Goal: Information Seeking & Learning: Learn about a topic

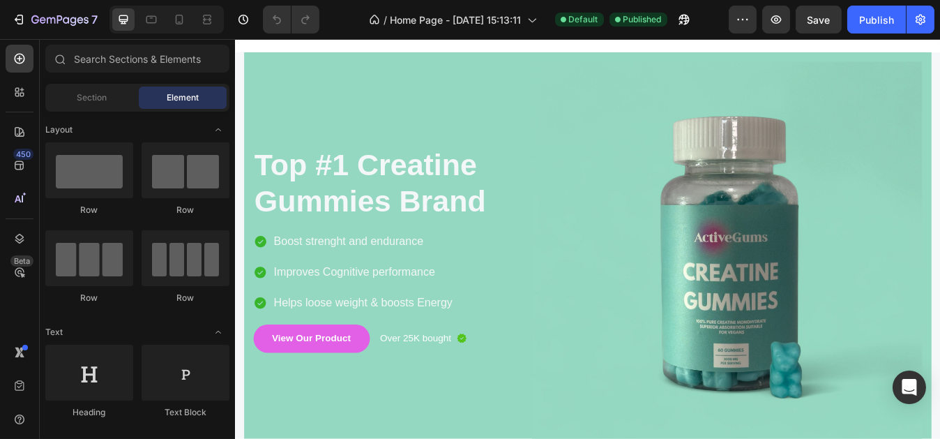
scroll to position [195, 0]
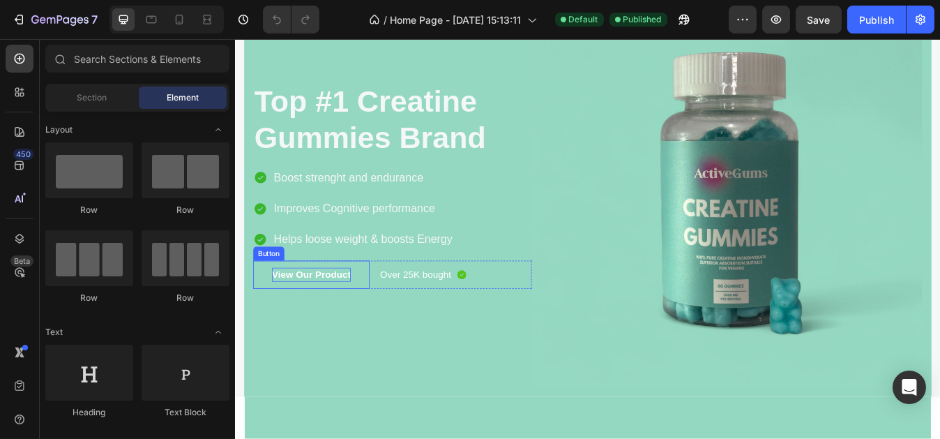
click at [349, 313] on p "View Our Product" at bounding box center [324, 318] width 93 height 17
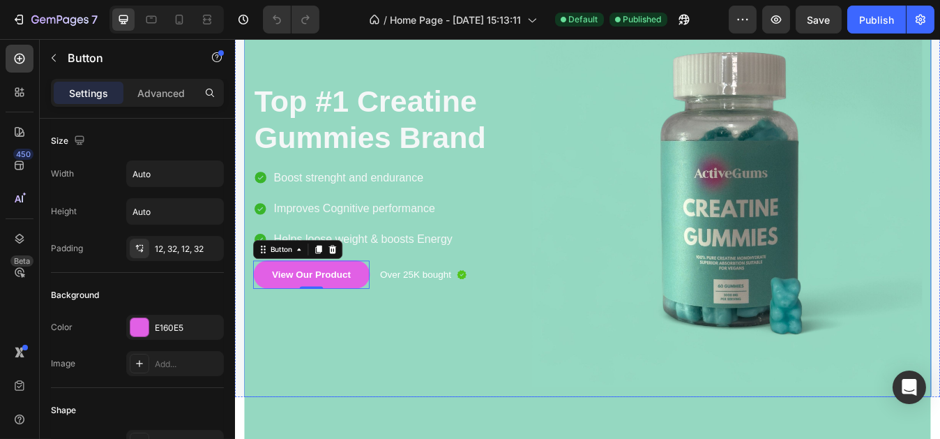
click at [416, 387] on div "Top #1 Creatine Gummies Brand Heading Boost strenght and endurance Improves Cog…" at bounding box center [421, 221] width 331 height 463
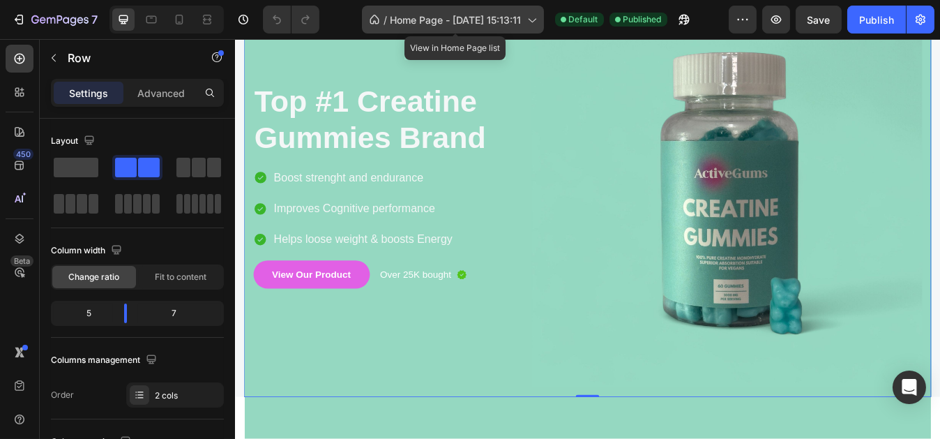
click at [504, 15] on span "Home Page - [DATE] 15:13:11" at bounding box center [456, 20] width 131 height 15
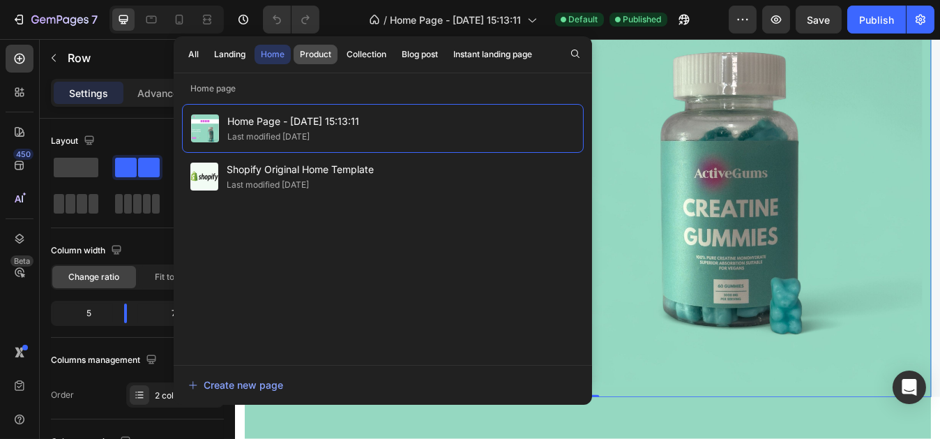
click at [340, 62] on button "Product" at bounding box center [366, 55] width 52 height 20
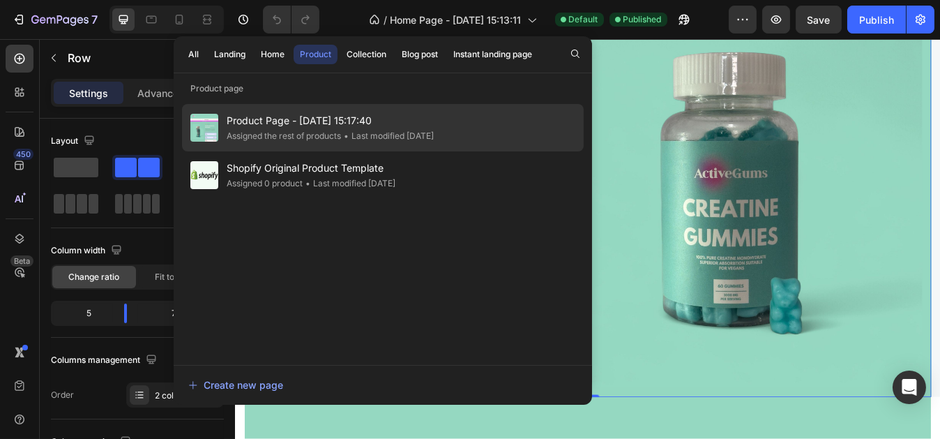
click at [303, 127] on span "Product Page - [DATE] 15:17:40" at bounding box center [330, 120] width 207 height 17
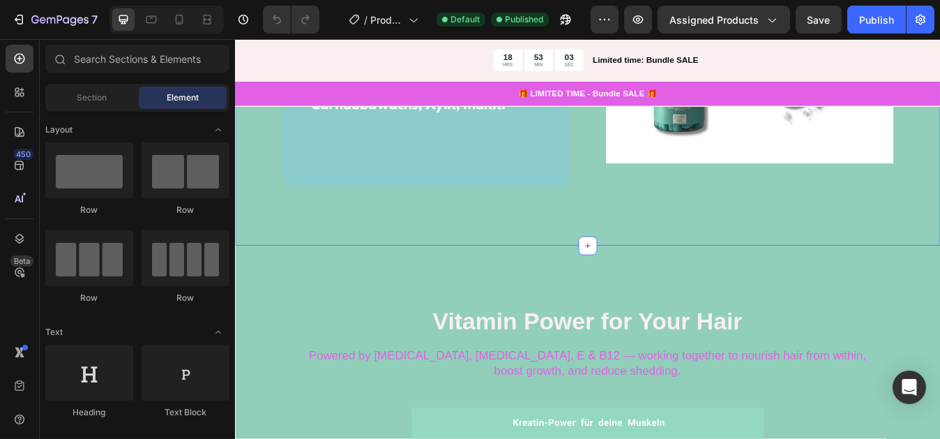
scroll to position [1689, 0]
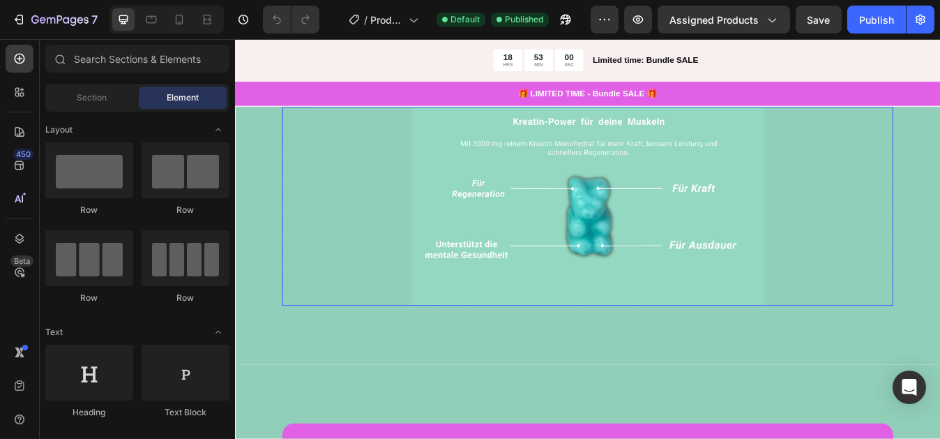
click at [634, 338] on img at bounding box center [653, 238] width 419 height 236
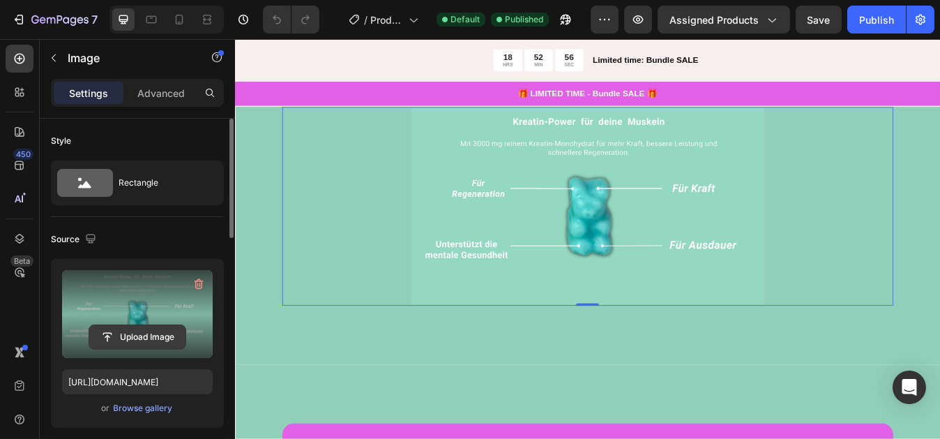
click at [160, 331] on input "file" at bounding box center [137, 337] width 96 height 24
click at [200, 277] on icon "button" at bounding box center [199, 284] width 14 height 14
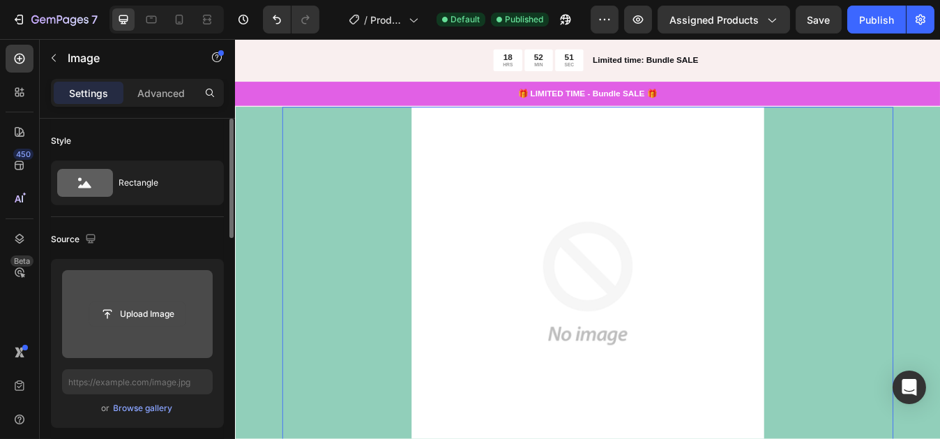
click at [174, 312] on input "file" at bounding box center [137, 314] width 96 height 24
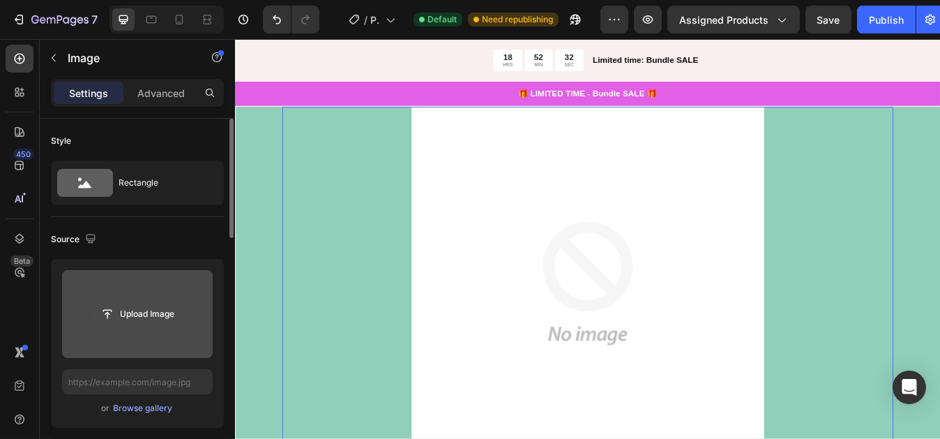
type input "C:\fakepath\Gummibär.pdf"
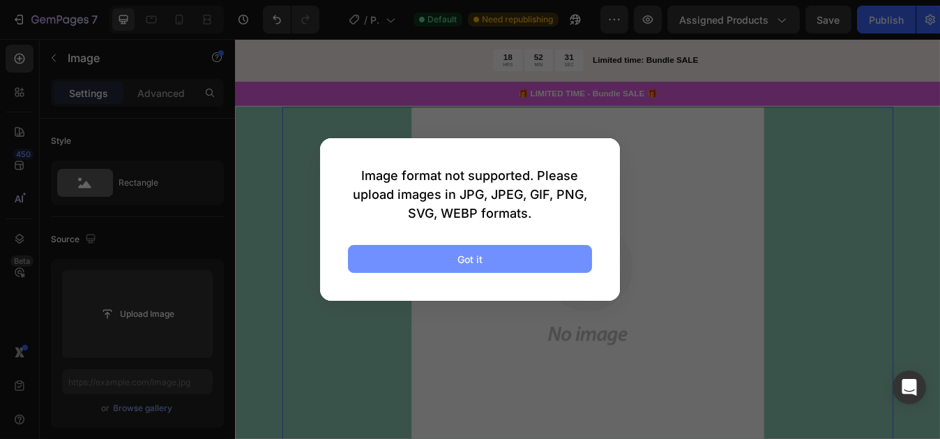
click at [420, 260] on button "Got it" at bounding box center [470, 259] width 244 height 28
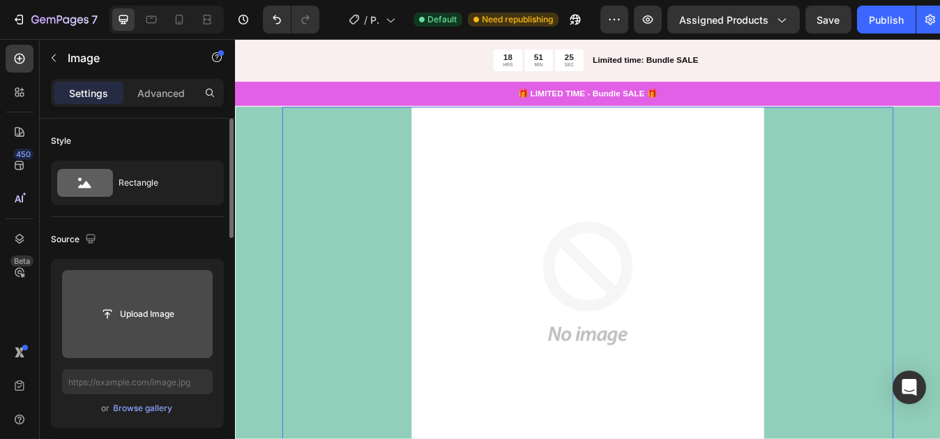
click at [156, 296] on input "file" at bounding box center [137, 314] width 151 height 88
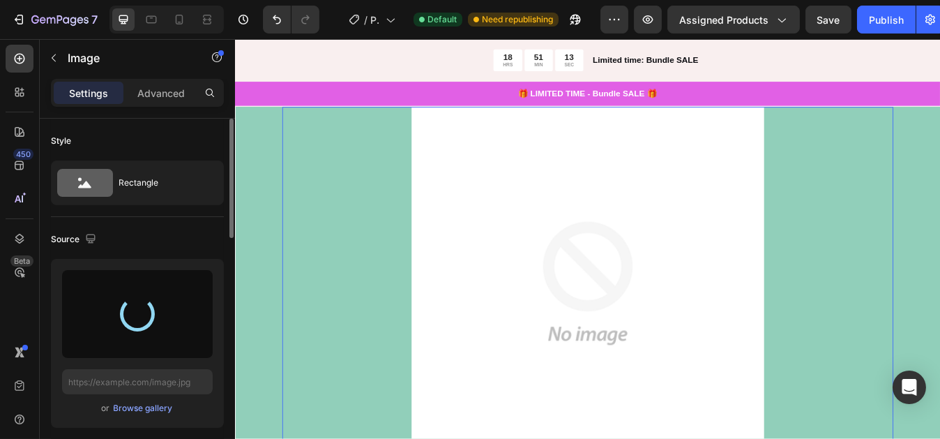
type input "https://cdn.shopify.com/s/files/1/0935/8721/0570/files/gempages_580364243530941…"
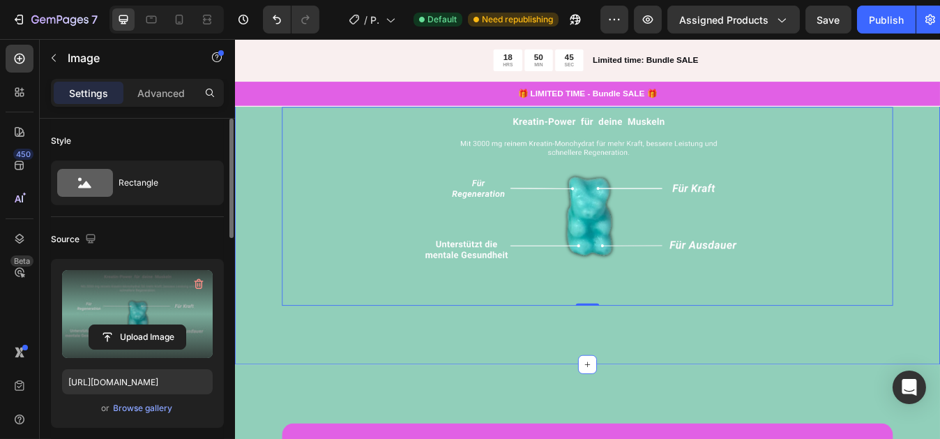
click at [590, 408] on div "Vitamin Power for Your Hair Heading Powered by Biotin, Vitamin B5, E & B12 — wo…" at bounding box center [652, 176] width 837 height 498
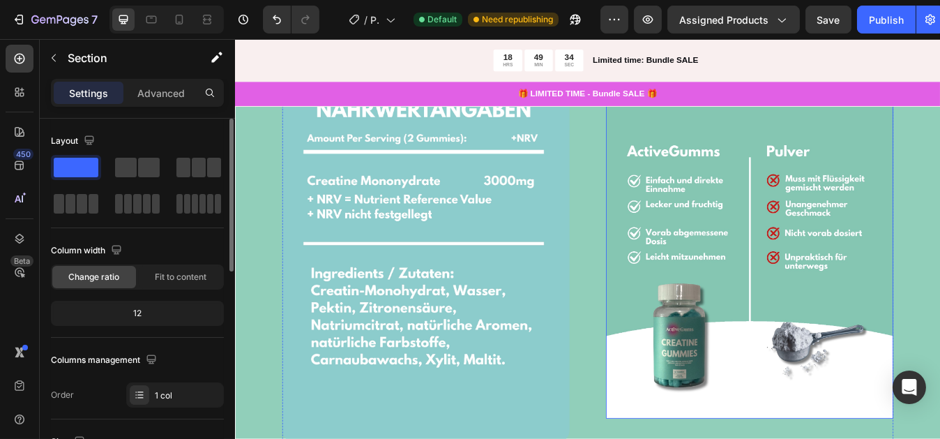
scroll to position [966, 0]
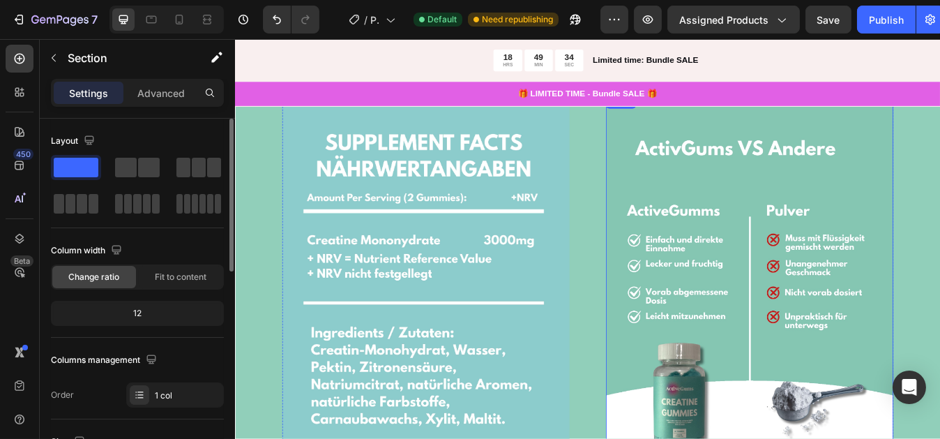
click at [786, 220] on img at bounding box center [845, 332] width 341 height 455
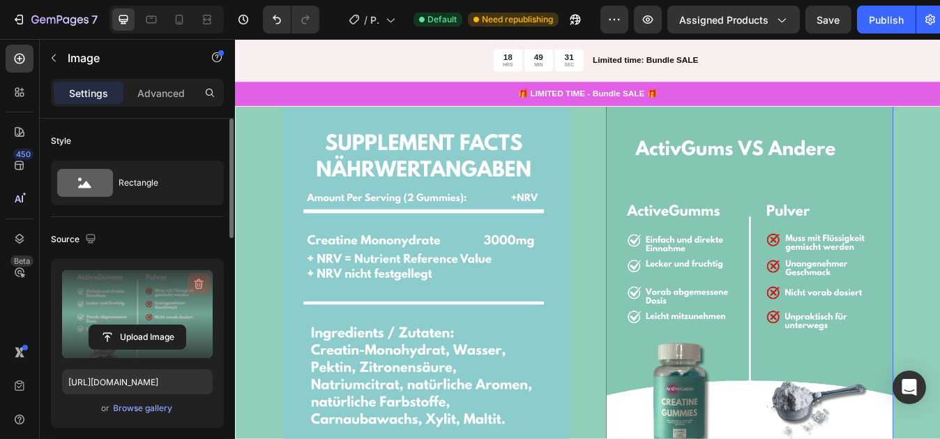
click at [190, 289] on button "button" at bounding box center [199, 284] width 22 height 22
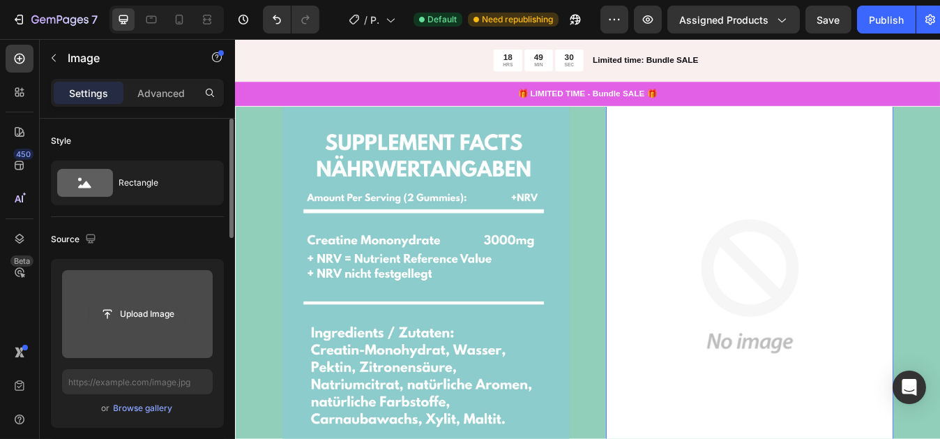
click at [159, 312] on input "file" at bounding box center [137, 314] width 96 height 24
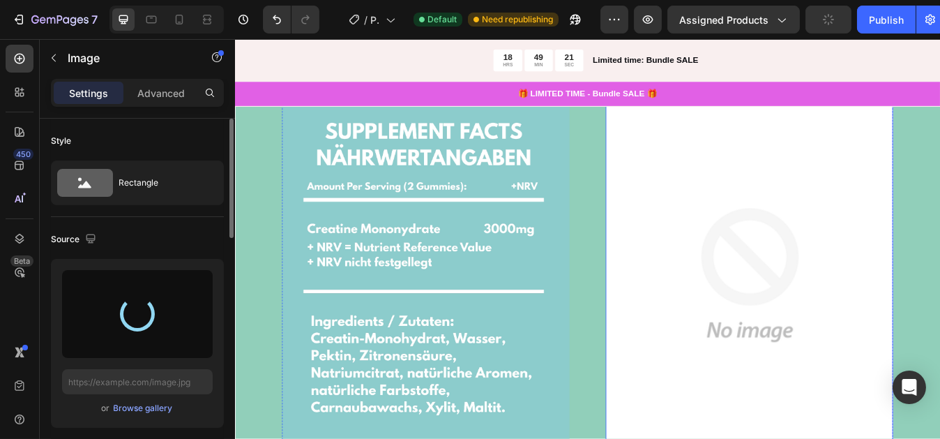
scroll to position [832, 0]
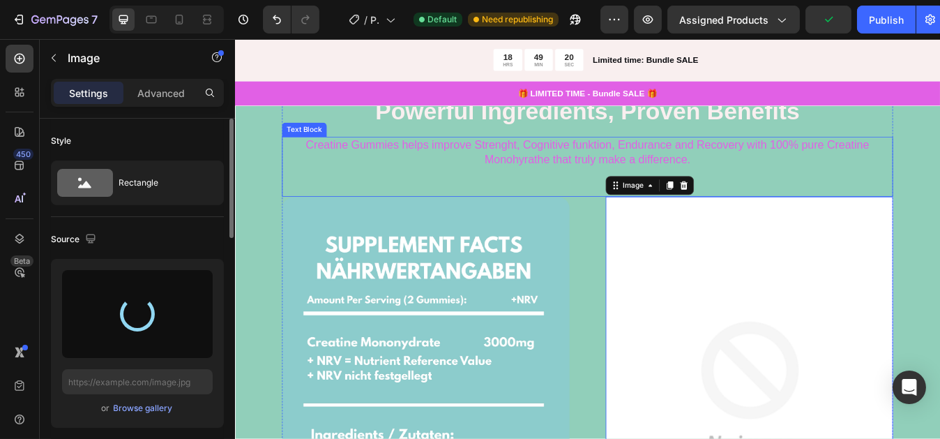
type input "https://cdn.shopify.com/s/files/1/0935/8721/0570/files/gempages_580364243530941…"
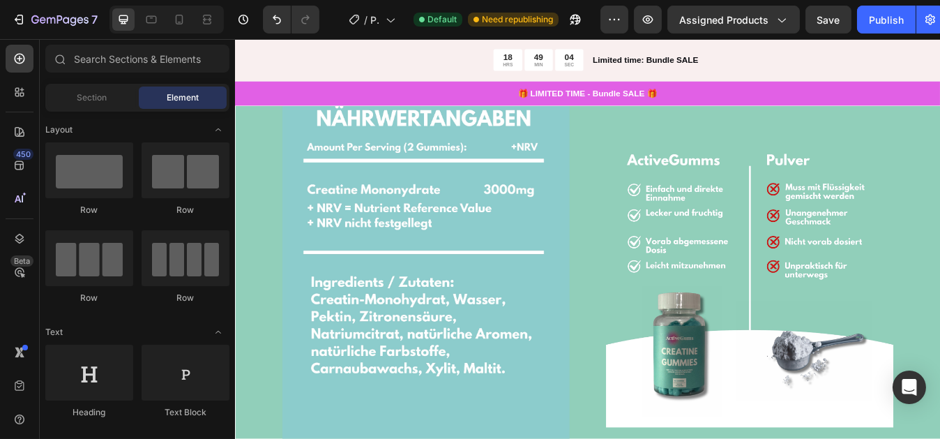
scroll to position [1108, 0]
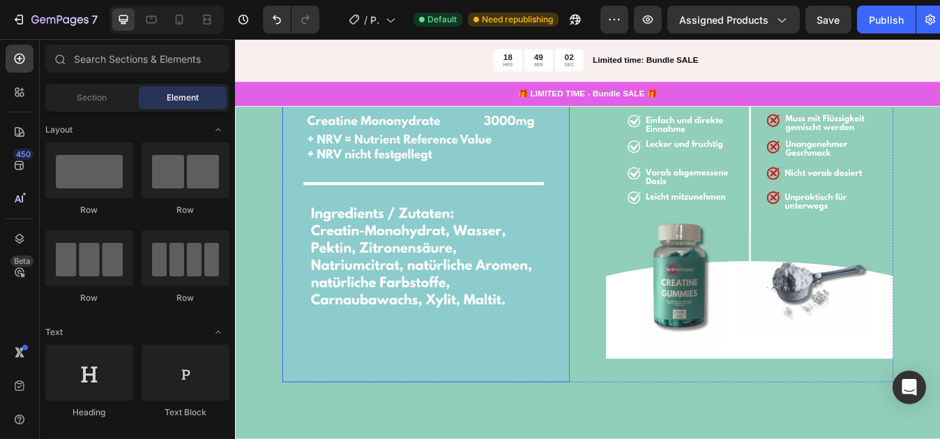
click at [565, 329] on img at bounding box center [460, 205] width 341 height 483
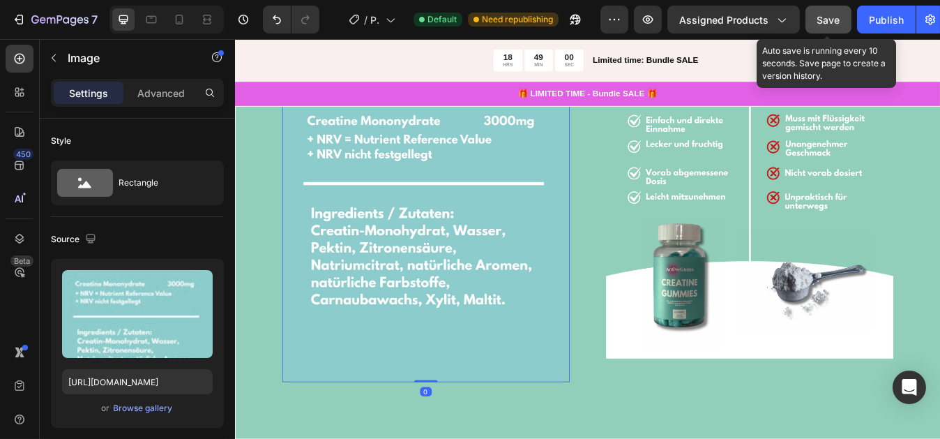
click at [826, 22] on span "Save" at bounding box center [829, 20] width 23 height 12
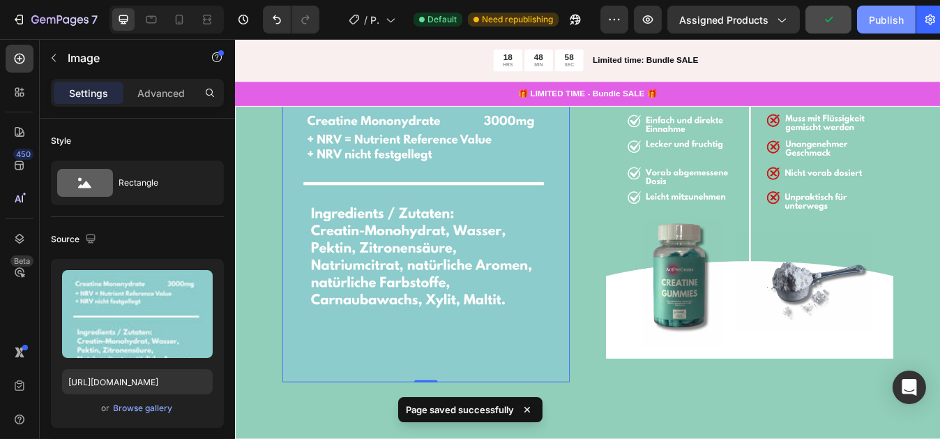
click at [870, 17] on div "Publish" at bounding box center [886, 20] width 35 height 15
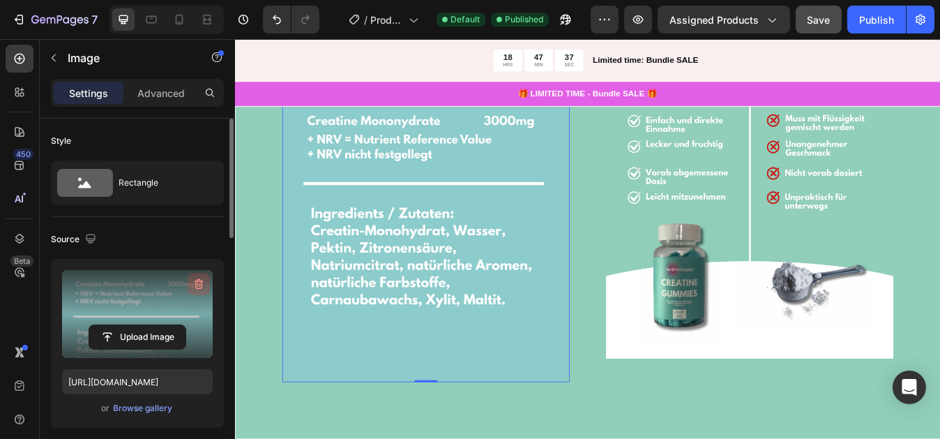
click at [202, 280] on icon "button" at bounding box center [199, 284] width 9 height 10
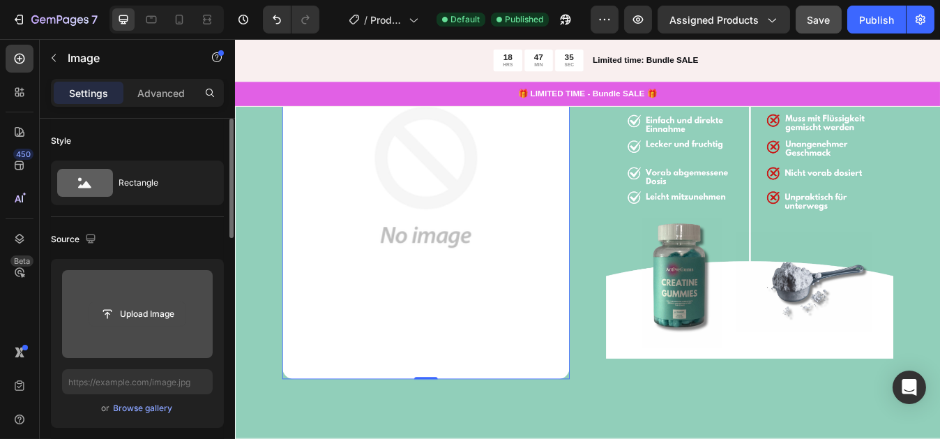
click at [169, 313] on input "file" at bounding box center [137, 314] width 96 height 24
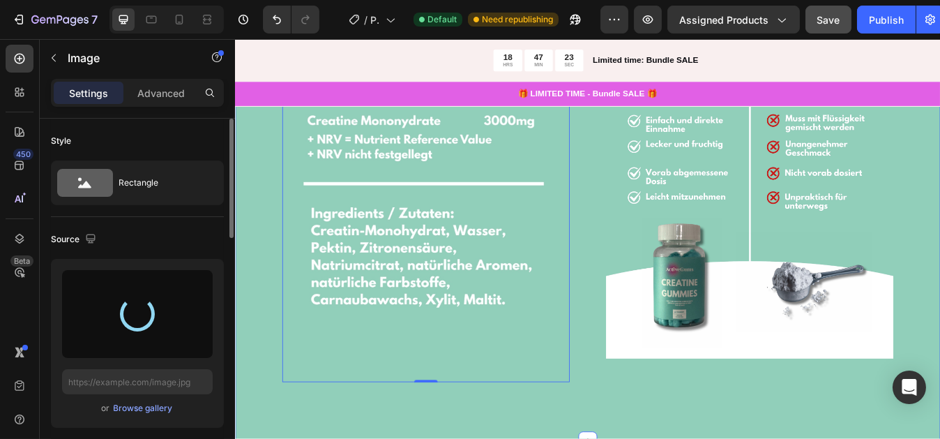
type input "https://cdn.shopify.com/s/files/1/0935/8721/0570/files/gempages_580364243530941…"
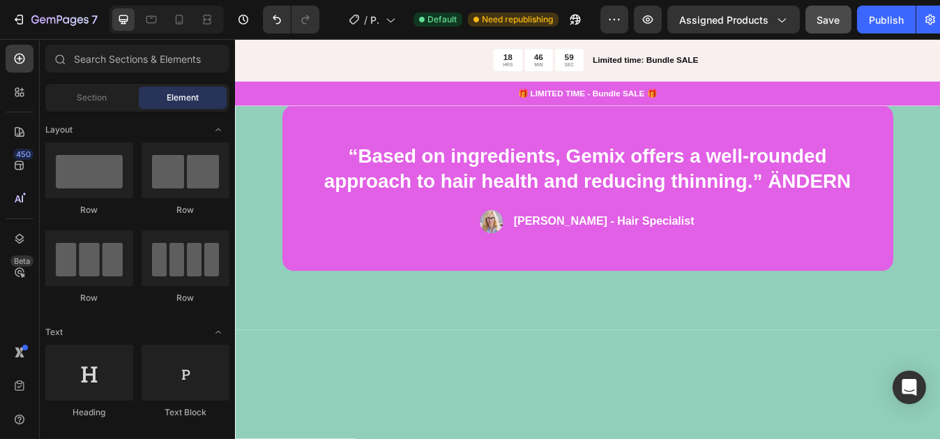
scroll to position [1938, 0]
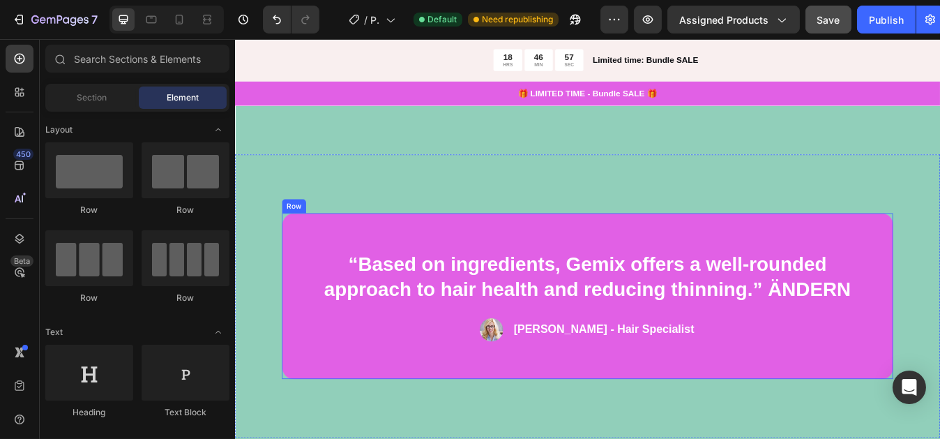
click at [875, 438] on div "“Based on ingredients, Gemix offers a well-rounded approach to hair health and …" at bounding box center [652, 344] width 725 height 197
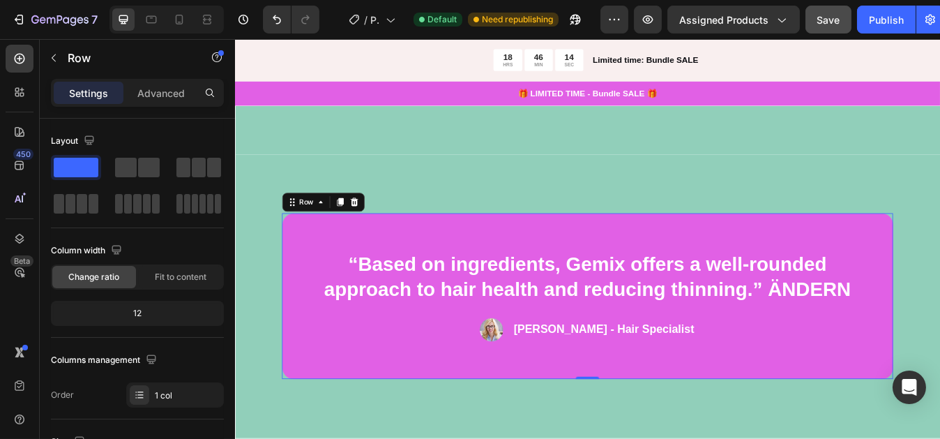
click at [323, 433] on div "“Based on ingredients, Gemix offers a well-rounded approach to hair health and …" at bounding box center [652, 344] width 725 height 197
click at [373, 232] on icon at bounding box center [376, 233] width 9 height 10
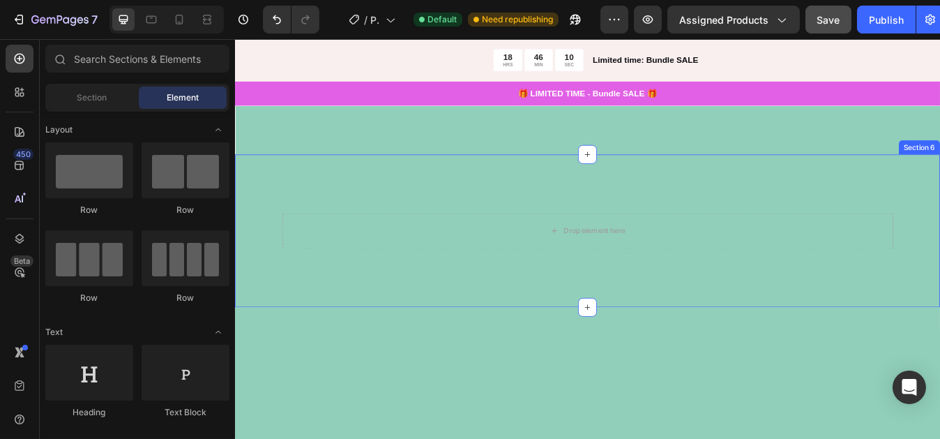
click at [604, 242] on div "Drop element here Section 6" at bounding box center [652, 266] width 837 height 181
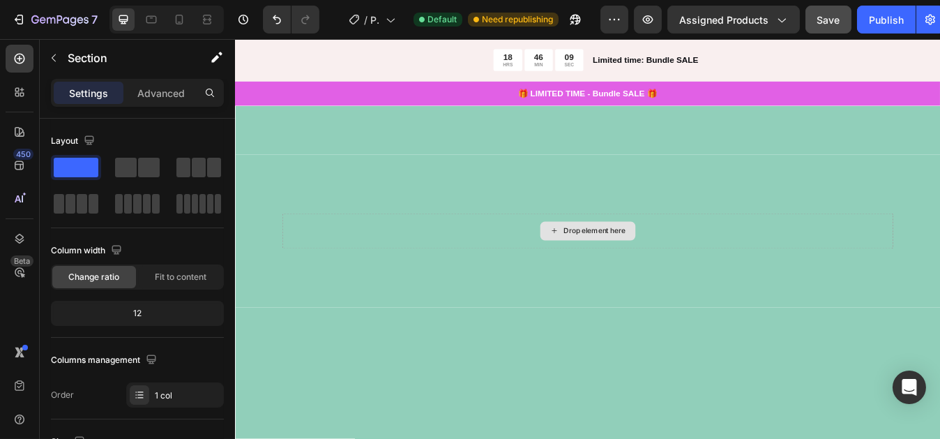
click at [600, 262] on div "Drop element here" at bounding box center [652, 267] width 113 height 22
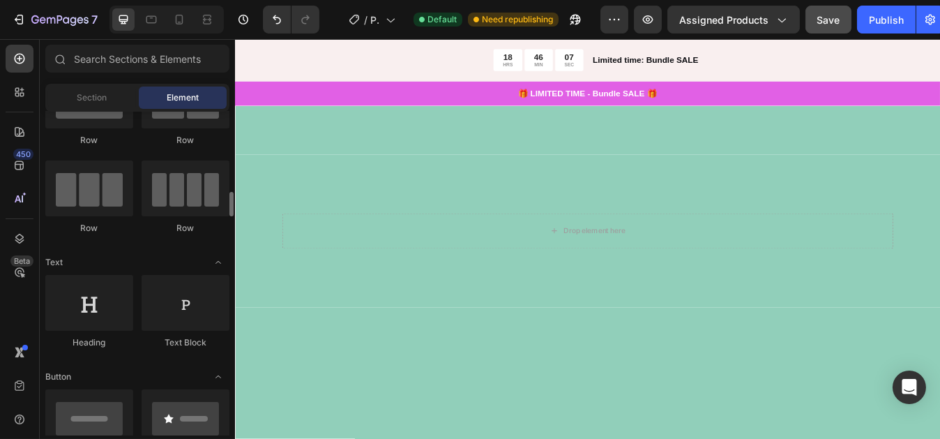
scroll to position [210, 0]
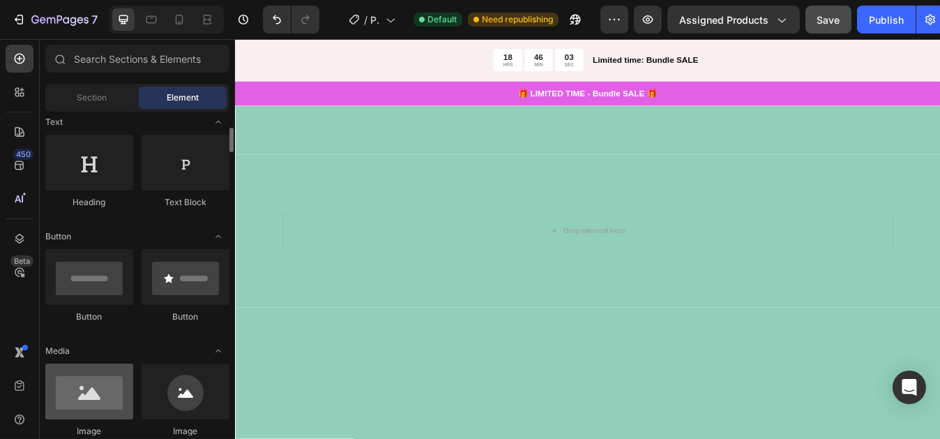
click at [82, 384] on div at bounding box center [89, 391] width 88 height 56
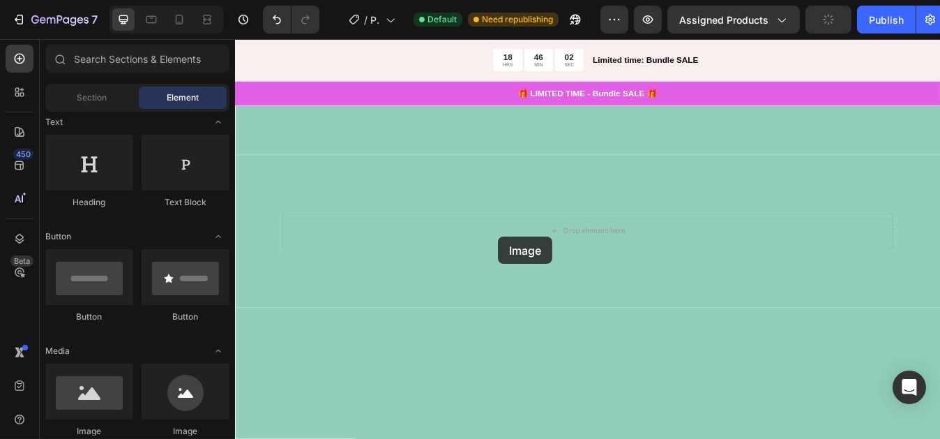
scroll to position [1941, 0]
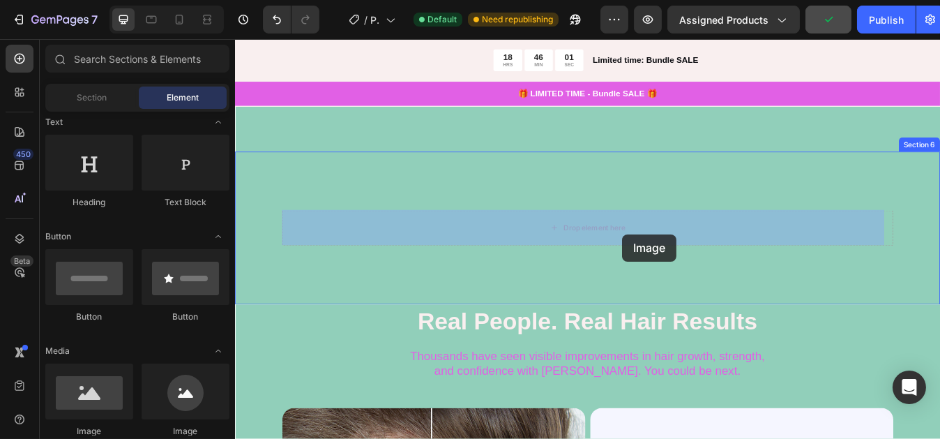
drag, startPoint x: 316, startPoint y: 423, endPoint x: 693, endPoint y: 271, distance: 406.2
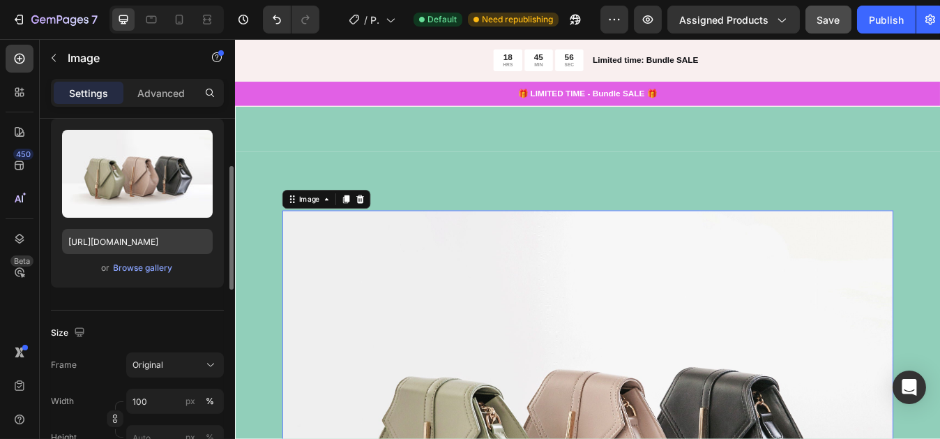
scroll to position [210, 0]
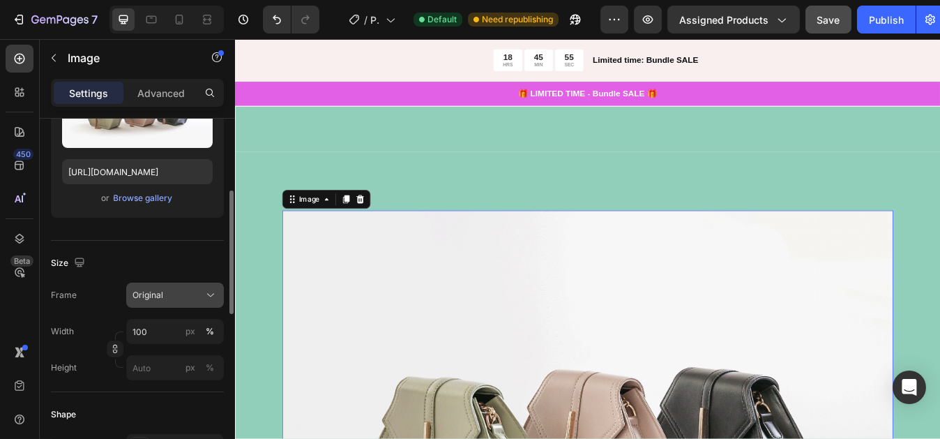
click at [135, 296] on span "Original" at bounding box center [148, 295] width 31 height 13
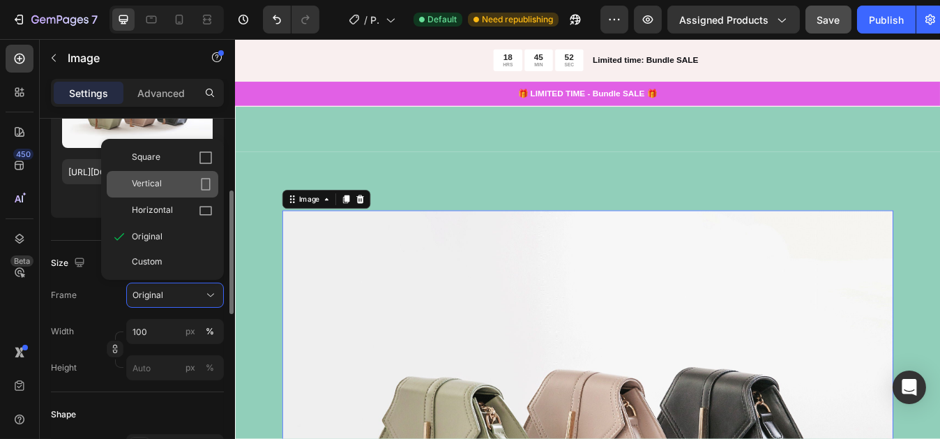
click at [153, 178] on span "Vertical" at bounding box center [147, 184] width 30 height 14
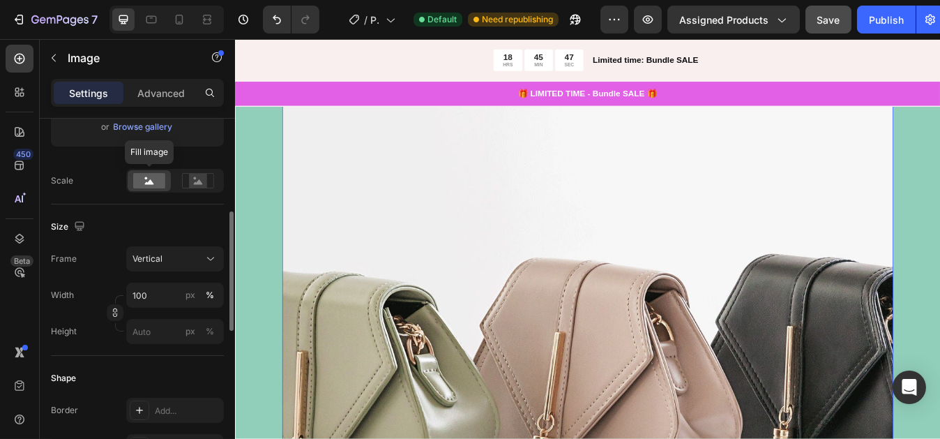
scroll to position [2011, 0]
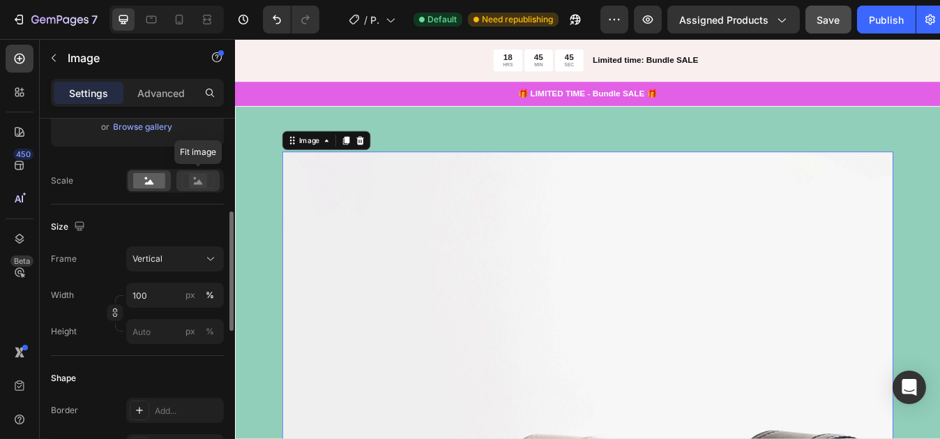
click at [180, 179] on div at bounding box center [197, 180] width 43 height 21
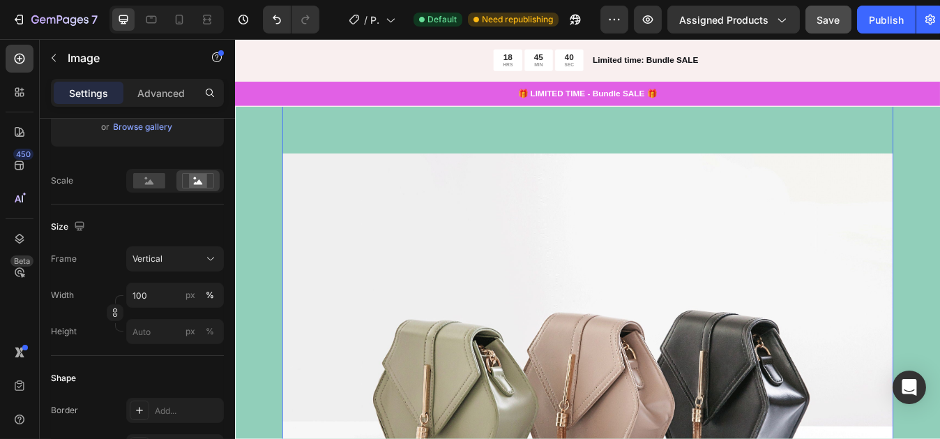
scroll to position [2081, 0]
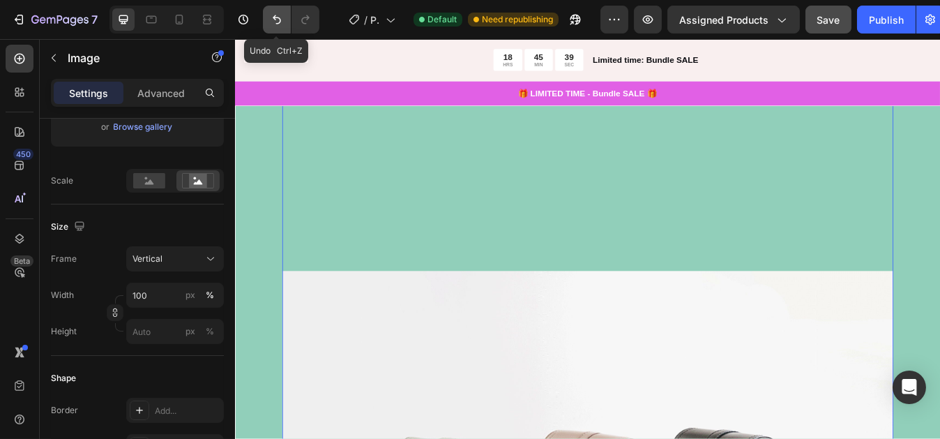
click at [271, 19] on icon "Undo/Redo" at bounding box center [277, 20] width 14 height 14
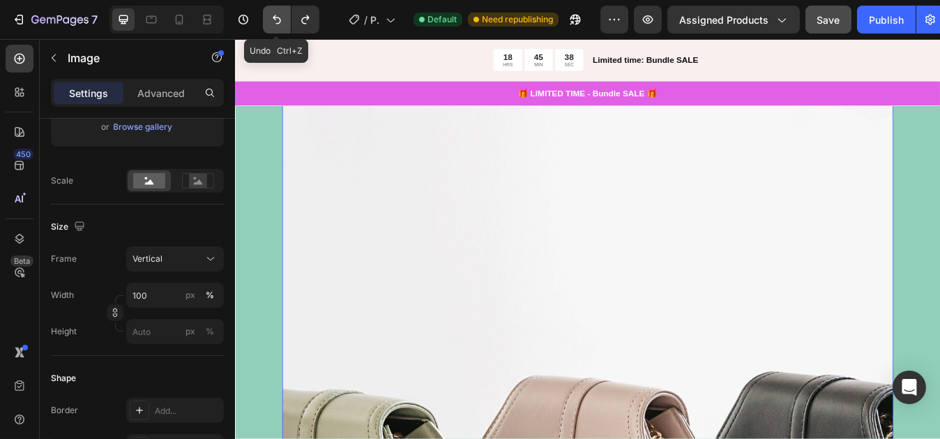
drag, startPoint x: 269, startPoint y: 27, endPoint x: 262, endPoint y: 17, distance: 12.0
click at [263, 17] on button "Undo/Redo" at bounding box center [277, 20] width 28 height 28
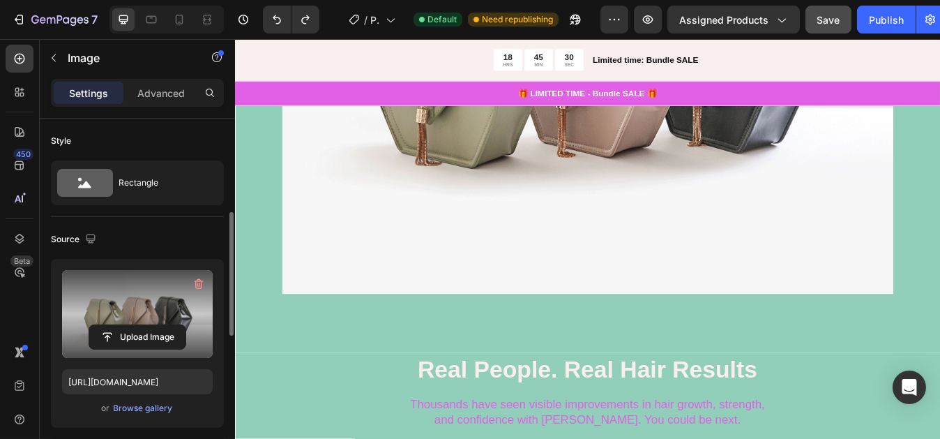
scroll to position [70, 0]
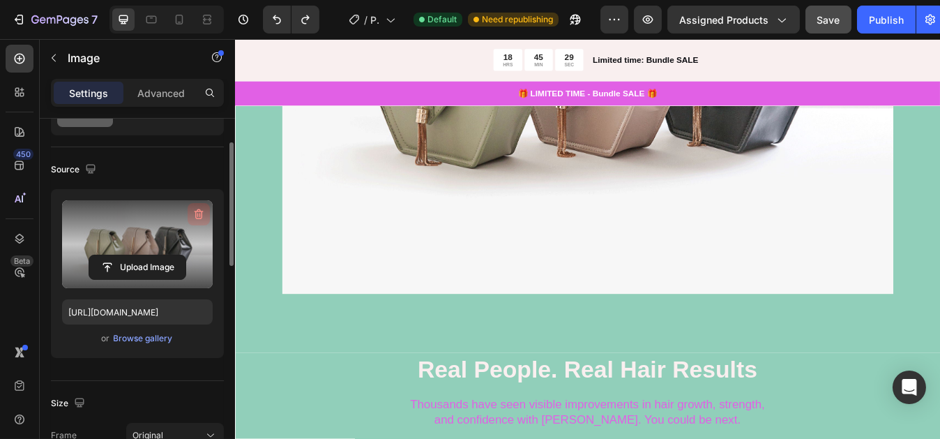
click at [202, 213] on icon "button" at bounding box center [199, 214] width 14 height 14
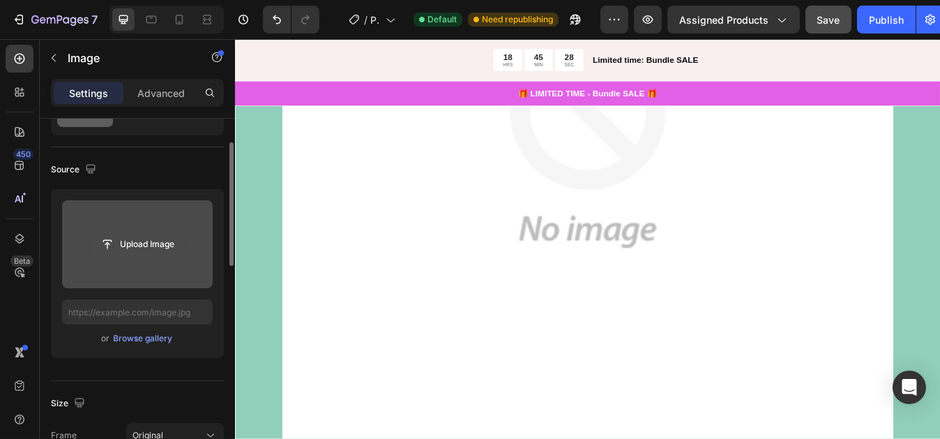
click at [176, 239] on input "file" at bounding box center [137, 244] width 96 height 24
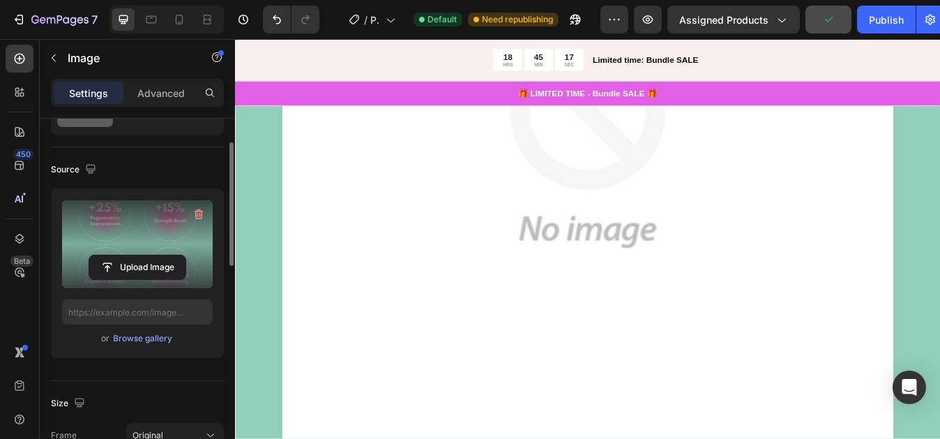
type input "https://cdn.shopify.com/s/files/1/0935/8721/0570/files/gempages_580364243530941…"
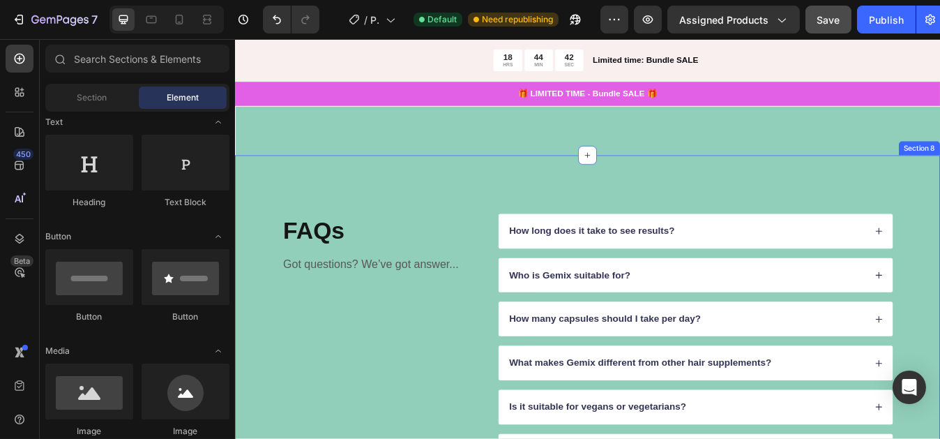
scroll to position [2291, 0]
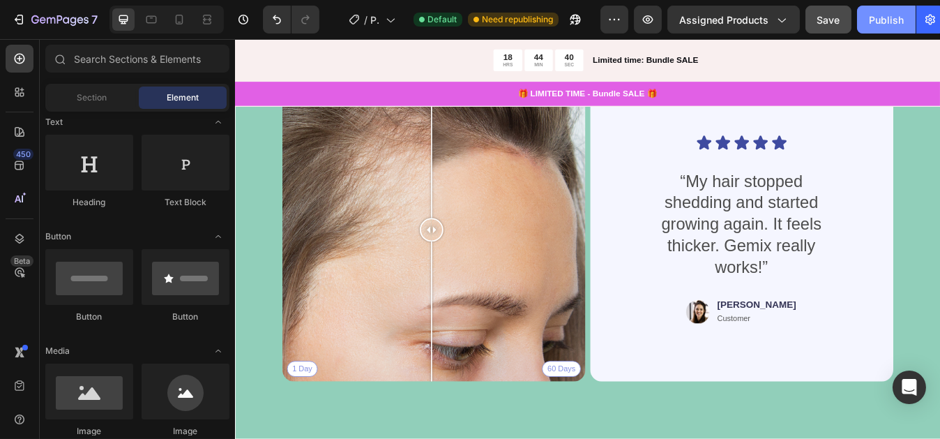
click at [865, 18] on button "Publish" at bounding box center [886, 20] width 59 height 28
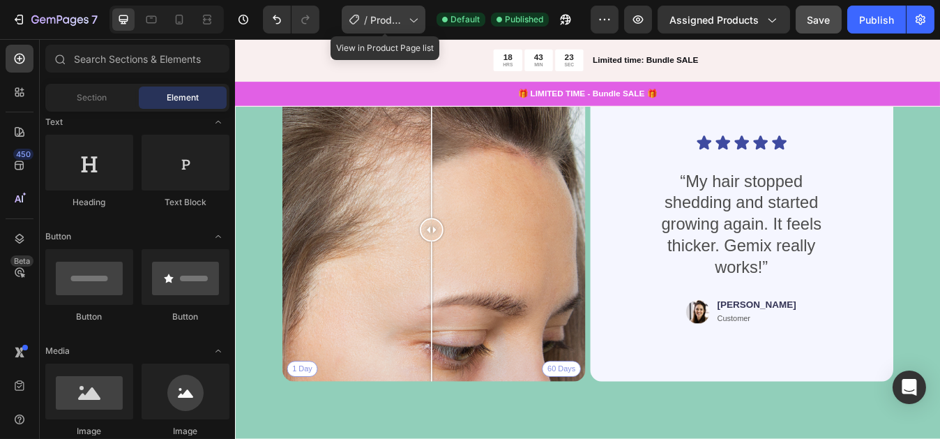
click at [390, 21] on span "Product Page - [DATE] 15:17:40" at bounding box center [386, 20] width 33 height 15
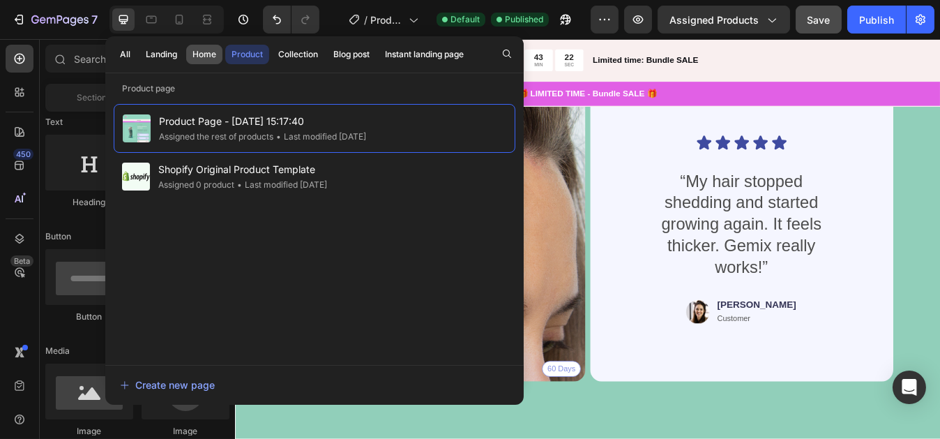
click at [193, 54] on div "Home" at bounding box center [205, 54] width 24 height 13
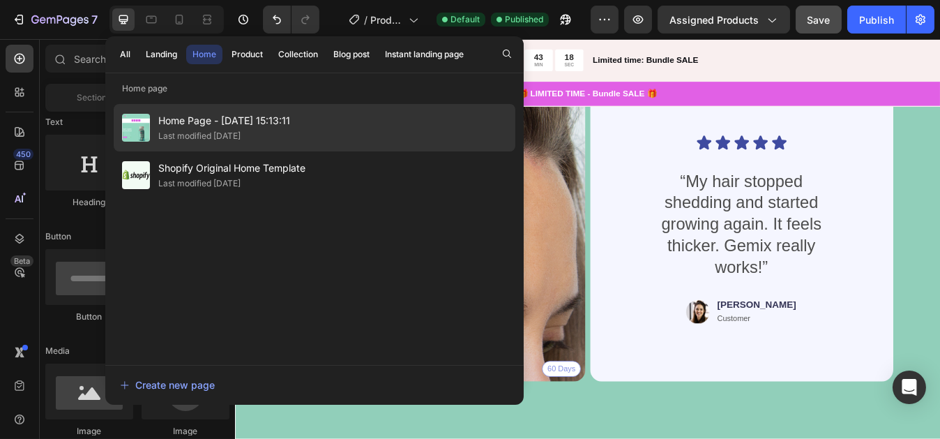
click at [218, 122] on span "Home Page - [DATE] 15:13:11" at bounding box center [224, 120] width 132 height 17
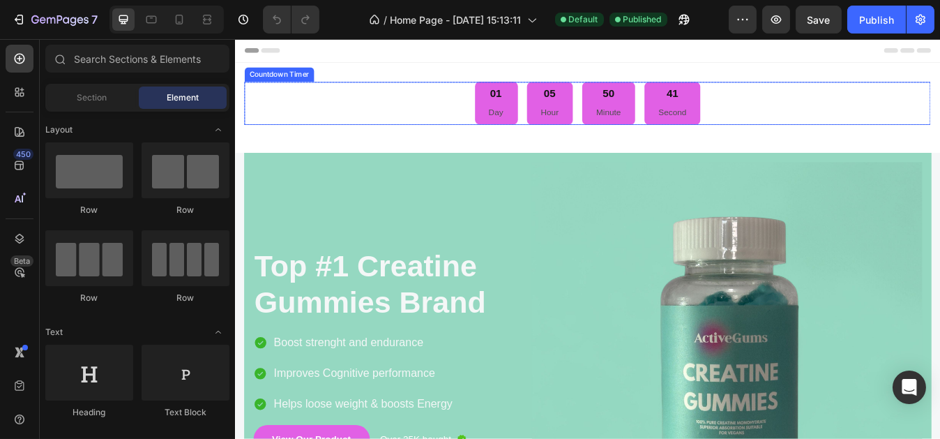
click at [543, 121] on p "Day" at bounding box center [544, 125] width 17 height 17
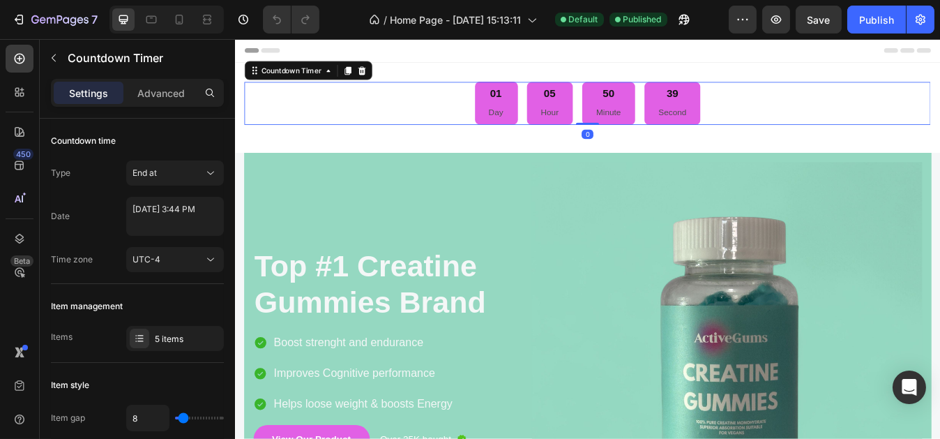
click at [543, 121] on p "Day" at bounding box center [544, 125] width 17 height 17
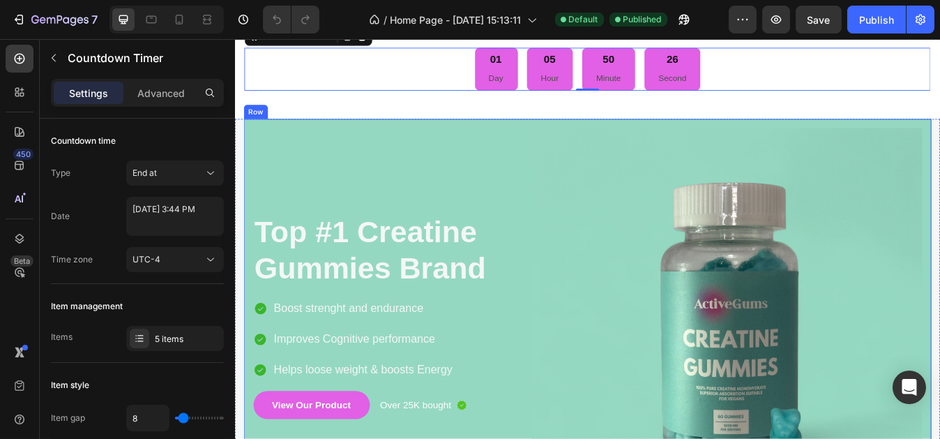
scroll to position [82, 0]
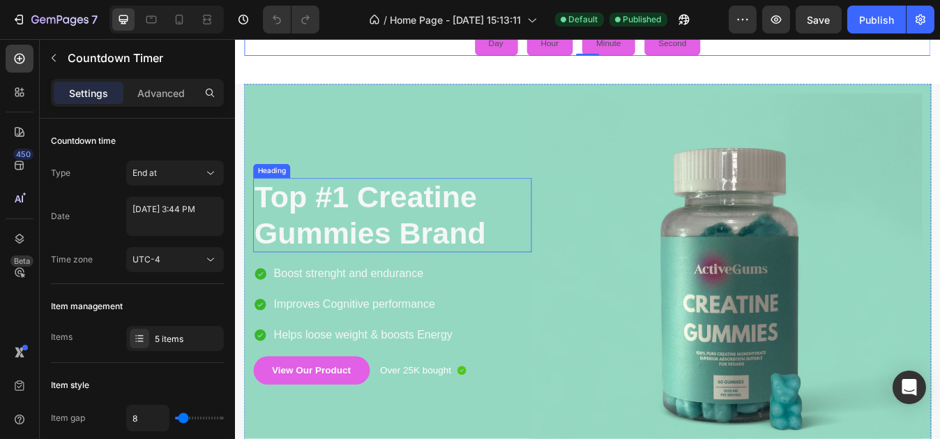
click at [518, 225] on h2 "Top #1 Creatine Gummies Brand" at bounding box center [421, 248] width 331 height 88
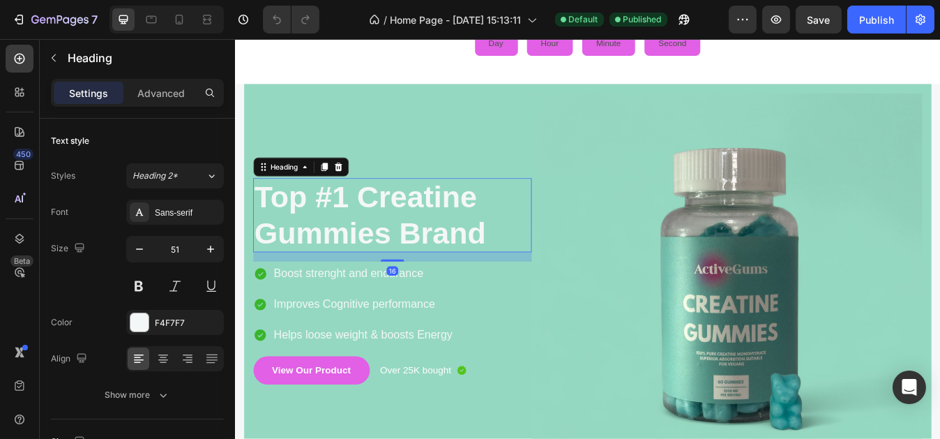
click at [525, 224] on h2 "Top #1 Creatine Gummies Brand" at bounding box center [421, 248] width 331 height 88
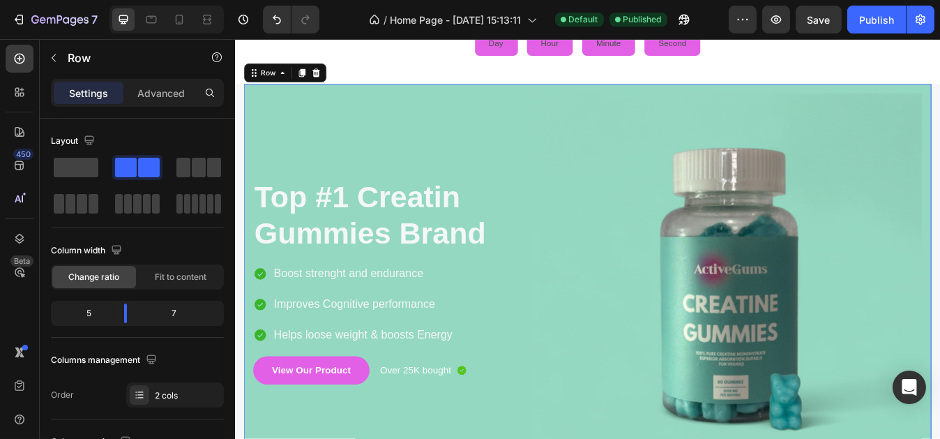
click at [537, 119] on div "Top #1 Creatin Gummies Brand Heading Boost strenght and endurance Improves Cogn…" at bounding box center [421, 335] width 331 height 463
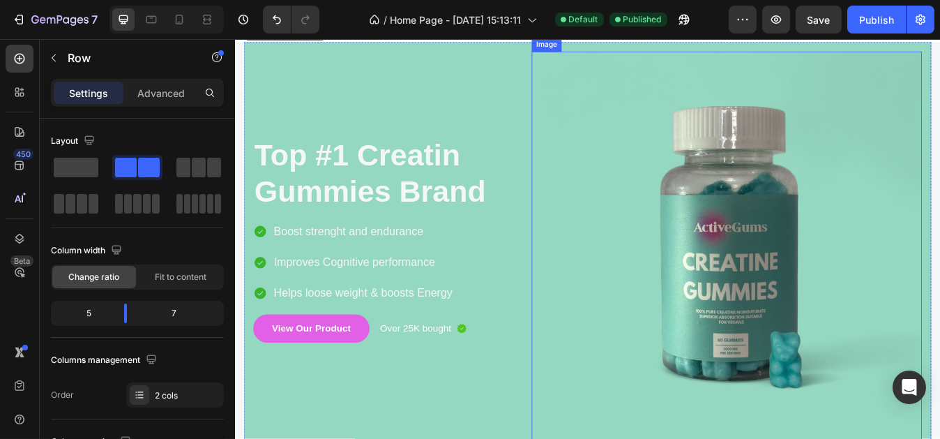
scroll to position [165, 0]
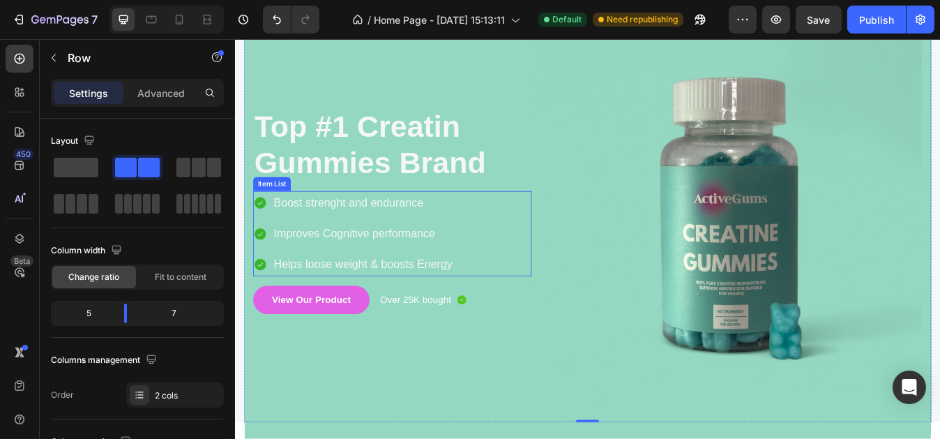
click at [302, 232] on p "Boost strenght and endurance" at bounding box center [386, 234] width 212 height 24
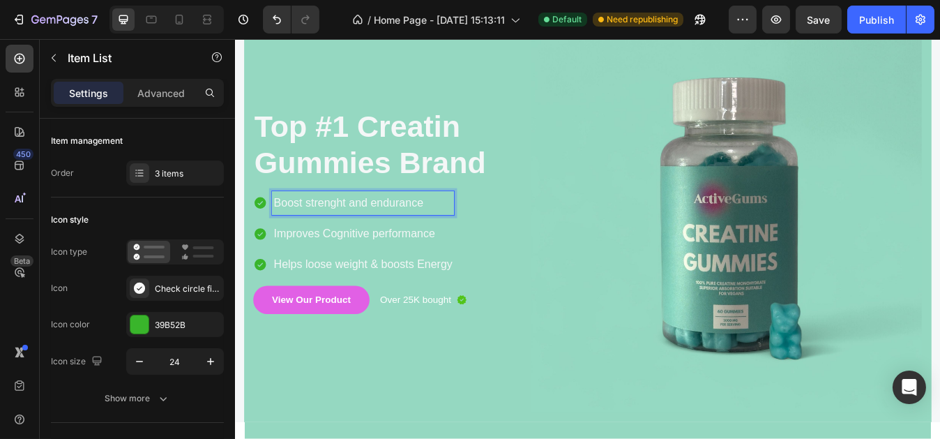
click at [471, 232] on p "Boost strenght and endurance" at bounding box center [386, 234] width 212 height 24
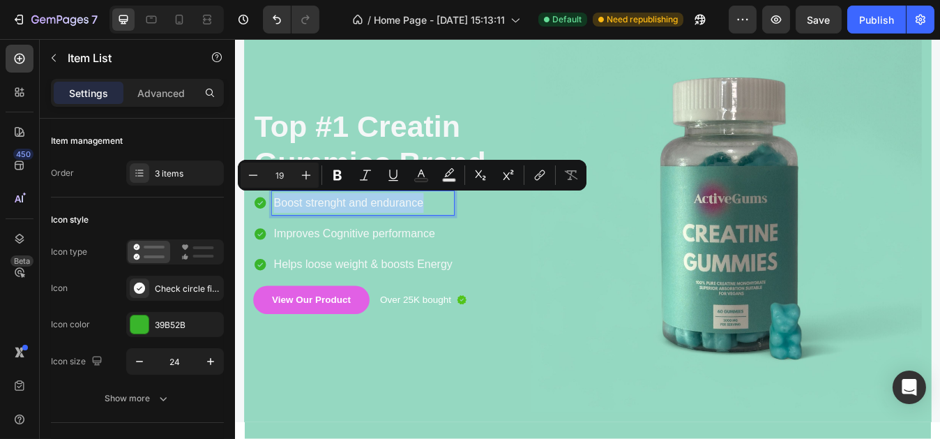
drag, startPoint x: 459, startPoint y: 231, endPoint x: 280, endPoint y: 231, distance: 179.3
click at [280, 231] on p "Boost strenght and endurance" at bounding box center [386, 234] width 212 height 24
copy p "Boost strenght and endurance"
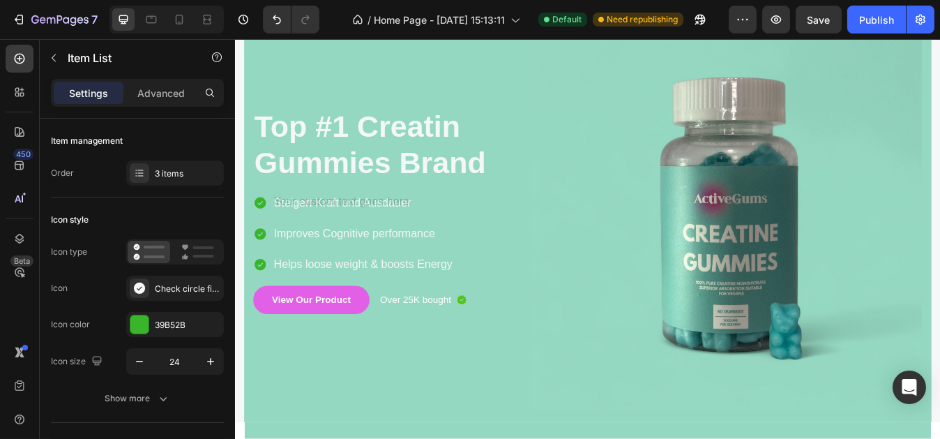
scroll to position [153, 0]
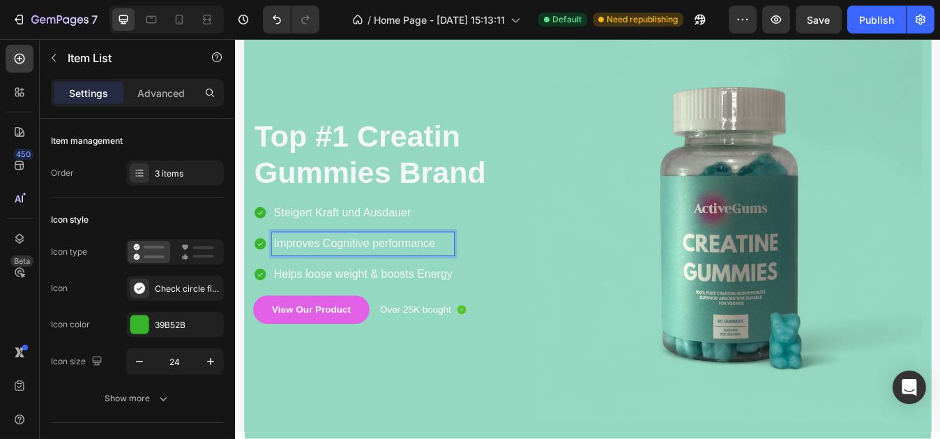
click at [405, 283] on p "Improves Cognitive performance" at bounding box center [386, 283] width 212 height 24
click at [472, 278] on p "Improves Cognitive performance" at bounding box center [386, 283] width 212 height 24
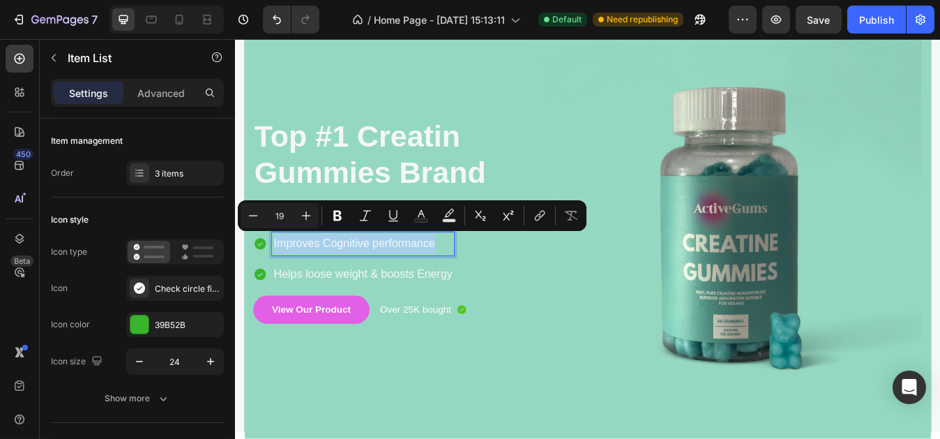
drag, startPoint x: 472, startPoint y: 278, endPoint x: 278, endPoint y: 280, distance: 193.9
click at [278, 280] on div "Improves Cognitive performance" at bounding box center [375, 283] width 239 height 28
copy p "Improves Cognitive performance"
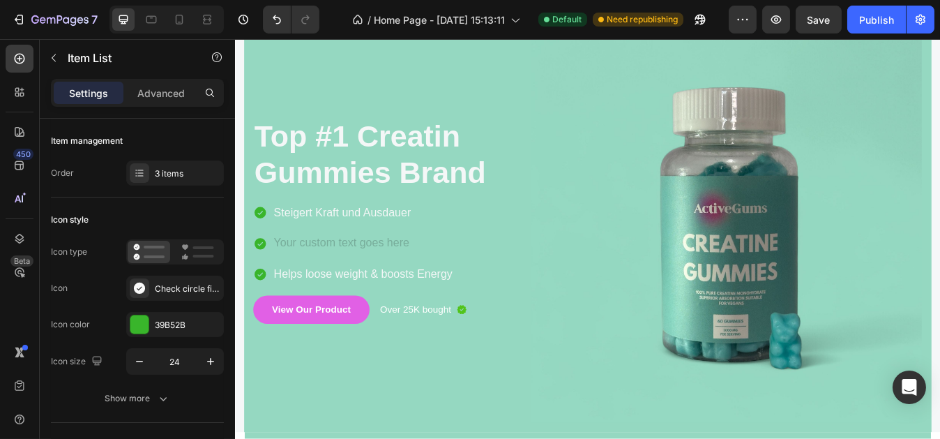
scroll to position [142, 0]
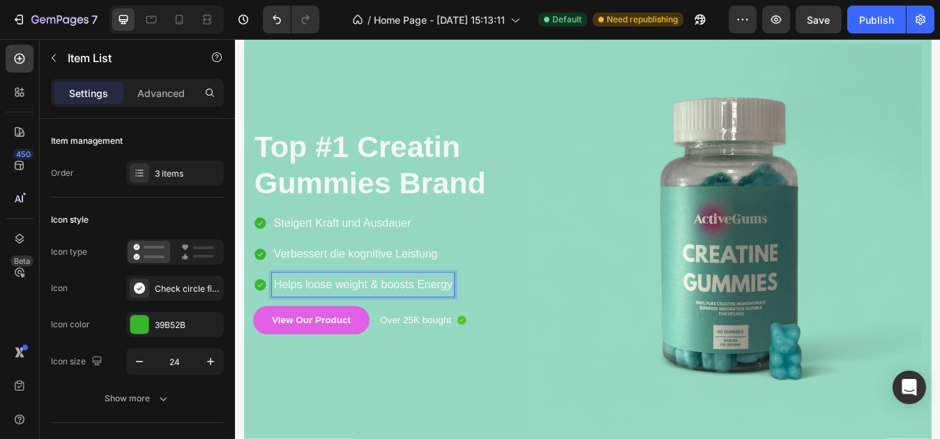
click at [368, 335] on p "Helps loose weight & boosts Energy" at bounding box center [386, 331] width 212 height 24
click at [281, 326] on p "Helps loose weight & boosts Energy" at bounding box center [386, 331] width 212 height 24
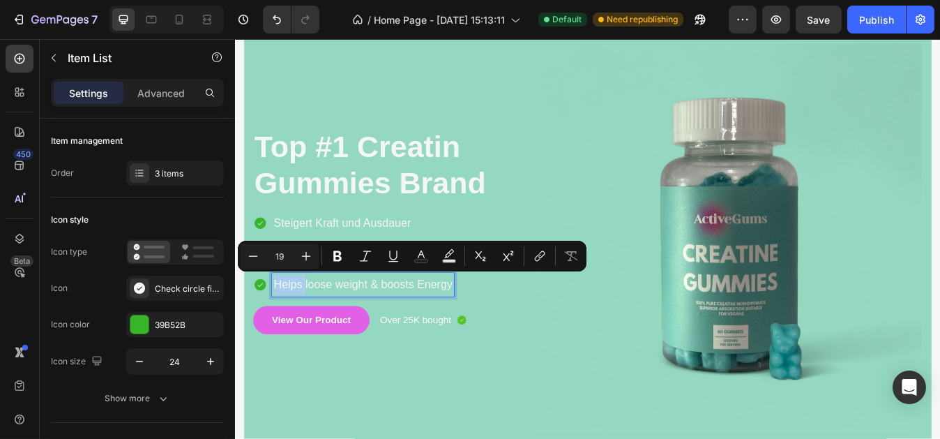
click at [292, 324] on p "Helps loose weight & boosts Energy" at bounding box center [386, 331] width 212 height 24
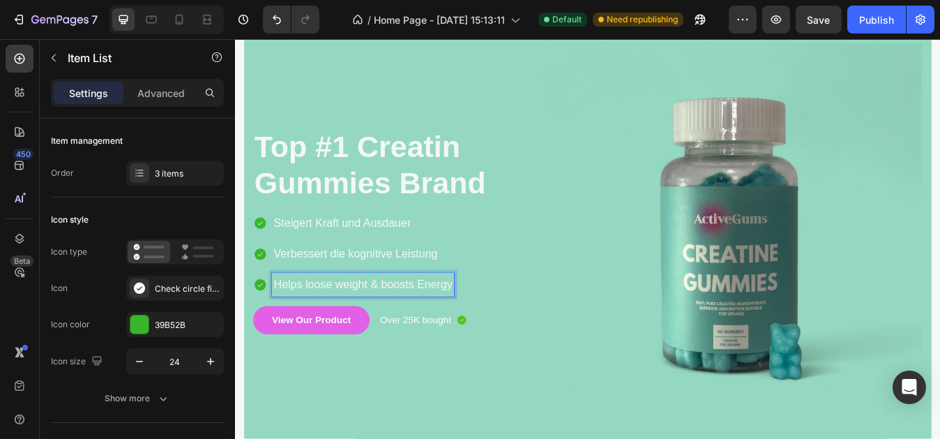
click at [285, 327] on p "Helps loose weight & boosts Energy" at bounding box center [386, 331] width 212 height 24
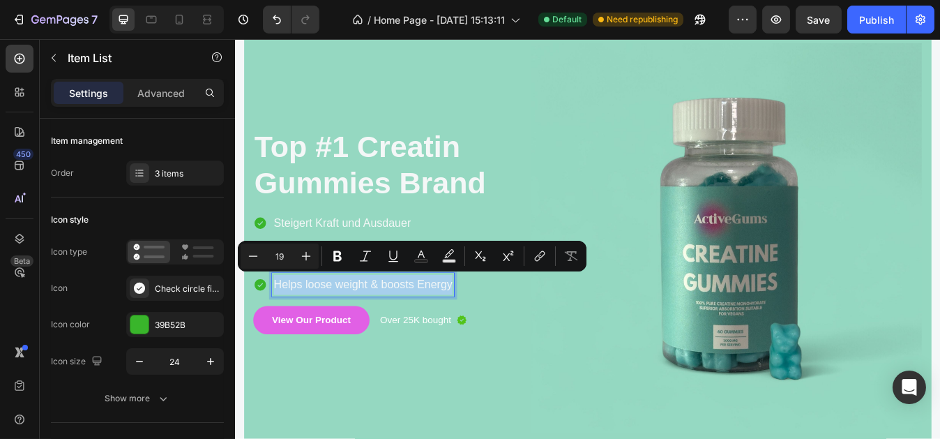
drag, startPoint x: 285, startPoint y: 327, endPoint x: 469, endPoint y: 326, distance: 184.9
click at [469, 326] on p "Helps loose weight & boosts Energy" at bounding box center [386, 331] width 212 height 24
copy p "Helps loose weight & boosts Energy"
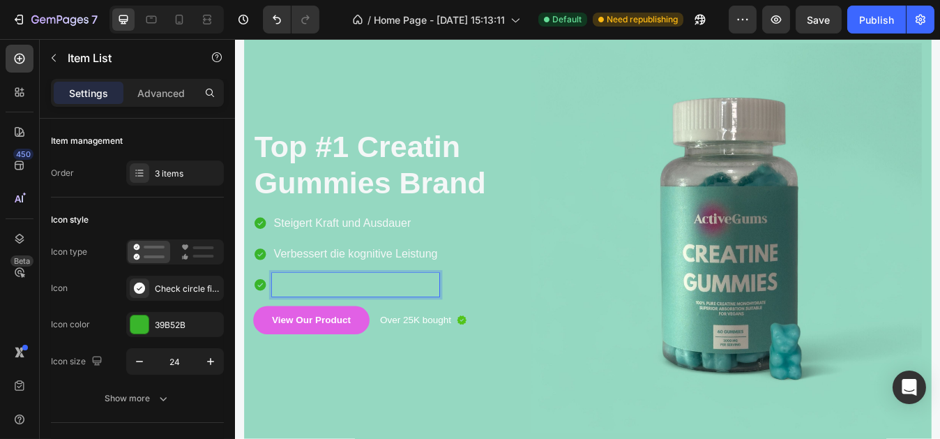
scroll to position [130, 0]
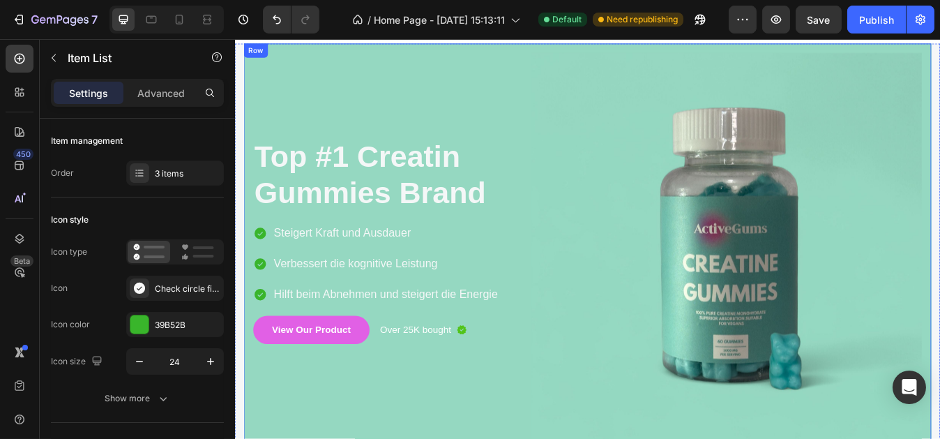
drag, startPoint x: 560, startPoint y: 116, endPoint x: 560, endPoint y: 142, distance: 25.8
click at [560, 116] on div "Top #1 Creatin Gummies Brand Heading Steigert Kraft und Ausdauer Verbessert die…" at bounding box center [421, 287] width 331 height 463
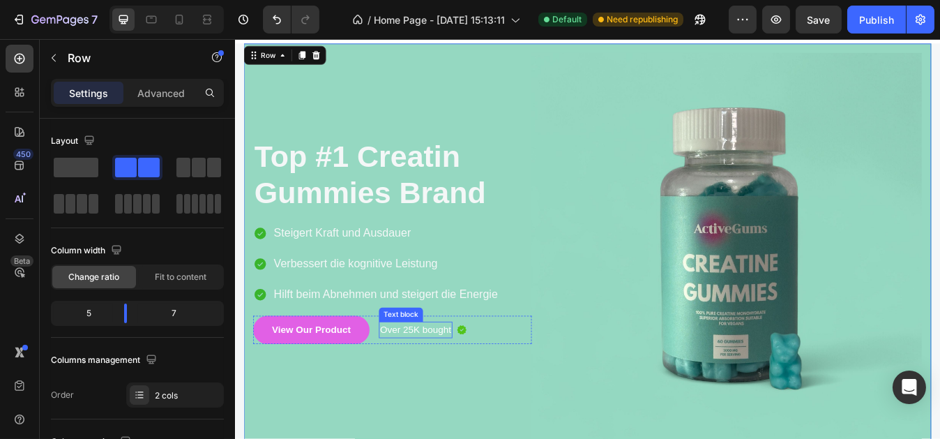
click at [410, 381] on p "Over 25K bought" at bounding box center [449, 384] width 84 height 17
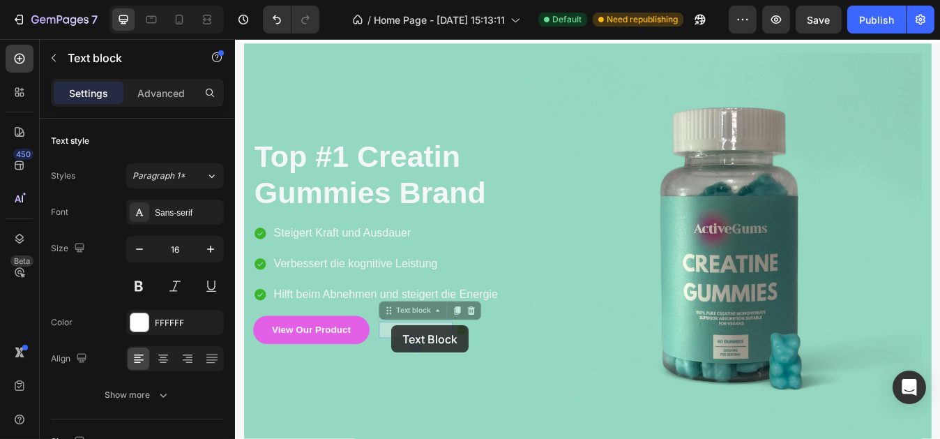
scroll to position [120, 0]
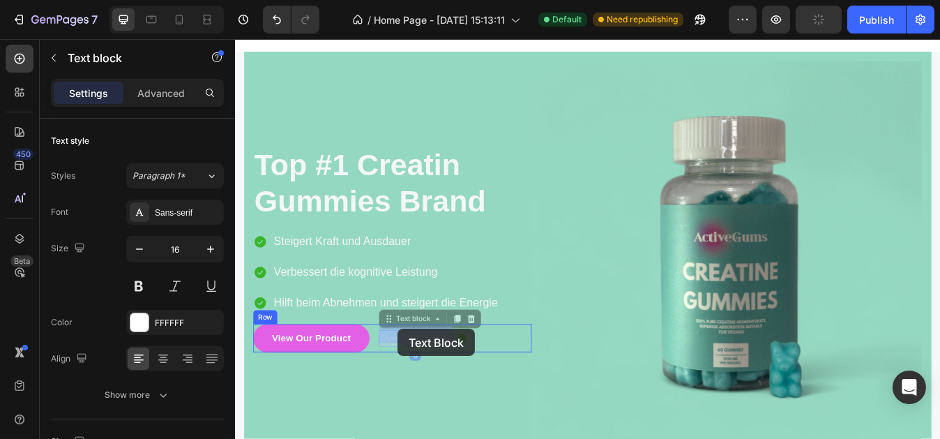
drag, startPoint x: 410, startPoint y: 381, endPoint x: 427, endPoint y: 383, distance: 16.9
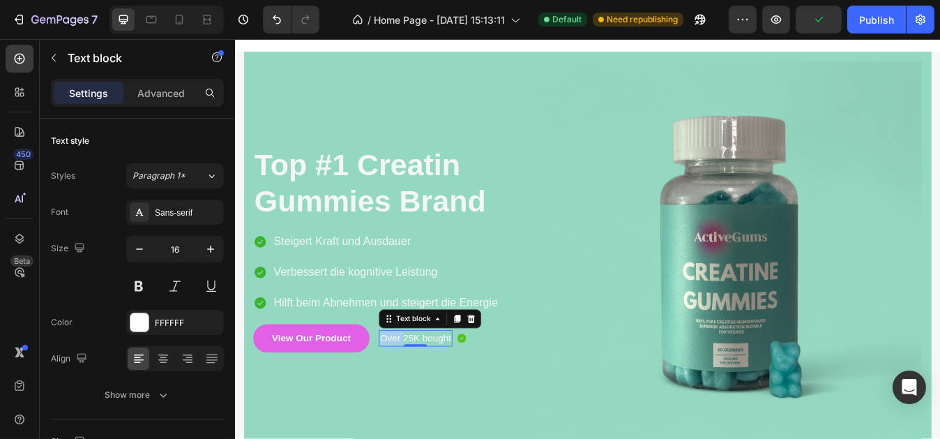
click at [415, 394] on p "Over 25K bought" at bounding box center [449, 394] width 84 height 17
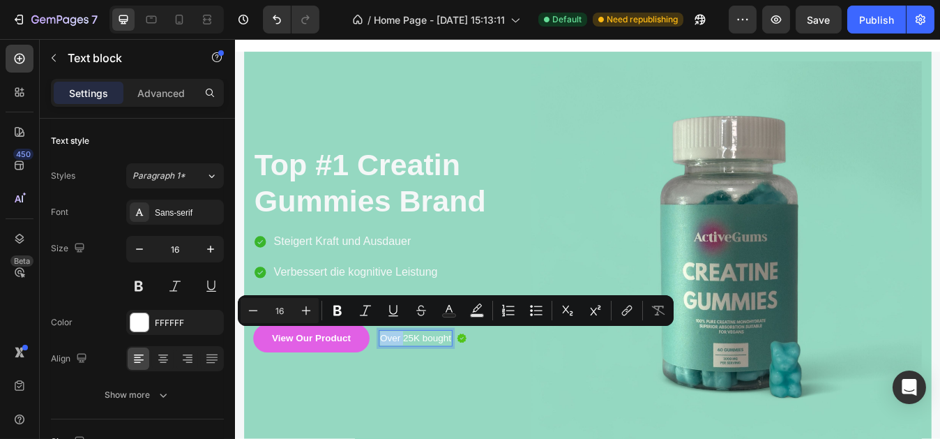
click at [415, 389] on p "Over 25K bought" at bounding box center [449, 394] width 84 height 17
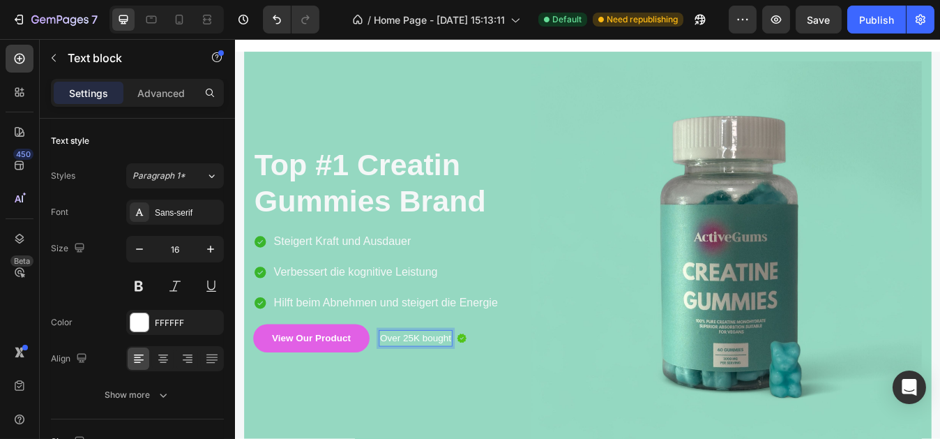
click at [412, 391] on p "Over 25K bought" at bounding box center [449, 394] width 84 height 17
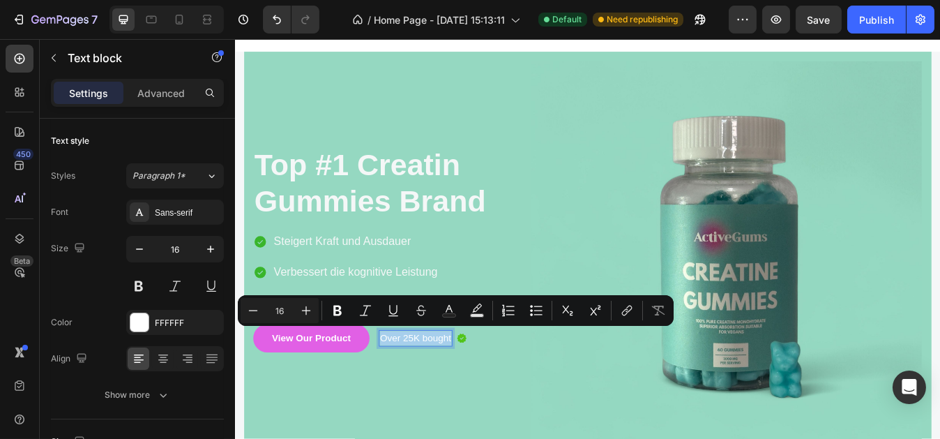
drag, startPoint x: 412, startPoint y: 391, endPoint x: 476, endPoint y: 387, distance: 65.0
click at [476, 387] on p "Over 25K bought" at bounding box center [449, 394] width 84 height 17
copy p "Over 25K bought"
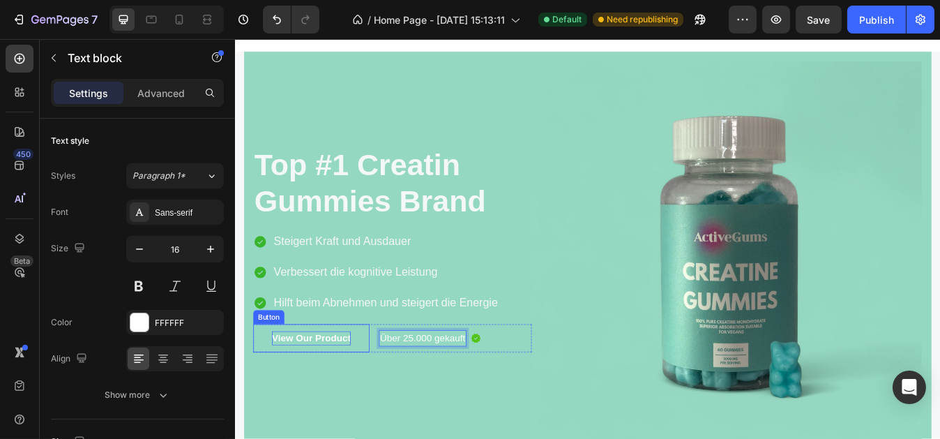
click at [313, 389] on p "View Our Product" at bounding box center [324, 394] width 93 height 17
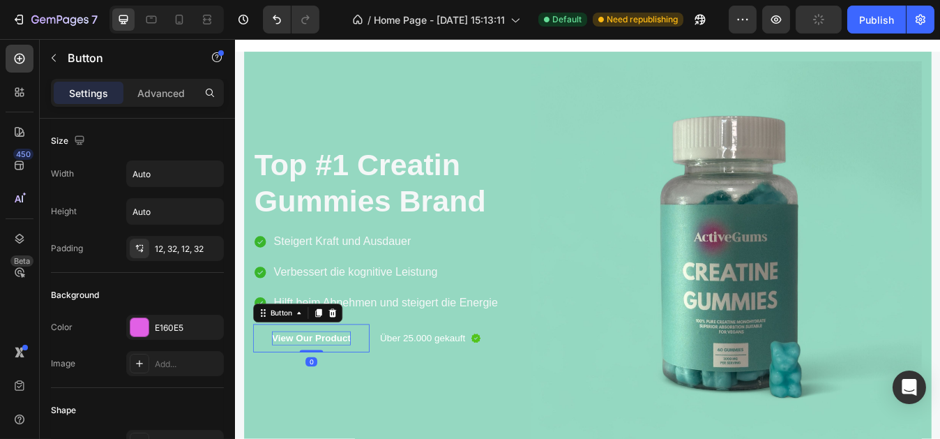
click at [283, 389] on p "View Our Product" at bounding box center [324, 394] width 93 height 17
click at [282, 389] on p "View Our Product" at bounding box center [324, 394] width 93 height 17
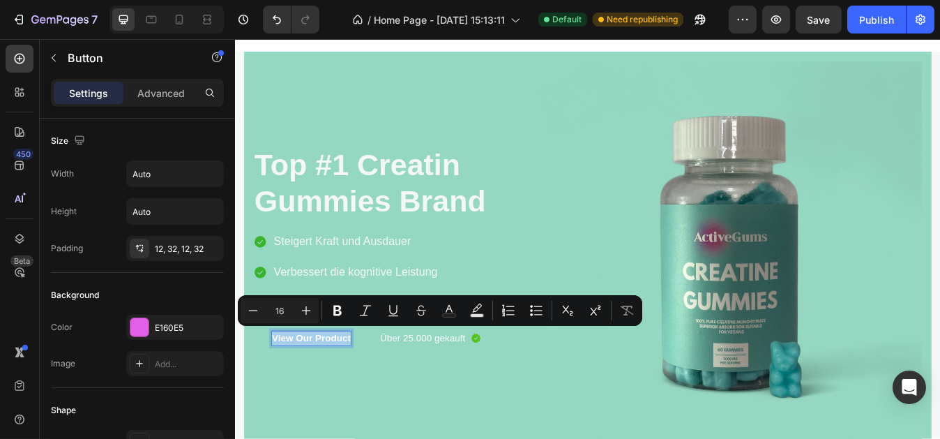
drag, startPoint x: 282, startPoint y: 389, endPoint x: 340, endPoint y: 389, distance: 57.9
click at [340, 389] on p "View Our Product" at bounding box center [324, 394] width 93 height 17
copy p "View Our Product"
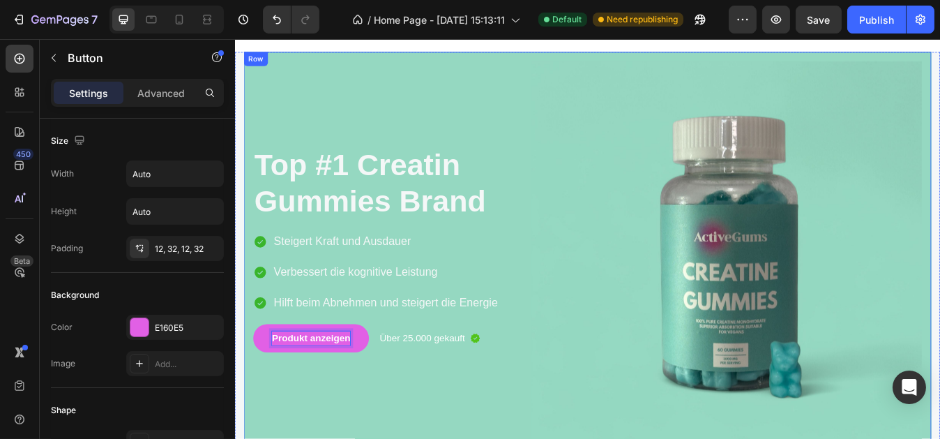
click at [554, 104] on div "Top #1 Creatin Gummies Brand Heading Steigert Kraft und Ausdauer Verbessert die…" at bounding box center [421, 297] width 331 height 463
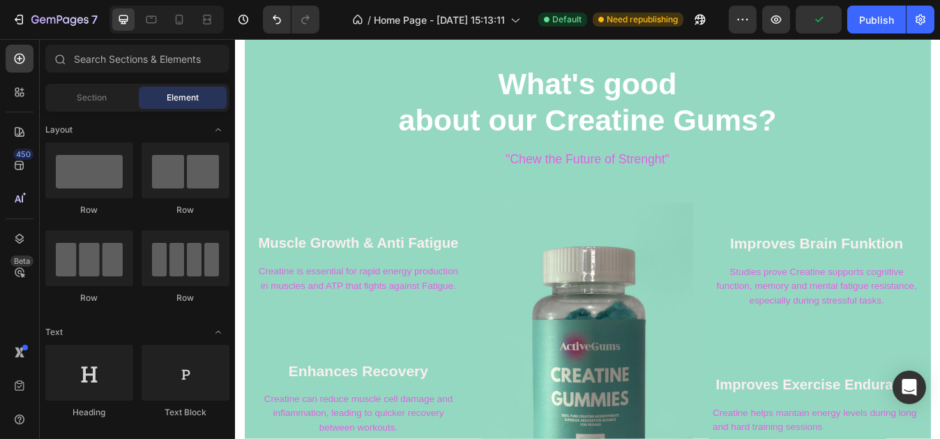
scroll to position [575, 0]
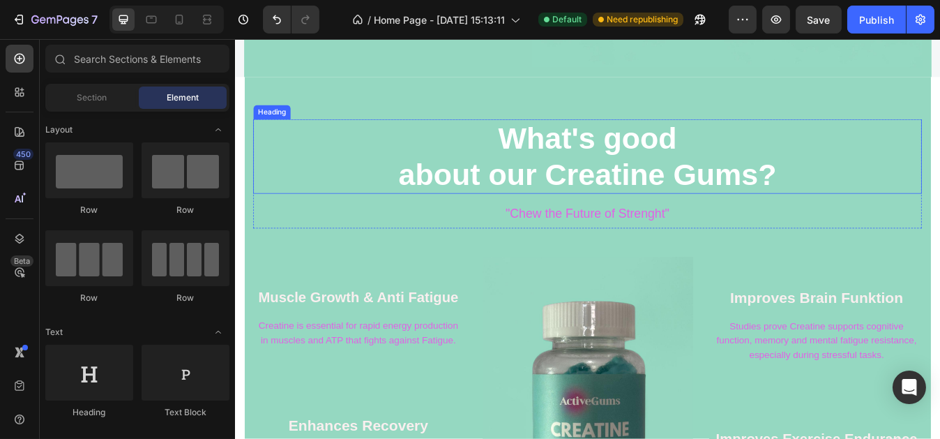
click at [543, 151] on h2 "What's good about our Creatine Gums?" at bounding box center [653, 179] width 794 height 88
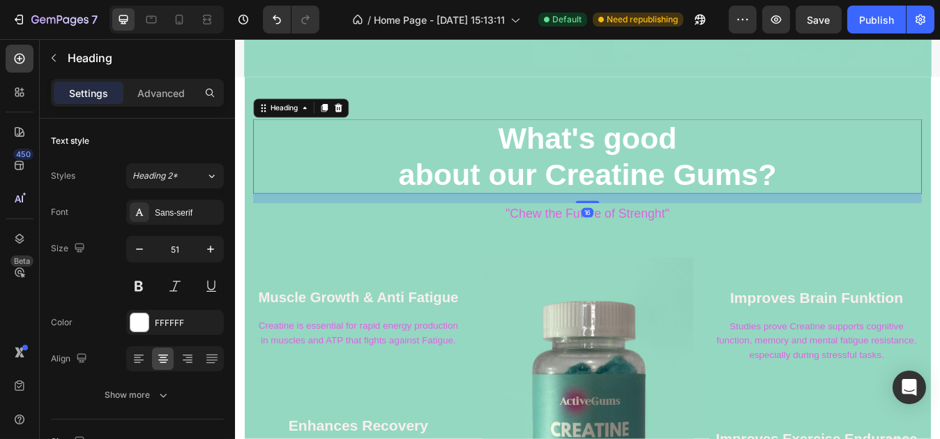
click at [550, 150] on h2 "What's good about our Creatine Gums?" at bounding box center [653, 179] width 794 height 88
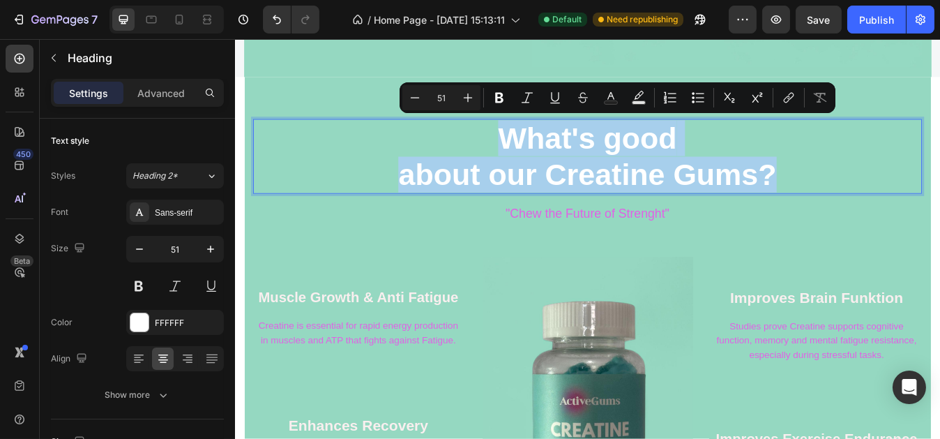
drag, startPoint x: 550, startPoint y: 150, endPoint x: 849, endPoint y: 198, distance: 303.1
click at [849, 198] on p "What's good about our Creatine Gums?" at bounding box center [652, 178] width 791 height 85
copy p "What's good about our Creatine Gums?"
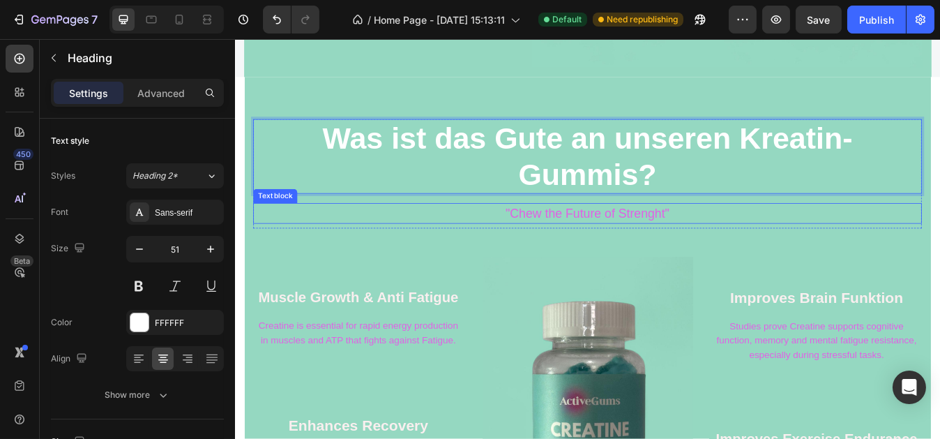
click at [616, 242] on p ""Chew the Future of Strenght"" at bounding box center [652, 247] width 791 height 22
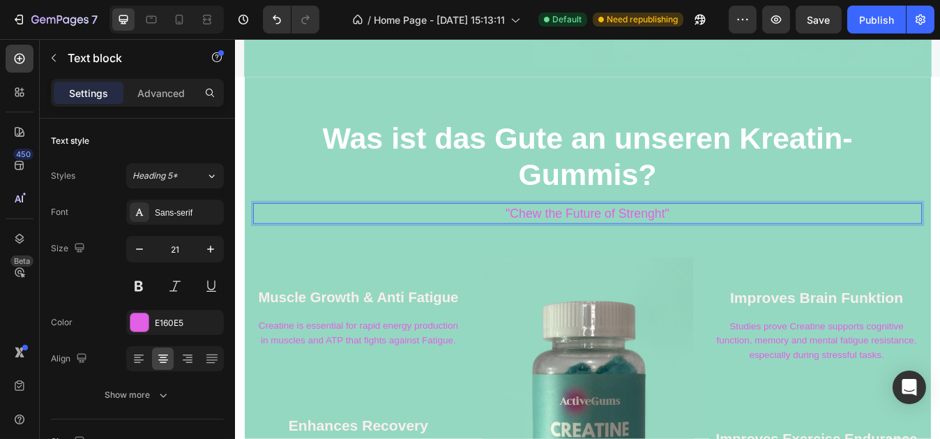
click at [558, 241] on p ""Chew the Future of Strenght"" at bounding box center [652, 247] width 791 height 22
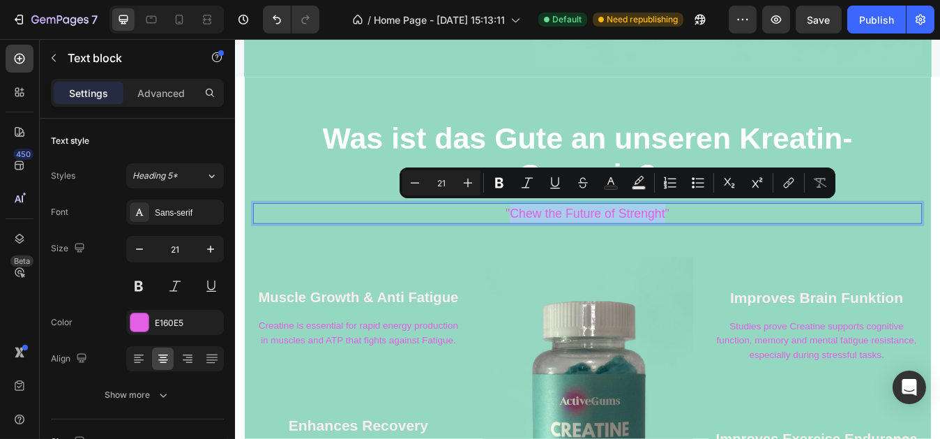
drag, startPoint x: 558, startPoint y: 241, endPoint x: 721, endPoint y: 241, distance: 162.5
click at [721, 241] on p ""Chew the Future of Strenght"" at bounding box center [652, 247] width 791 height 22
copy p "Chew the Future of Strenght"
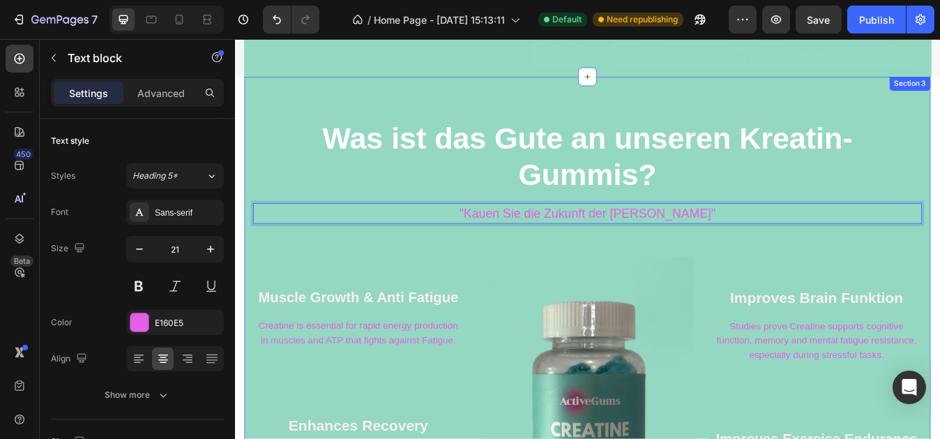
click at [573, 278] on div "Was ist das Gute an unseren Kreatin-Gummis? Heading "Kauen Sie die Zukunft der …" at bounding box center [653, 405] width 794 height 541
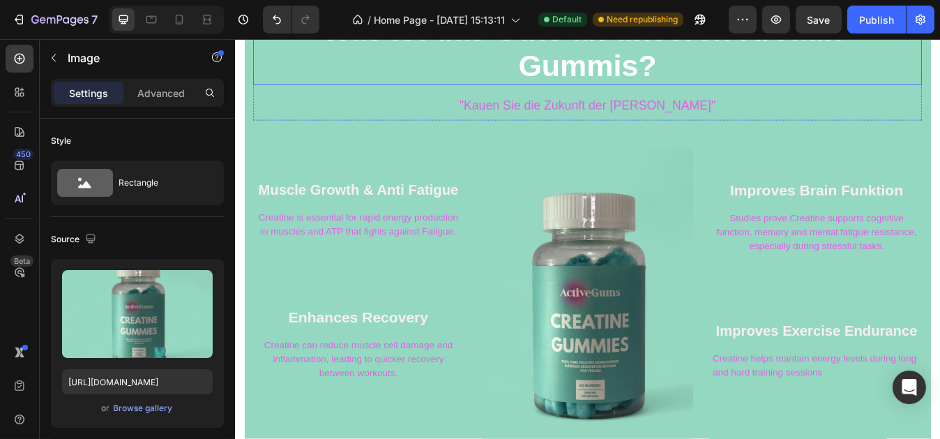
drag, startPoint x: 702, startPoint y: 84, endPoint x: 690, endPoint y: 130, distance: 46.9
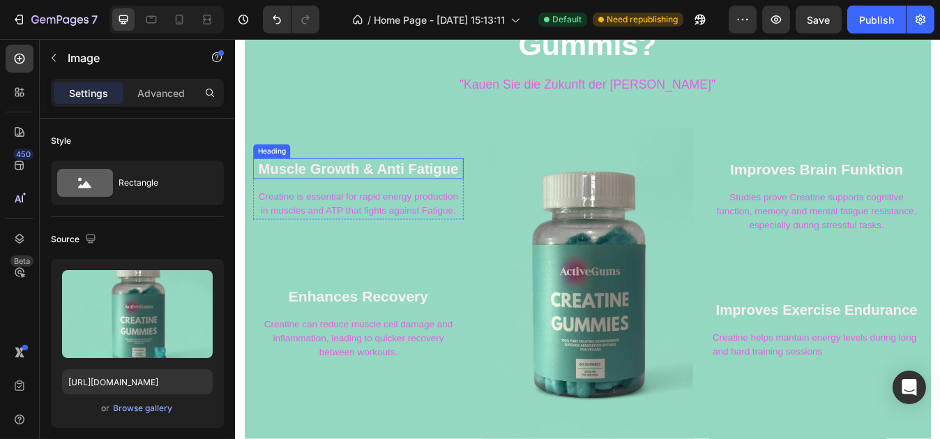
click at [375, 194] on h2 "Muscle Growth & Anti Fatigue" at bounding box center [381, 193] width 250 height 24
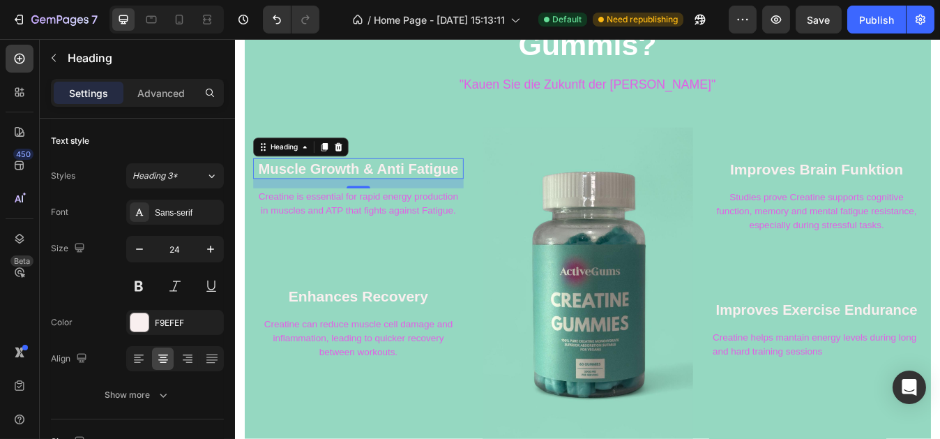
click at [471, 189] on h2 "Muscle Growth & Anti Fatigue" at bounding box center [381, 193] width 250 height 24
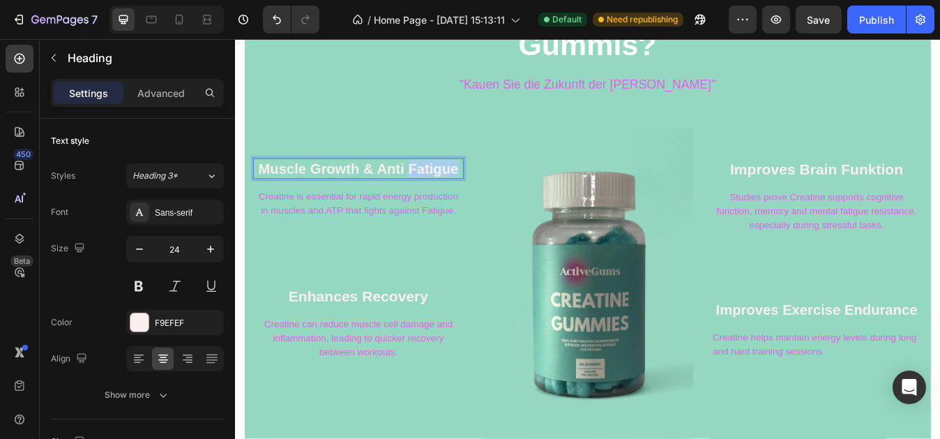
click at [471, 189] on p "Muscle Growth & Anti Fatigue" at bounding box center [380, 193] width 247 height 22
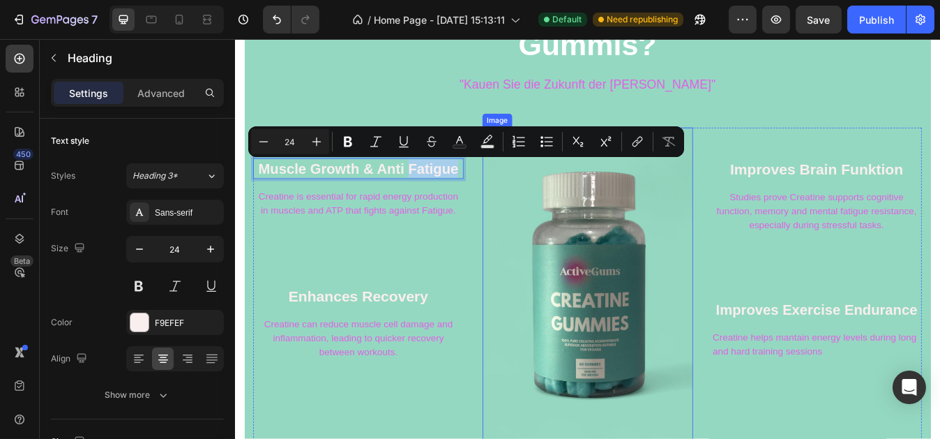
click at [560, 207] on img at bounding box center [653, 333] width 250 height 378
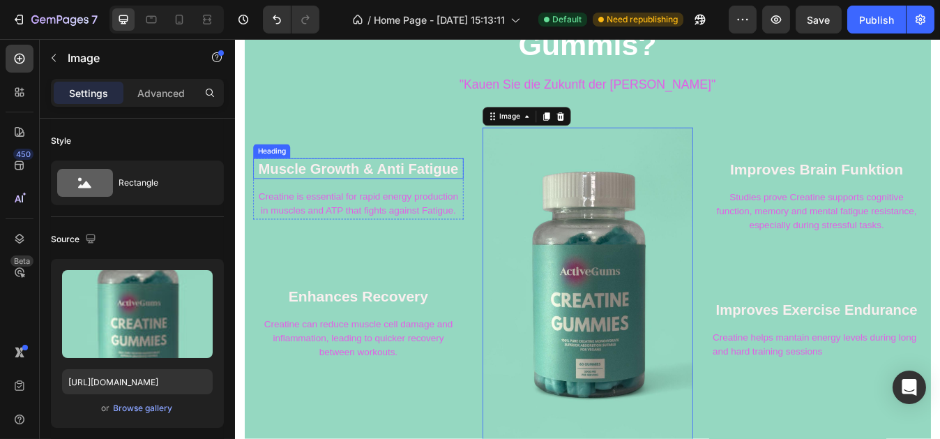
click at [268, 193] on p "Muscle Growth & Anti Fatigue" at bounding box center [380, 193] width 247 height 22
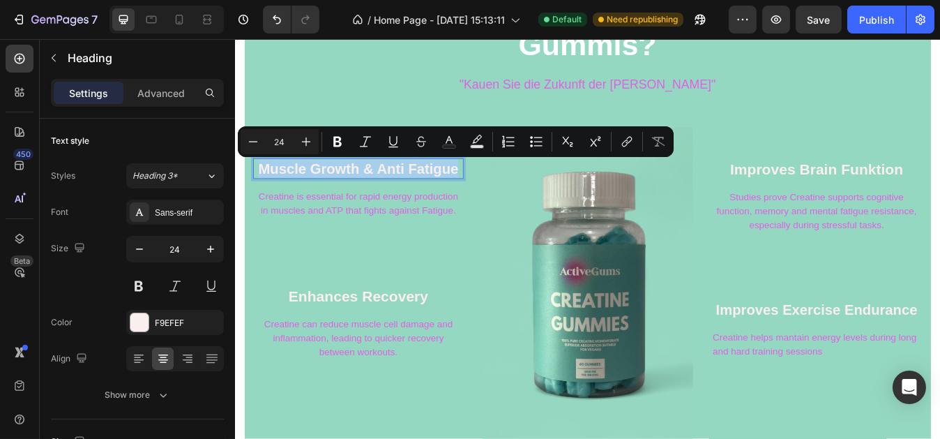
drag, startPoint x: 269, startPoint y: 193, endPoint x: 303, endPoint y: 191, distance: 34.2
click at [301, 192] on p "Muscle Growth & Anti Fatigue" at bounding box center [380, 193] width 247 height 22
copy p "Muscle Growth & Anti Fatigue"
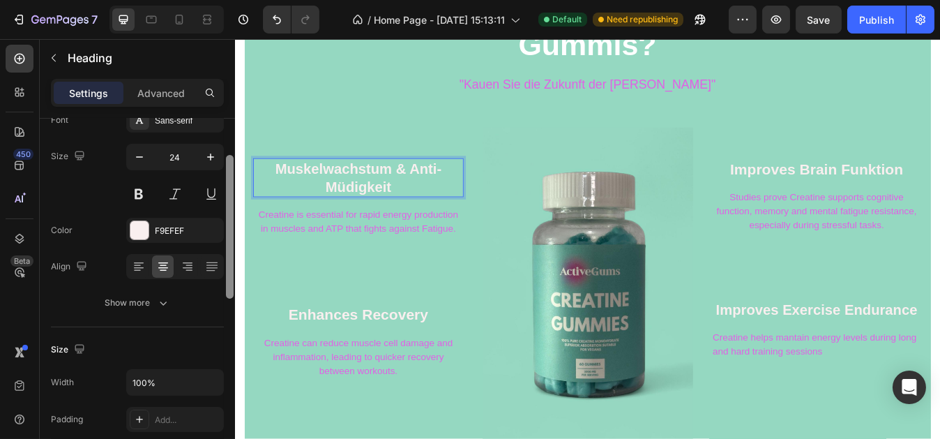
drag, startPoint x: 226, startPoint y: 157, endPoint x: 233, endPoint y: 195, distance: 38.3
click at [233, 195] on div at bounding box center [230, 227] width 8 height 144
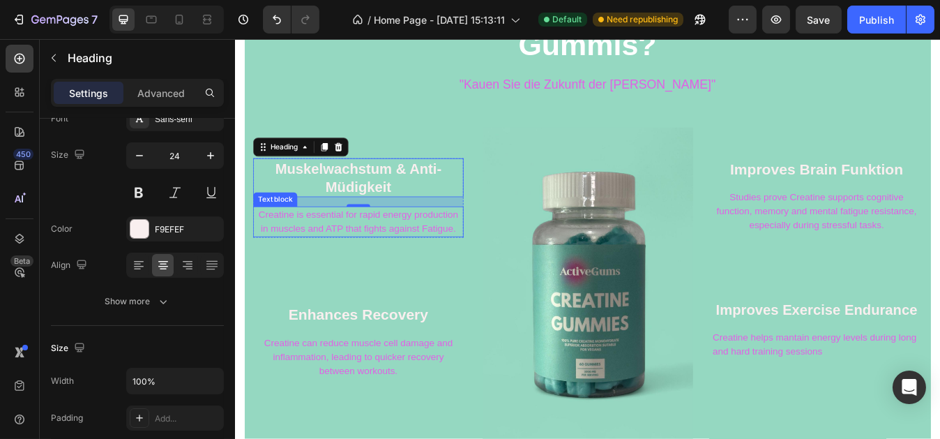
click at [278, 247] on p "Creatine is essential for rapid energy production in muscles and ATP that fight…" at bounding box center [380, 255] width 247 height 33
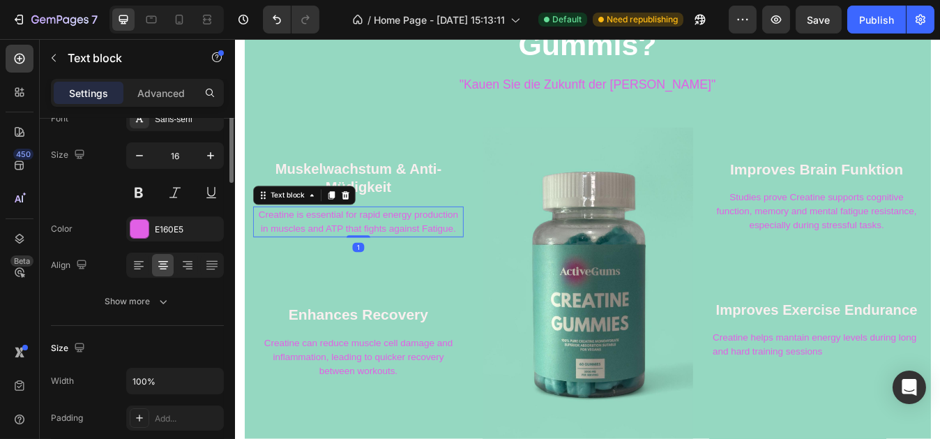
scroll to position [0, 0]
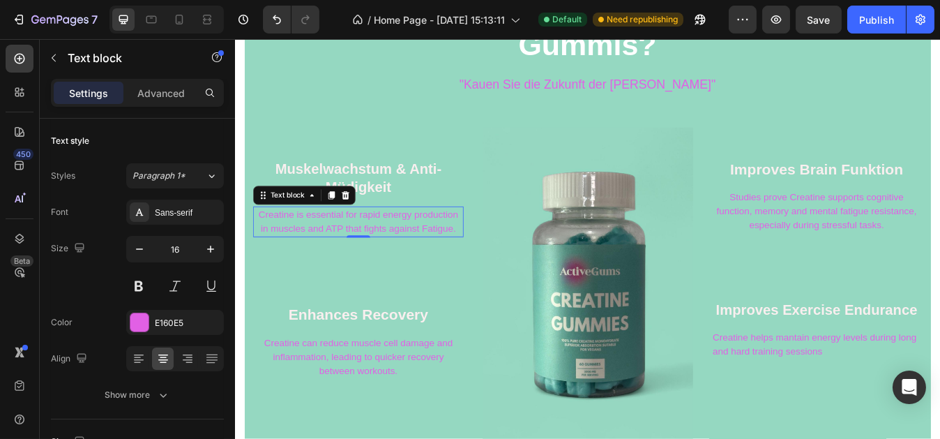
click at [490, 264] on p "Creatine is essential for rapid energy production in muscles and ATP that fight…" at bounding box center [380, 255] width 247 height 33
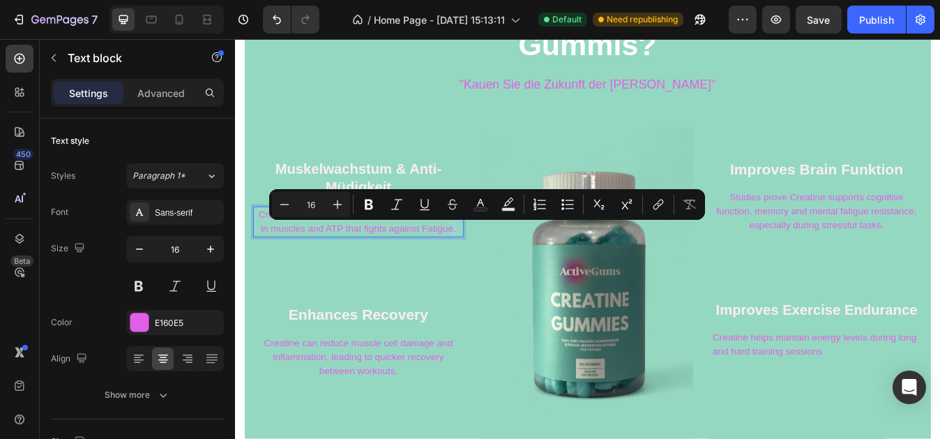
click at [490, 264] on p "Creatine is essential for rapid energy production in muscles and ATP that fight…" at bounding box center [380, 255] width 247 height 33
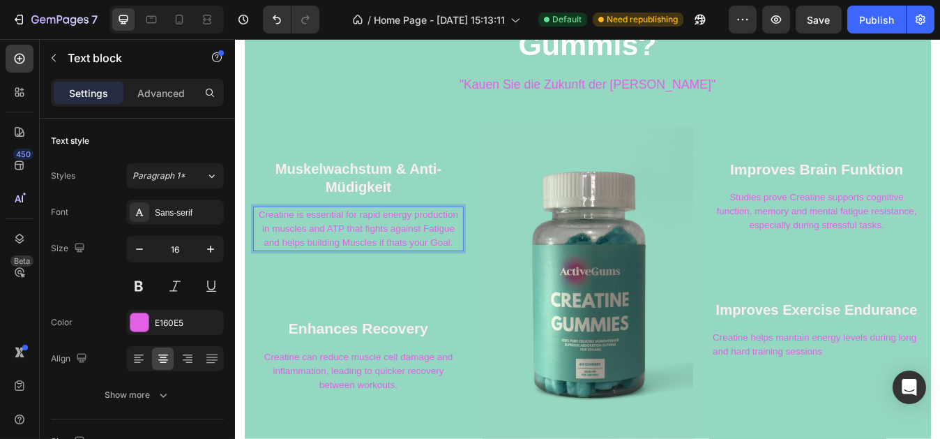
click at [264, 243] on p "Creatine is essential for rapid energy production in muscles and ATP that fight…" at bounding box center [380, 264] width 247 height 50
click at [263, 246] on p "Creatine is essential for rapid energy production in muscles and ATP that fight…" at bounding box center [380, 264] width 247 height 50
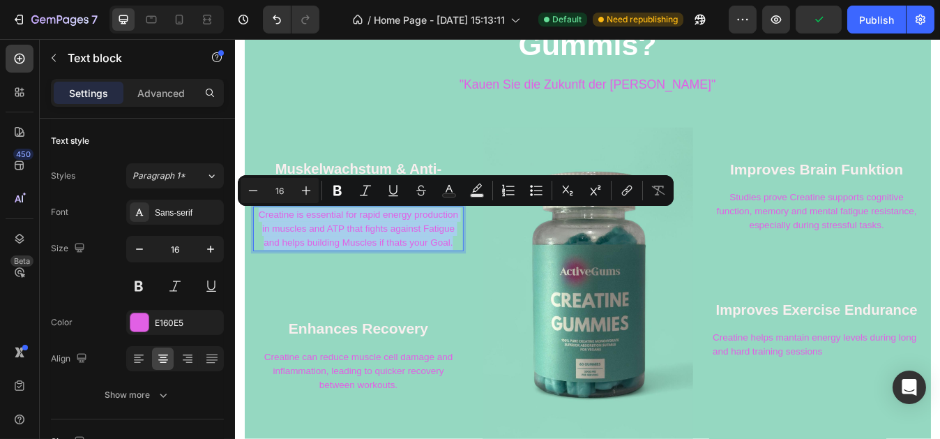
drag, startPoint x: 263, startPoint y: 246, endPoint x: 495, endPoint y: 280, distance: 234.7
click at [495, 280] on p "Creatine is essential for rapid energy production in muscles and ATP that fight…" at bounding box center [380, 264] width 247 height 50
copy p "Creatine is essential for rapid energy production in muscles and ATP that fight…"
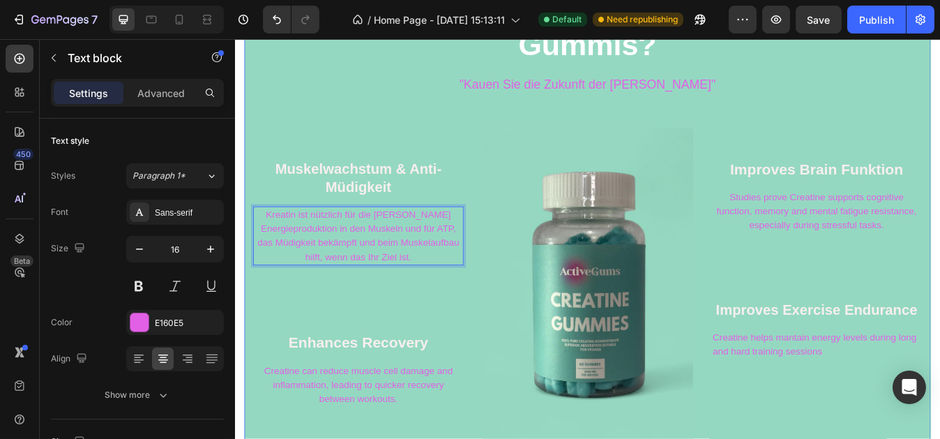
click at [444, 124] on div "Was ist das Gute an unseren Kreatin-Gummis? Heading "Kauen Sie die Zukunft der …" at bounding box center [653, 251] width 794 height 541
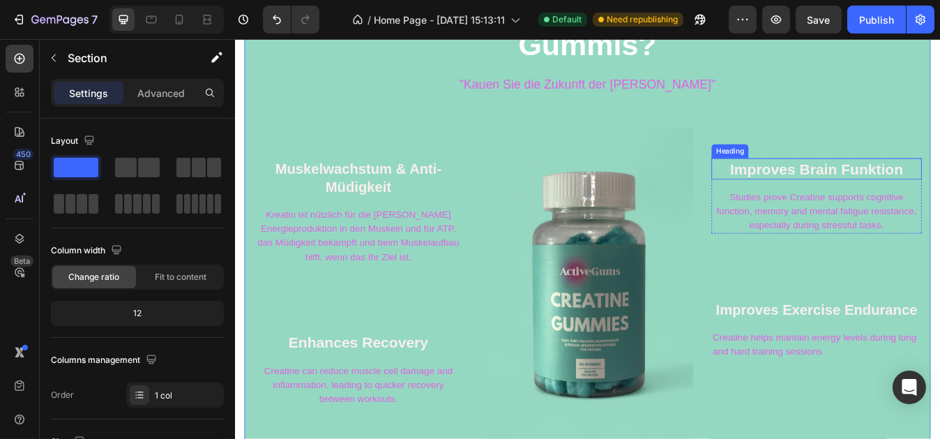
click at [849, 195] on h2 "Improves Brain Funktion" at bounding box center [925, 194] width 250 height 26
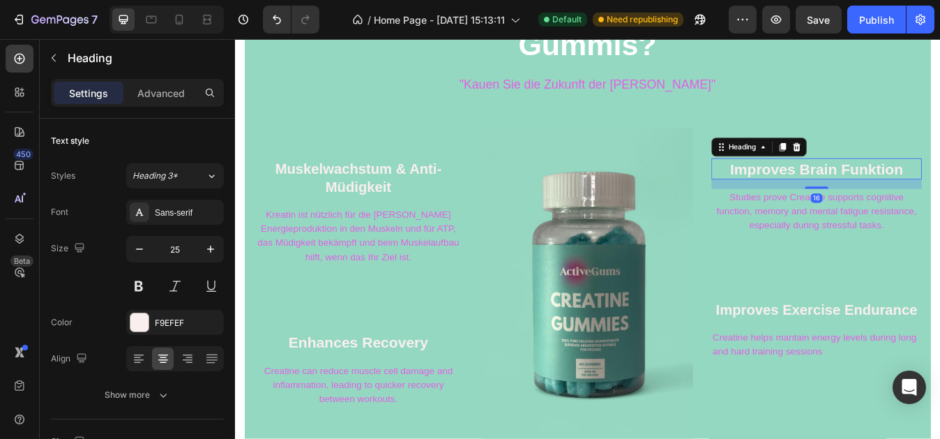
click at [849, 195] on h2 "Improves Brain Funktion" at bounding box center [925, 194] width 250 height 26
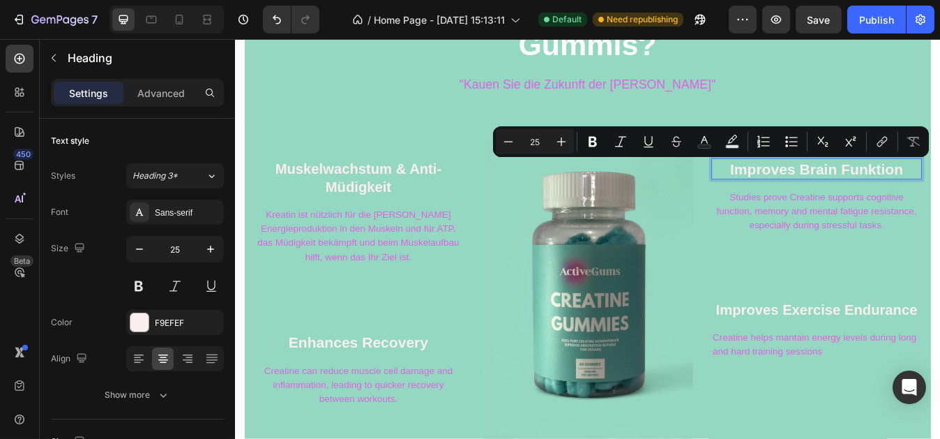
click at [849, 195] on p "Improves Brain Funktion" at bounding box center [925, 193] width 247 height 23
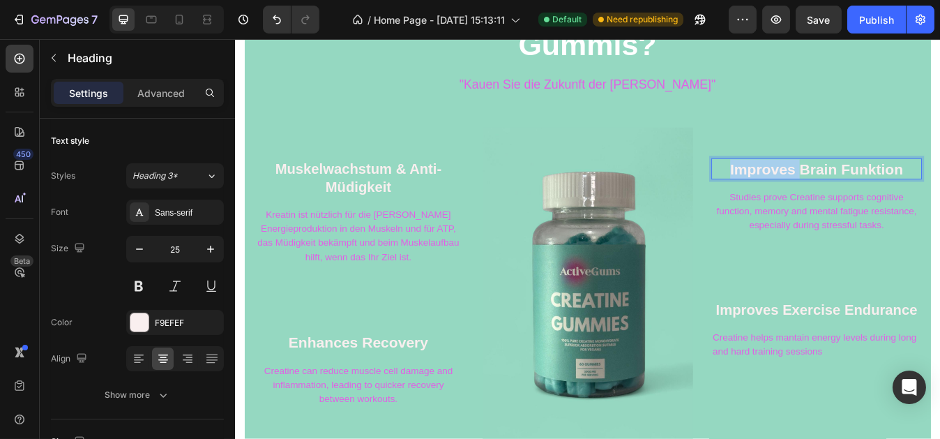
click at [849, 195] on p "Improves Brain Funktion" at bounding box center [925, 193] width 247 height 23
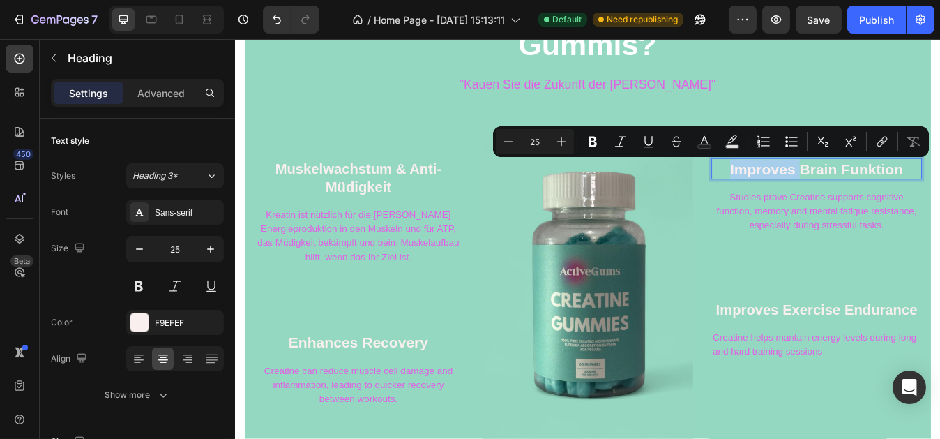
click at [849, 195] on p "Improves Brain Funktion" at bounding box center [925, 193] width 247 height 23
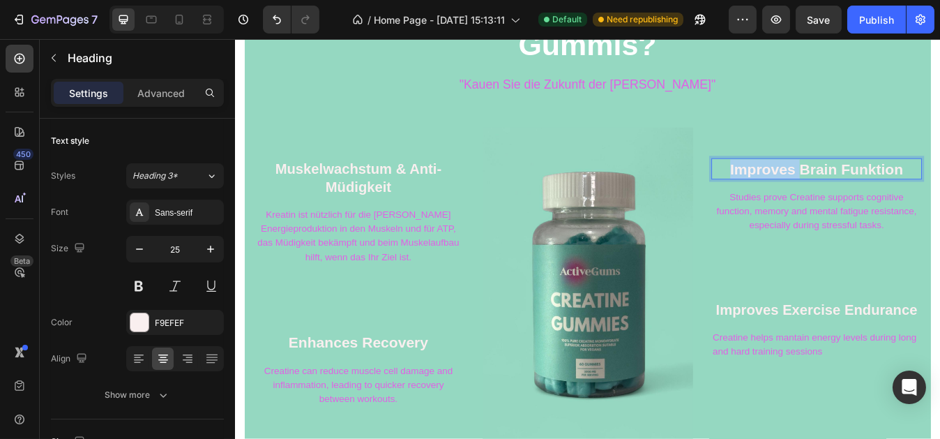
click at [849, 195] on p "Improves Brain Funktion" at bounding box center [925, 193] width 247 height 23
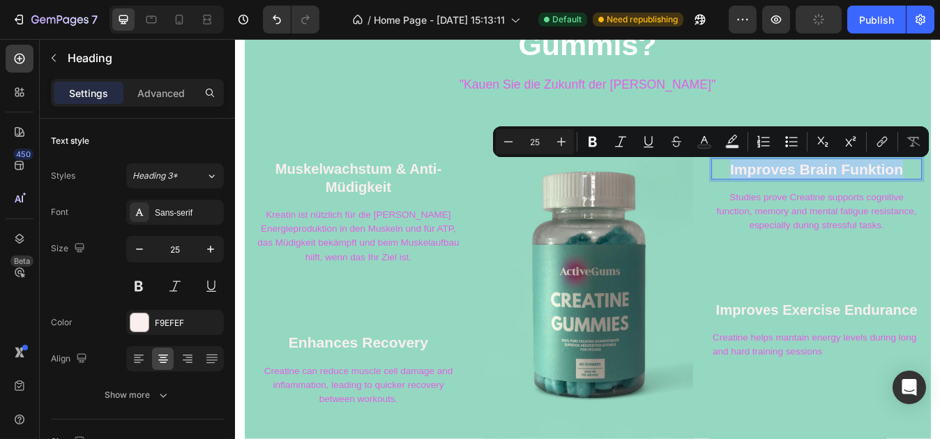
copy p "Improves Brain Funktion"
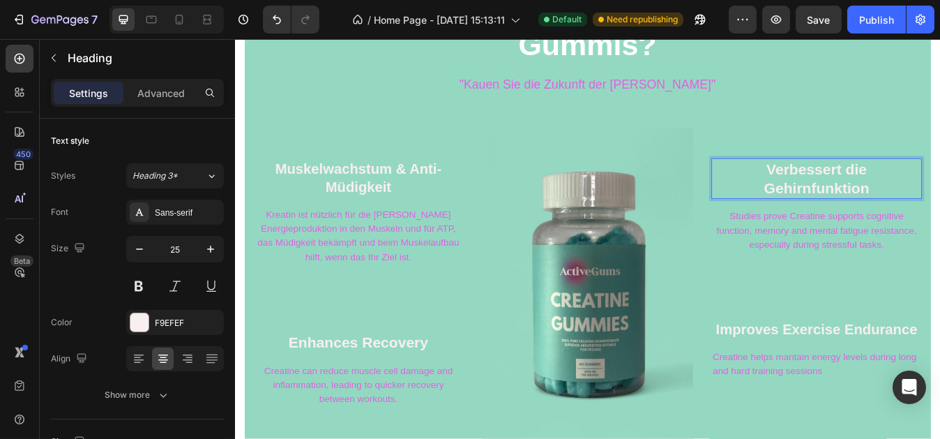
click at [853, 190] on p "Verbessert die Gehirnfunktion" at bounding box center [925, 204] width 247 height 45
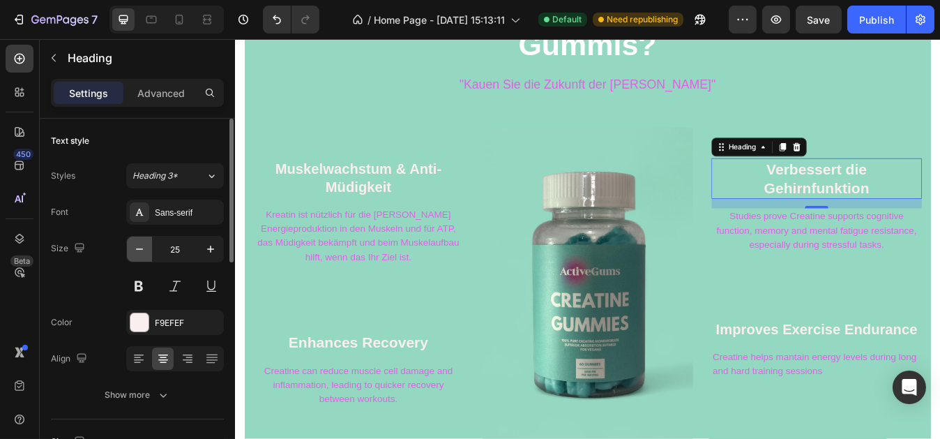
click at [136, 251] on icon "button" at bounding box center [140, 249] width 14 height 14
type input "24"
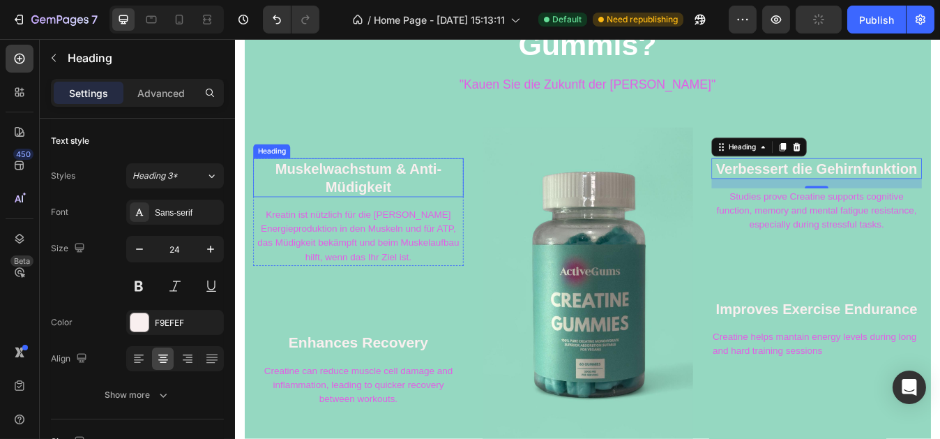
click at [367, 218] on p "Muskelwachstum & Anti-Müdigkeit" at bounding box center [380, 203] width 247 height 43
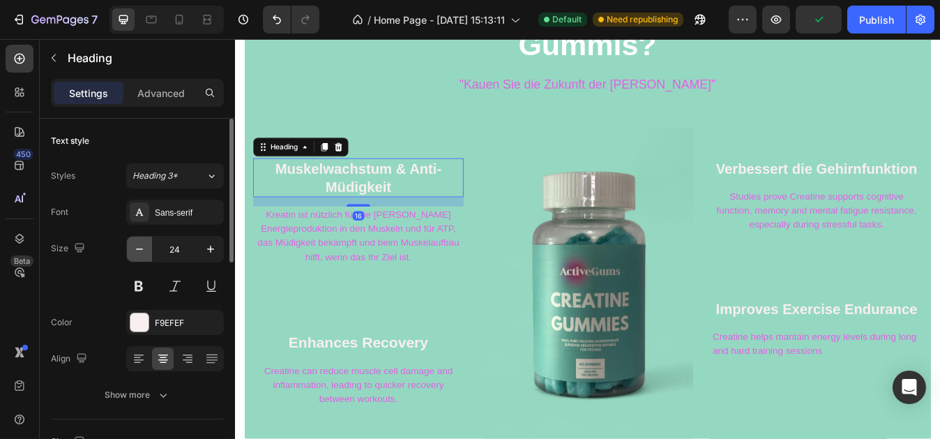
click at [136, 246] on icon "button" at bounding box center [140, 249] width 14 height 14
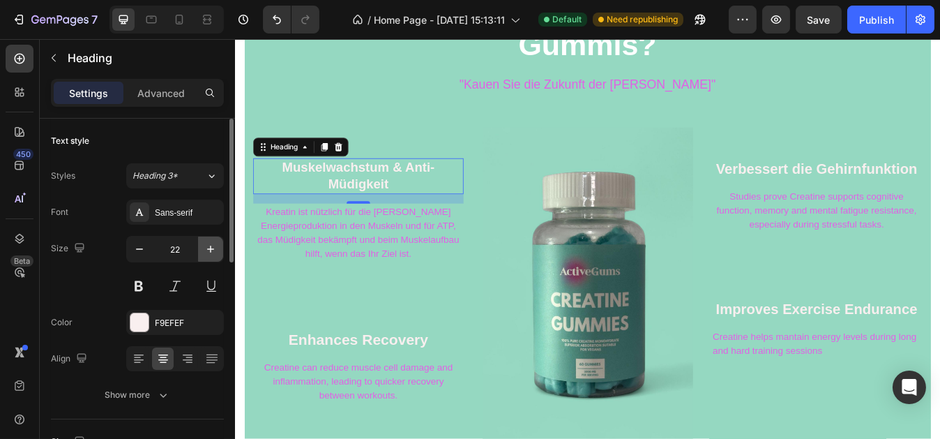
click at [211, 246] on icon "button" at bounding box center [211, 249] width 14 height 14
type input "24"
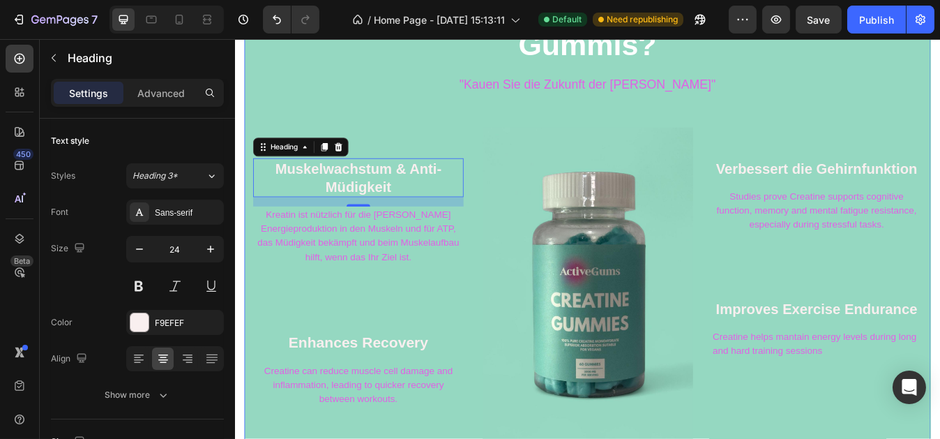
click at [433, 119] on div "Was ist das Gute an unseren Kreatin-Gummis? Heading "Kauen Sie die Zukunft der …" at bounding box center [653, 251] width 794 height 541
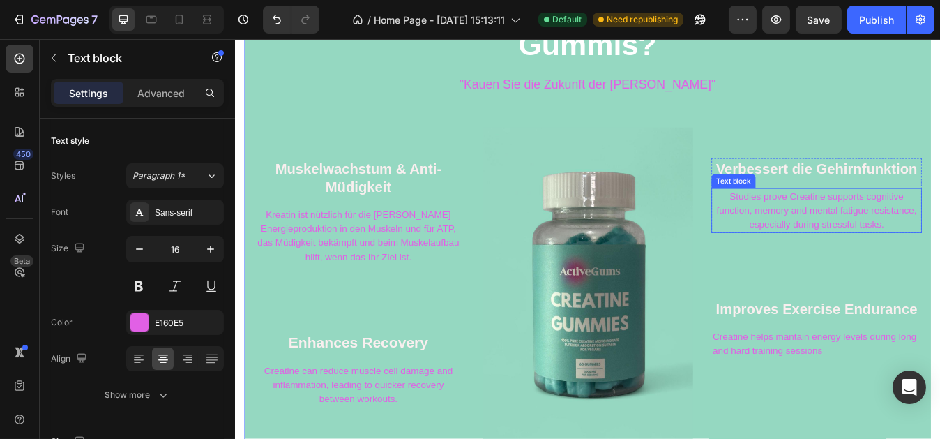
click at [830, 225] on p "Studies prove Creatine supports cognitive function, memory and mental fatigue r…" at bounding box center [925, 243] width 247 height 50
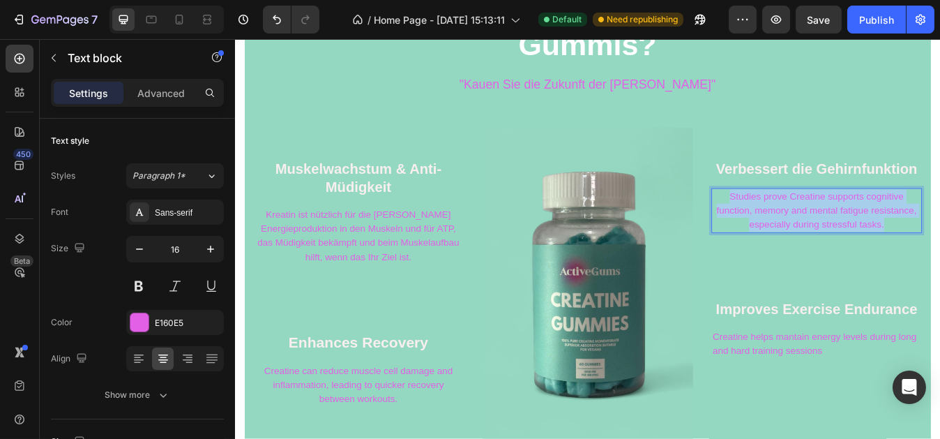
click at [830, 225] on p "Studies prove Creatine supports cognitive function, memory and mental fatigue r…" at bounding box center [925, 243] width 247 height 50
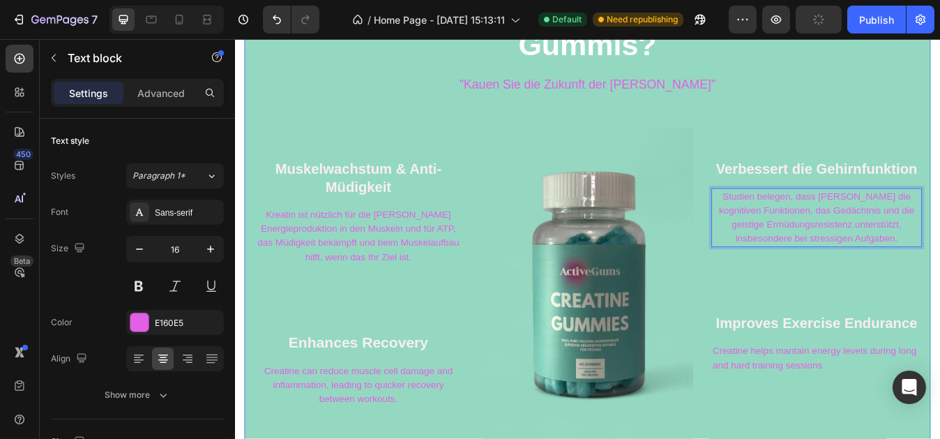
click at [871, 121] on div "Was ist das Gute an unseren Kreatin-Gummis? Heading "Kauen Sie die Zukunft der …" at bounding box center [653, 251] width 794 height 541
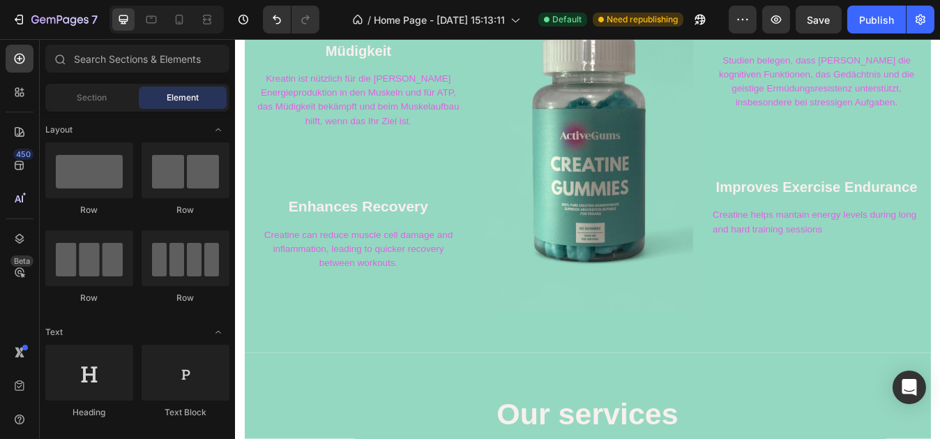
scroll to position [893, 0]
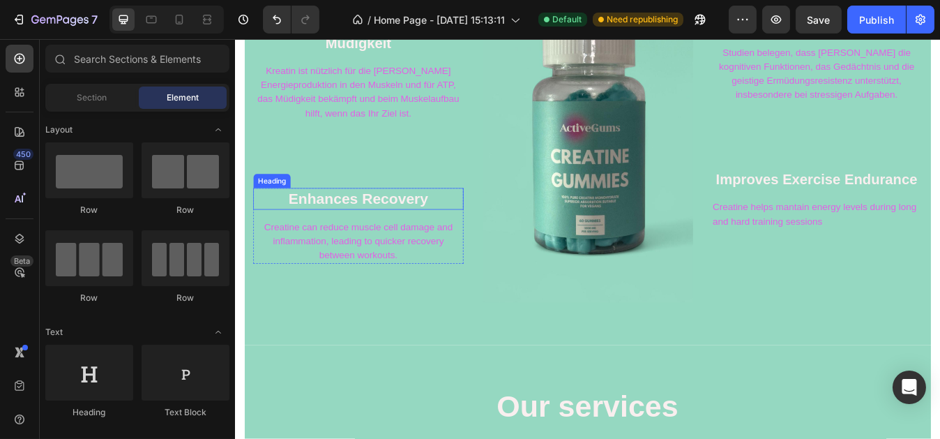
click at [419, 224] on h2 "Enhances Recovery" at bounding box center [381, 229] width 250 height 26
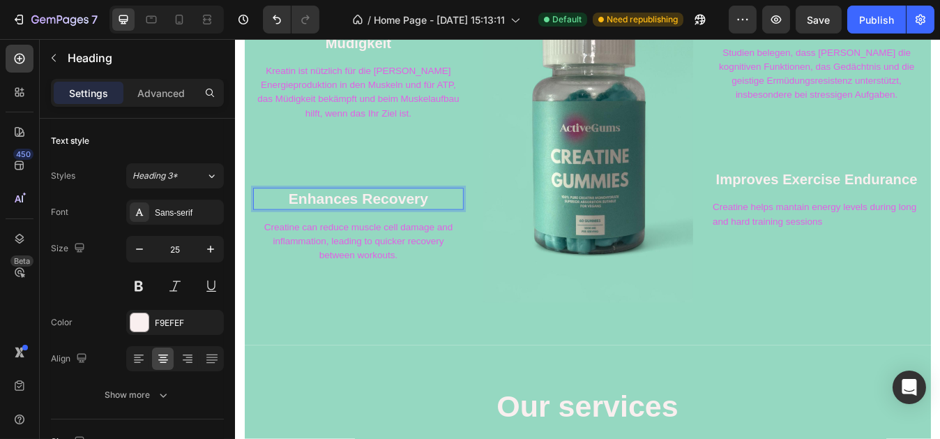
click at [414, 227] on h2 "Enhances Recovery" at bounding box center [381, 229] width 250 height 26
click at [414, 227] on p "Enhances Recovery" at bounding box center [380, 229] width 247 height 23
click at [273, 259] on p "Creatine can reduce muscle cell damage and inflammation, leading to quicker rec…" at bounding box center [380, 280] width 247 height 50
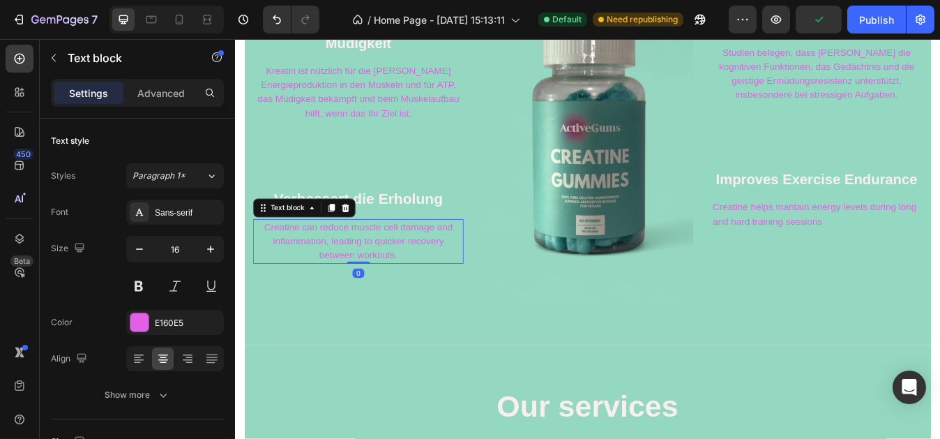
click at [273, 259] on p "Creatine can reduce muscle cell damage and inflammation, leading to quicker rec…" at bounding box center [380, 280] width 247 height 50
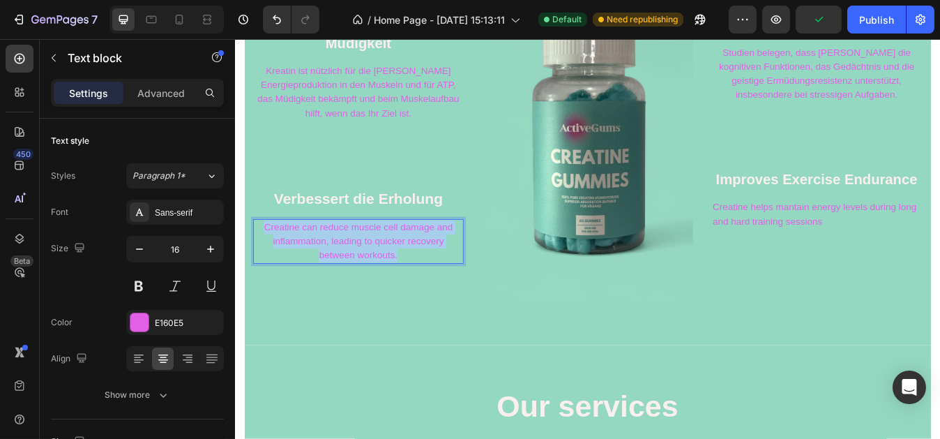
click at [273, 259] on p "Creatine can reduce muscle cell damage and inflammation, leading to quicker rec…" at bounding box center [380, 280] width 247 height 50
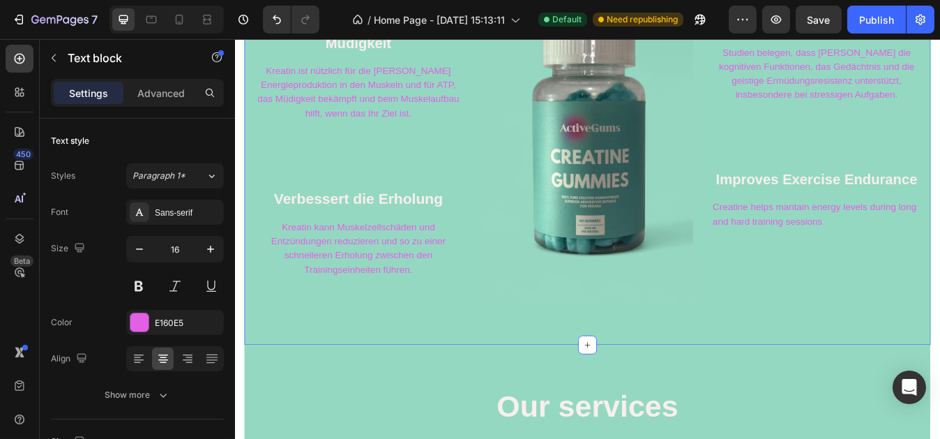
click at [501, 356] on div "Was ist das Gute an unseren Kreatin-Gummis? Heading "Kauen Sie die Zukunft der …" at bounding box center [653, 82] width 815 height 642
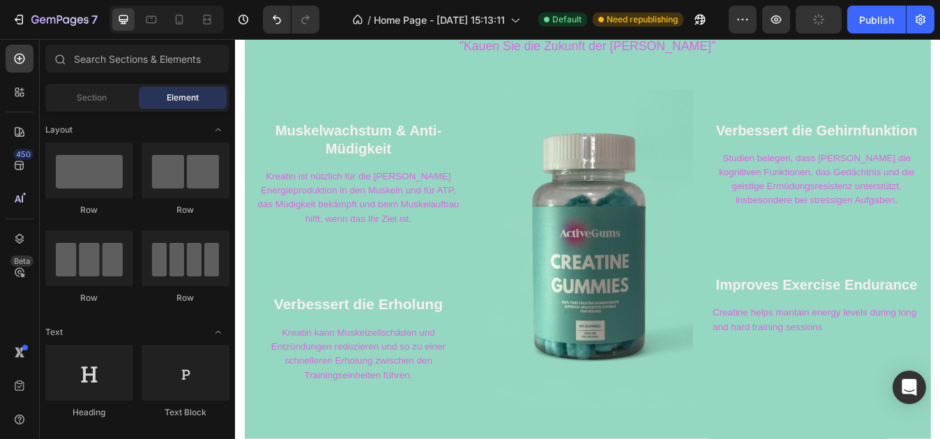
scroll to position [784, 0]
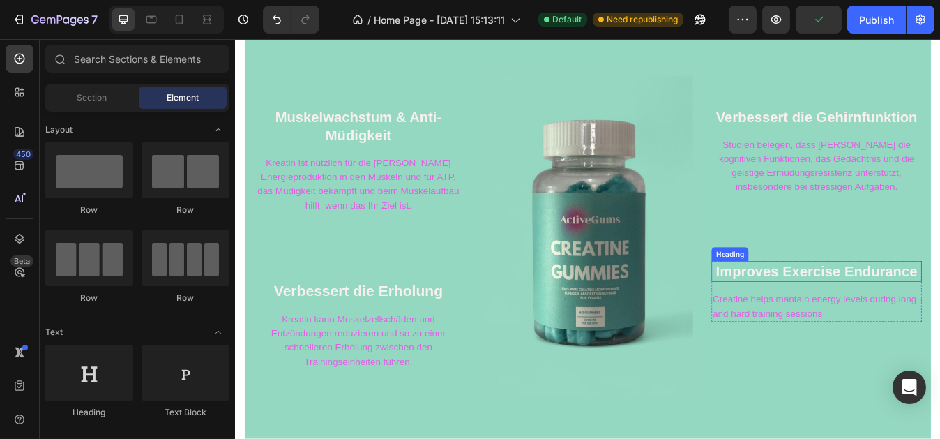
click at [873, 317] on h2 "Improves Exercise Endurance" at bounding box center [925, 315] width 250 height 24
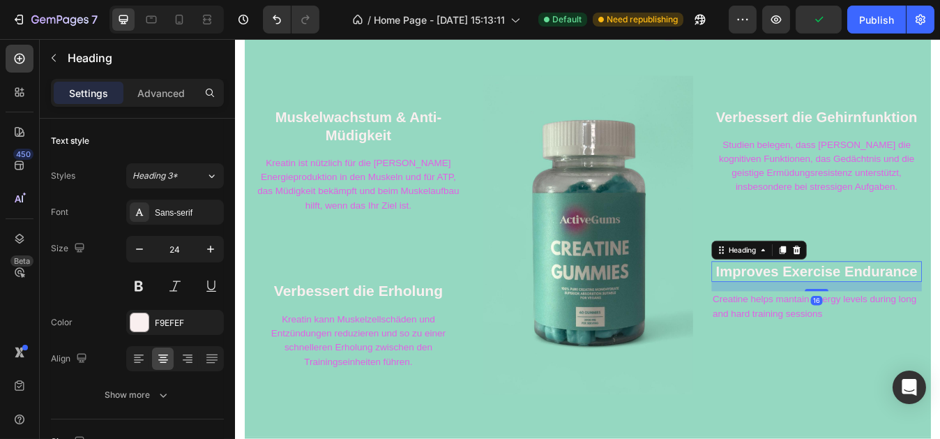
click at [873, 317] on h2 "Improves Exercise Endurance" at bounding box center [925, 315] width 250 height 24
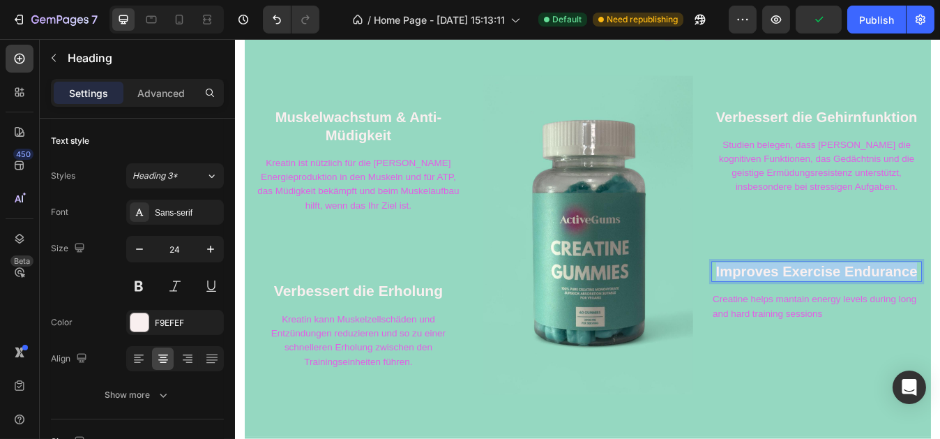
click at [873, 317] on p "Improves Exercise Endurance" at bounding box center [925, 315] width 247 height 22
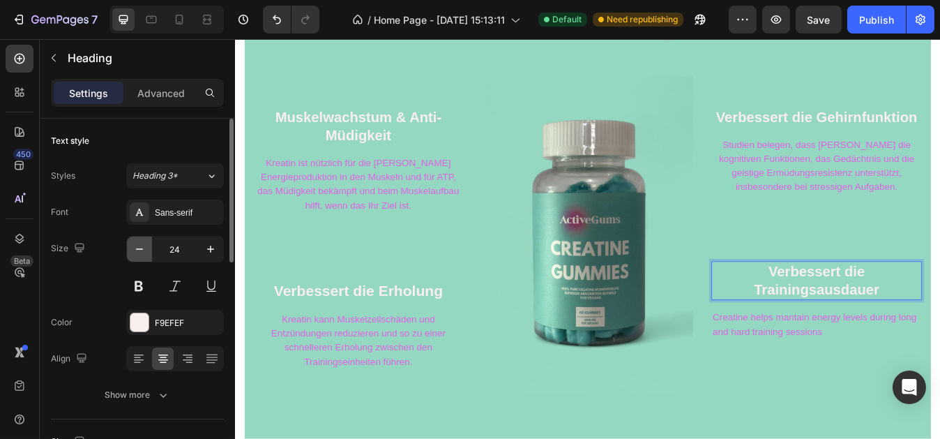
click at [144, 246] on icon "button" at bounding box center [140, 249] width 14 height 14
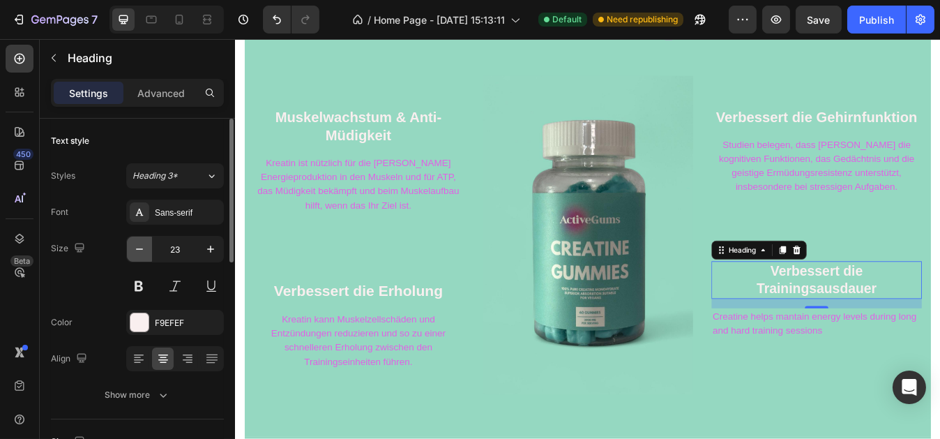
click at [144, 246] on icon "button" at bounding box center [140, 249] width 14 height 14
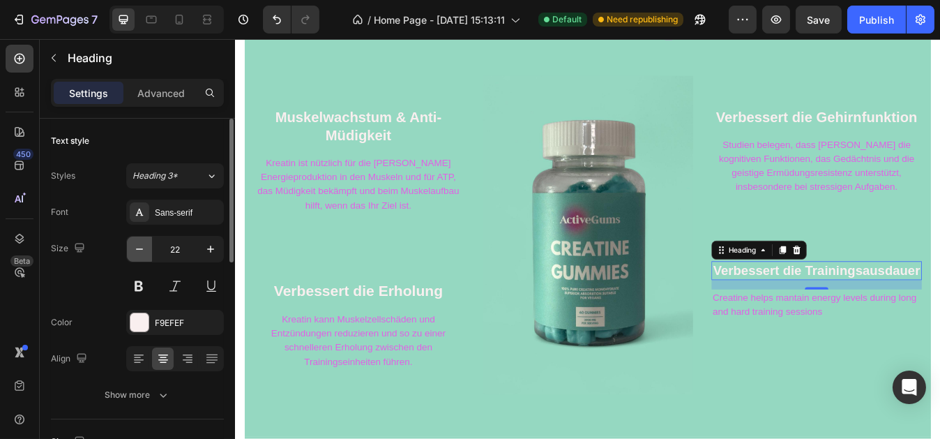
click at [144, 246] on icon "button" at bounding box center [140, 249] width 14 height 14
click at [200, 246] on button "button" at bounding box center [210, 248] width 25 height 25
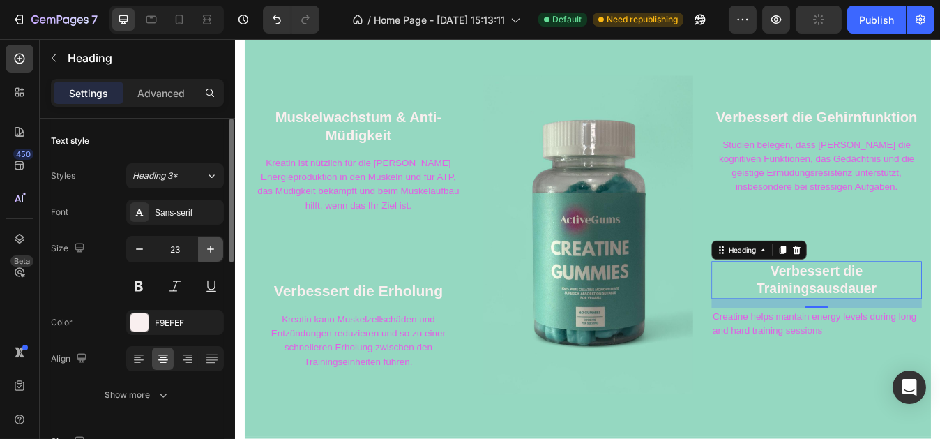
click at [200, 246] on button "button" at bounding box center [210, 248] width 25 height 25
type input "24"
click at [804, 373] on p "Creatine helps mantain energy levels during long and hard training sessions" at bounding box center [925, 377] width 247 height 33
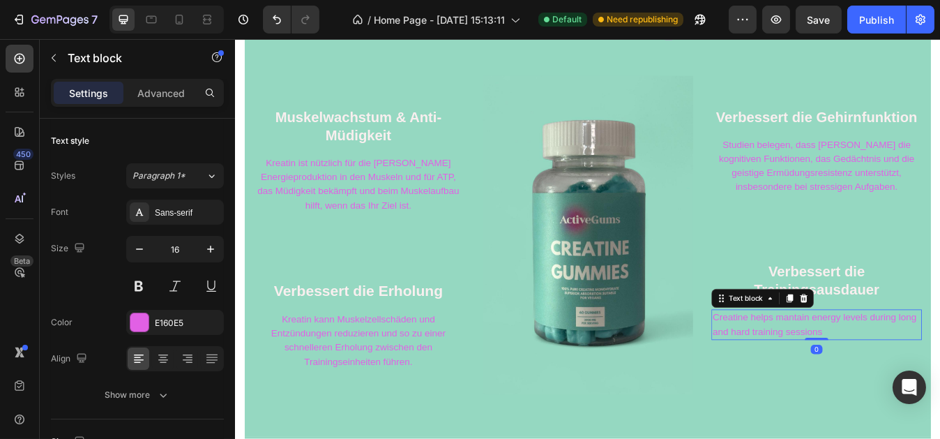
click at [804, 373] on p "Creatine helps mantain energy levels during long and hard training sessions" at bounding box center [925, 377] width 247 height 33
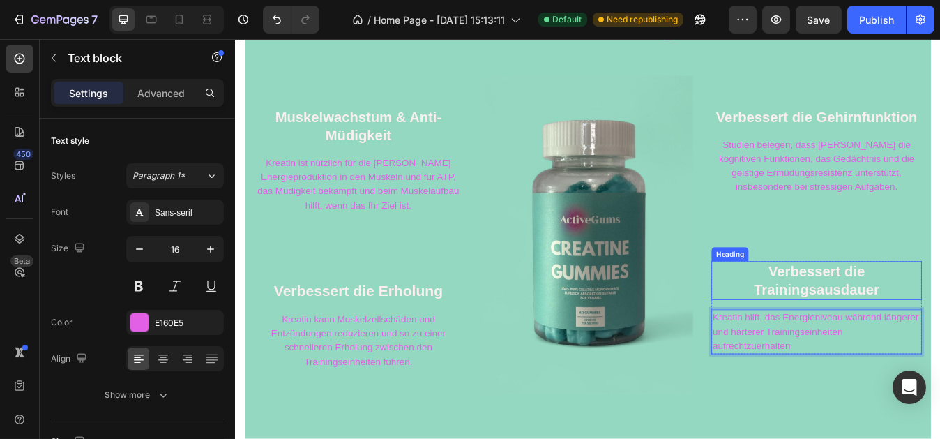
click at [899, 321] on p "Verbessert die Trainingsausdauer" at bounding box center [925, 325] width 247 height 43
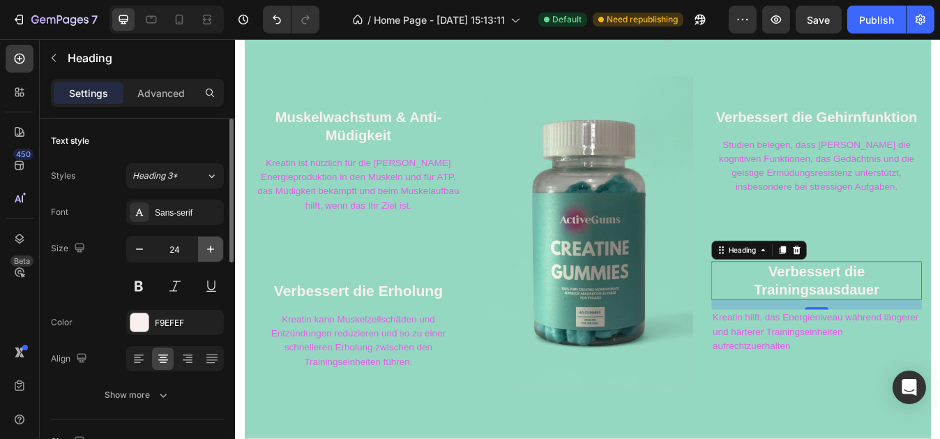
click at [211, 249] on icon "button" at bounding box center [211, 249] width 14 height 14
type input "25"
click at [576, 60] on div "Was ist das Gute an unseren Kreatin-Gummis? Heading "Kauen Sie die Zukunft der …" at bounding box center [653, 190] width 794 height 541
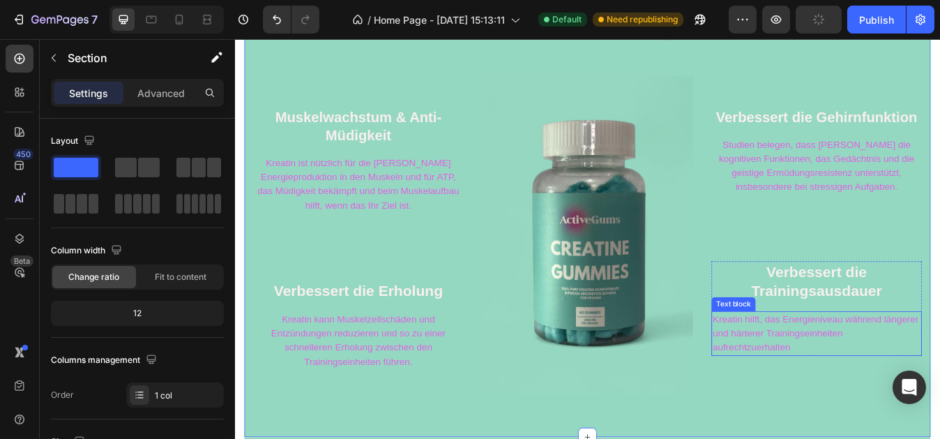
click at [827, 386] on p "Kreatin hilft, das Energieniveau während längerer und härterer Trainingseinheit…" at bounding box center [925, 388] width 247 height 50
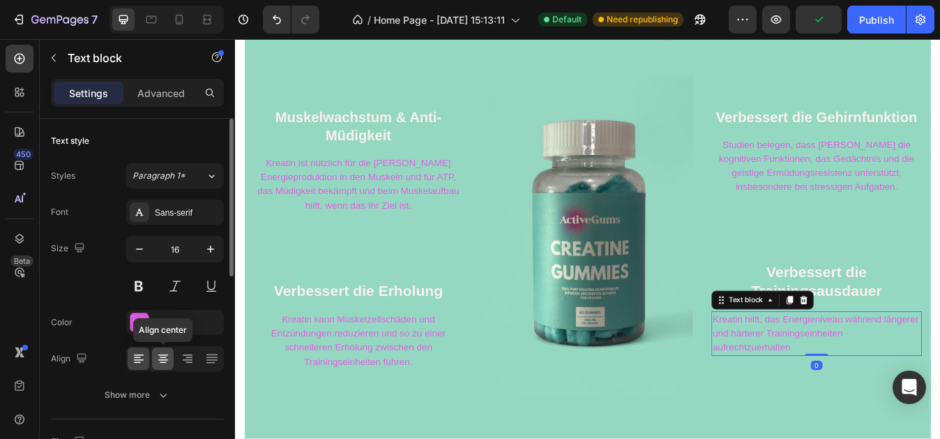
click at [167, 354] on icon at bounding box center [163, 354] width 10 height 1
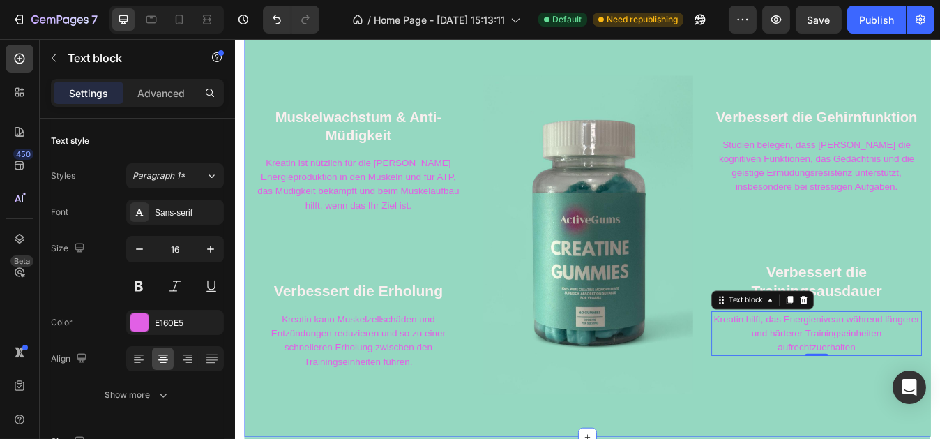
click at [550, 63] on div "Was ist das Gute an unseren Kreatin-Gummis? Heading "Kauen Sie die Zukunft der …" at bounding box center [653, 190] width 794 height 541
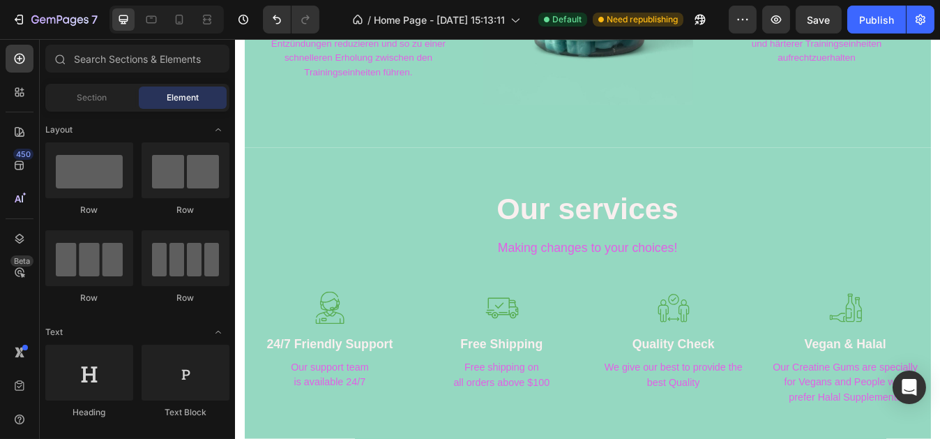
scroll to position [1236, 0]
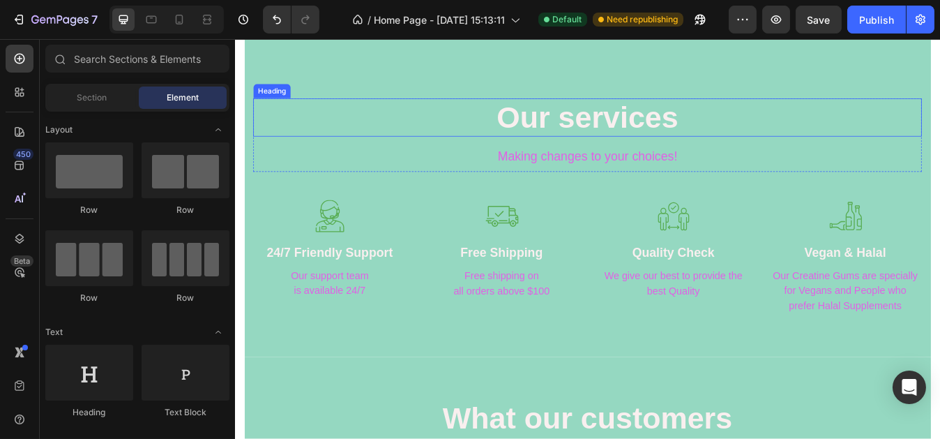
click at [570, 132] on p "Our services" at bounding box center [652, 132] width 791 height 43
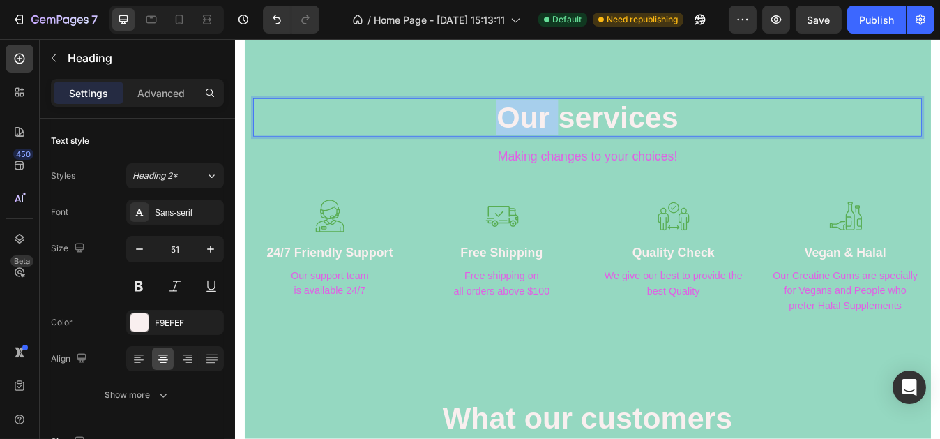
click at [570, 132] on p "Our services" at bounding box center [652, 132] width 791 height 43
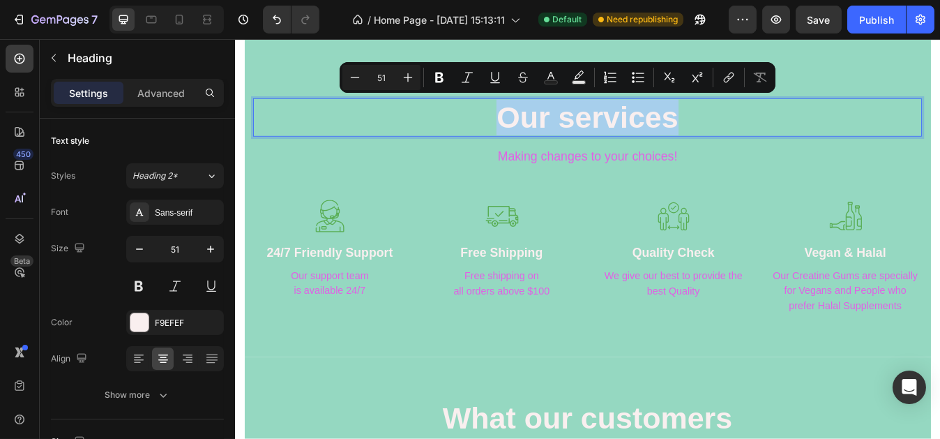
click at [570, 132] on p "Our services" at bounding box center [652, 132] width 791 height 43
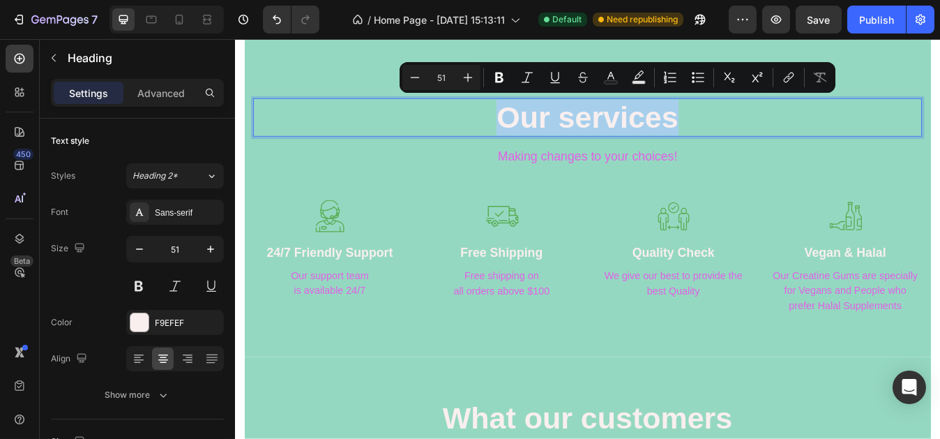
click at [570, 132] on p "Our services" at bounding box center [652, 132] width 791 height 43
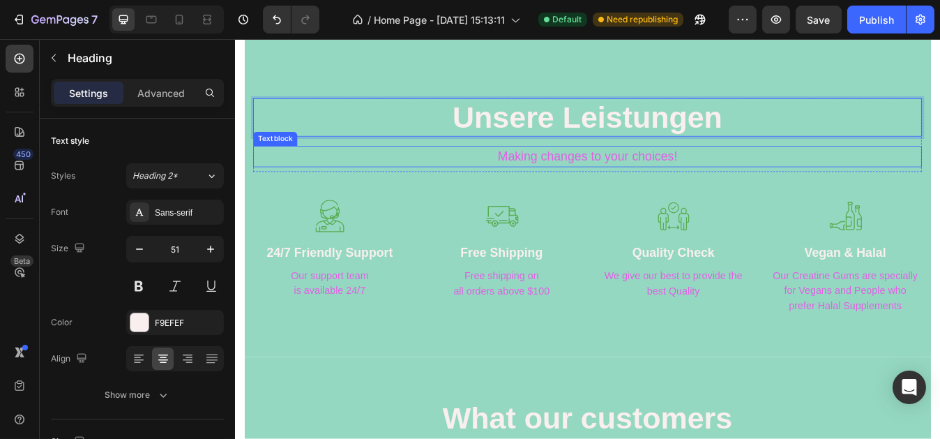
click at [595, 168] on p "Making changes to your choices!" at bounding box center [652, 178] width 791 height 22
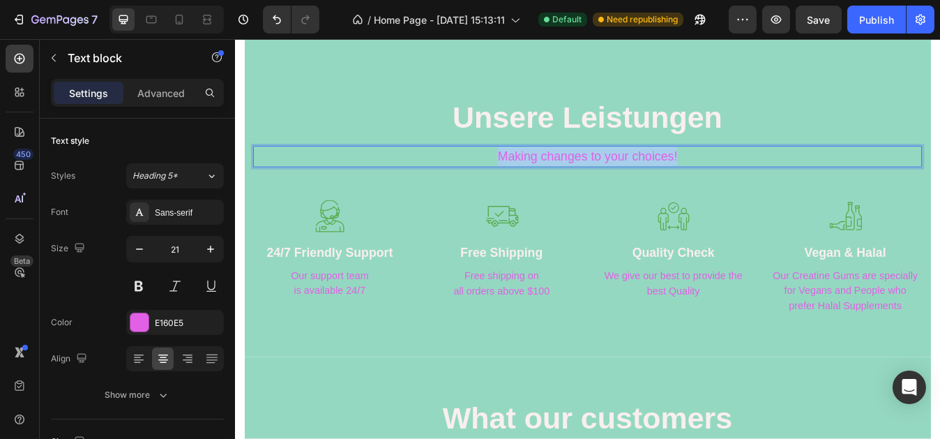
click at [595, 168] on p "Making changes to your choices!" at bounding box center [652, 178] width 791 height 22
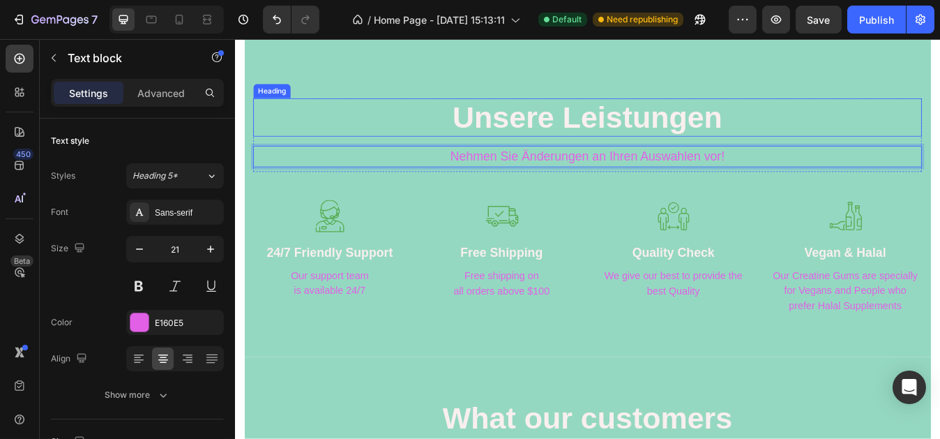
click at [414, 110] on h2 "Unsere Leistungen" at bounding box center [653, 132] width 794 height 45
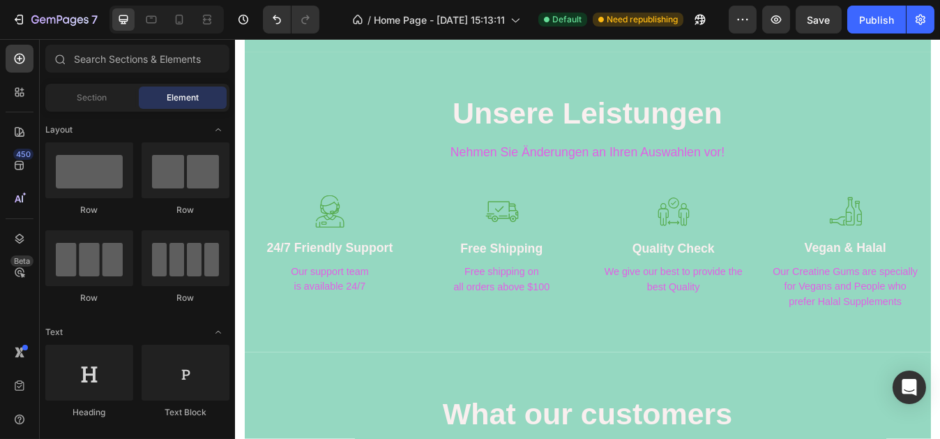
scroll to position [1345, 0]
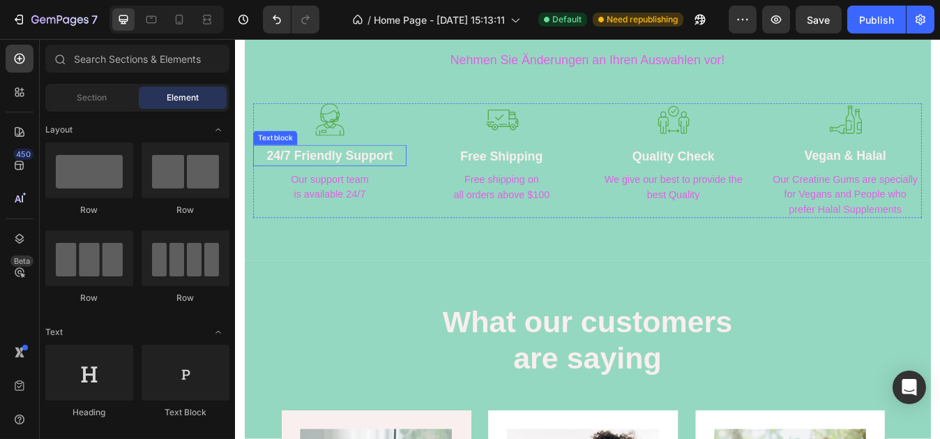
click at [343, 177] on p "24/7 Friendly Support" at bounding box center [346, 178] width 179 height 22
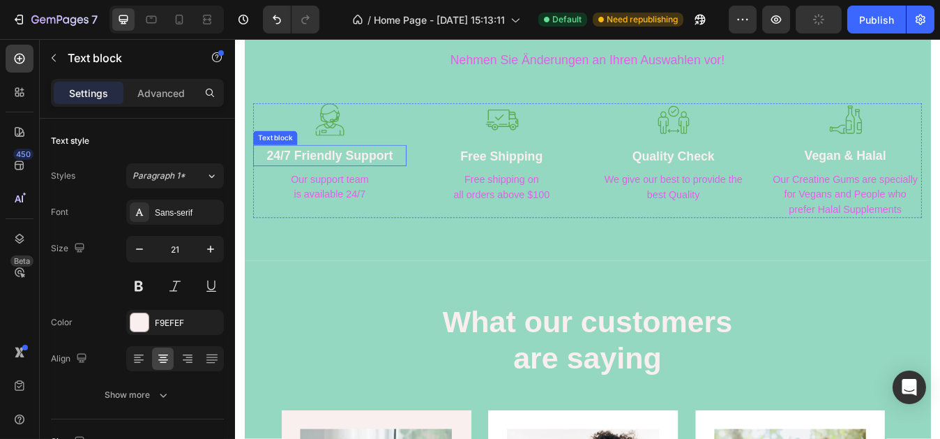
click at [343, 177] on p "24/7 Friendly Support" at bounding box center [346, 178] width 179 height 22
click at [276, 177] on p "24/7 Friendly Support" at bounding box center [346, 178] width 179 height 22
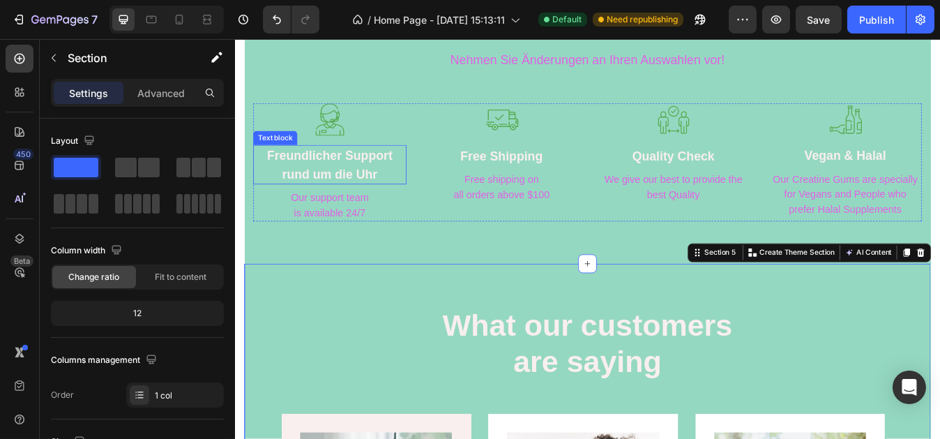
click at [325, 185] on p "Freundlicher Support rund um die Uhr" at bounding box center [346, 189] width 179 height 44
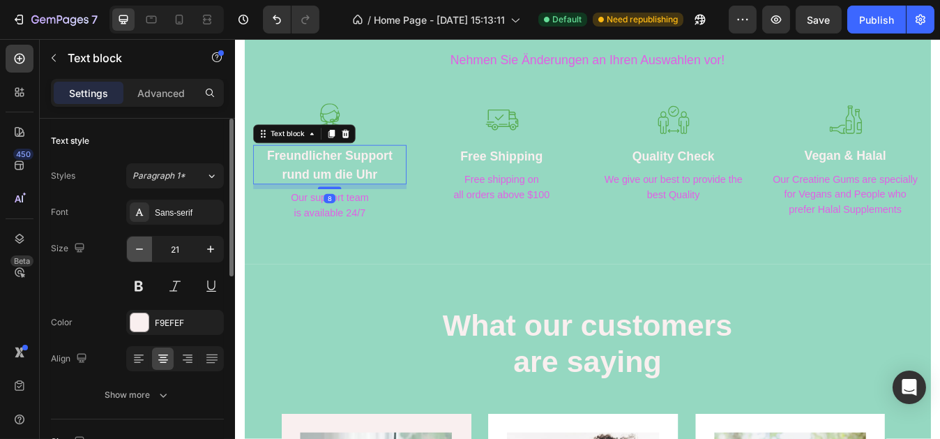
click at [146, 248] on button "button" at bounding box center [139, 248] width 25 height 25
type input "20"
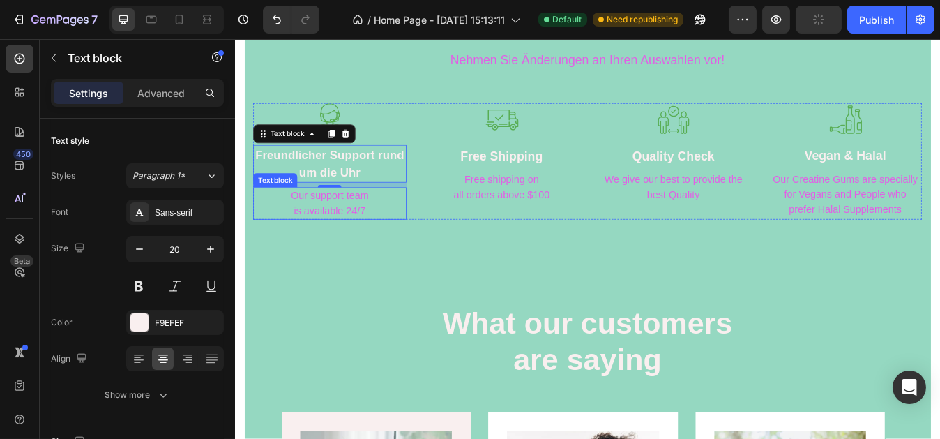
click at [297, 224] on p "Our support team is available 24/7" at bounding box center [346, 235] width 179 height 36
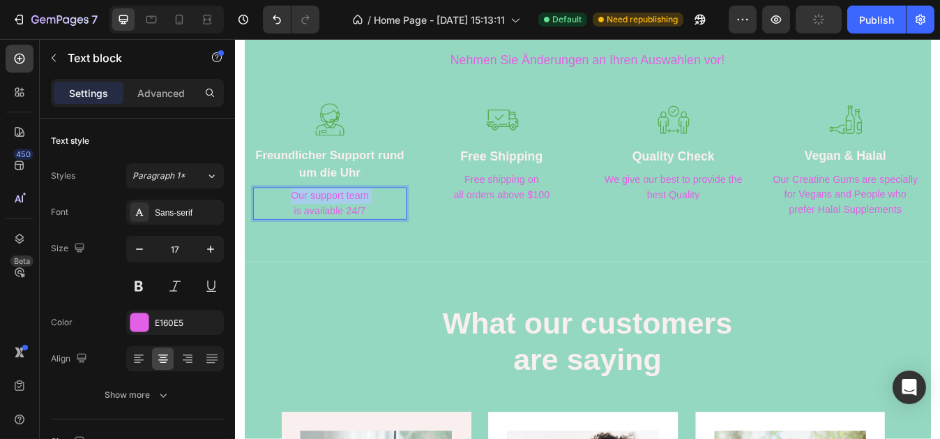
click at [297, 224] on p "Our support team is available 24/7" at bounding box center [346, 235] width 179 height 36
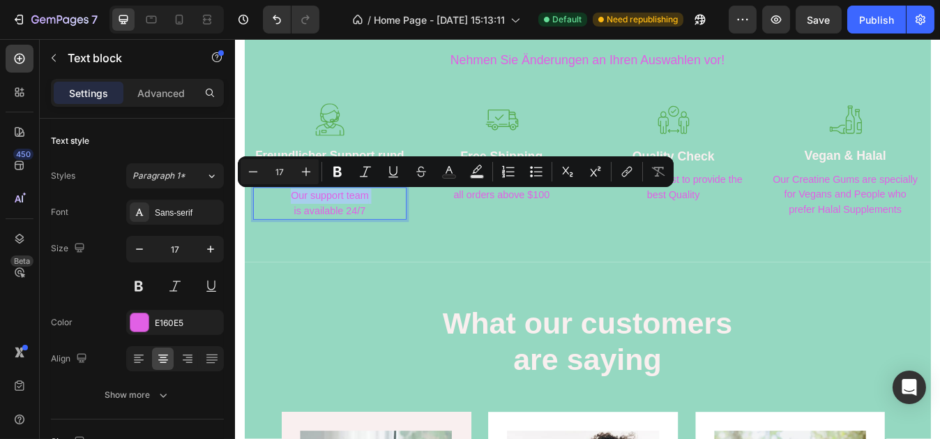
click at [310, 223] on p "Our support team is available 24/7" at bounding box center [346, 235] width 179 height 36
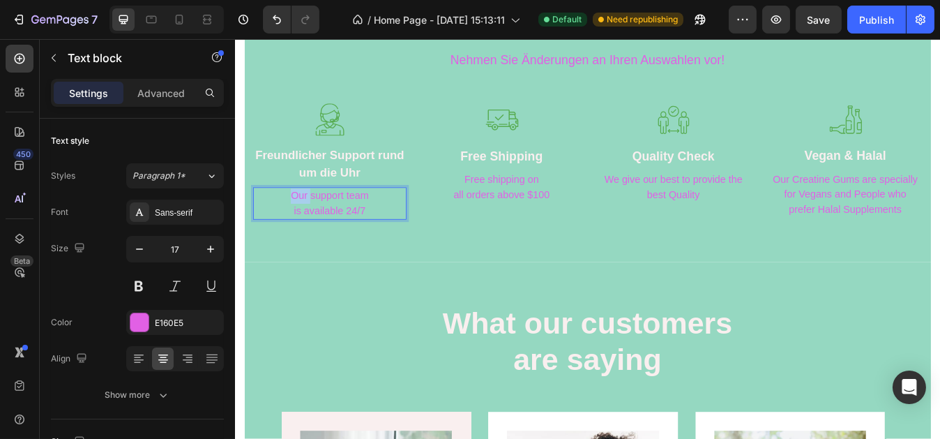
click at [310, 223] on p "Our support team is available 24/7" at bounding box center [346, 235] width 179 height 36
click at [382, 241] on p "Our support team is available 24/7" at bounding box center [346, 235] width 179 height 36
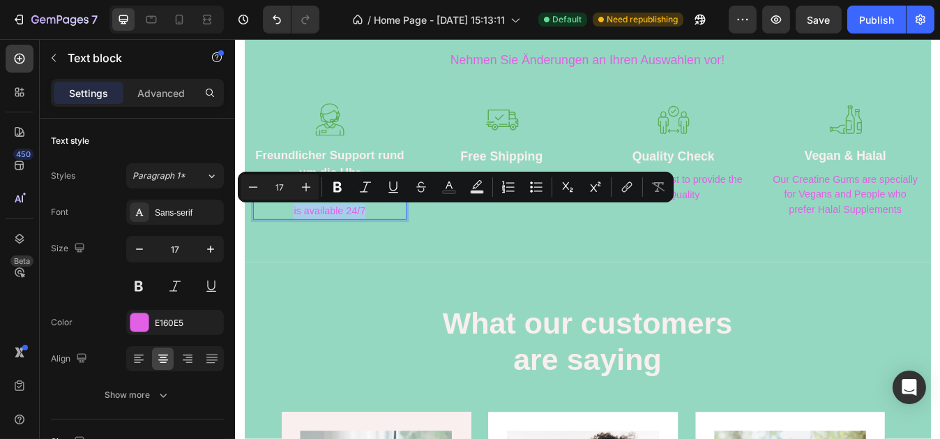
click at [382, 241] on p "Our support team is available 24/7" at bounding box center [346, 235] width 179 height 36
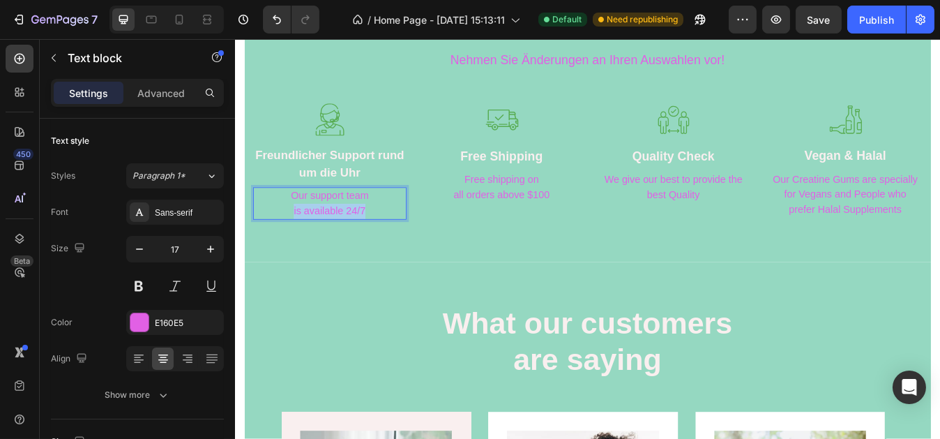
click at [382, 241] on p "Our support team is available 24/7" at bounding box center [346, 235] width 179 height 36
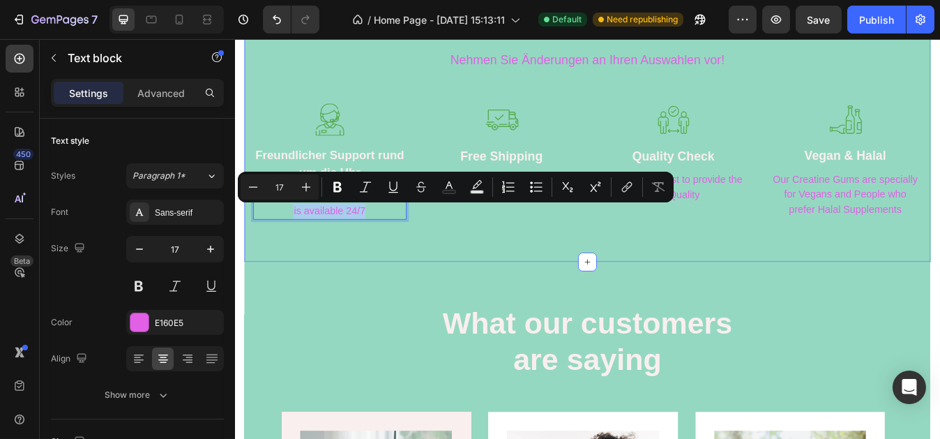
click at [331, 299] on div "Unsere Leistungen Heading Nehmen Sie Änderungen an Ihren Auswahlen vor! Text bl…" at bounding box center [653, 125] width 815 height 359
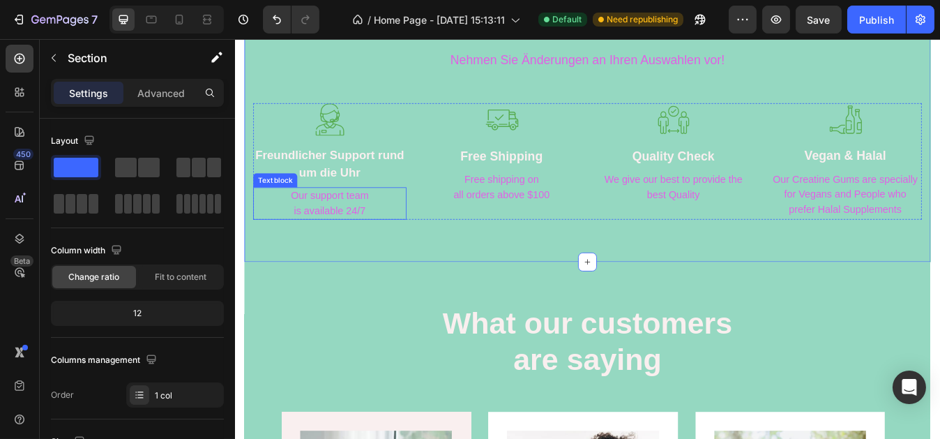
click at [305, 227] on p "Our support team is available 24/7" at bounding box center [346, 235] width 179 height 36
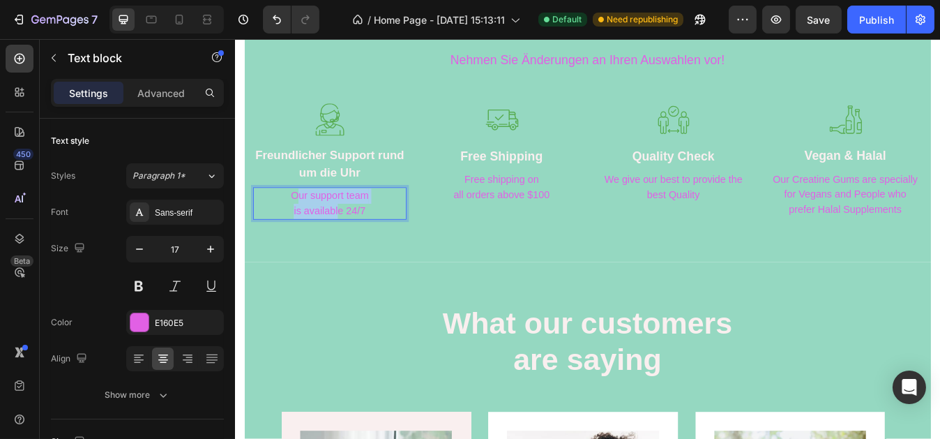
drag, startPoint x: 305, startPoint y: 227, endPoint x: 355, endPoint y: 245, distance: 53.2
click at [355, 245] on p "Our support team is available 24/7" at bounding box center [346, 235] width 179 height 36
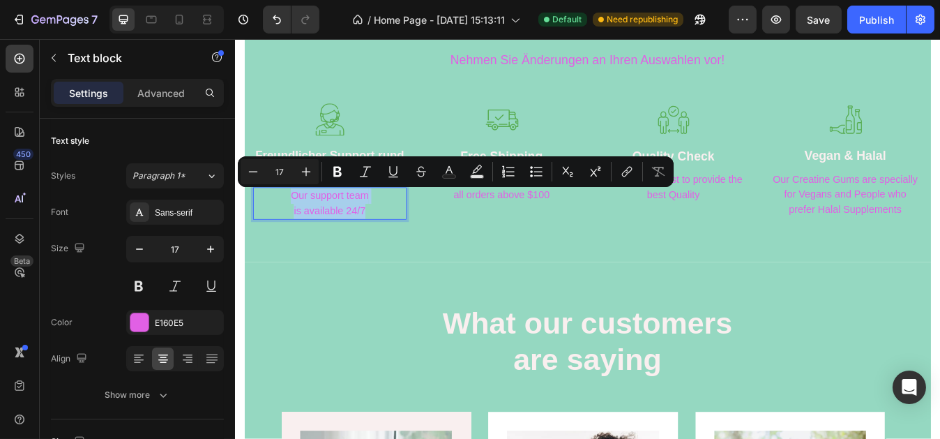
drag, startPoint x: 303, startPoint y: 223, endPoint x: 396, endPoint y: 249, distance: 96.3
click at [396, 249] on p "Our support team is available 24/7" at bounding box center [346, 235] width 179 height 36
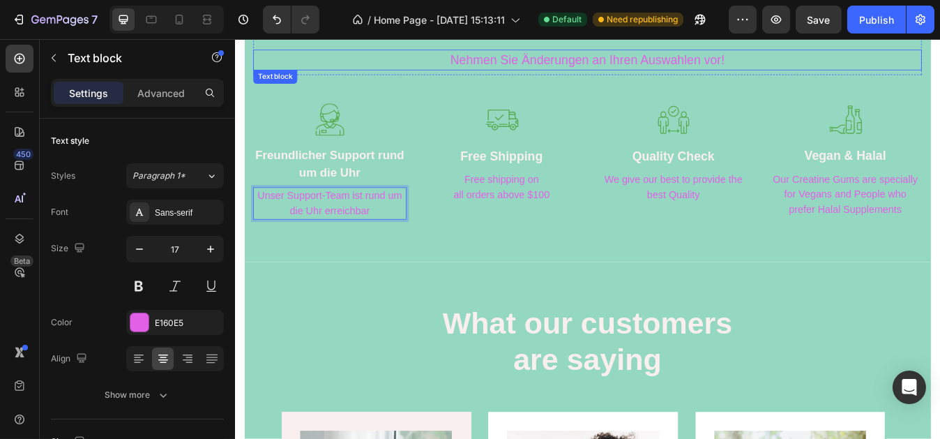
click at [384, 54] on p "Nehmen Sie Änderungen an Ihren Auswahlen vor!" at bounding box center [652, 65] width 791 height 22
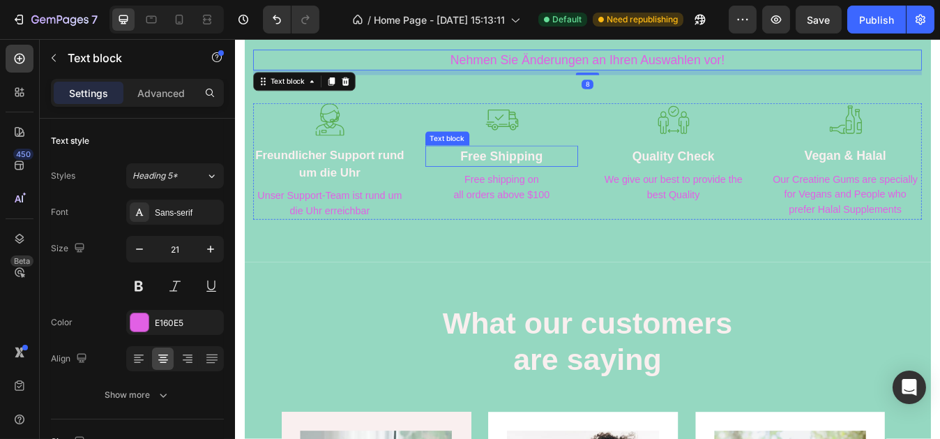
click at [541, 178] on p "Free Shipping" at bounding box center [551, 178] width 179 height 22
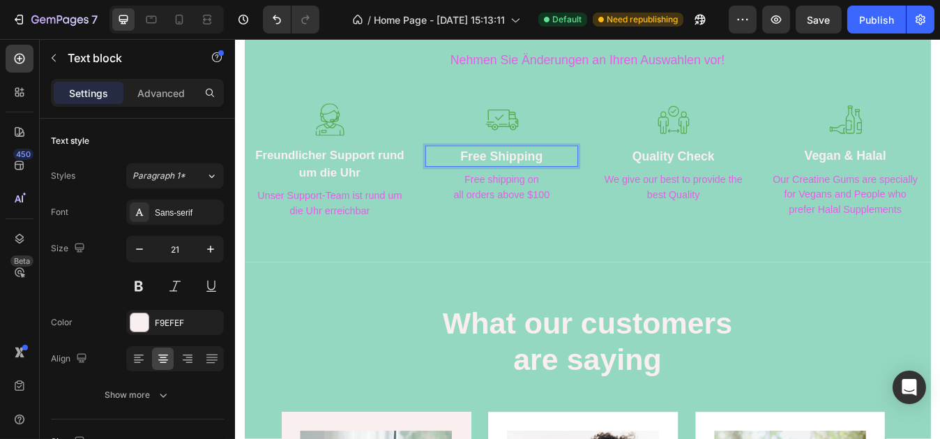
click at [503, 182] on p "Free Shipping" at bounding box center [551, 178] width 179 height 22
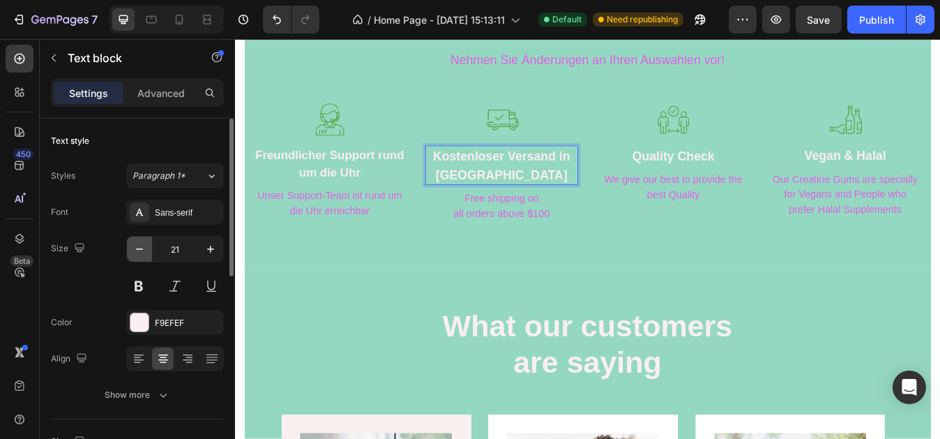
click at [142, 246] on icon "button" at bounding box center [140, 249] width 14 height 14
type input "20"
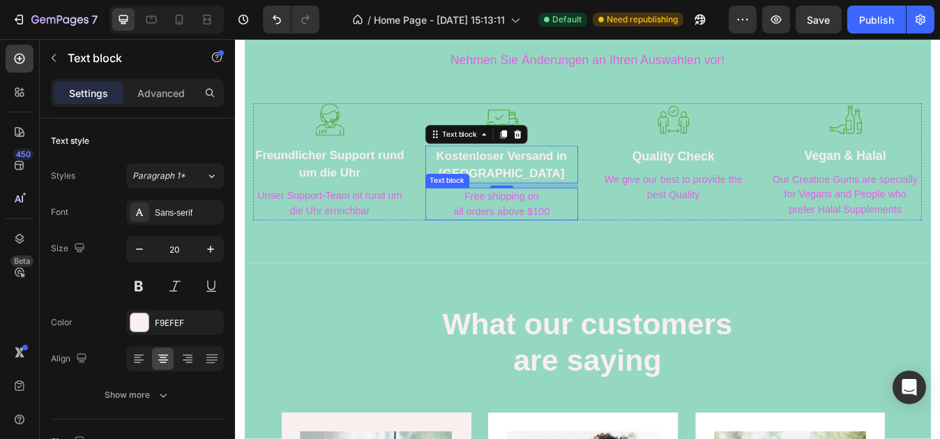
click at [504, 224] on p "Free shipping on all orders above $100" at bounding box center [551, 236] width 179 height 36
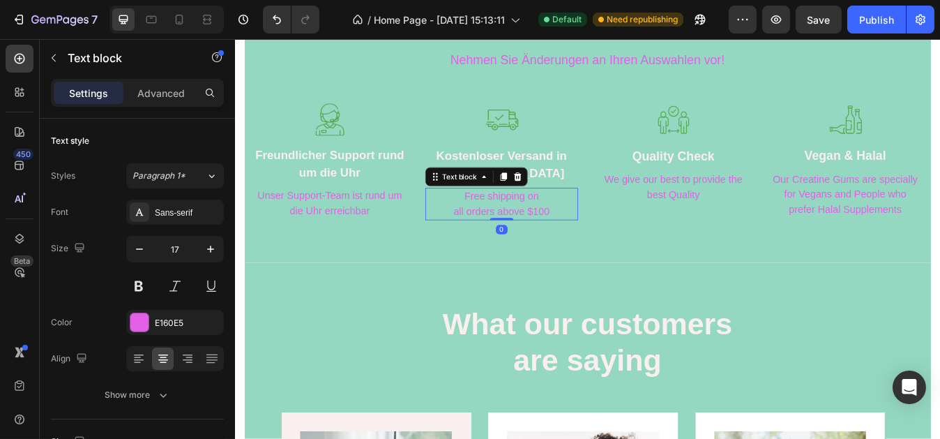
click at [504, 224] on p "Free shipping on all orders above $100" at bounding box center [551, 236] width 179 height 36
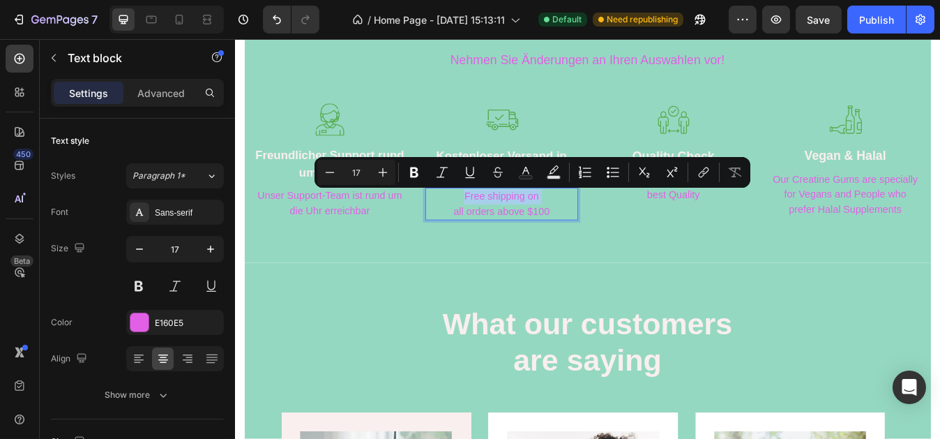
click at [504, 224] on p "Free shipping on all orders above $100" at bounding box center [551, 236] width 179 height 36
click at [506, 229] on p "Free shipping on all orders above $100" at bounding box center [551, 236] width 179 height 36
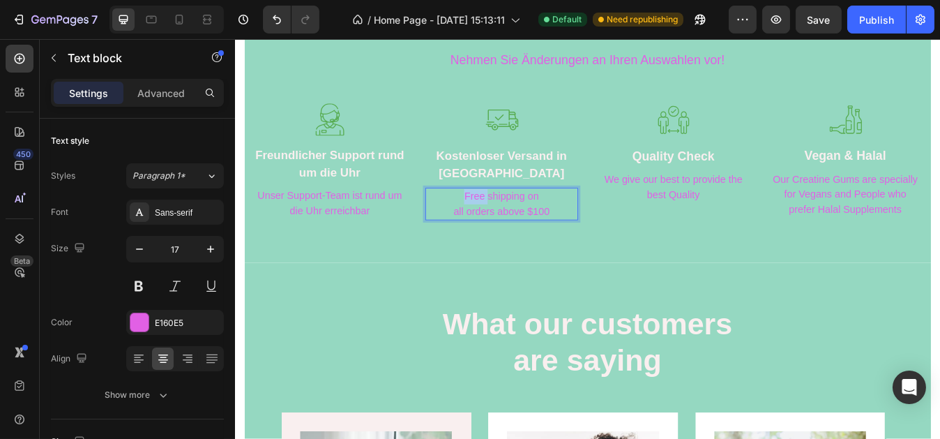
click at [506, 229] on p "Free shipping on all orders above $100" at bounding box center [551, 236] width 179 height 36
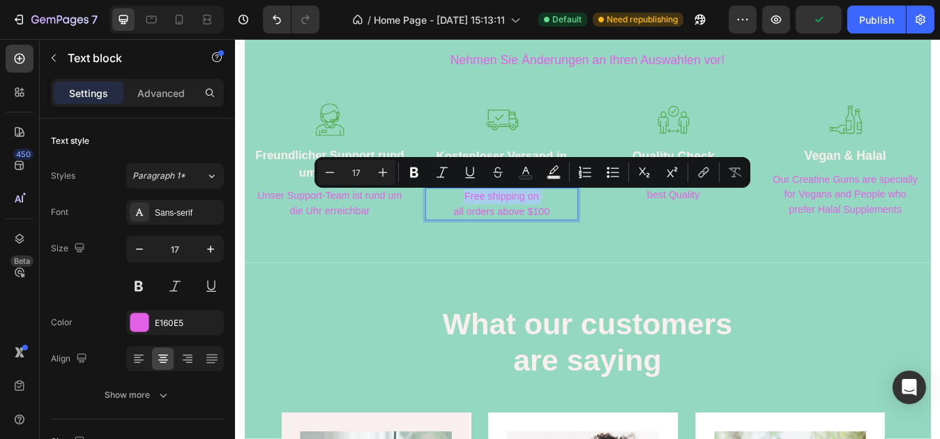
click at [507, 229] on p "Free shipping on all orders above $100" at bounding box center [551, 236] width 179 height 36
click at [475, 231] on p "Free shipping on all orders above $100" at bounding box center [551, 236] width 179 height 36
drag, startPoint x: 506, startPoint y: 226, endPoint x: 609, endPoint y: 252, distance: 106.4
click at [609, 252] on p "Free shipping on all orders above $100" at bounding box center [551, 236] width 179 height 36
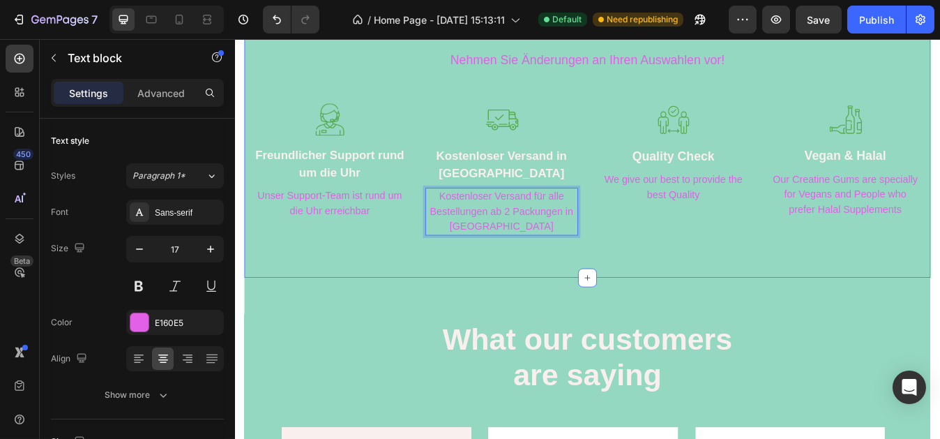
click at [416, 296] on div "Unsere Leistungen Heading Nehmen Sie Änderungen an Ihren Auswahlen vor! Text bl…" at bounding box center [653, 134] width 815 height 377
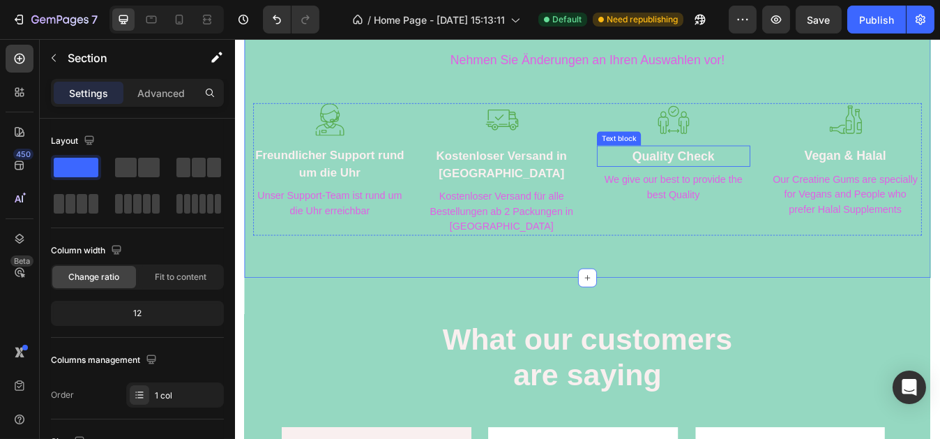
click at [735, 177] on p "Quality Check" at bounding box center [755, 178] width 179 height 22
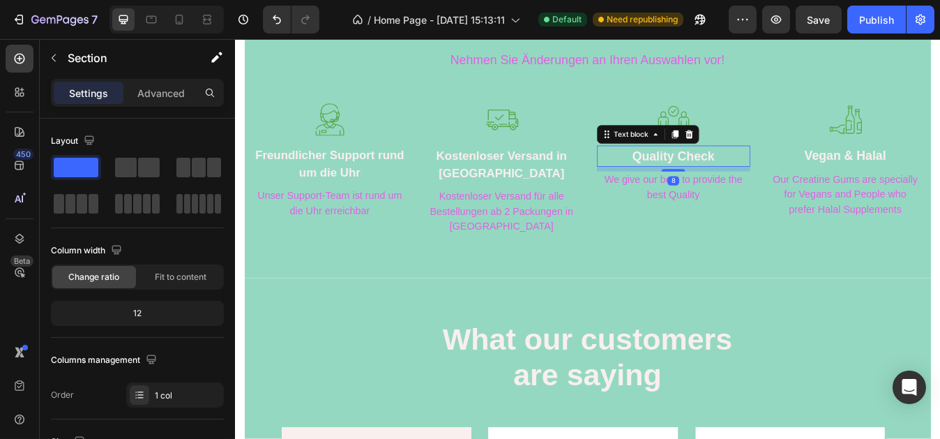
click at [735, 177] on p "Quality Check" at bounding box center [755, 178] width 179 height 22
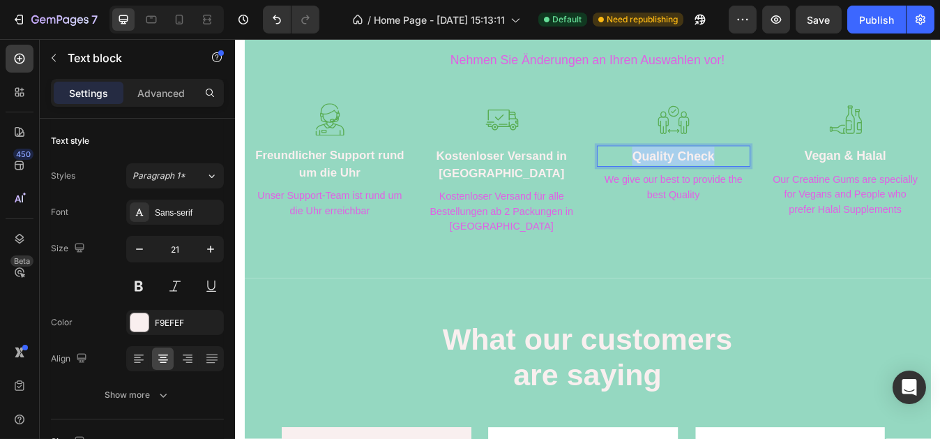
click at [735, 177] on p "Quality Check" at bounding box center [755, 178] width 179 height 22
click at [671, 204] on p "We give our best to provide the best Quality" at bounding box center [755, 216] width 179 height 36
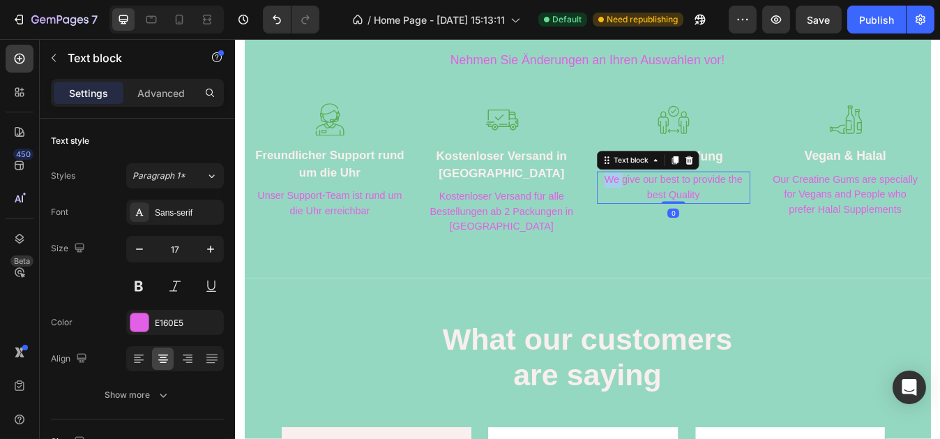
click at [671, 204] on p "We give our best to provide the best Quality" at bounding box center [755, 216] width 179 height 36
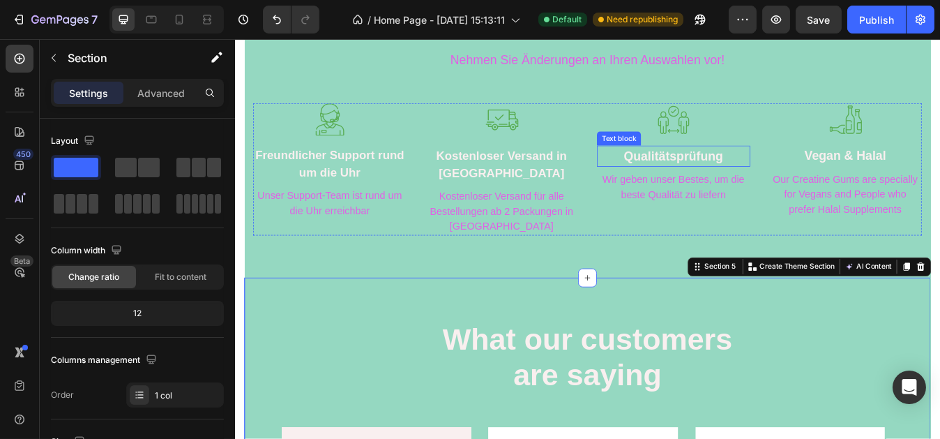
click at [809, 175] on p "Qualitätsprüfung" at bounding box center [755, 178] width 179 height 22
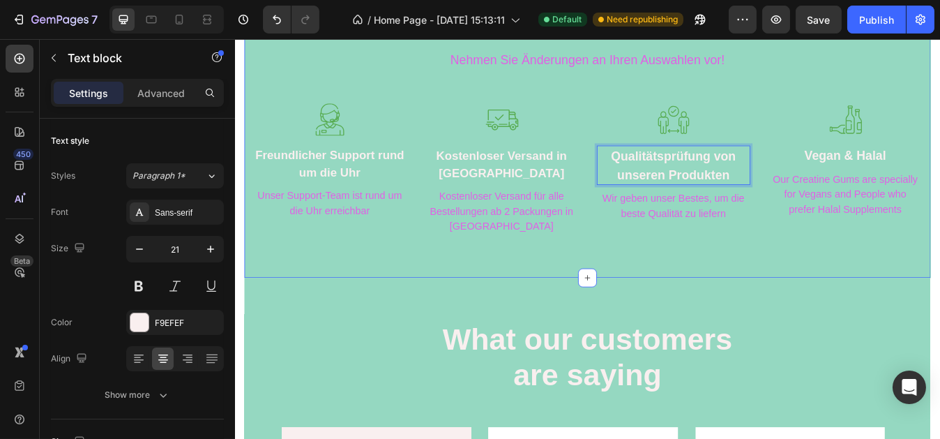
click at [809, 93] on div "Unsere Leistungen Heading Nehmen Sie Änderungen an Ihren Auswahlen vor! Text bl…" at bounding box center [653, 134] width 794 height 277
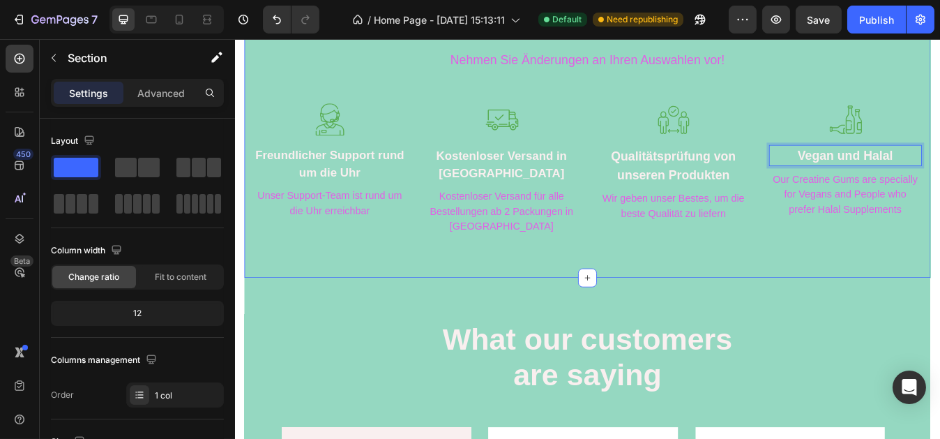
click at [940, 91] on div "Unsere Leistungen Heading Nehmen Sie Änderungen an Ihren Auswahlen vor! Text bl…" at bounding box center [653, 134] width 794 height 277
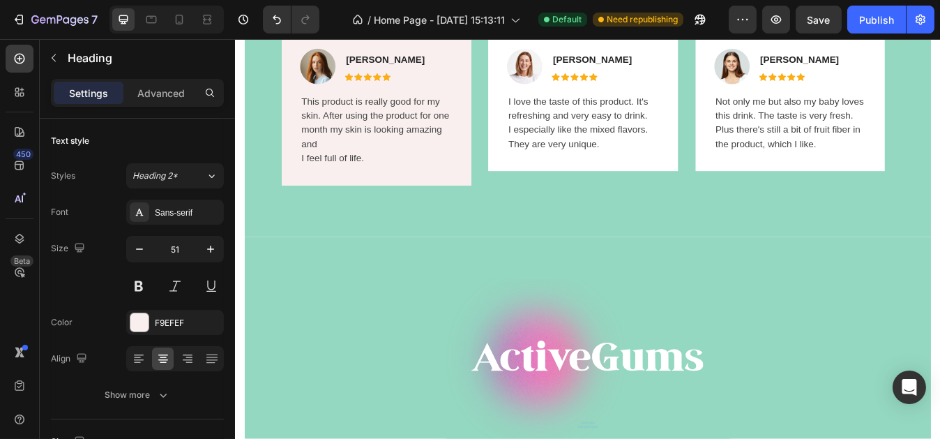
scroll to position [2038, 0]
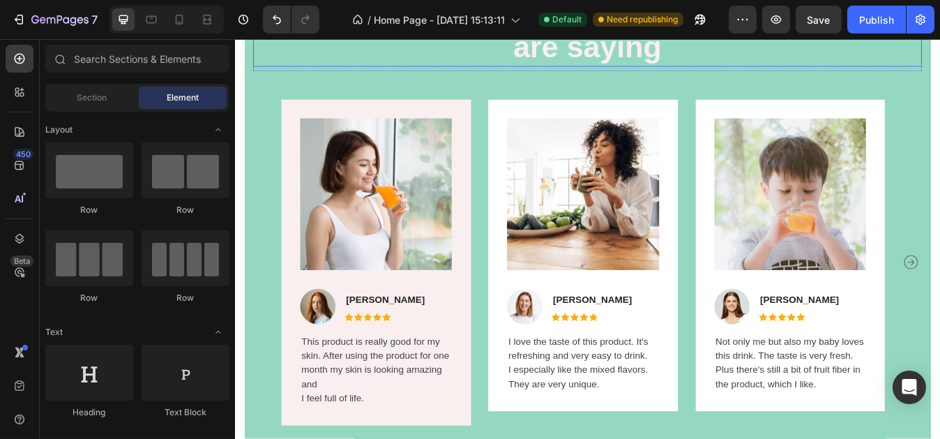
scroll to position [1753, 0]
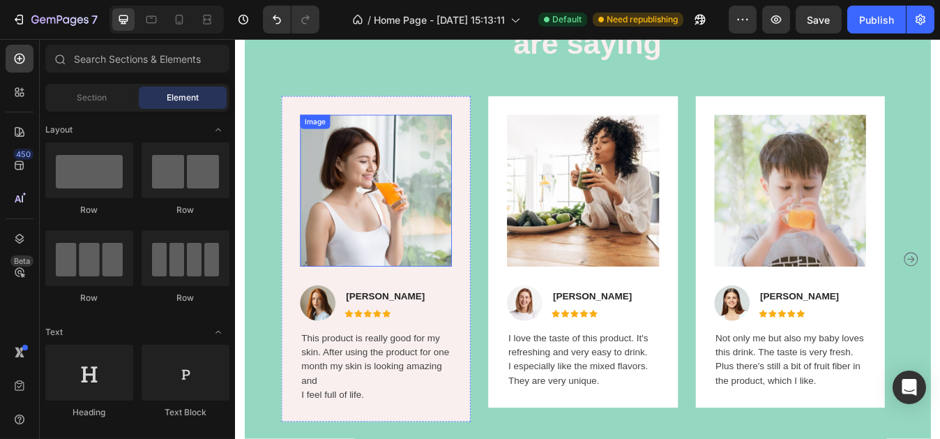
click at [398, 227] on img at bounding box center [402, 220] width 180 height 180
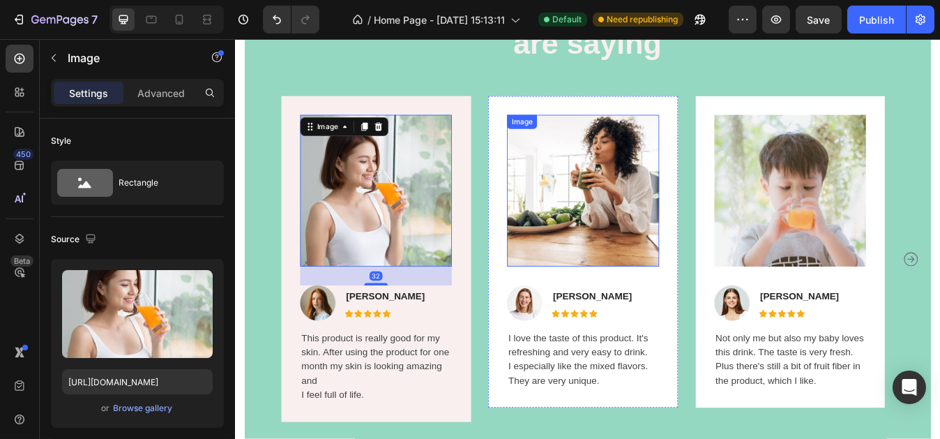
drag, startPoint x: 624, startPoint y: 241, endPoint x: 612, endPoint y: 259, distance: 20.7
click at [612, 259] on img at bounding box center [647, 220] width 180 height 180
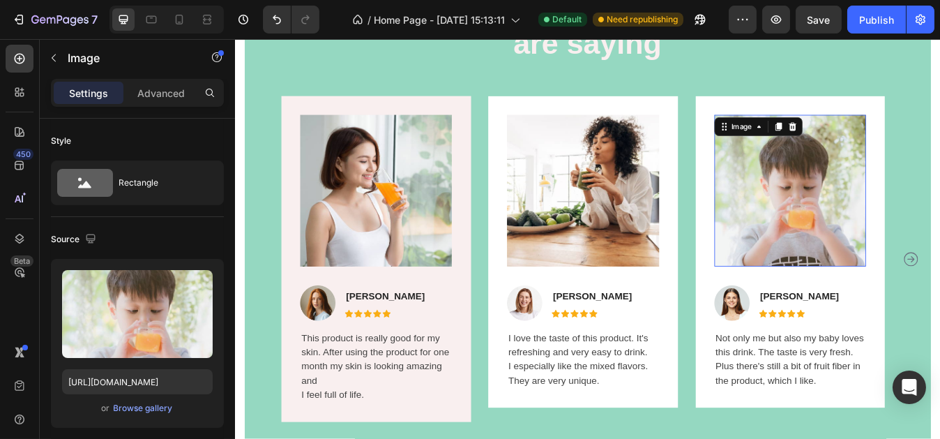
click at [915, 258] on img at bounding box center [894, 220] width 180 height 180
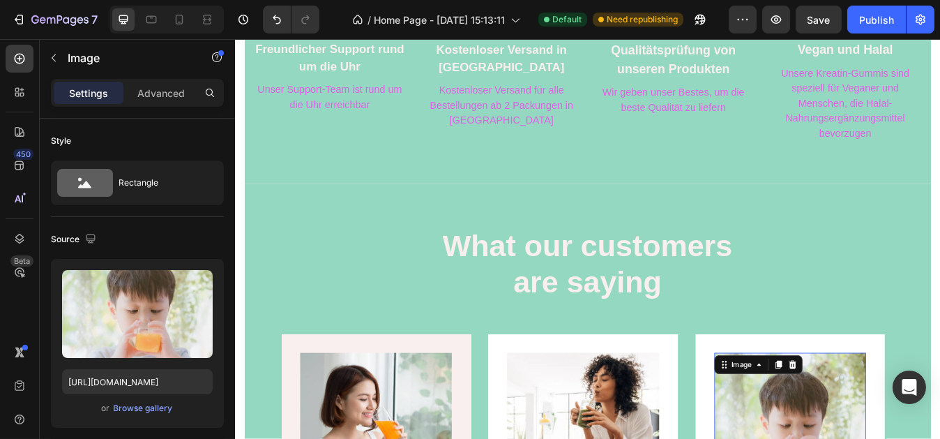
scroll to position [1494, 0]
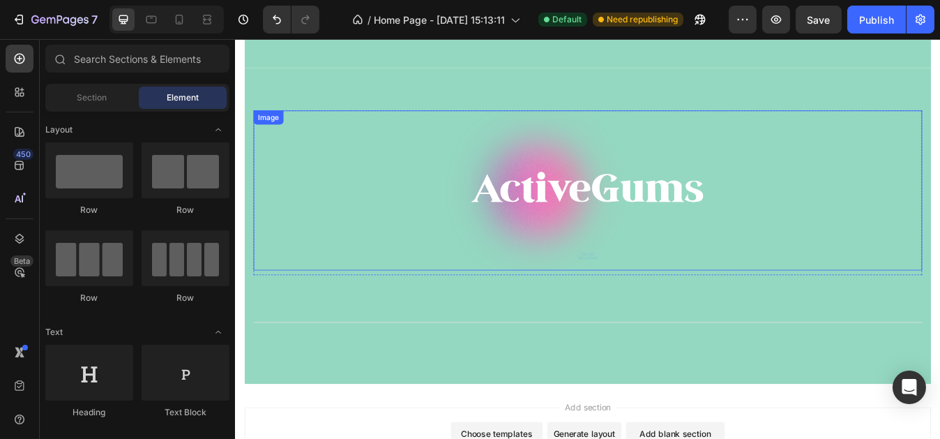
scroll to position [1603, 0]
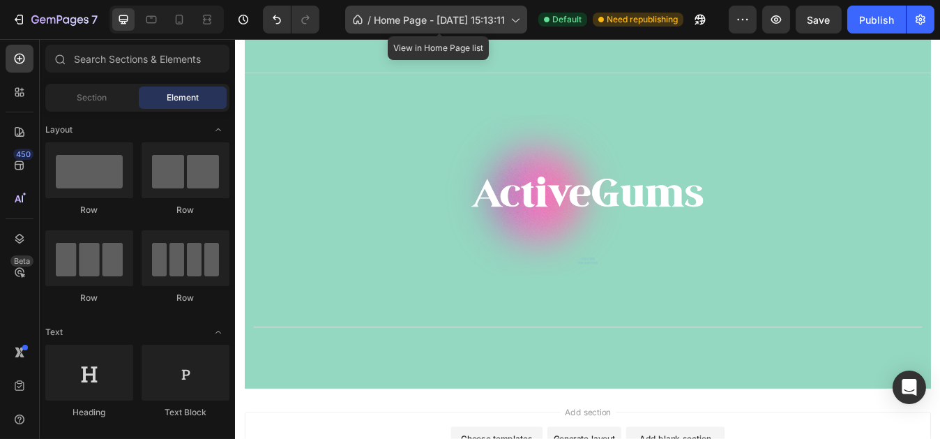
click at [403, 16] on span "Home Page - [DATE] 15:13:11" at bounding box center [439, 20] width 131 height 15
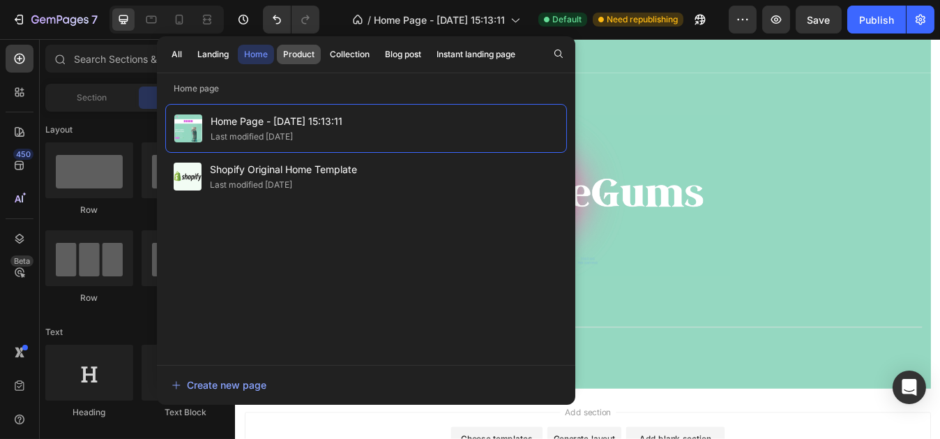
click at [303, 53] on div "Product" at bounding box center [298, 54] width 31 height 13
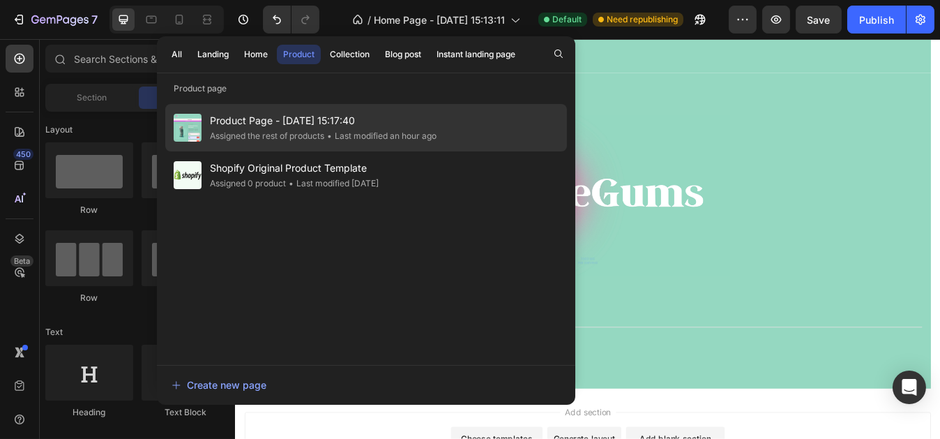
click at [282, 114] on span "Product Page - [DATE] 15:17:40" at bounding box center [323, 120] width 227 height 17
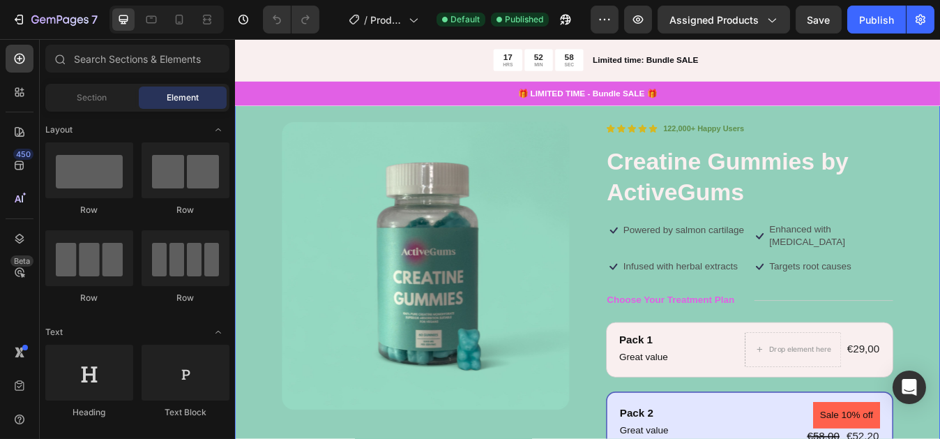
scroll to position [70, 0]
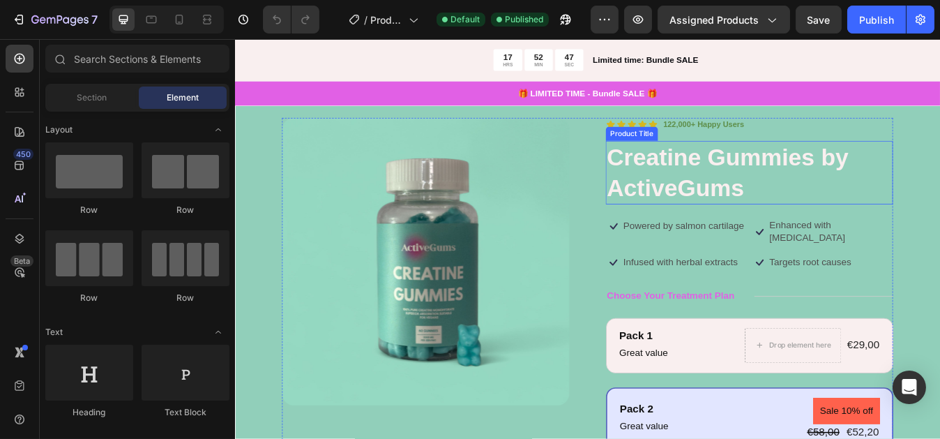
click at [940, 186] on h1 "Creatine Gummies by ActiveGums" at bounding box center [845, 197] width 341 height 75
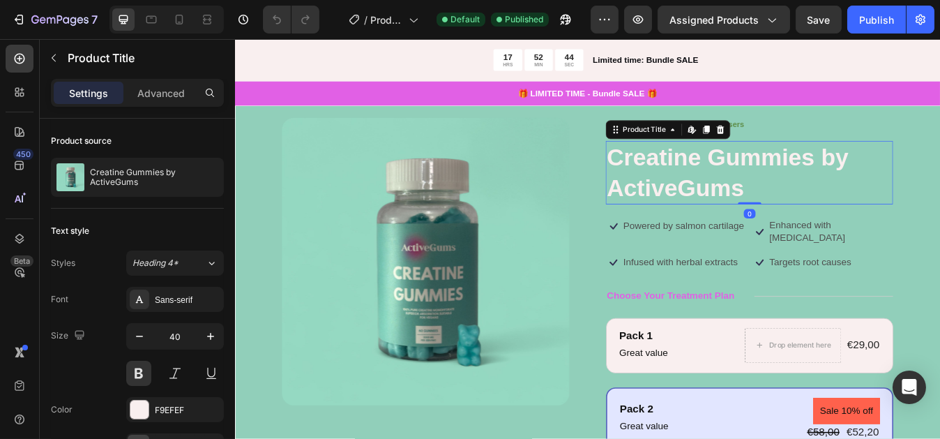
click at [940, 182] on h1 "Creatine Gummies by ActiveGums" at bounding box center [845, 197] width 341 height 75
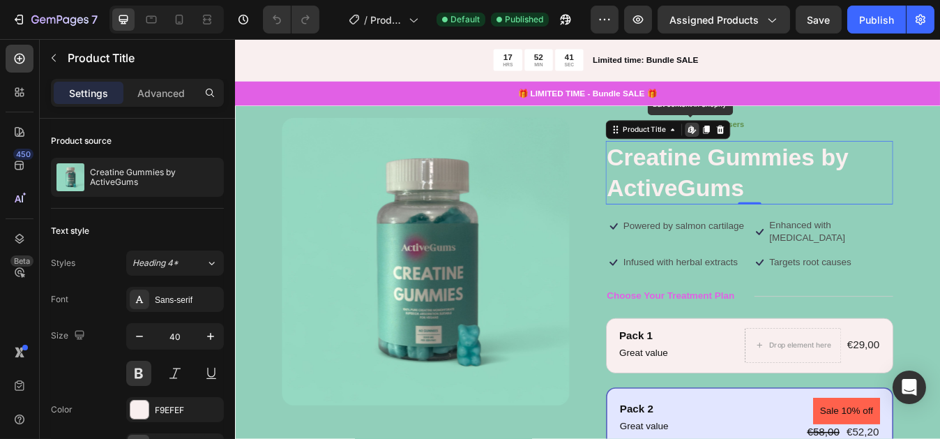
click at [940, 182] on h1 "Creatine Gummies by ActiveGums" at bounding box center [845, 197] width 341 height 75
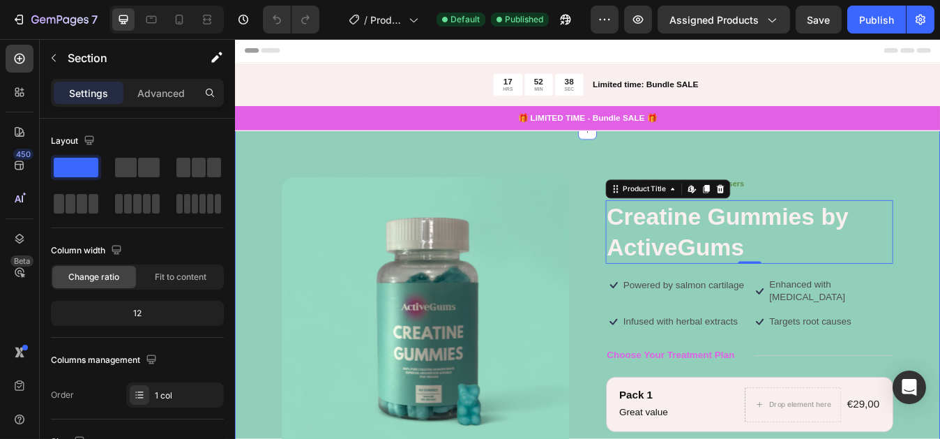
click at [815, 266] on h1 "Creatine Gummies by ActiveGums" at bounding box center [845, 267] width 341 height 75
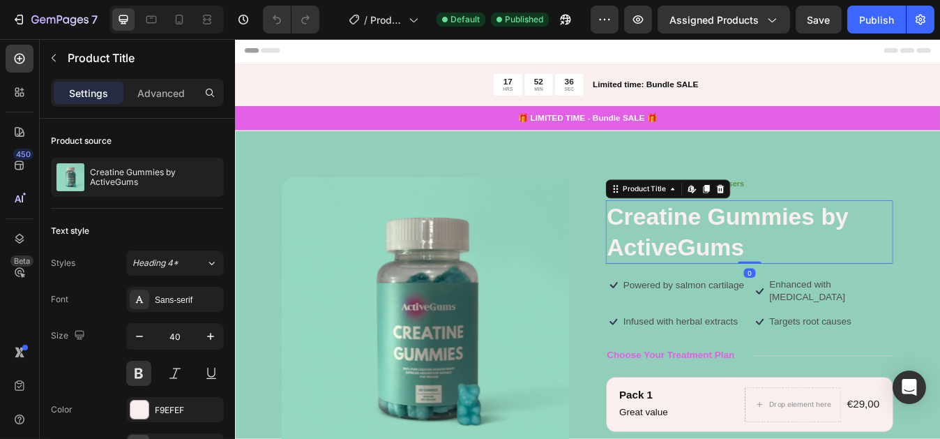
click at [815, 266] on h1 "Creatine Gummies by ActiveGums" at bounding box center [845, 267] width 341 height 75
click at [819, 280] on h1 "Creatine Gummies by ActiveGums" at bounding box center [845, 267] width 341 height 75
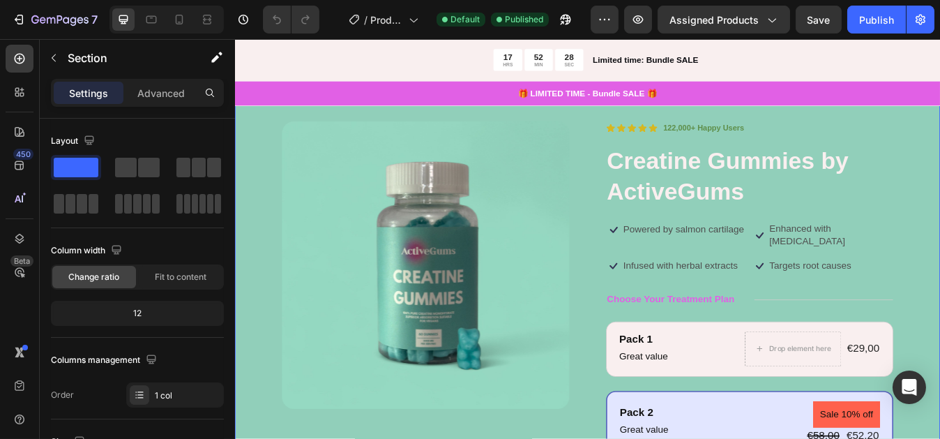
drag, startPoint x: 1035, startPoint y: 172, endPoint x: 1017, endPoint y: 235, distance: 65.2
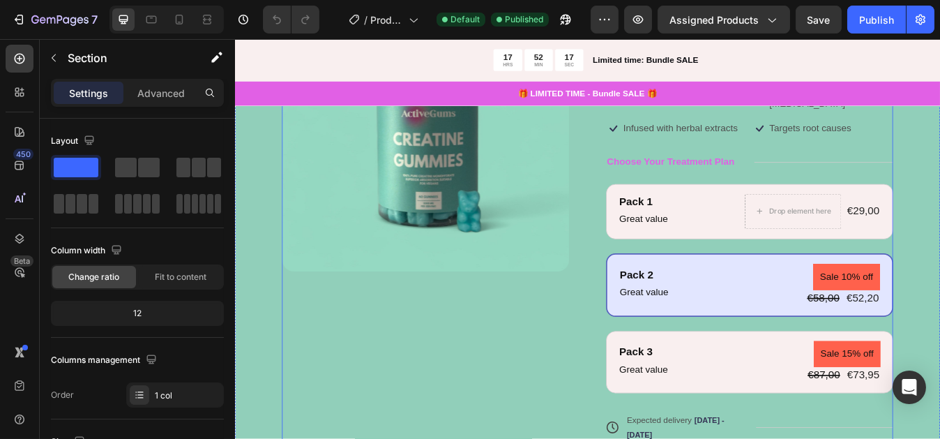
drag, startPoint x: 1019, startPoint y: 217, endPoint x: 1002, endPoint y: 283, distance: 68.5
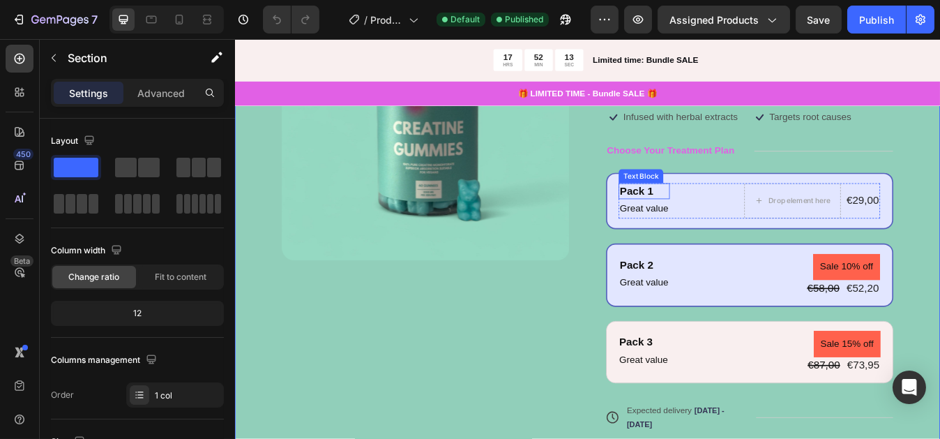
click at [728, 220] on div "Pack 1" at bounding box center [720, 220] width 61 height 19
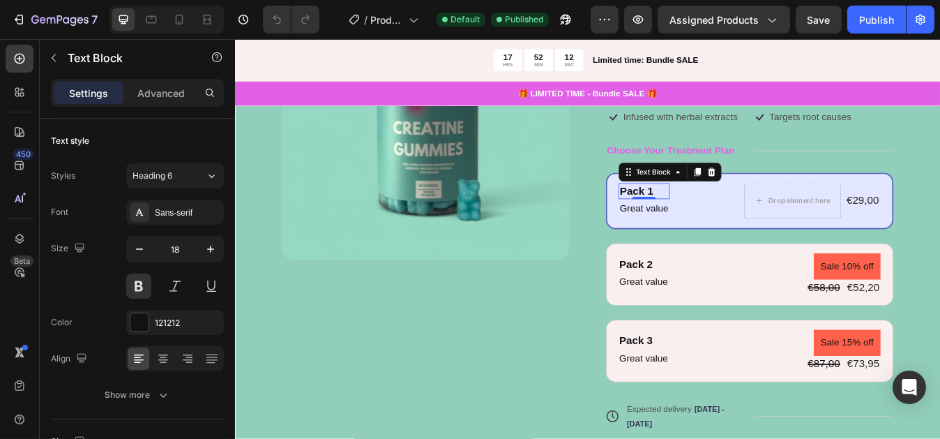
click at [728, 220] on div "Pack 1" at bounding box center [720, 220] width 61 height 19
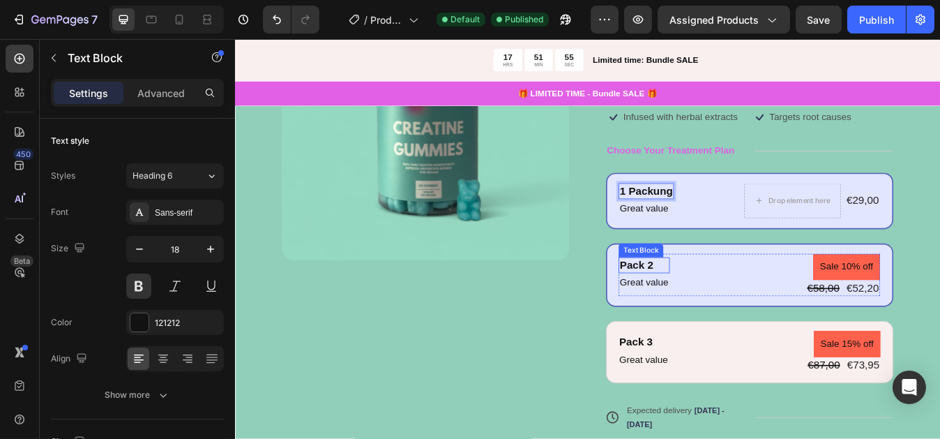
click at [727, 308] on div "Pack 2" at bounding box center [720, 308] width 61 height 19
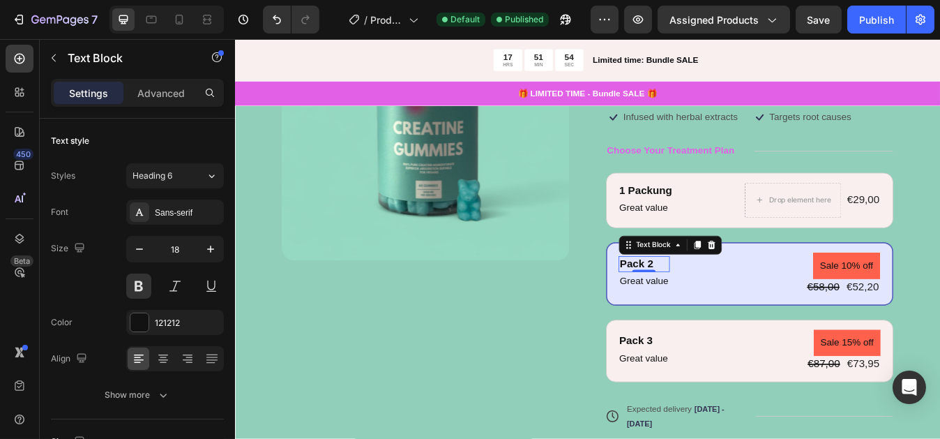
click at [727, 308] on div "Pack 2" at bounding box center [720, 306] width 61 height 19
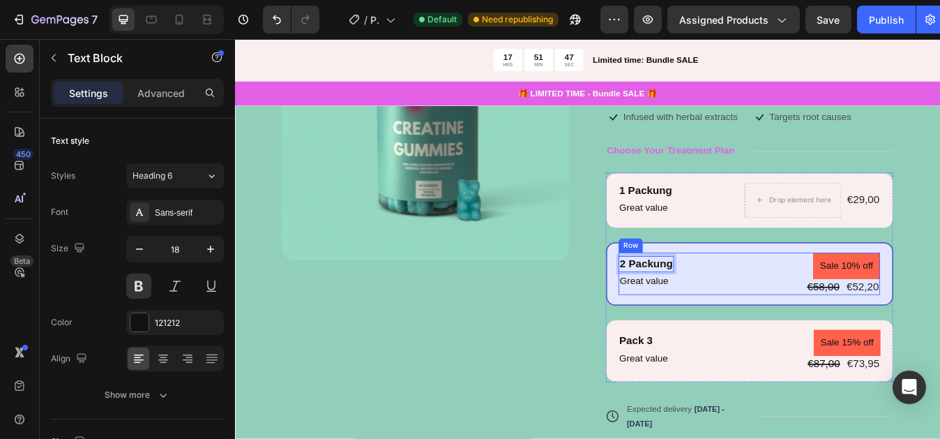
click at [797, 314] on div "2 Packung Text Block 0 Great value Text Block Sale 10% off Product Badge €58,00…" at bounding box center [845, 318] width 310 height 50
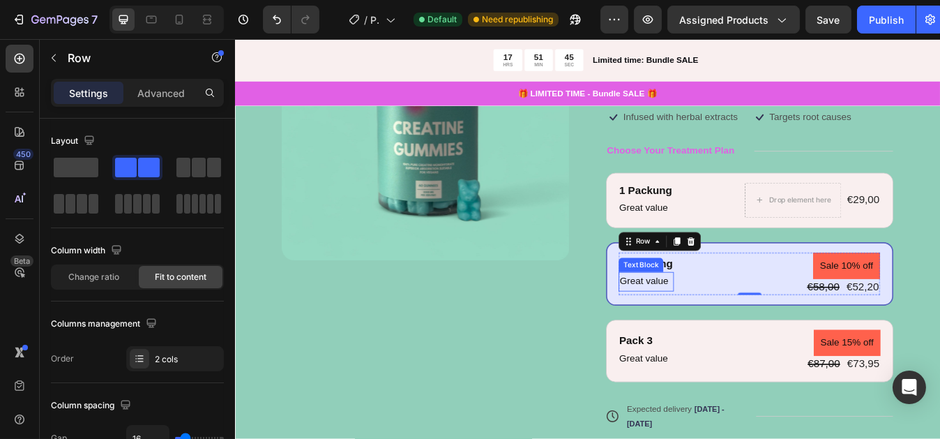
click at [696, 322] on p "Great value" at bounding box center [722, 327] width 63 height 20
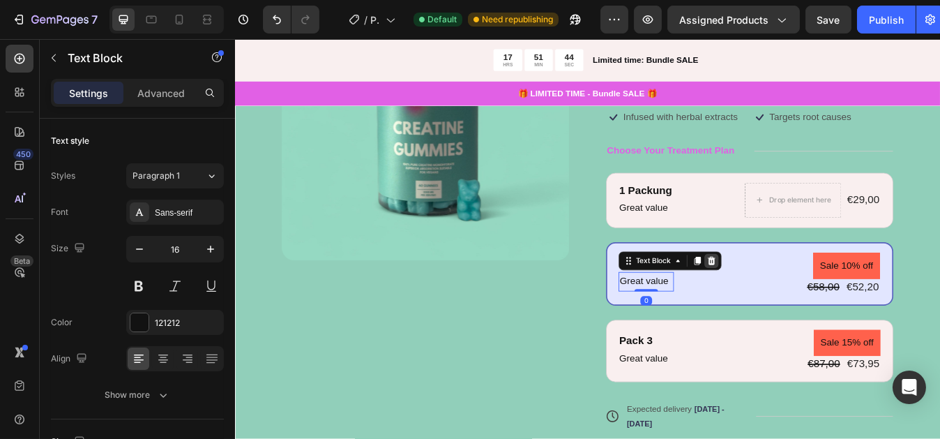
click at [792, 302] on div at bounding box center [800, 302] width 17 height 17
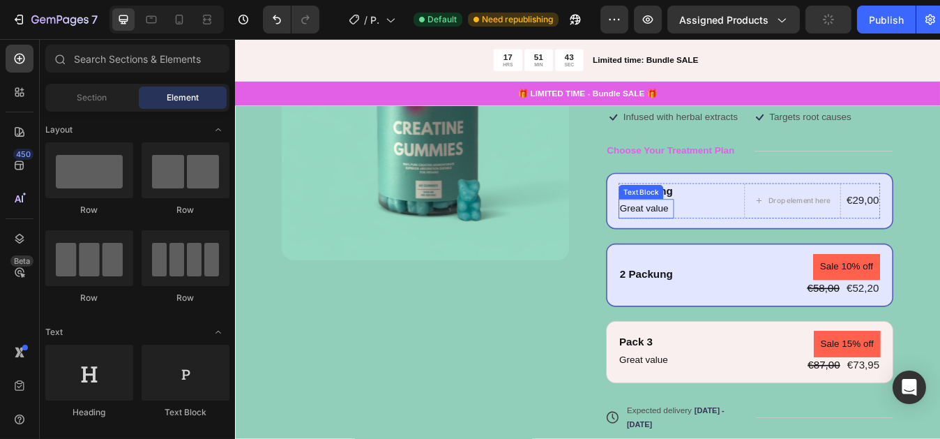
click at [716, 241] on p "Great value" at bounding box center [722, 241] width 63 height 20
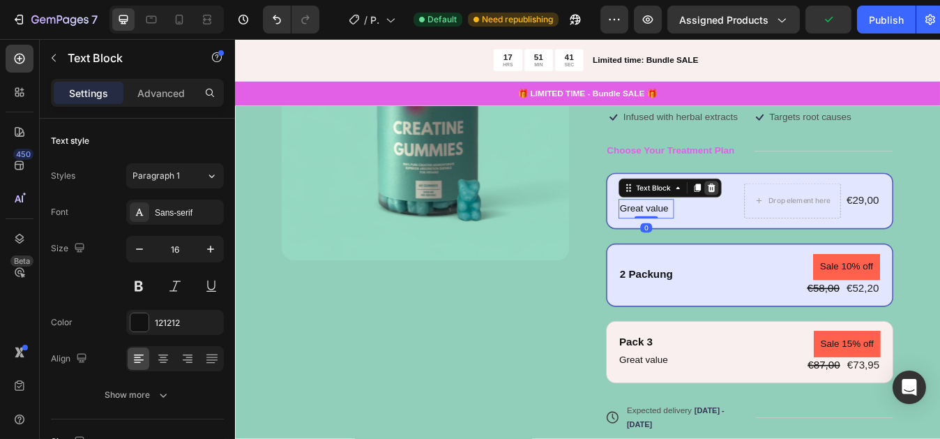
click at [797, 215] on icon at bounding box center [800, 216] width 9 height 10
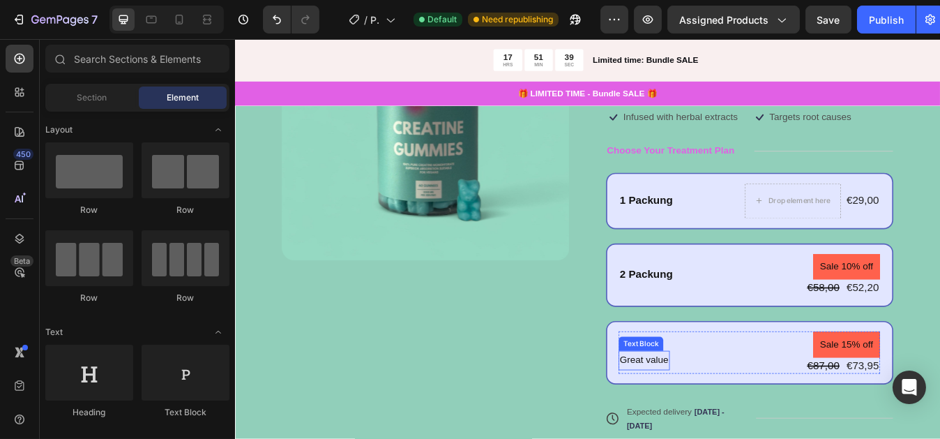
click at [726, 413] on p "Great value" at bounding box center [720, 421] width 58 height 20
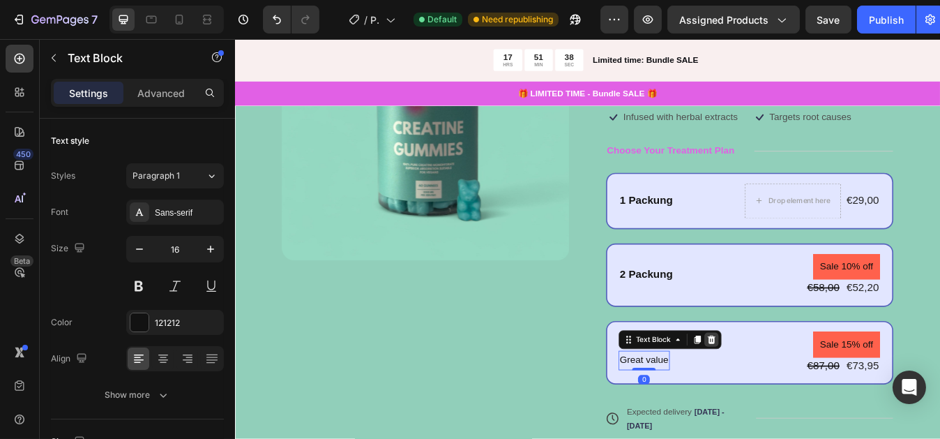
click at [797, 394] on icon at bounding box center [800, 396] width 11 height 11
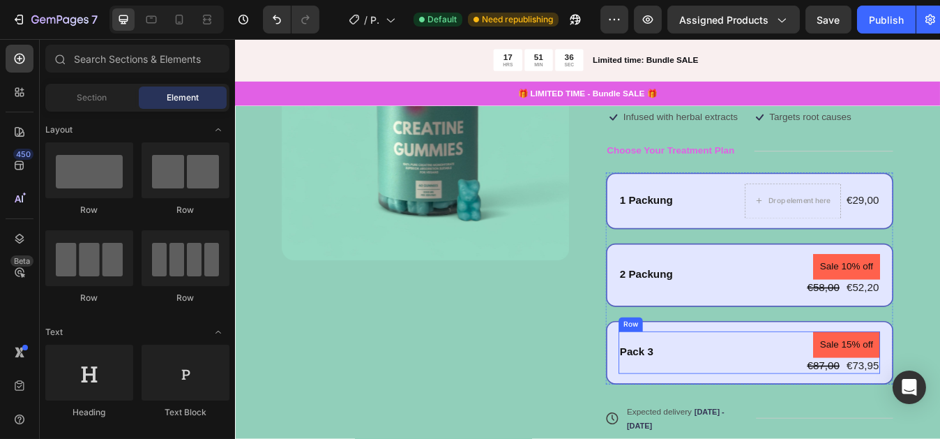
click at [737, 408] on div "Pack 3 Text Block Sale 15% off Product Badge €87,00 Product Price Product Price…" at bounding box center [845, 411] width 310 height 50
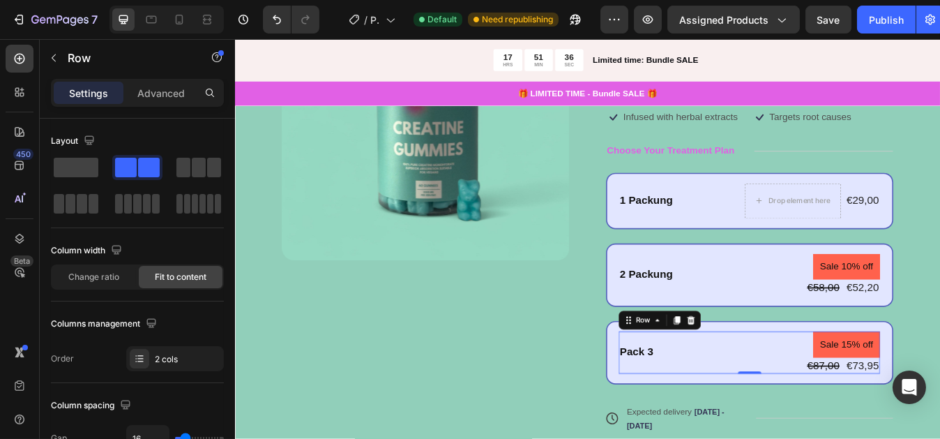
click at [737, 408] on div "Pack 3 Text Block Sale 15% off Product Badge €87,00 Product Price Product Price…" at bounding box center [845, 411] width 310 height 50
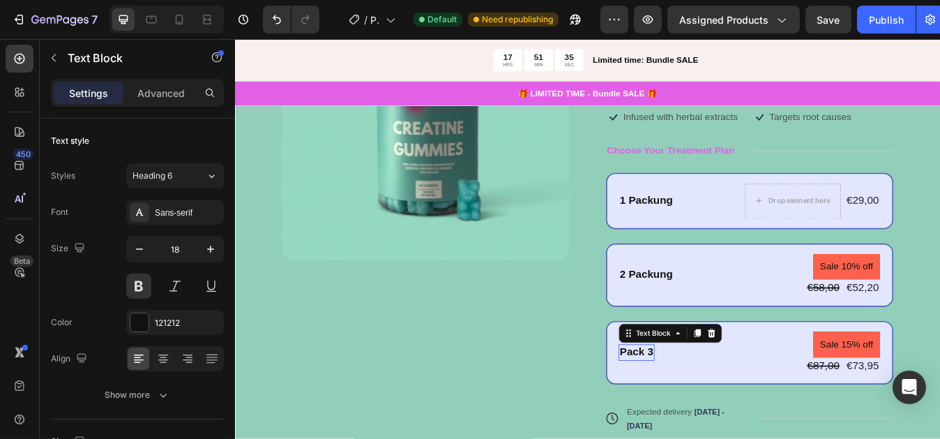
click at [723, 408] on div "Pack 3" at bounding box center [711, 411] width 43 height 19
click at [822, 438] on div "Icon Icon Icon Icon Icon Icon List 122,000+ Happy Users Text Block Row Creatine…" at bounding box center [845, 294] width 341 height 667
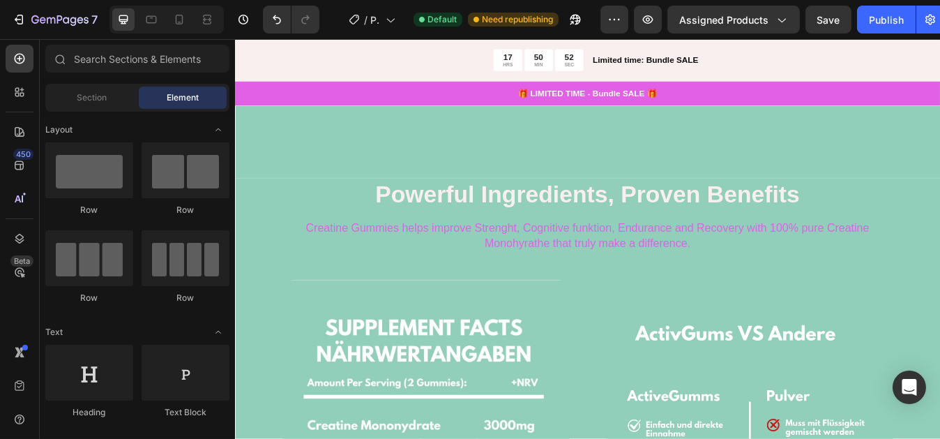
scroll to position [755, 0]
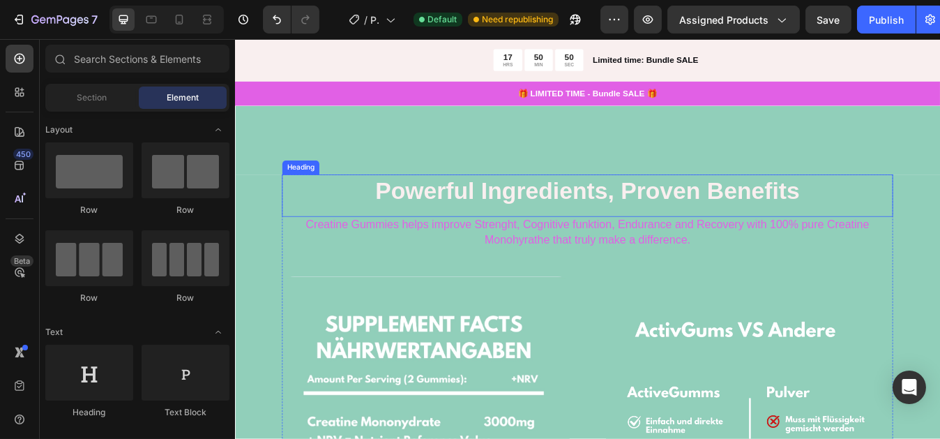
click at [407, 208] on h2 "Powerful Ingredients, Proven Benefits" at bounding box center [652, 219] width 725 height 39
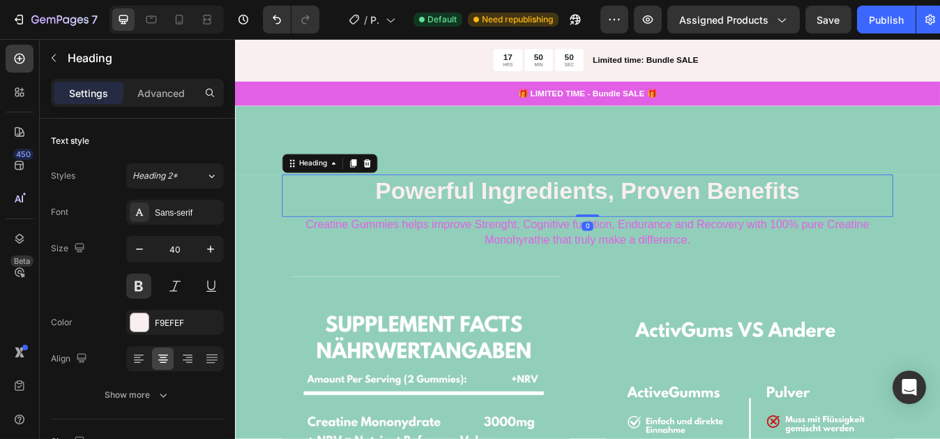
click at [407, 208] on p "Powerful Ingredients, Proven Benefits" at bounding box center [653, 220] width 723 height 36
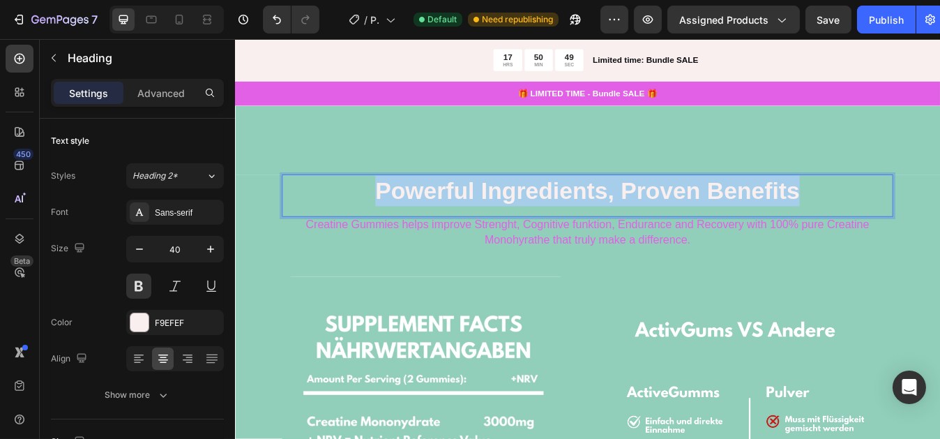
click at [407, 208] on p "Powerful Ingredients, Proven Benefits" at bounding box center [653, 220] width 723 height 36
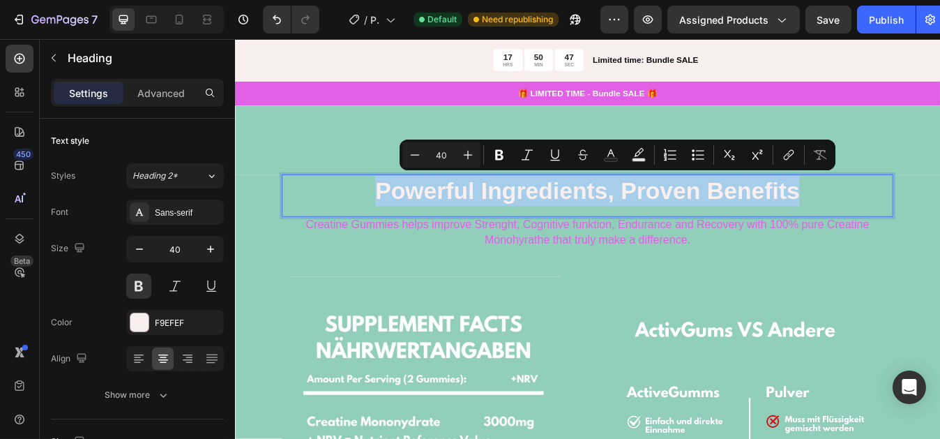
copy p "Powerful Ingredients, Proven Benefits"
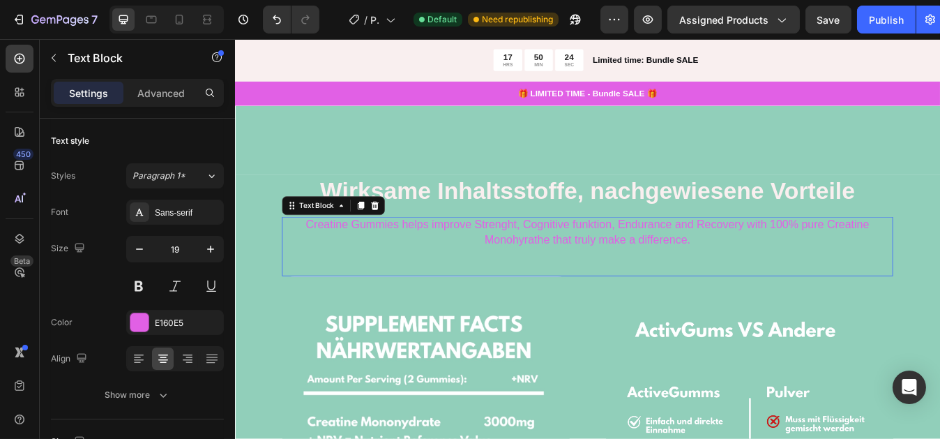
click at [317, 257] on p "Creatine Gummies helps improve Strenght, Cognitive funktion, Endurance and Reco…" at bounding box center [653, 269] width 723 height 34
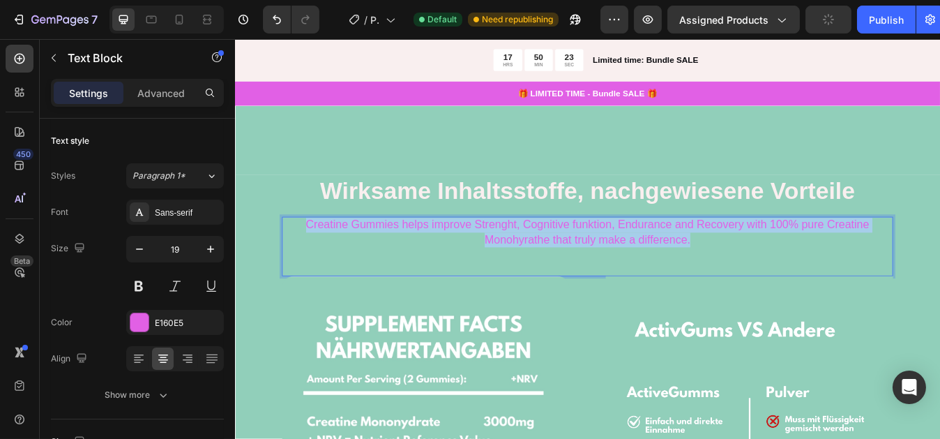
click at [317, 257] on p "Creatine Gummies helps improve Strenght, Cognitive funktion, Endurance and Reco…" at bounding box center [653, 269] width 723 height 34
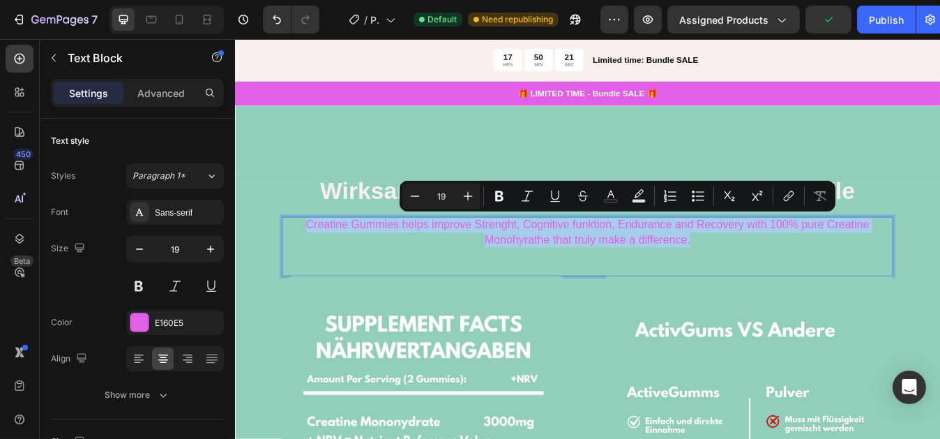
copy p "Creatine Gummies helps improve Strenght, Cognitive funktion, Endurance and Reco…"
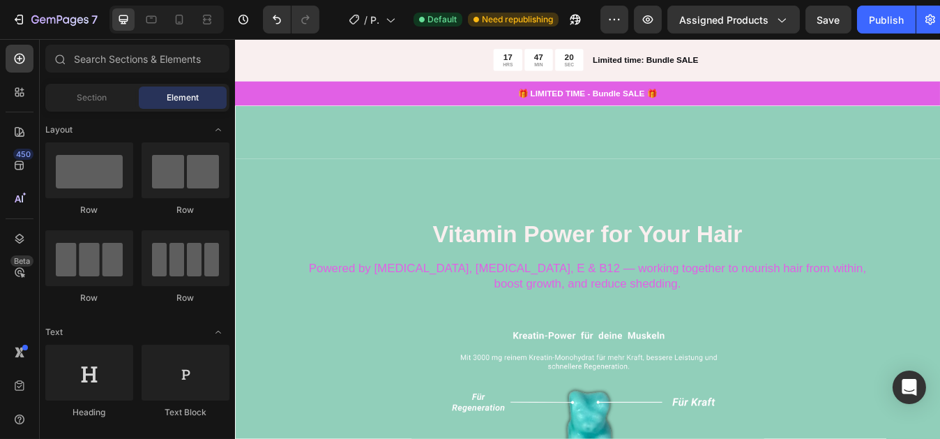
scroll to position [1423, 0]
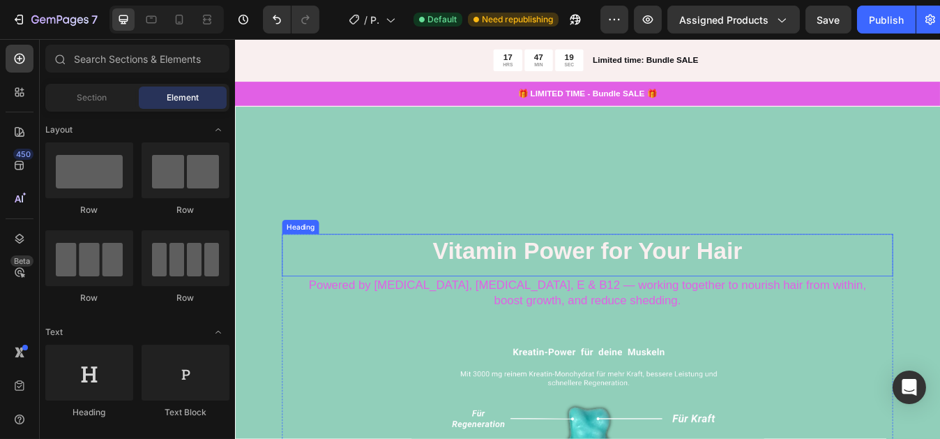
click at [481, 275] on h2 "Vitamin Power for Your Hair" at bounding box center [652, 290] width 725 height 39
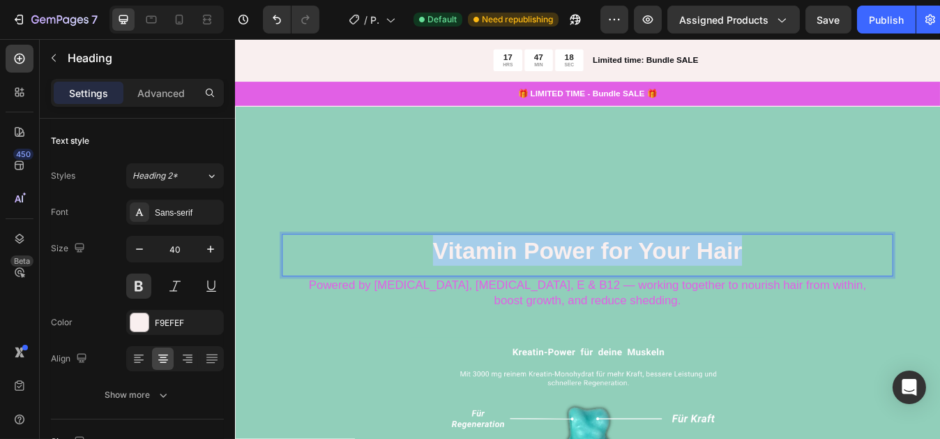
click at [481, 275] on p "Vitamin Power for Your Hair" at bounding box center [653, 290] width 723 height 36
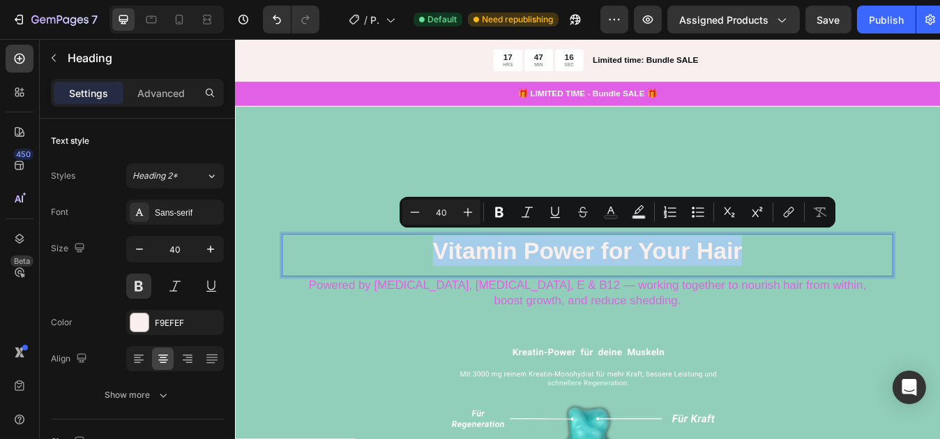
copy p "Vitamin Power for Your Hair"
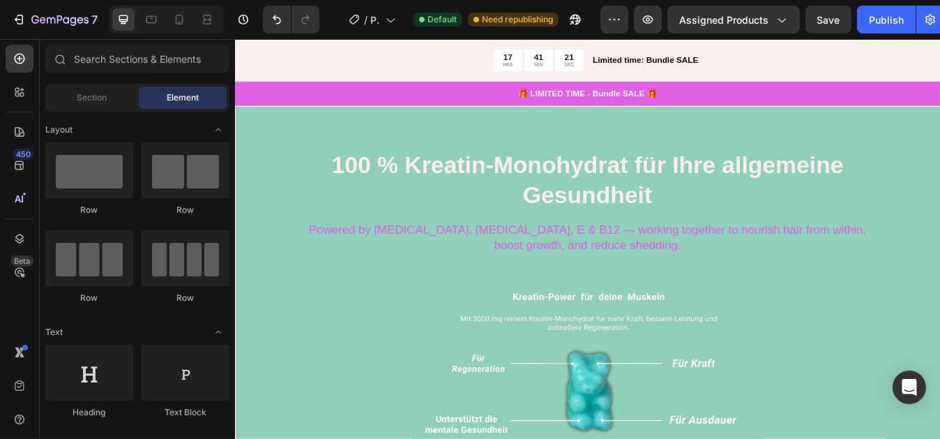
scroll to position [1520, 0]
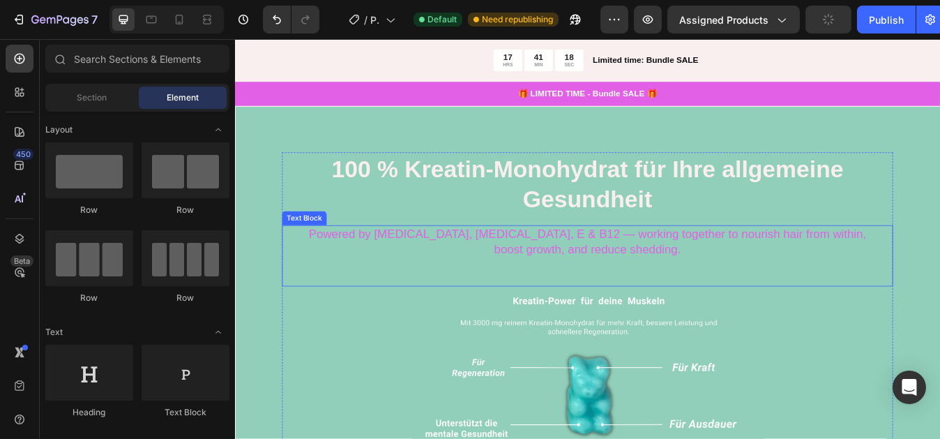
click at [386, 262] on p "Powered by Biotin, Vitamin B5, E & B12 — working together to nourish hair from …" at bounding box center [653, 280] width 723 height 36
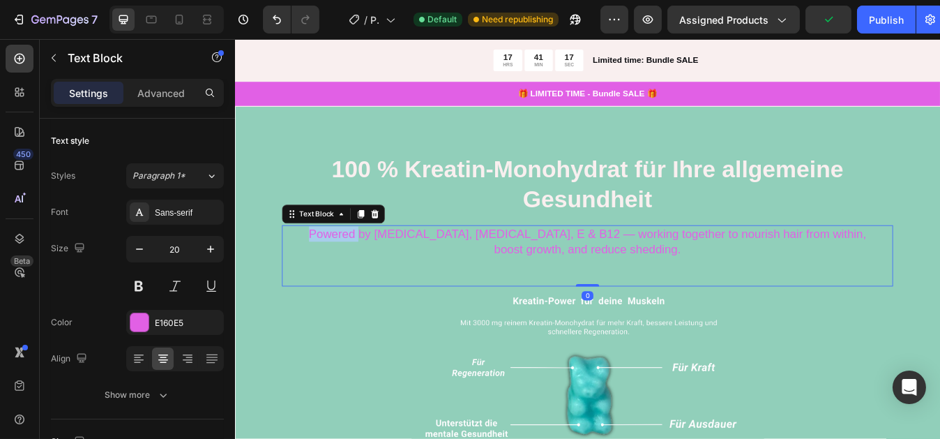
click at [386, 262] on p "Powered by Biotin, Vitamin B5, E & B12 — working together to nourish hair from …" at bounding box center [653, 280] width 723 height 36
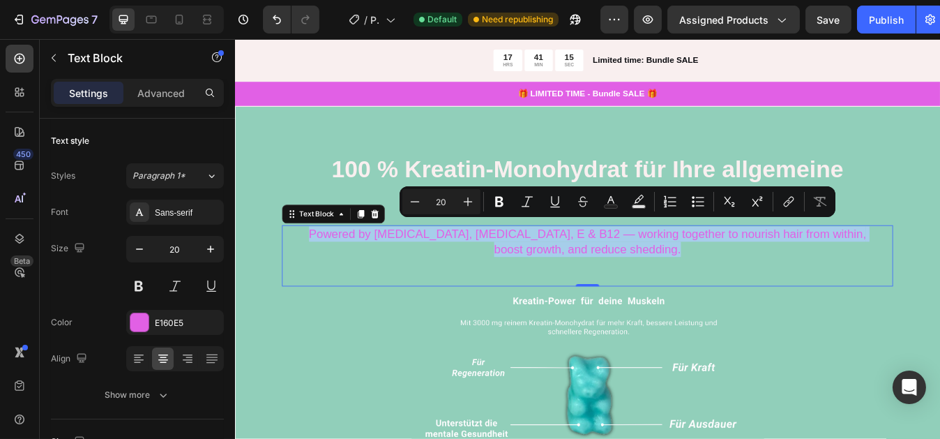
drag, startPoint x: 386, startPoint y: 257, endPoint x: 757, endPoint y: 278, distance: 371.0
click at [757, 278] on p "Powered by Biotin, Vitamin B5, E & B12 — working together to nourish hair from …" at bounding box center [653, 280] width 723 height 36
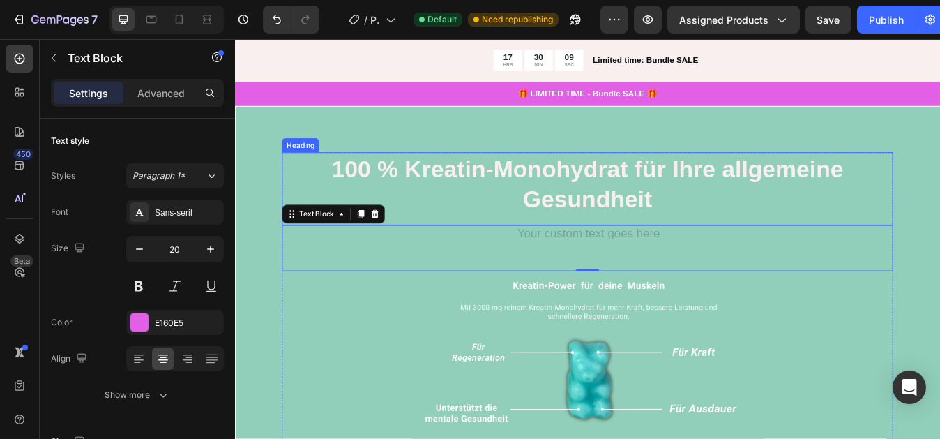
click at [454, 182] on p "100 % Kreatin-Monohydrat für Ihre allgemeine Gesundheit" at bounding box center [653, 211] width 723 height 73
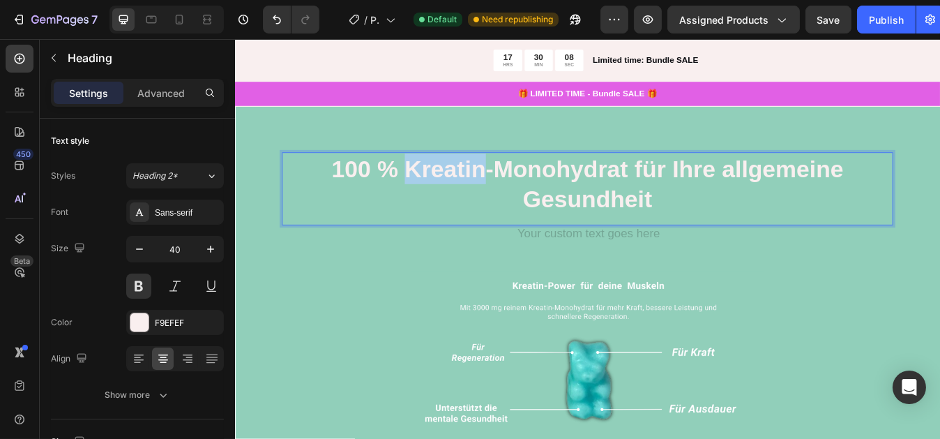
click at [454, 182] on p "100 % Kreatin-Monohydrat für Ihre allgemeine Gesundheit" at bounding box center [653, 211] width 723 height 73
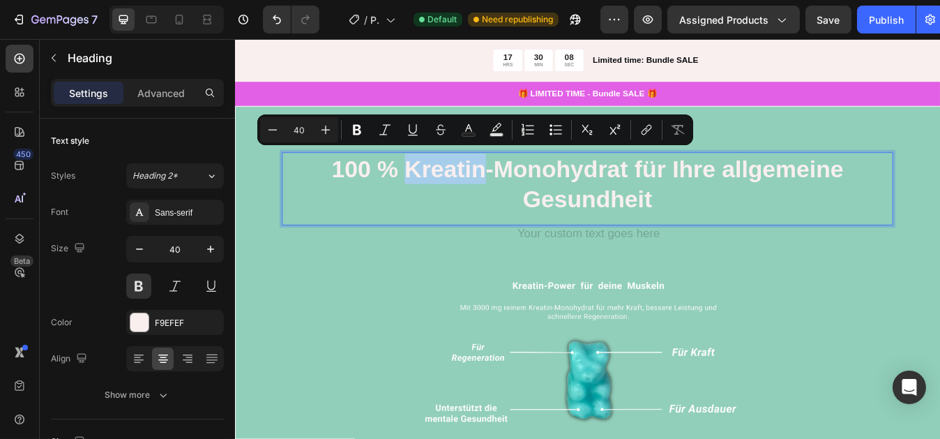
click at [454, 182] on p "100 % Kreatin-Monohydrat für Ihre allgemeine Gesundheit" at bounding box center [653, 211] width 723 height 73
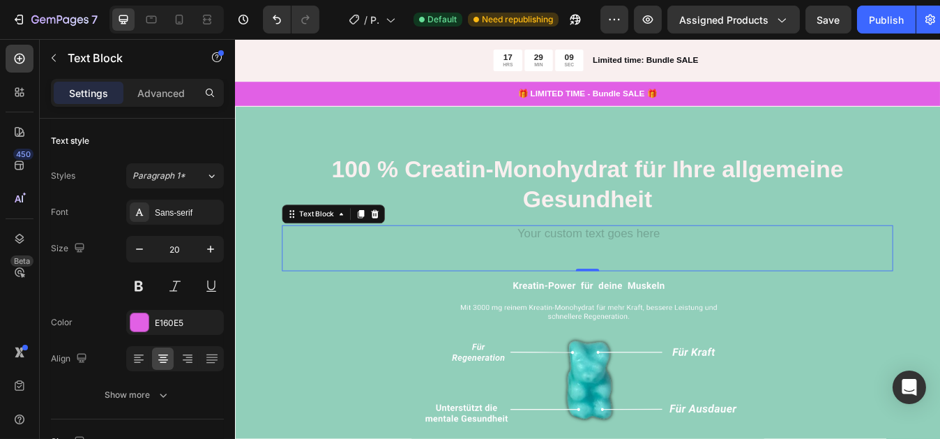
click at [676, 262] on div "Rich Text Editor. Editing area: main" at bounding box center [652, 270] width 725 height 21
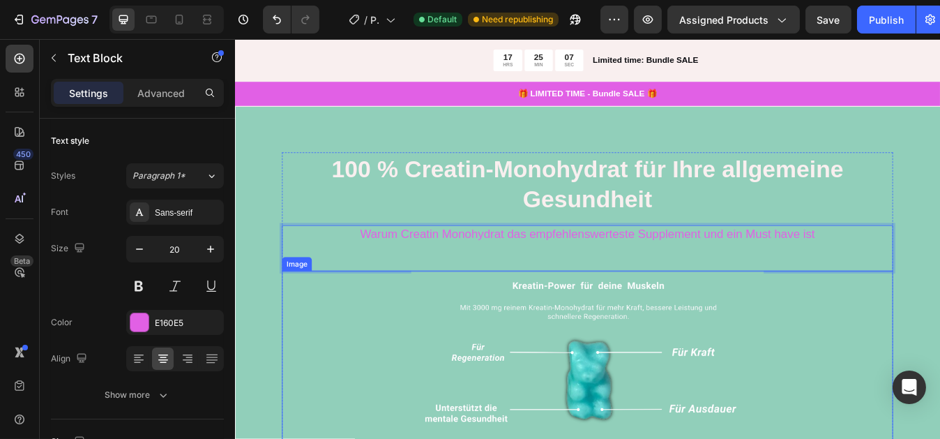
click at [336, 349] on div at bounding box center [652, 433] width 725 height 236
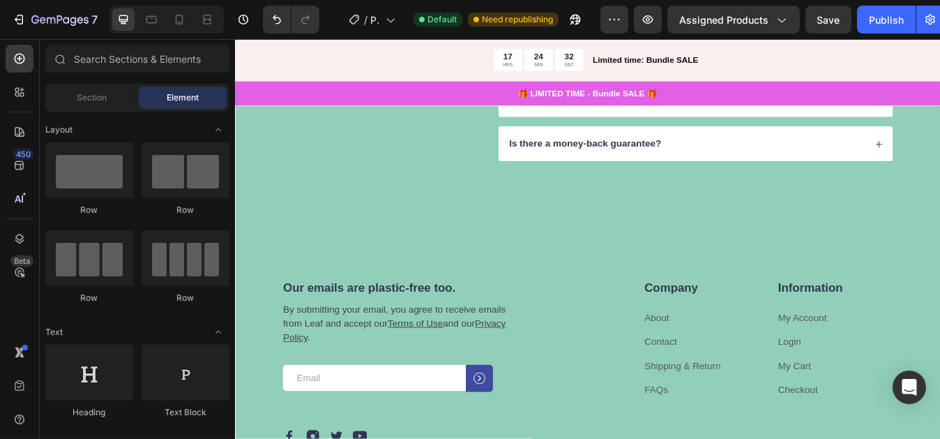
scroll to position [3715, 0]
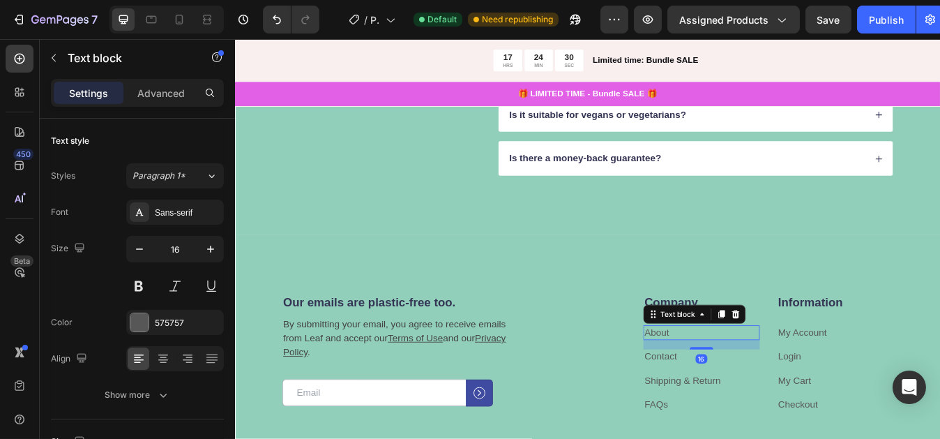
click at [727, 387] on link "About" at bounding box center [735, 387] width 29 height 12
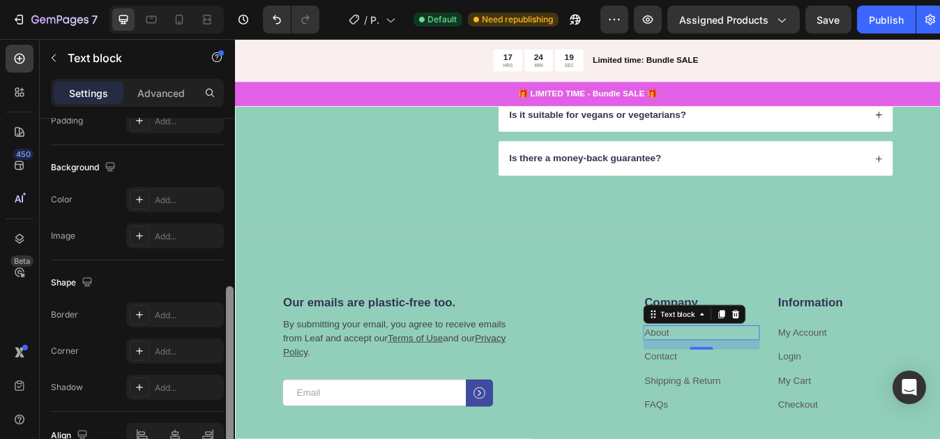
scroll to position [385, 0]
drag, startPoint x: 230, startPoint y: 123, endPoint x: 226, endPoint y: 292, distance: 168.9
click at [226, 292] on div at bounding box center [230, 366] width 8 height 158
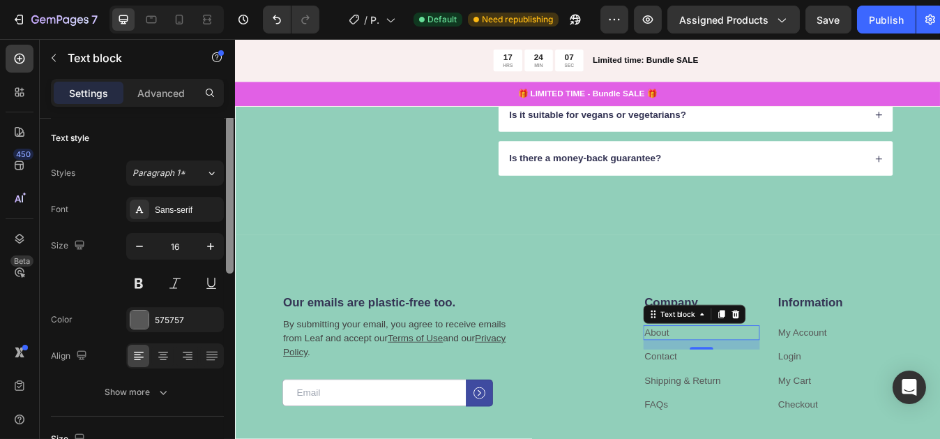
scroll to position [0, 0]
drag, startPoint x: 227, startPoint y: 294, endPoint x: 228, endPoint y: 103, distance: 191.1
click at [228, 103] on div "Settings Advanced Text style Styles Paragraph 1* Font Sans-serif Size 16 Color …" at bounding box center [137, 279] width 195 height 400
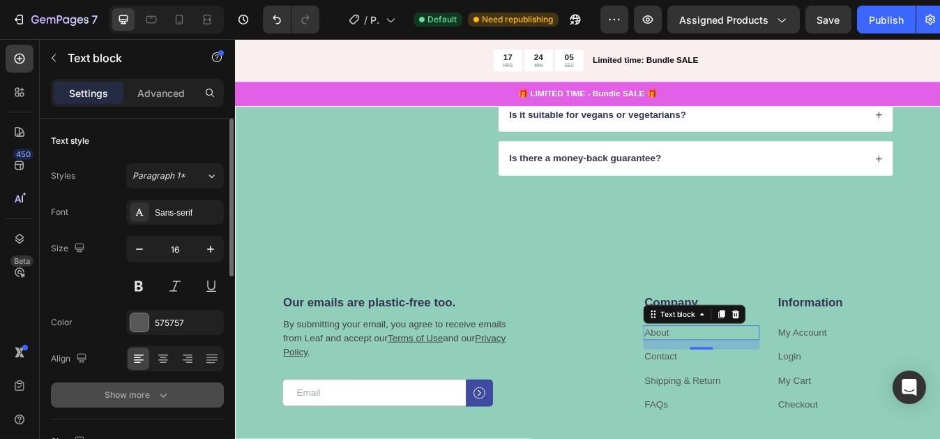
click at [149, 395] on div "Show more" at bounding box center [137, 395] width 65 height 14
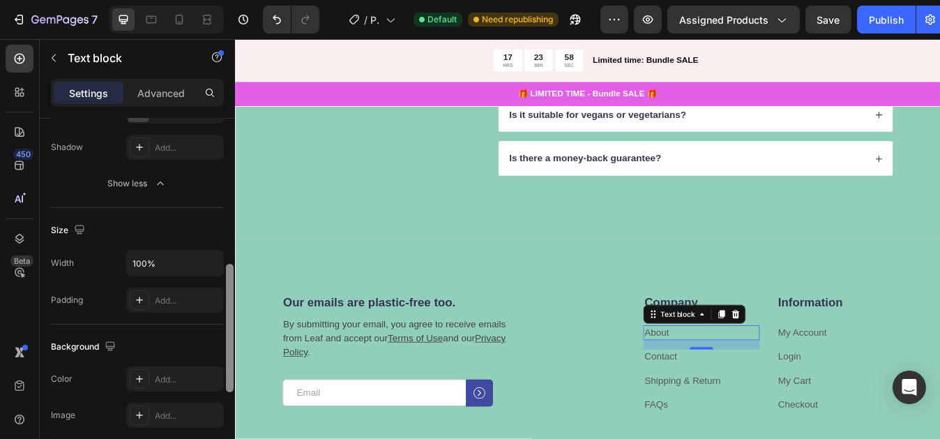
scroll to position [402, 0]
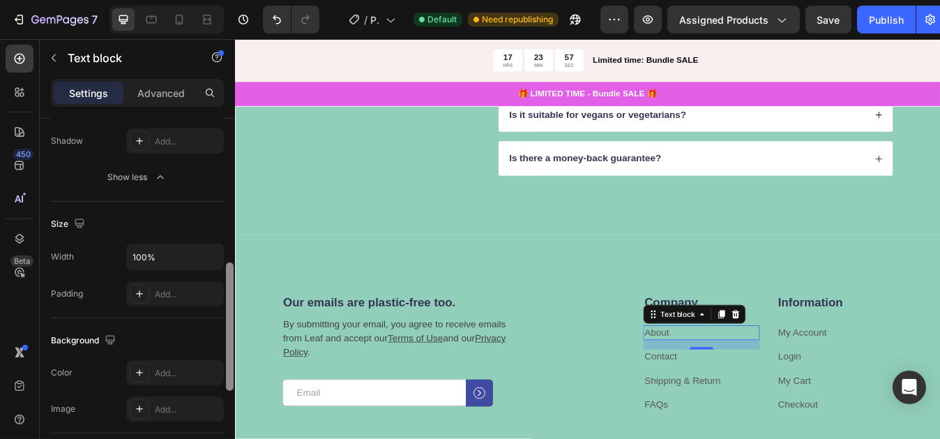
drag, startPoint x: 227, startPoint y: 264, endPoint x: 190, endPoint y: 439, distance: 179.6
click at [190, 0] on html "7 Version history / Product Page - Aug 21, 15:17:40 Default Need republishing P…" at bounding box center [470, 0] width 940 height 0
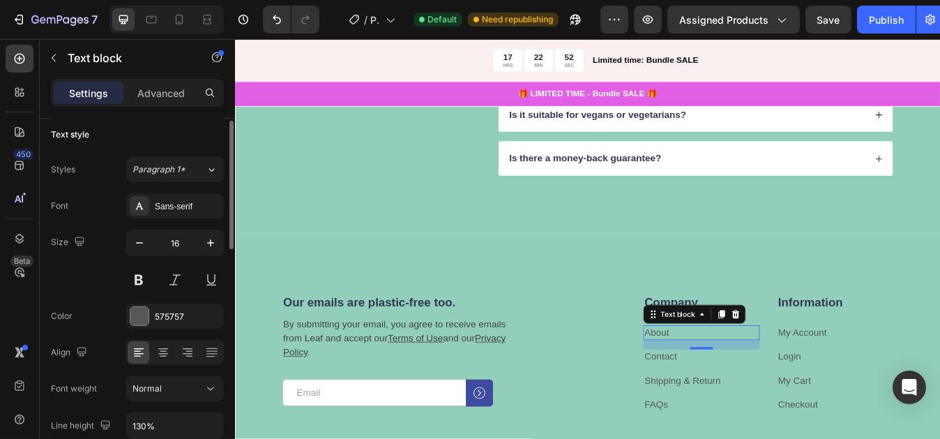
scroll to position [0, 0]
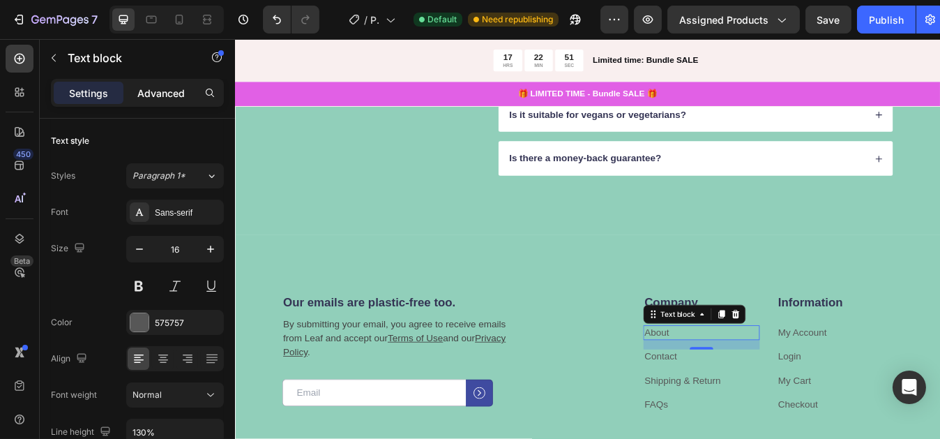
click at [160, 86] on p "Advanced" at bounding box center [160, 93] width 47 height 15
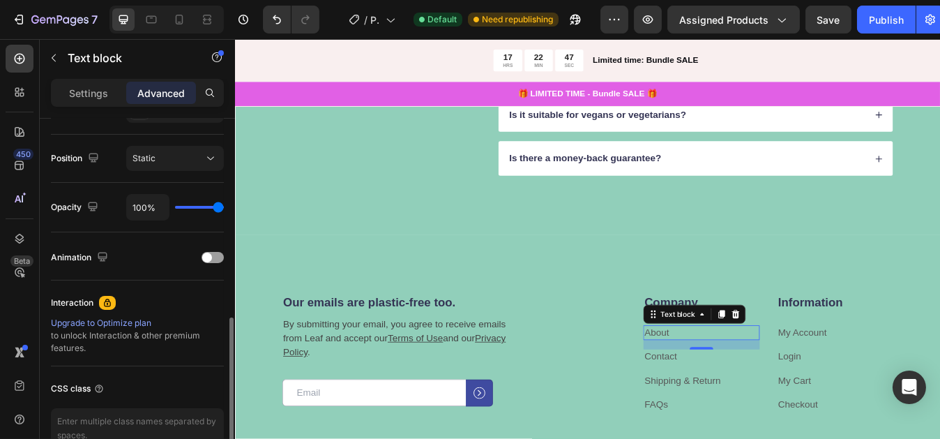
scroll to position [568, 0]
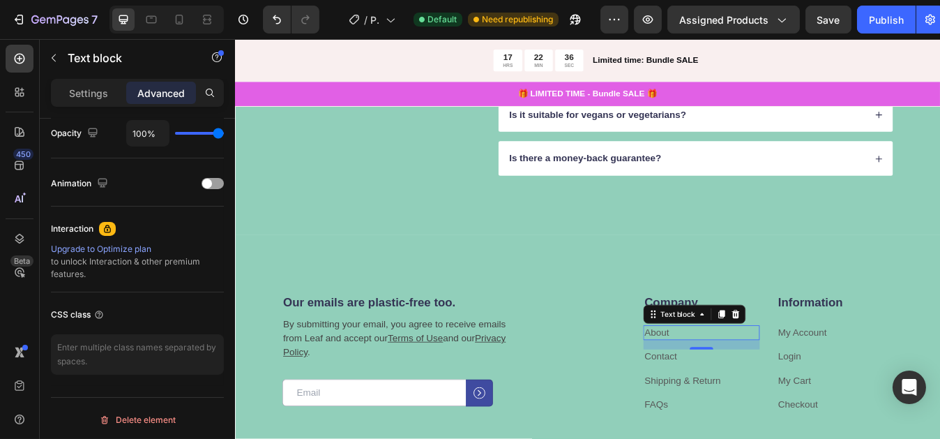
click at [735, 384] on link "About" at bounding box center [735, 387] width 29 height 12
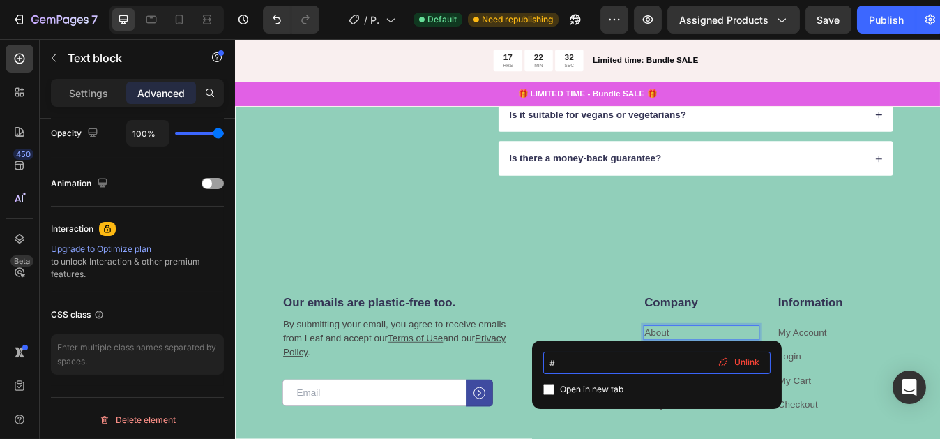
click at [647, 364] on input "#" at bounding box center [656, 363] width 227 height 22
click at [737, 362] on span "Unlink" at bounding box center [747, 362] width 25 height 13
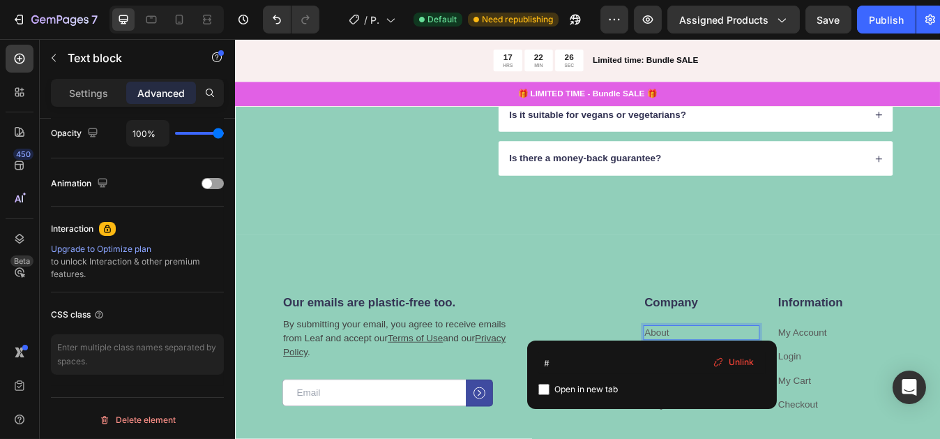
click at [730, 386] on link "About" at bounding box center [735, 387] width 29 height 12
click at [545, 389] on input "checkbox" at bounding box center [544, 389] width 11 height 11
checkbox input "true"
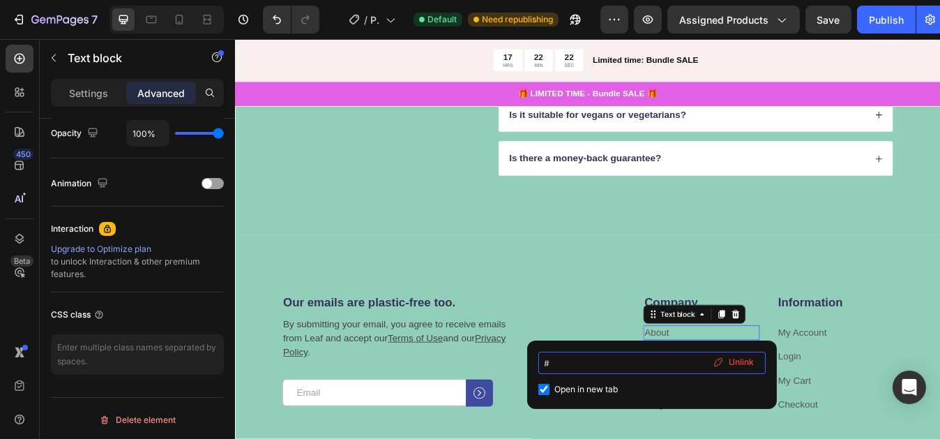
click at [548, 359] on input "#" at bounding box center [652, 363] width 227 height 22
type input "about"
click at [540, 391] on input "checkbox" at bounding box center [544, 389] width 11 height 11
checkbox input "false"
click at [589, 363] on input "about" at bounding box center [652, 363] width 227 height 22
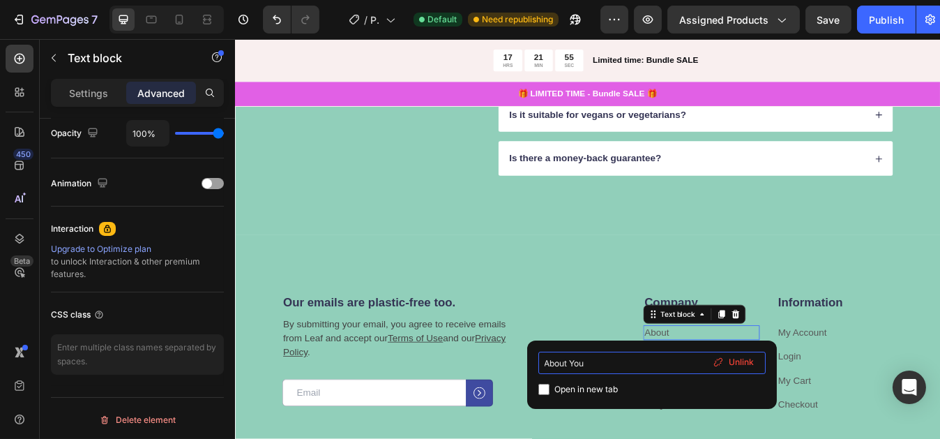
click at [612, 367] on input "About You" at bounding box center [652, 363] width 227 height 22
type input "A"
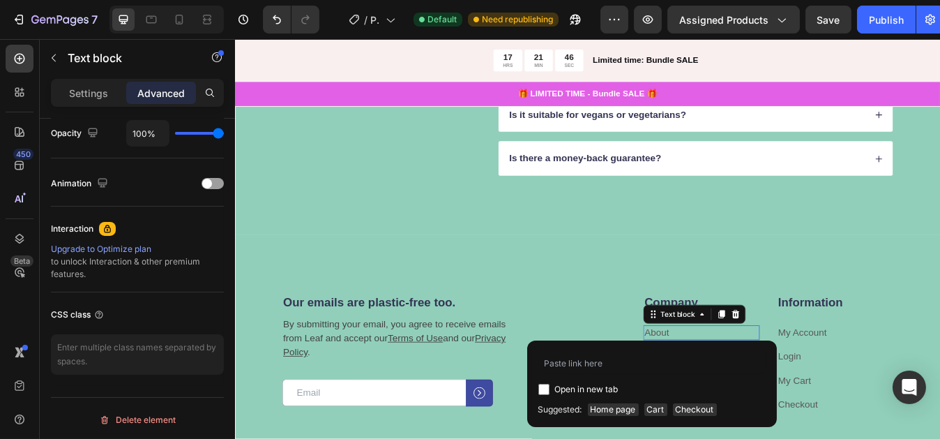
click at [545, 387] on input "checkbox" at bounding box center [544, 389] width 11 height 11
checkbox input "false"
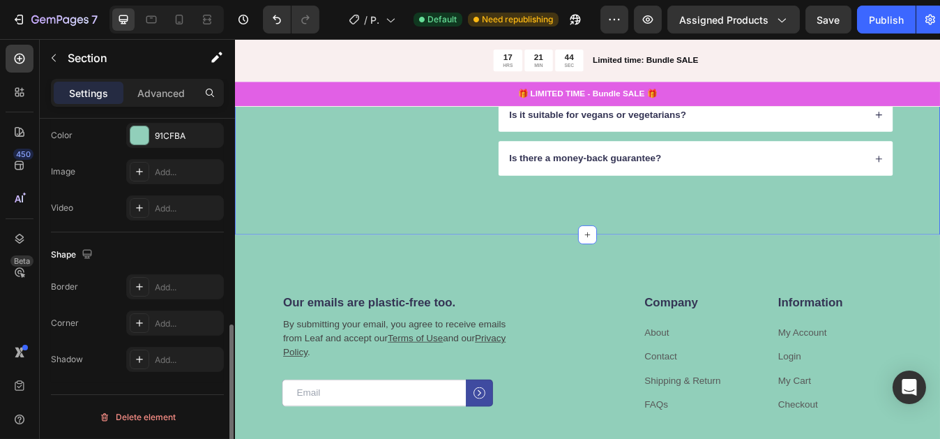
scroll to position [0, 0]
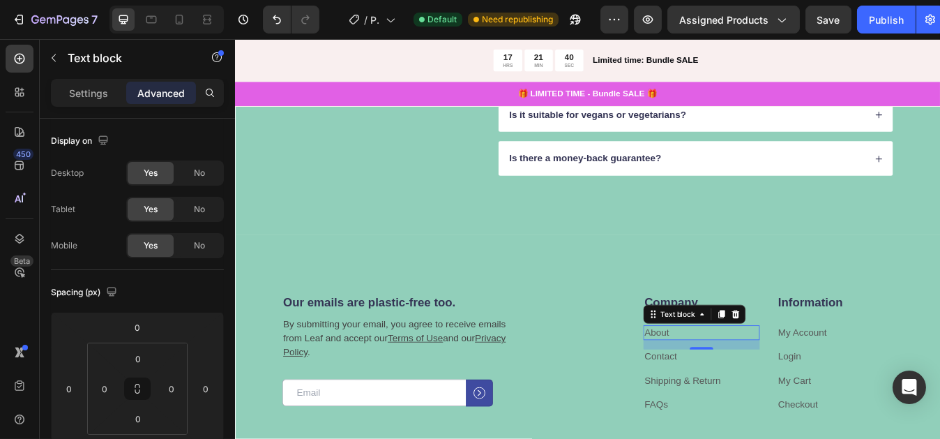
click at [89, 79] on div "Settings Advanced" at bounding box center [137, 93] width 173 height 28
click at [91, 100] on div "Settings" at bounding box center [89, 93] width 70 height 22
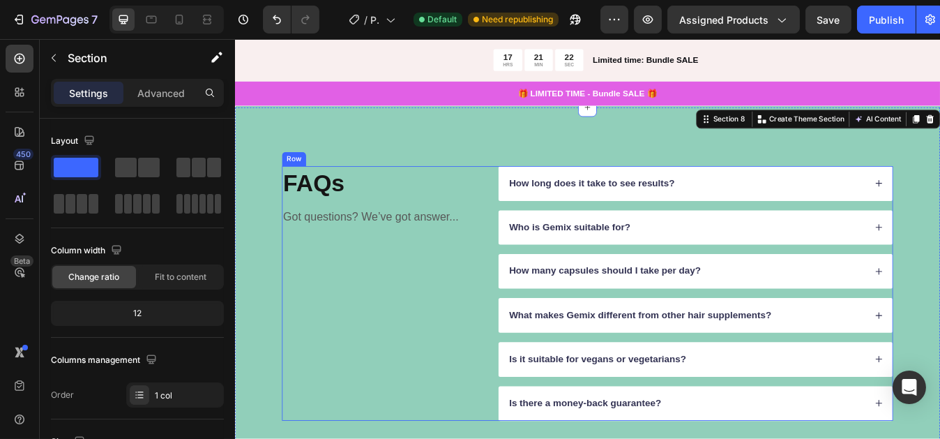
scroll to position [3348, 0]
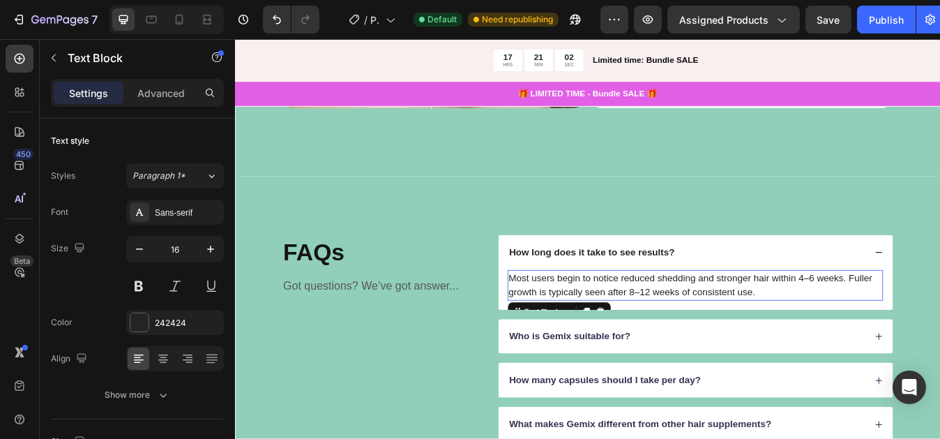
click at [851, 336] on p "Most users begin to notice reduced shedding and stronger hair within 4–6 weeks.…" at bounding box center [780, 331] width 443 height 33
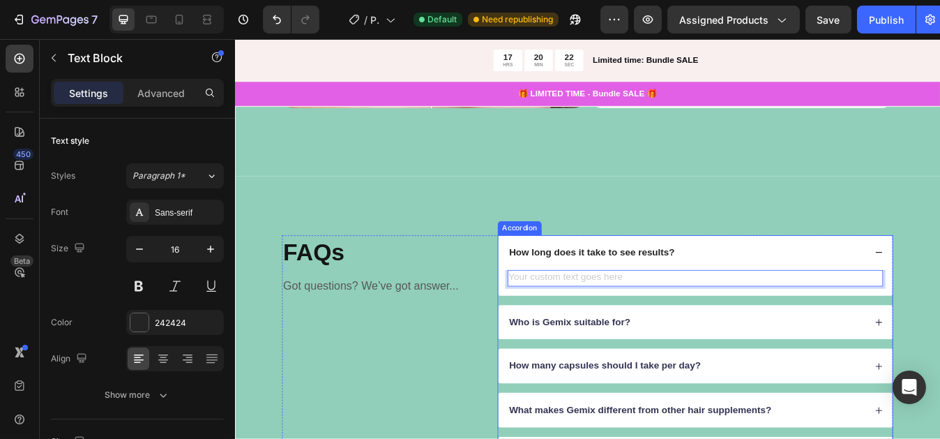
click at [602, 286] on p "How long does it take to see results?" at bounding box center [658, 292] width 197 height 15
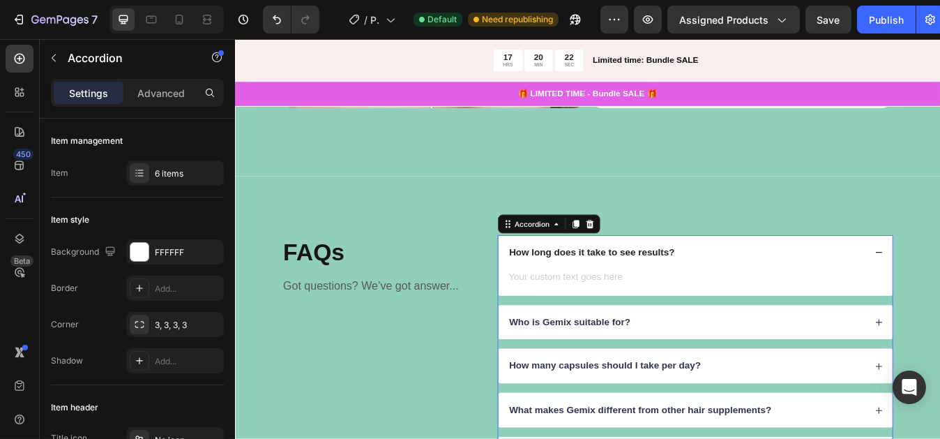
click at [602, 286] on p "How long does it take to see results?" at bounding box center [658, 292] width 197 height 15
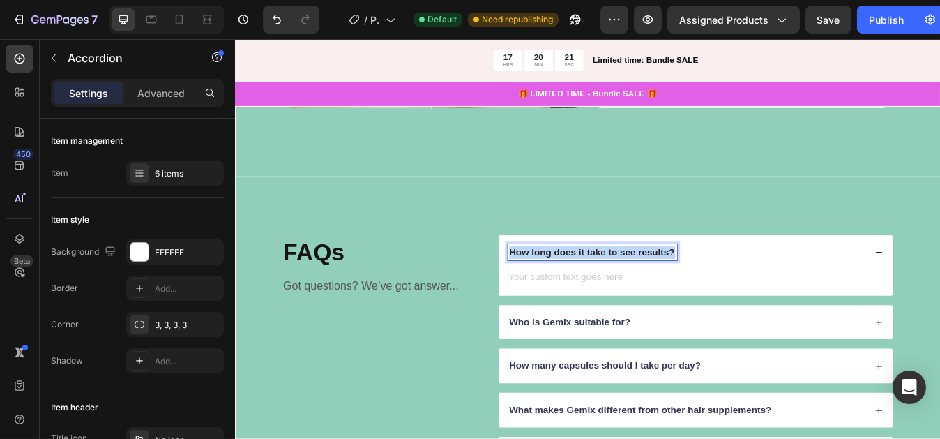
click at [602, 286] on p "How long does it take to see results?" at bounding box center [658, 292] width 197 height 15
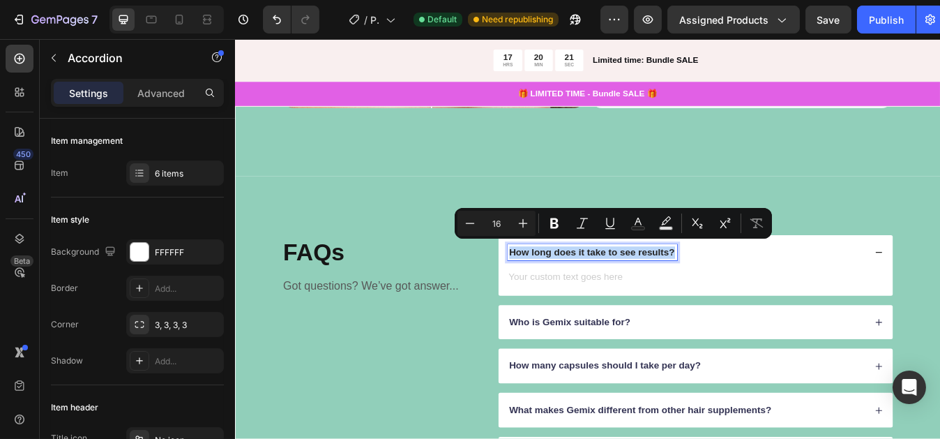
click at [602, 286] on p "How long does it take to see results?" at bounding box center [658, 292] width 197 height 15
copy p "How long does it take to see results?"
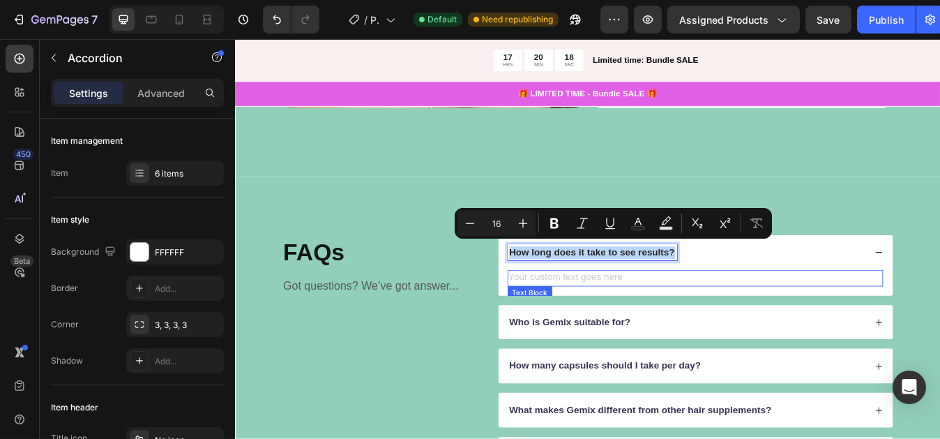
click at [622, 319] on div "Rich Text Editor. Editing area: main" at bounding box center [781, 323] width 446 height 20
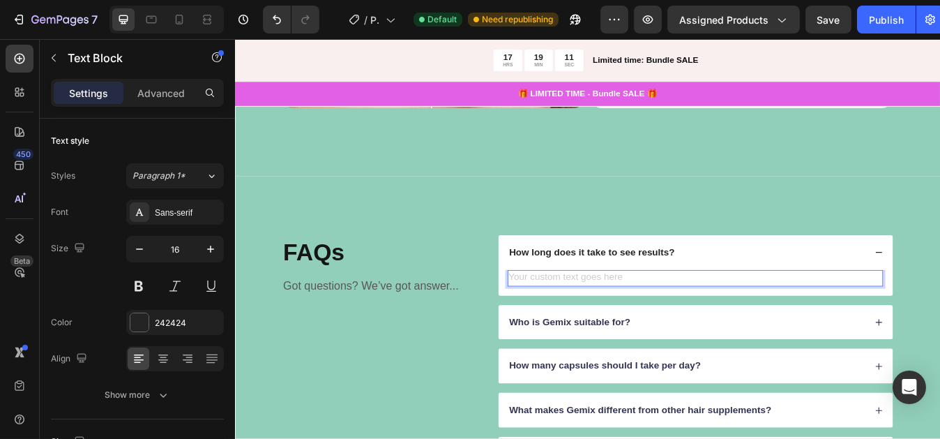
click at [715, 313] on div "Rich Text Editor. Editing area: main" at bounding box center [781, 323] width 446 height 20
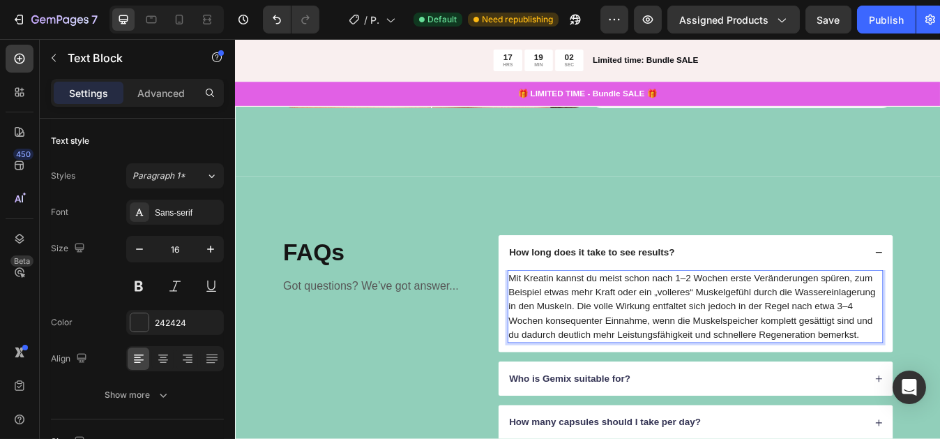
click at [558, 319] on div "Mit Kreatin kannst du meist schon nach 1–2 Wochen erste Veränderungen spüren, z…" at bounding box center [781, 356] width 446 height 87
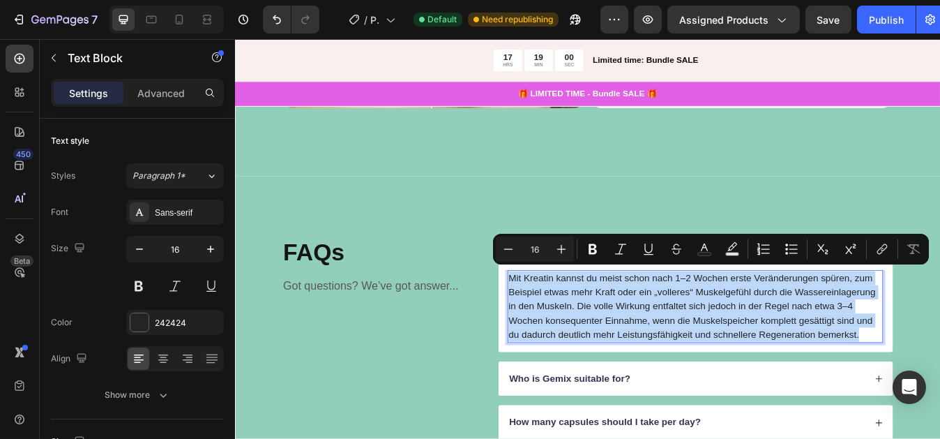
drag, startPoint x: 554, startPoint y: 319, endPoint x: 972, endPoint y: 391, distance: 424.6
click at [940, 391] on div "Mit Kreatin kannst du meist schon nach 1–2 Wochen erste Veränderungen spüren, z…" at bounding box center [781, 356] width 446 height 87
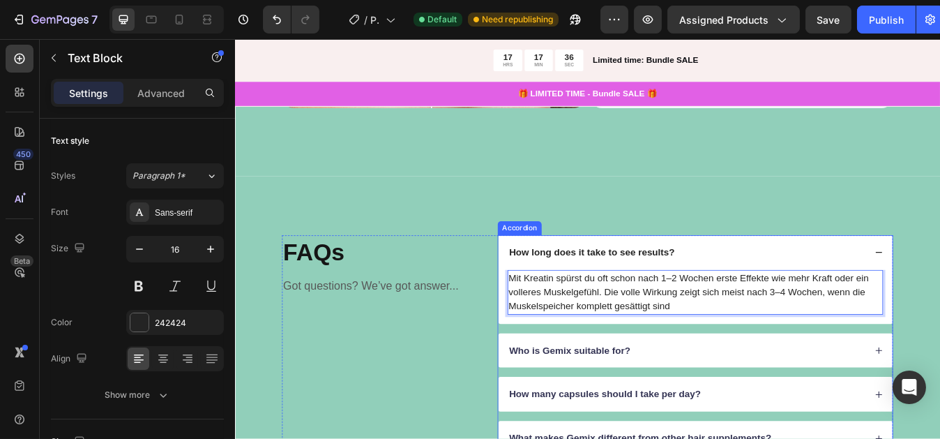
click at [566, 285] on p "How long does it take to see results?" at bounding box center [658, 292] width 197 height 15
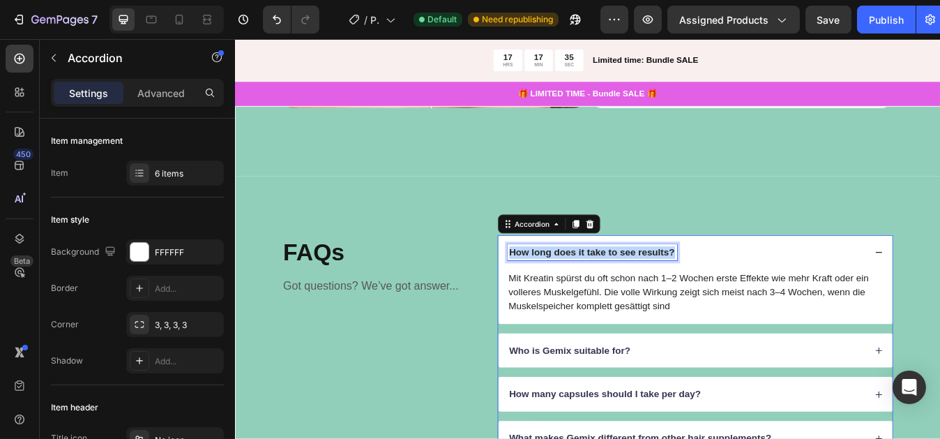
click at [566, 285] on p "How long does it take to see results?" at bounding box center [658, 292] width 197 height 15
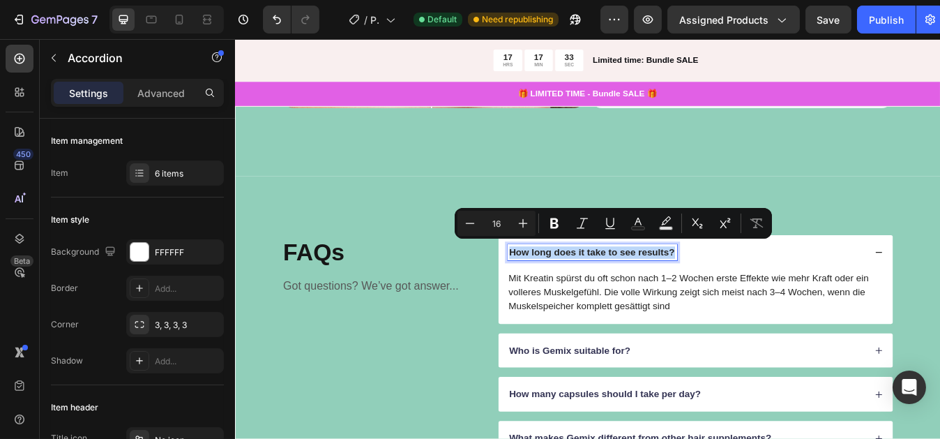
copy p "How long does it take to see results?"
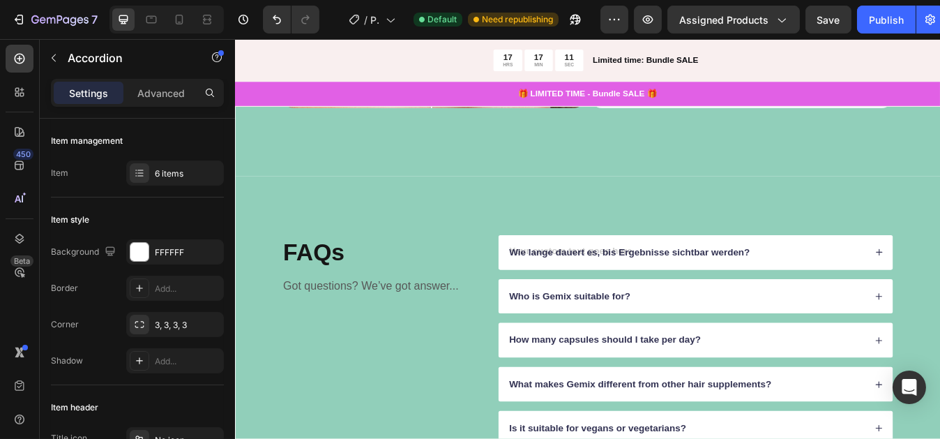
scroll to position [3345, 0]
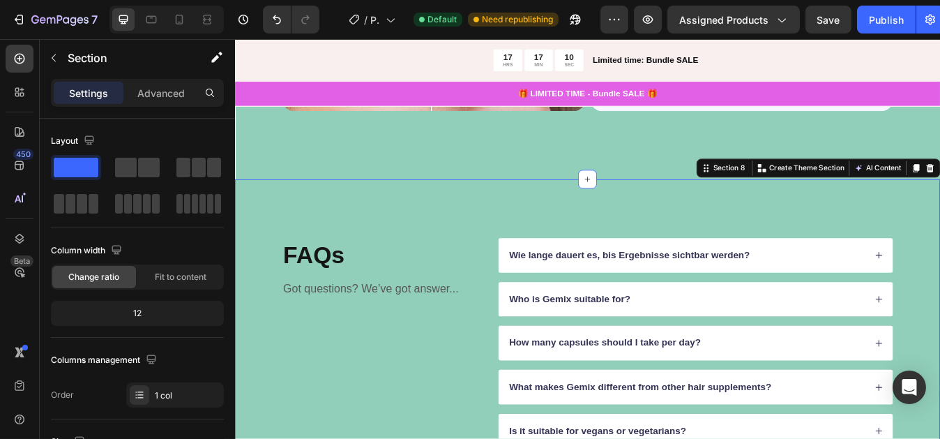
click at [623, 213] on div "FAQs Heading Got questions? We’ve got answer... Text Block Wie lange dauert es,…" at bounding box center [652, 427] width 837 height 442
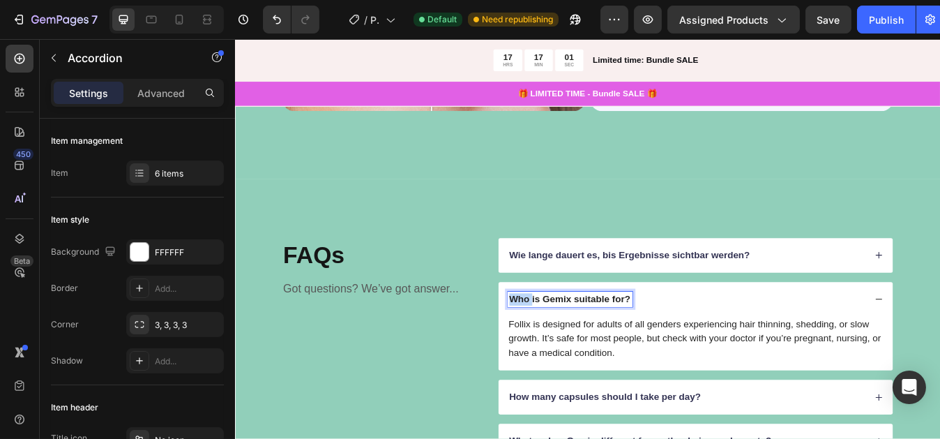
click at [560, 341] on p "Who is Gemix suitable for?" at bounding box center [632, 348] width 144 height 15
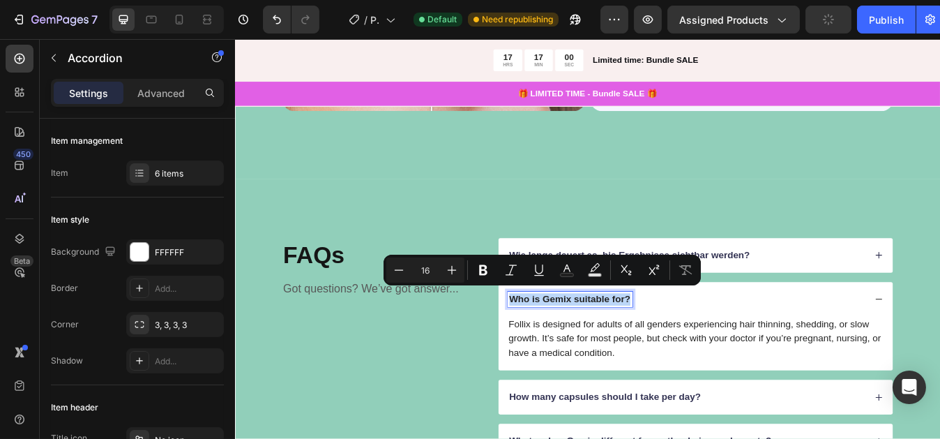
click at [560, 341] on p "Who is Gemix suitable for?" at bounding box center [632, 348] width 144 height 15
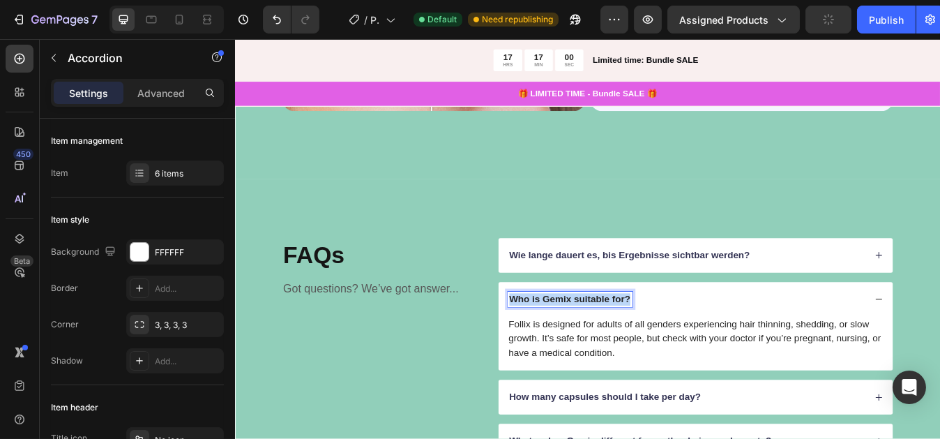
click at [560, 341] on p "Who is Gemix suitable for?" at bounding box center [632, 348] width 144 height 15
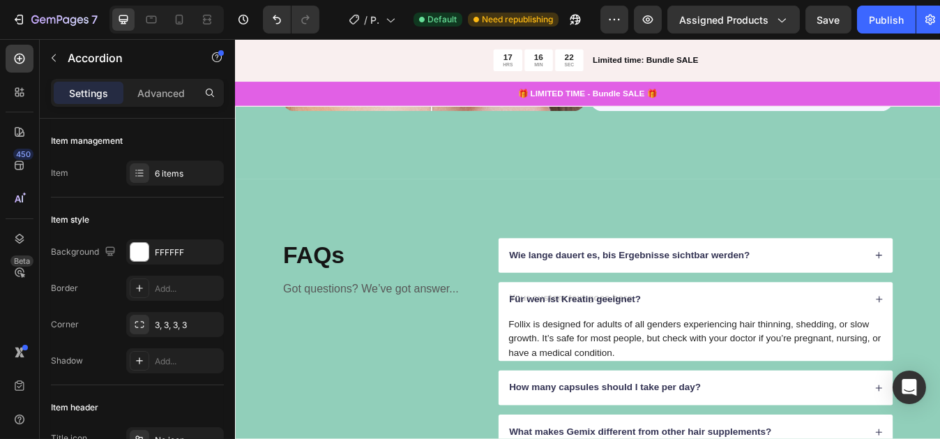
scroll to position [3341, 0]
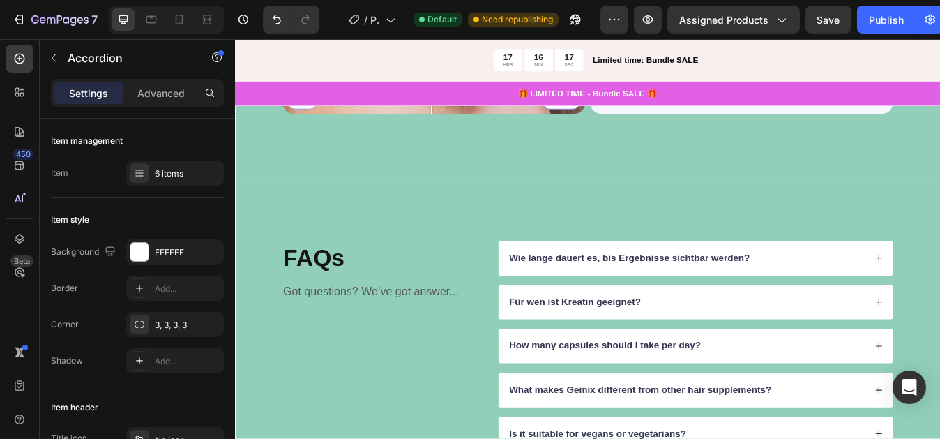
click at [707, 345] on p "Für wen ist Kreatin geeignet?" at bounding box center [638, 352] width 156 height 15
click at [839, 292] on p "Wie lange dauert es, bis Ergebnisse sichtbar werden?" at bounding box center [703, 299] width 286 height 15
click at [835, 294] on p "Wie lange dauert es, bis Ergebnisse sichtbar werden?" at bounding box center [703, 299] width 286 height 15
click at [741, 343] on div "Für wen ist Kreatin geeignet ?" at bounding box center [770, 352] width 425 height 19
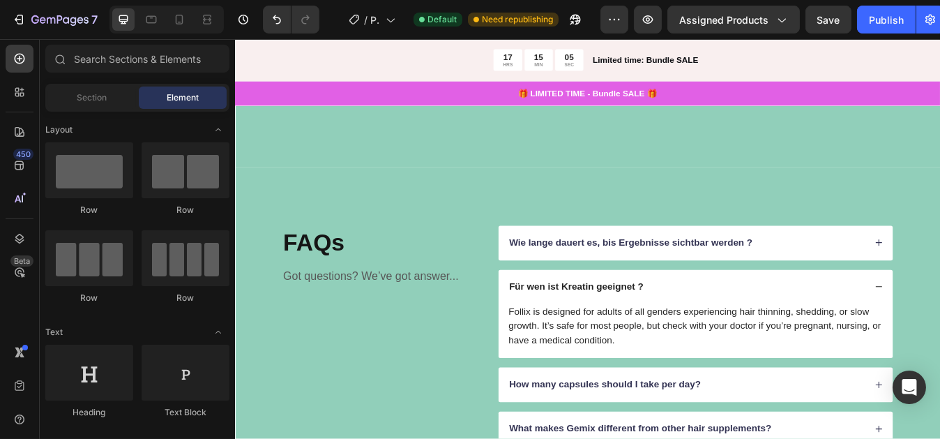
scroll to position [3515, 0]
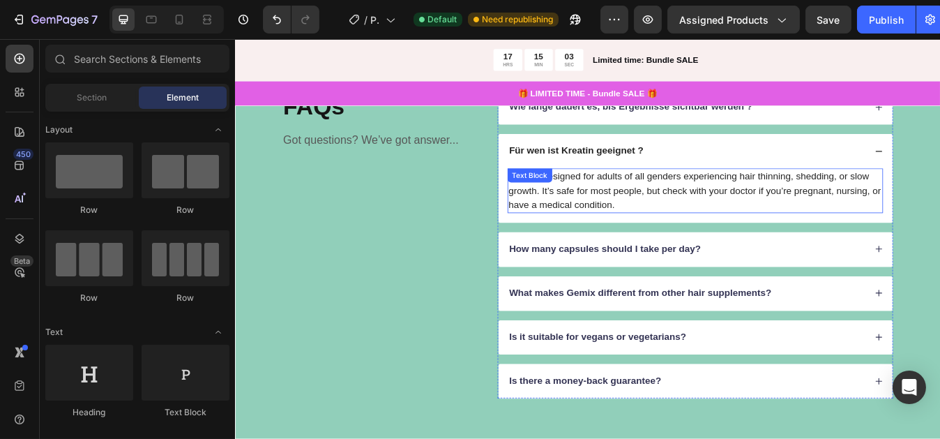
click at [692, 232] on p "Follix is designed for adults of all genders experiencing hair thinning, sheddi…" at bounding box center [780, 220] width 443 height 50
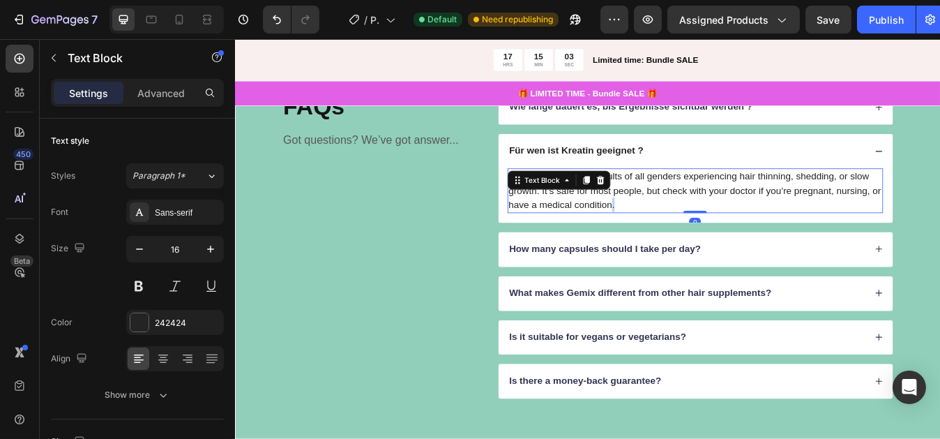
click at [692, 232] on p "Follix is designed for adults of all genders experiencing hair thinning, sheddi…" at bounding box center [780, 220] width 443 height 50
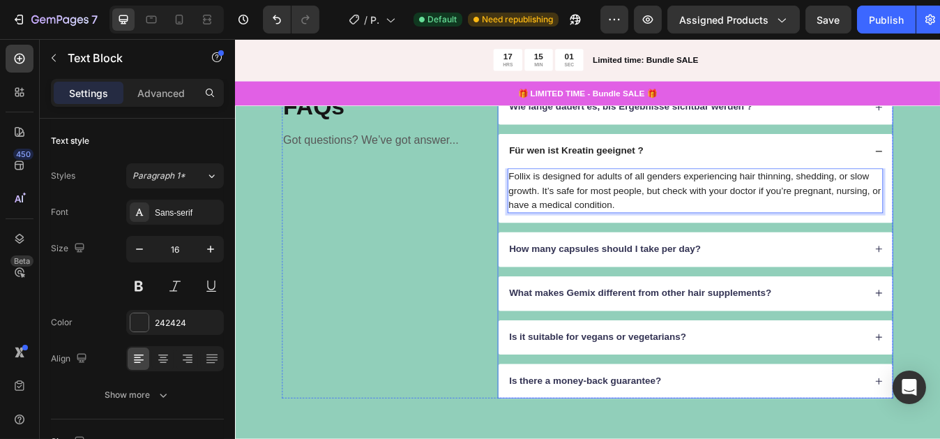
drag, startPoint x: 692, startPoint y: 232, endPoint x: 553, endPoint y: 200, distance: 142.6
click at [553, 200] on div "Follix is designed for adults of all genders experiencing hair thinning, sheddi…" at bounding box center [781, 225] width 468 height 64
click at [694, 234] on p "Follix is designed for adults of all genders experiencing hair thinning, sheddi…" at bounding box center [780, 220] width 443 height 50
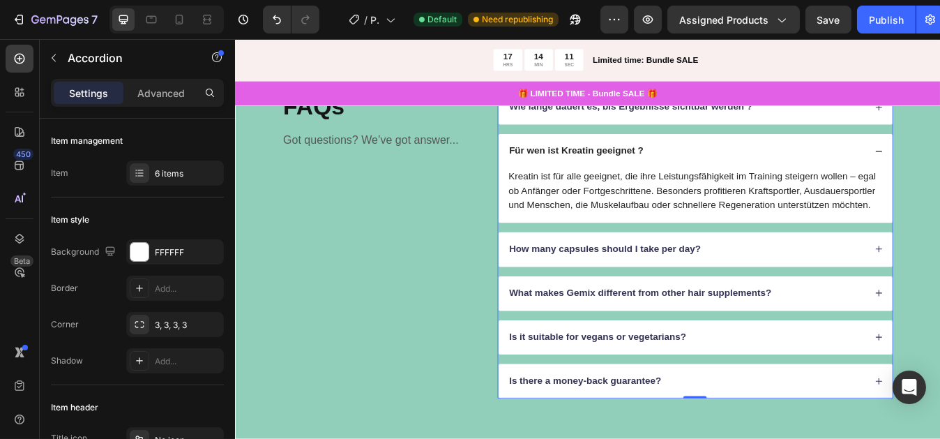
click at [940, 165] on div "Für wen ist Kreatin geeignet ?" at bounding box center [781, 172] width 468 height 41
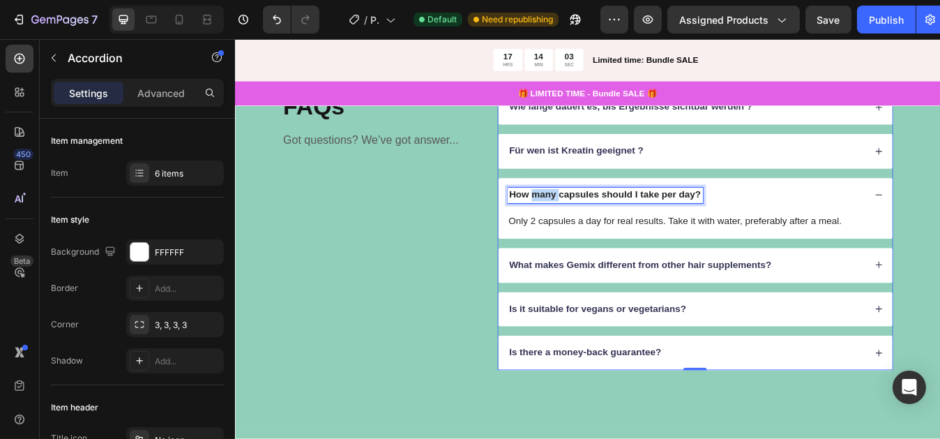
click at [601, 222] on p "How many capsules should I take per day?" at bounding box center [673, 225] width 227 height 15
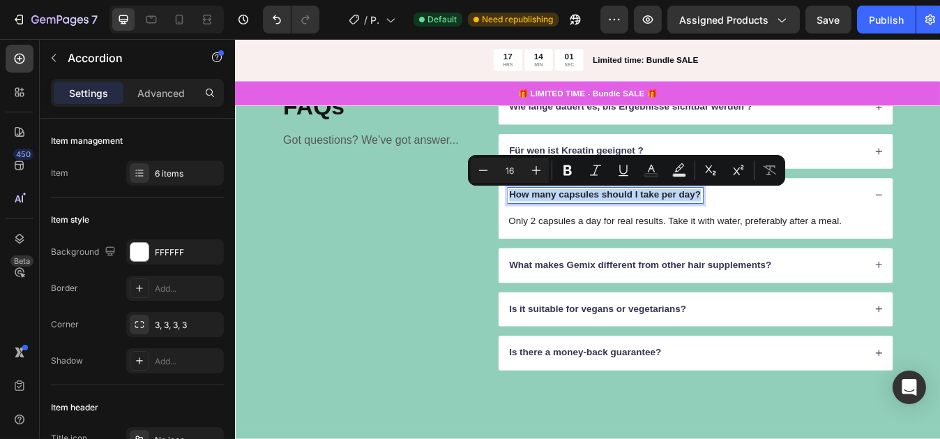
copy p "How many capsules should I take per day?"
click at [499, 269] on div "FAQs Heading Got questions? We’ve got answer... Text Block" at bounding box center [407, 266] width 235 height 333
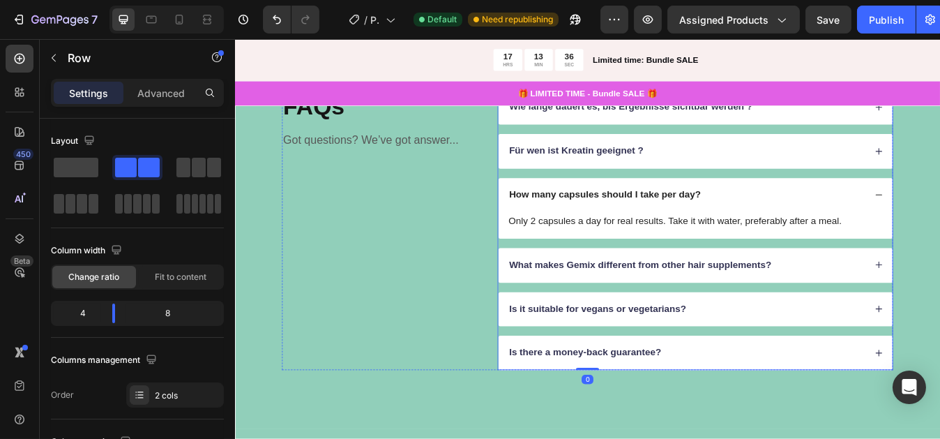
click at [783, 220] on p "How many capsules should I take per day?" at bounding box center [673, 225] width 227 height 15
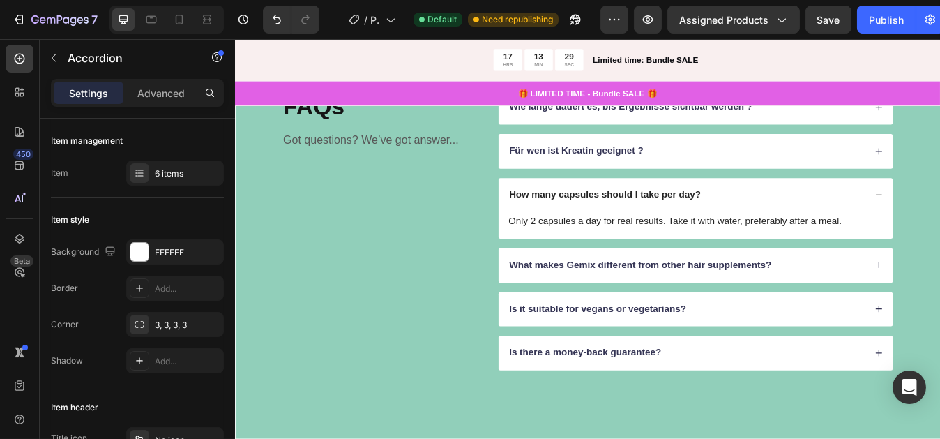
click at [786, 224] on div "How many capsules should I take per day?" at bounding box center [770, 225] width 425 height 19
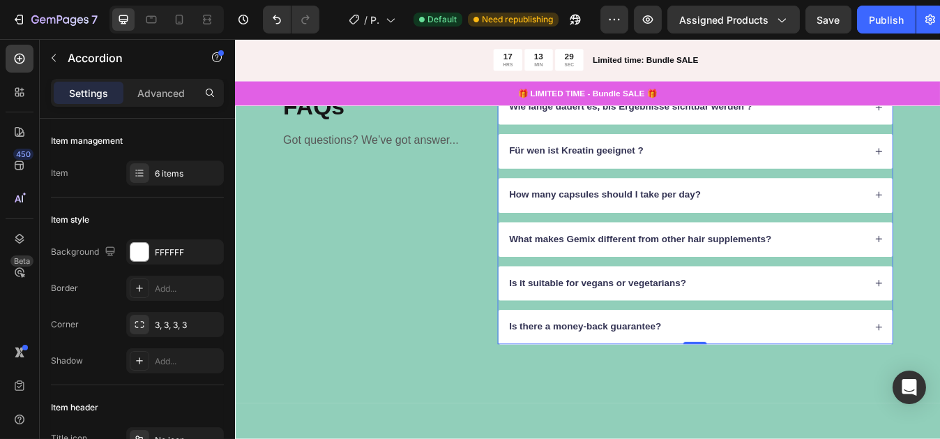
click at [786, 224] on div "How many capsules should I take per day?" at bounding box center [770, 225] width 425 height 19
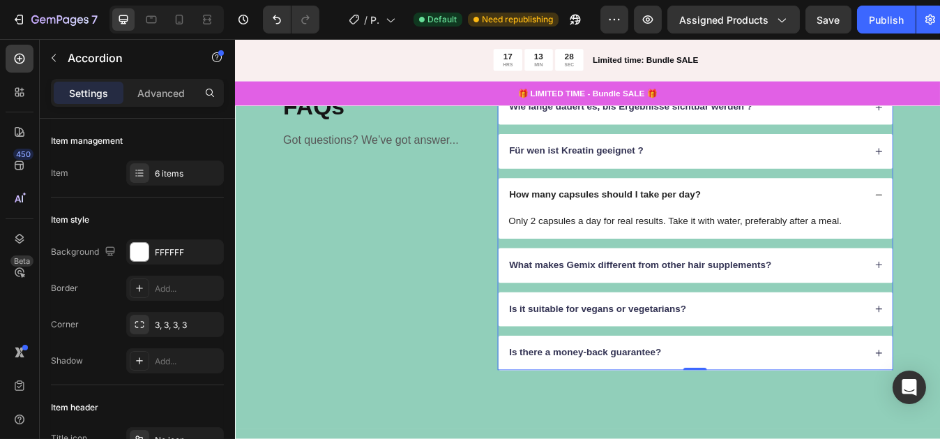
click at [784, 222] on div "How many capsules should I take per day?" at bounding box center [674, 225] width 232 height 19
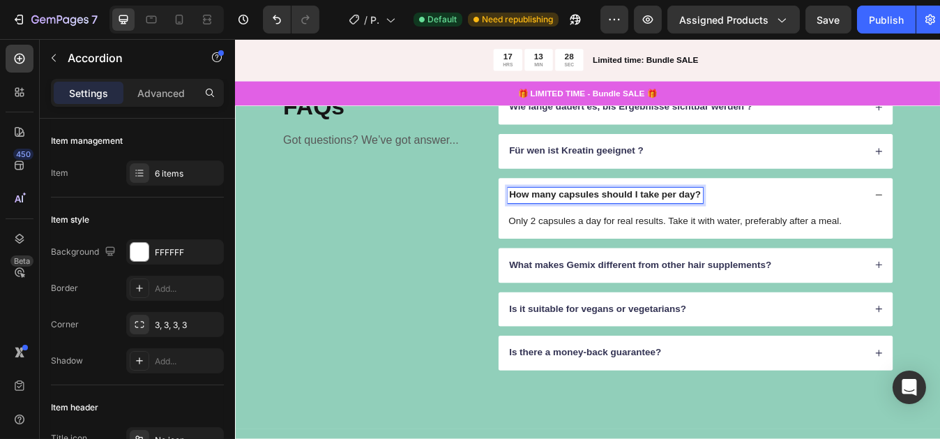
click at [784, 222] on div "How many capsules should I take per day?" at bounding box center [674, 225] width 232 height 19
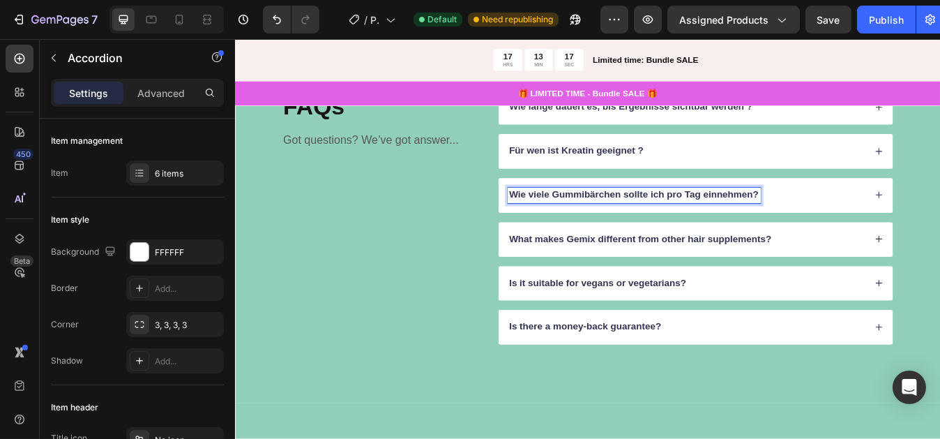
click at [846, 226] on p "Wie viele Gummibärchen sollte ich pro Tag einnehmen?" at bounding box center [708, 225] width 296 height 15
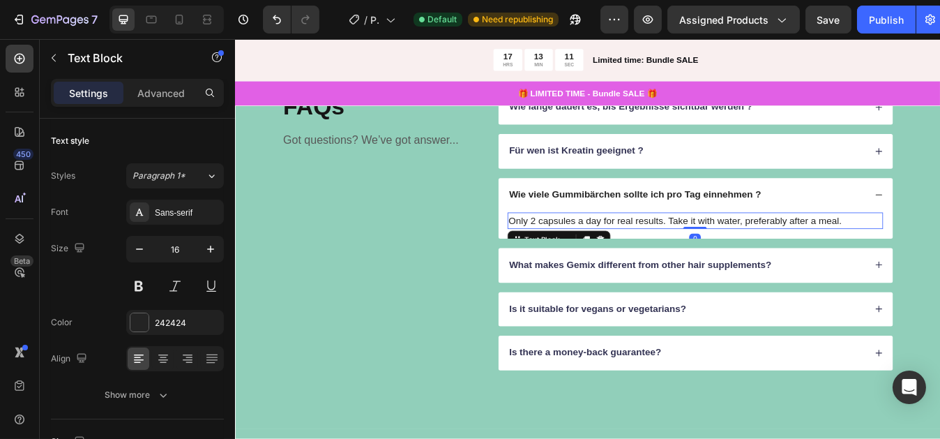
click at [940, 250] on p "Only 2 capsules a day for real results. Take it with water, preferably after a …" at bounding box center [780, 255] width 443 height 17
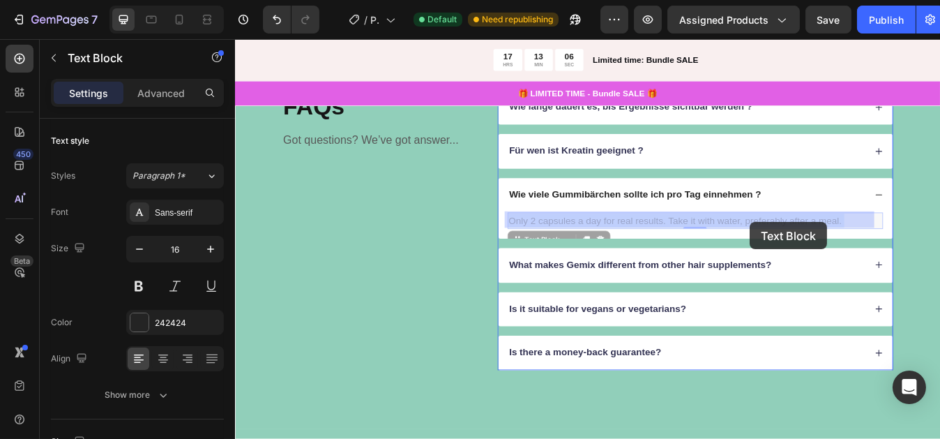
drag, startPoint x: 953, startPoint y: 255, endPoint x: 845, endPoint y: 256, distance: 107.4
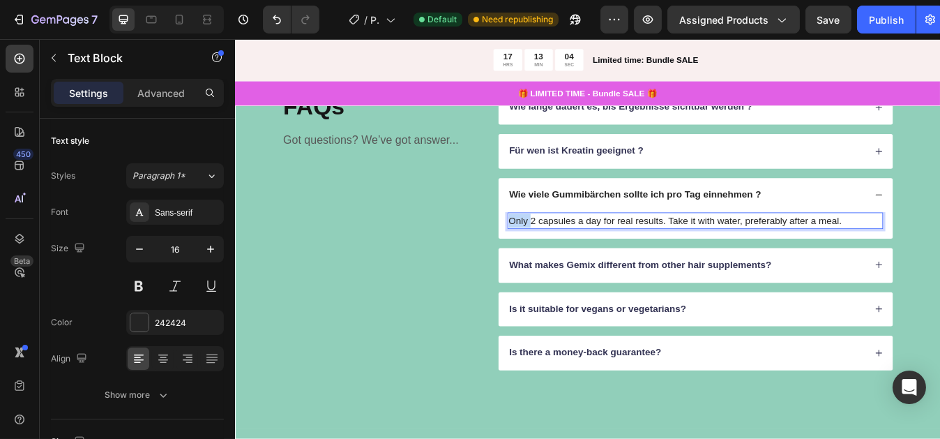
click at [564, 250] on p "Only 2 capsules a day for real results. Take it with water, preferably after a …" at bounding box center [780, 255] width 443 height 17
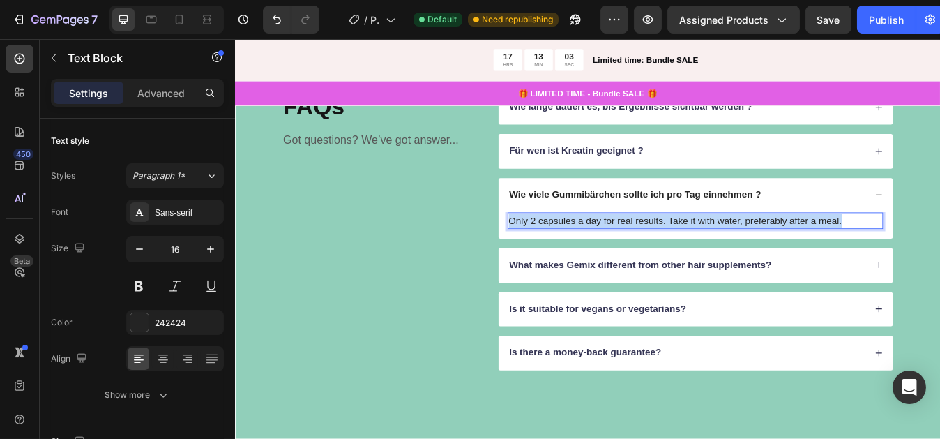
click at [564, 250] on p "Only 2 capsules a day for real results. Take it with water, preferably after a …" at bounding box center [780, 255] width 443 height 17
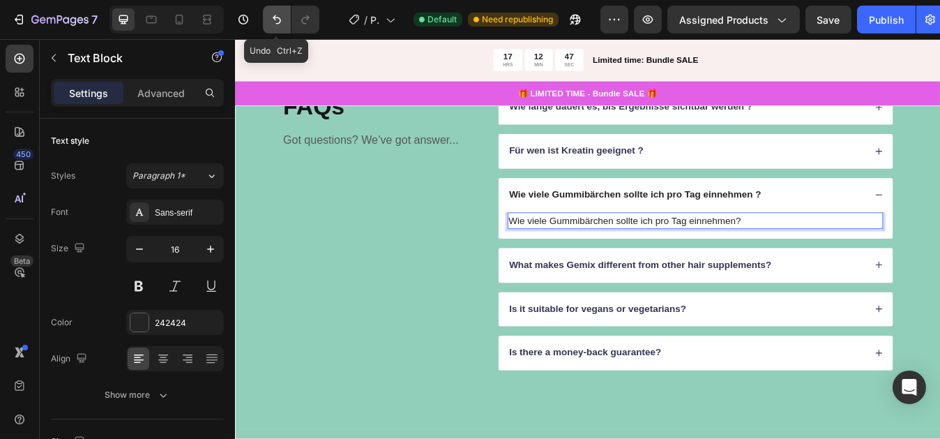
click at [271, 17] on icon "Undo/Redo" at bounding box center [277, 20] width 14 height 14
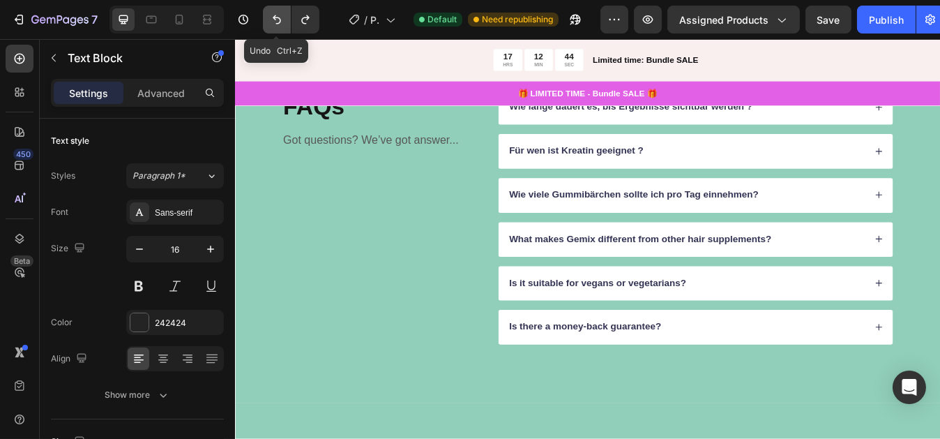
click at [275, 17] on icon "Undo/Redo" at bounding box center [277, 19] width 8 height 9
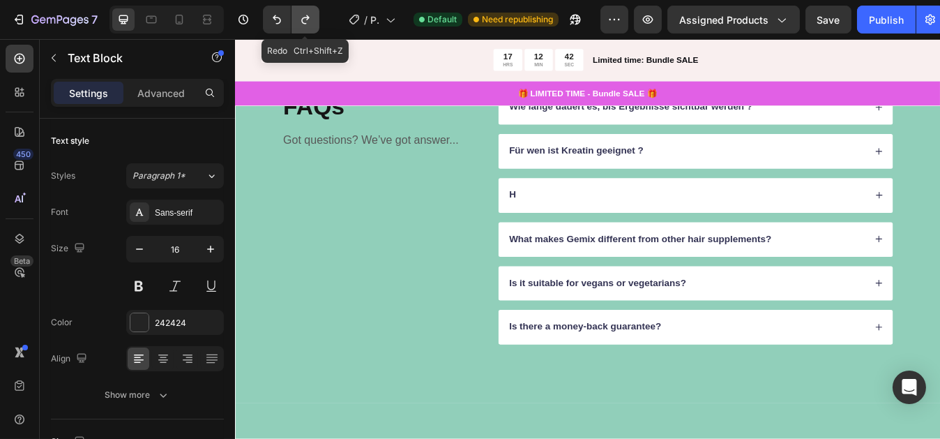
click at [295, 22] on button "Undo/Redo" at bounding box center [306, 20] width 28 height 28
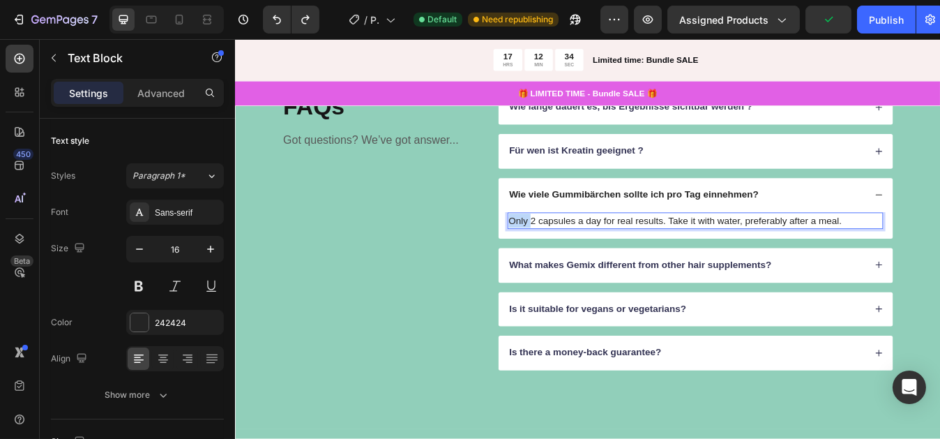
click at [569, 254] on p "Only 2 capsules a day for real results. Take it with water, preferably after a …" at bounding box center [780, 255] width 443 height 17
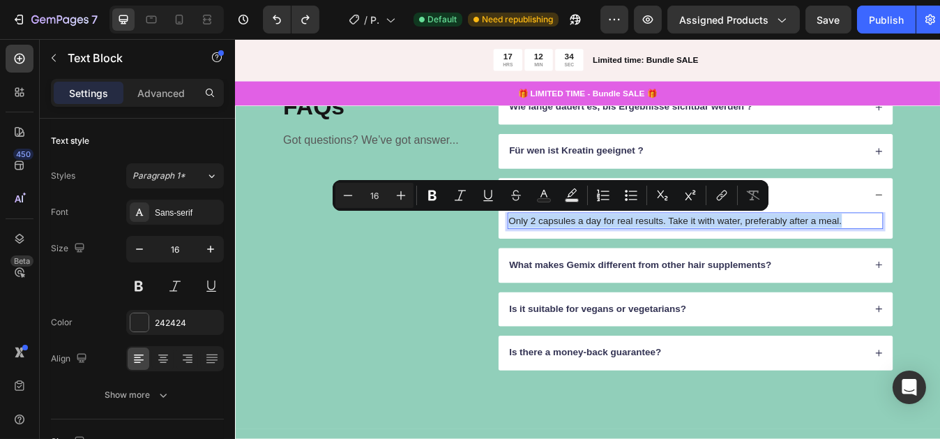
click at [569, 254] on p "Only 2 capsules a day for real results. Take it with water, preferably after a …" at bounding box center [780, 255] width 443 height 17
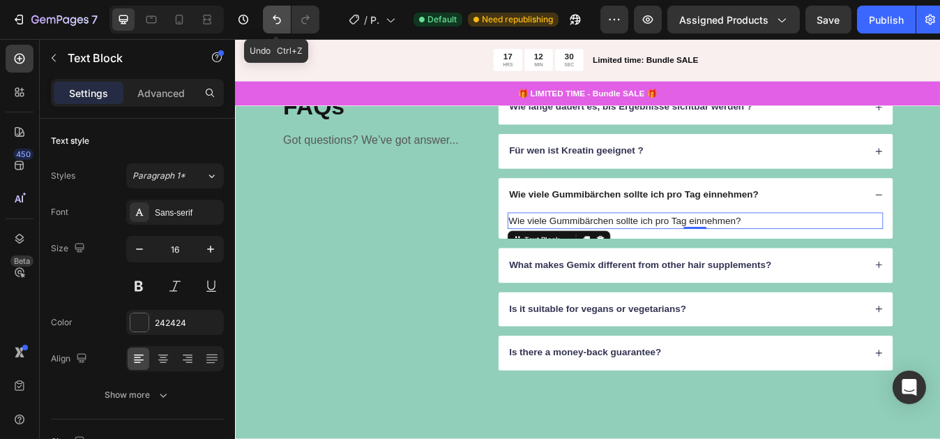
click at [279, 19] on icon "Undo/Redo" at bounding box center [277, 19] width 8 height 9
click at [273, 20] on icon "Undo/Redo" at bounding box center [277, 20] width 14 height 14
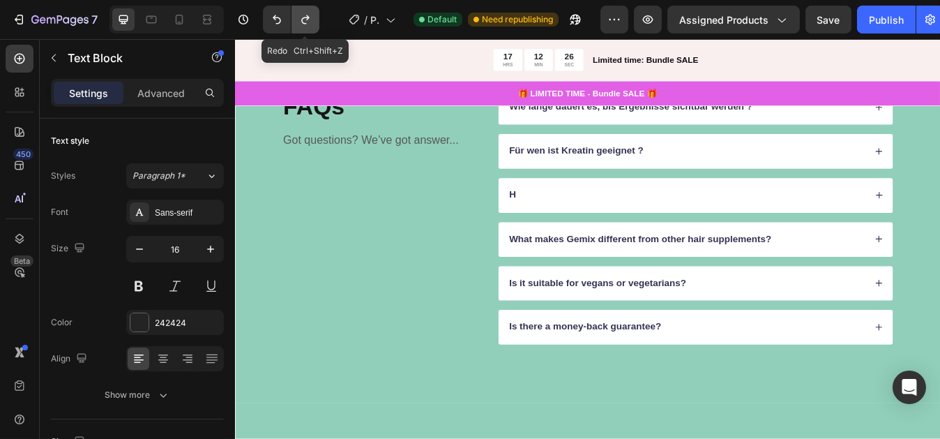
click at [299, 21] on icon "Undo/Redo" at bounding box center [306, 20] width 14 height 14
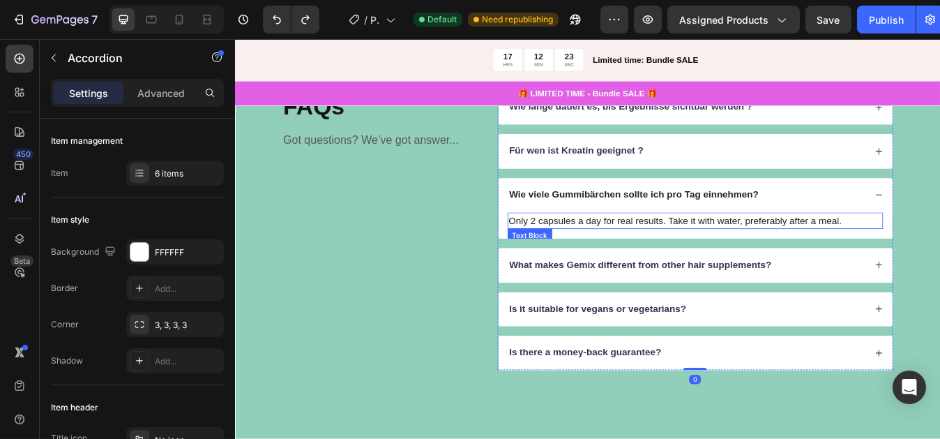
click at [562, 255] on p "Only 2 capsules a day for real results. Take it with water, preferably after a …" at bounding box center [780, 255] width 443 height 17
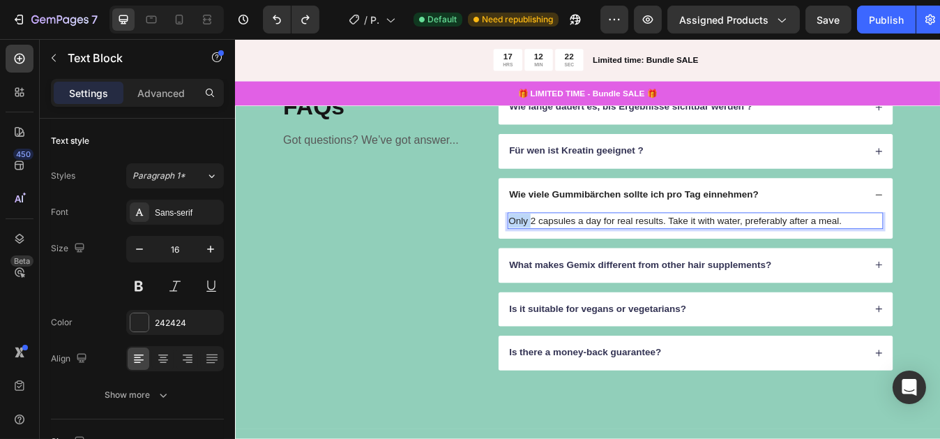
click at [562, 255] on p "Only 2 capsules a day for real results. Take it with water, preferably after a …" at bounding box center [780, 255] width 443 height 17
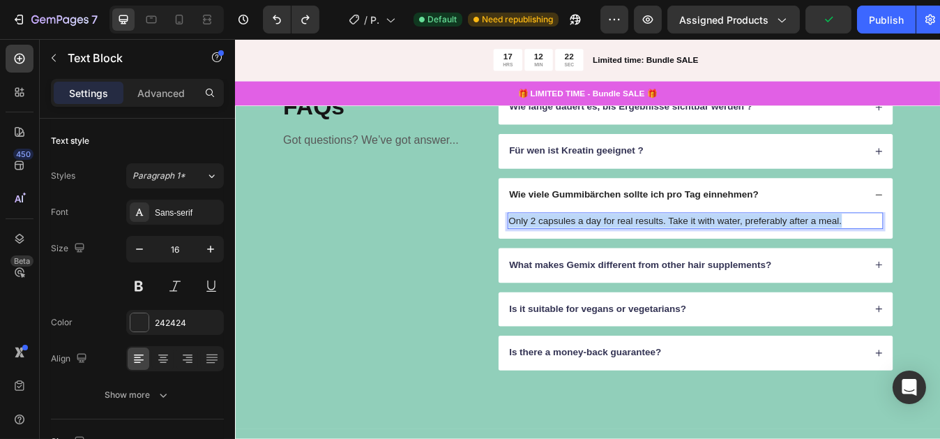
click at [562, 255] on p "Only 2 capsules a day for real results. Take it with water, preferably after a …" at bounding box center [780, 255] width 443 height 17
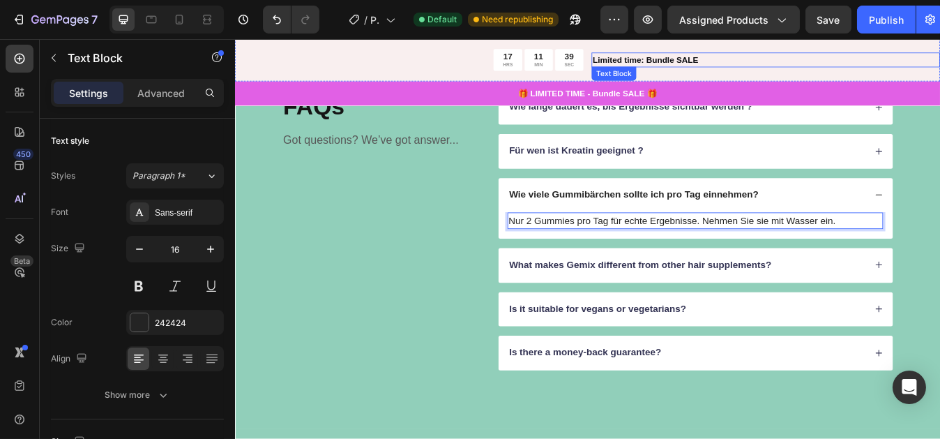
click at [940, 62] on p "Limited time: Bundle SALE" at bounding box center [864, 64] width 411 height 15
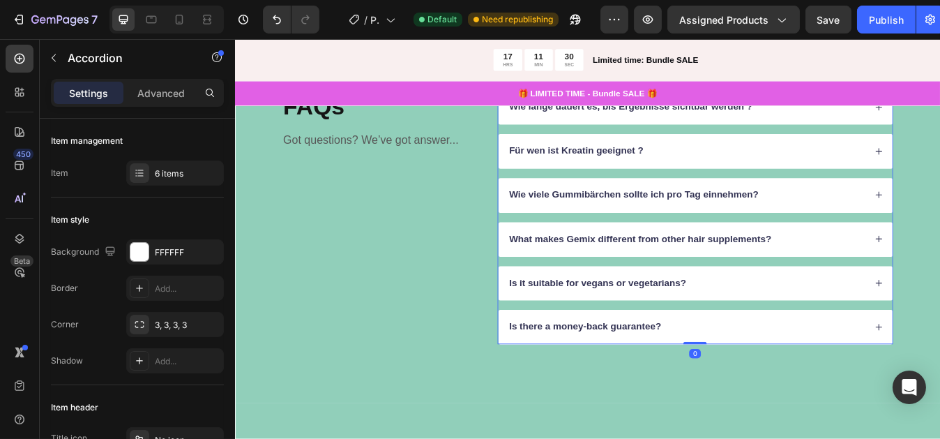
click at [904, 271] on div "What makes Gemix different from other hair supplements?" at bounding box center [770, 277] width 425 height 19
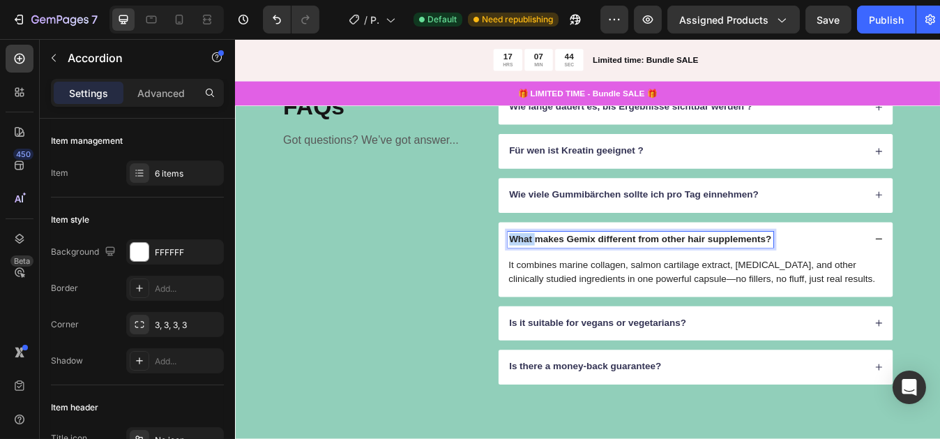
click at [568, 276] on p "What makes Gemix different from other hair supplements?" at bounding box center [715, 277] width 311 height 15
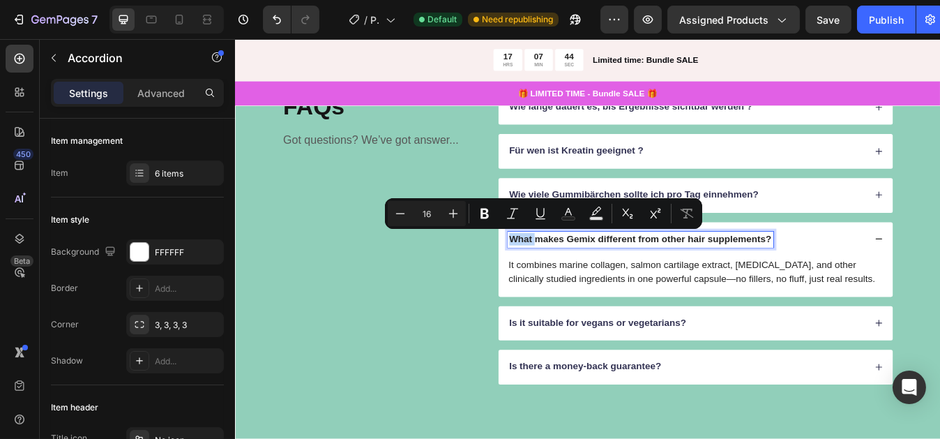
click at [568, 276] on p "What makes Gemix different from other hair supplements?" at bounding box center [715, 277] width 311 height 15
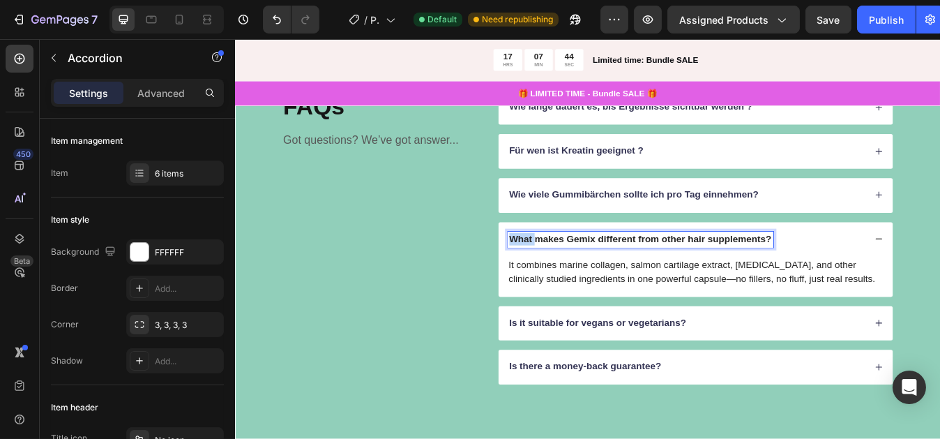
click at [568, 276] on p "What makes Gemix different from other hair supplements?" at bounding box center [715, 277] width 311 height 15
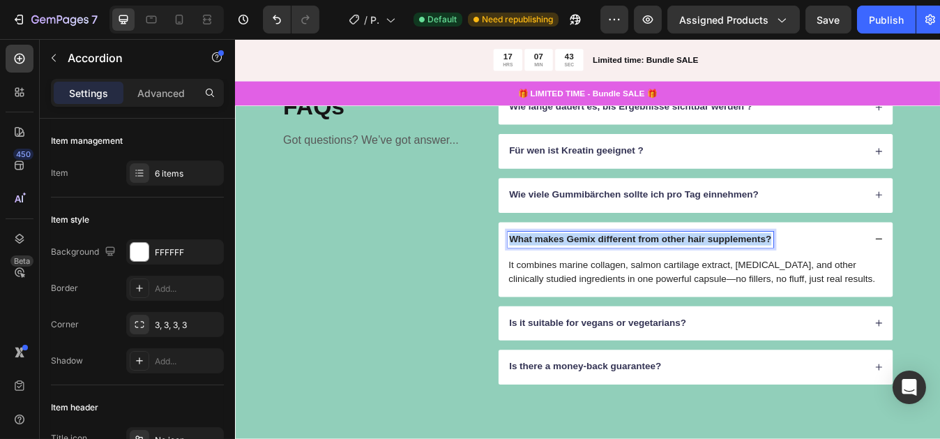
click at [568, 276] on p "What makes Gemix different from other hair supplements?" at bounding box center [715, 277] width 311 height 15
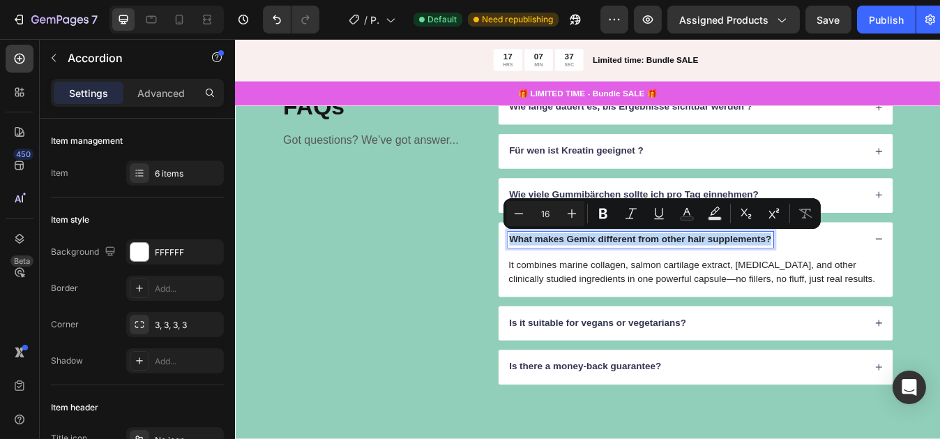
copy p "What makes Gemix different from other hair supplements?"
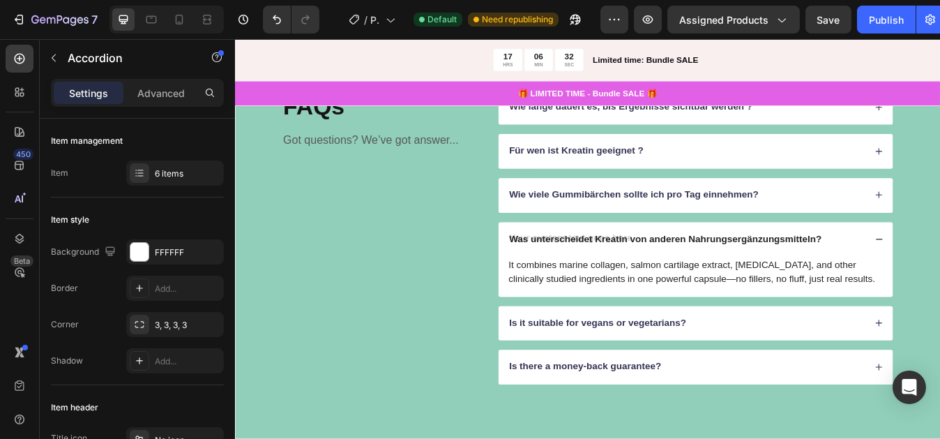
scroll to position [3512, 0]
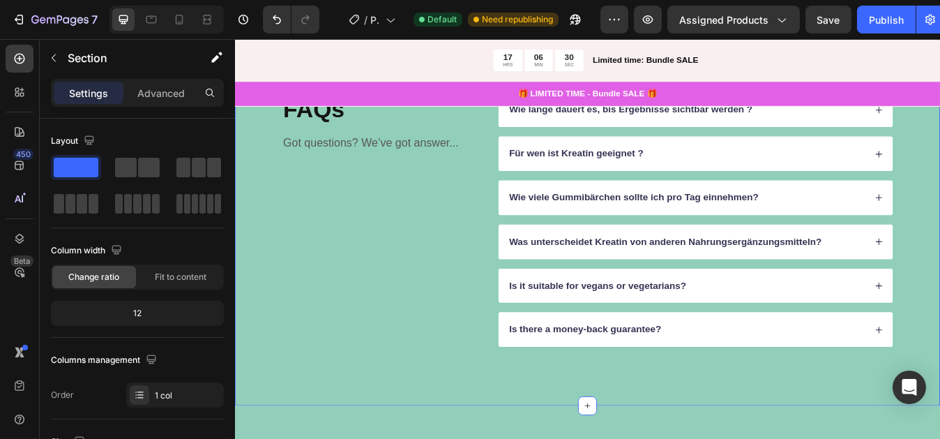
click at [862, 428] on div "FAQs Heading Got questions? We’ve got answer... Text Block Wie lange dauert es,…" at bounding box center [652, 254] width 837 height 442
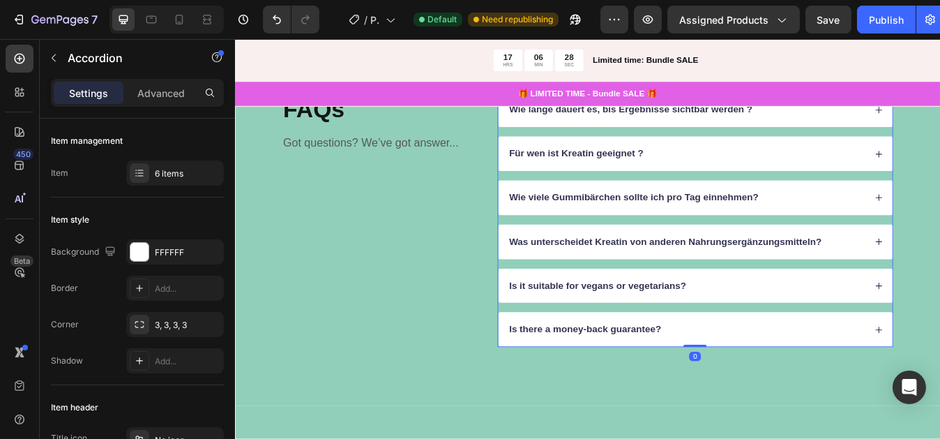
click at [940, 275] on div "Was unterscheidet Kreatin von anderen Nahrungsergänzungsmitteln?" at bounding box center [781, 280] width 468 height 41
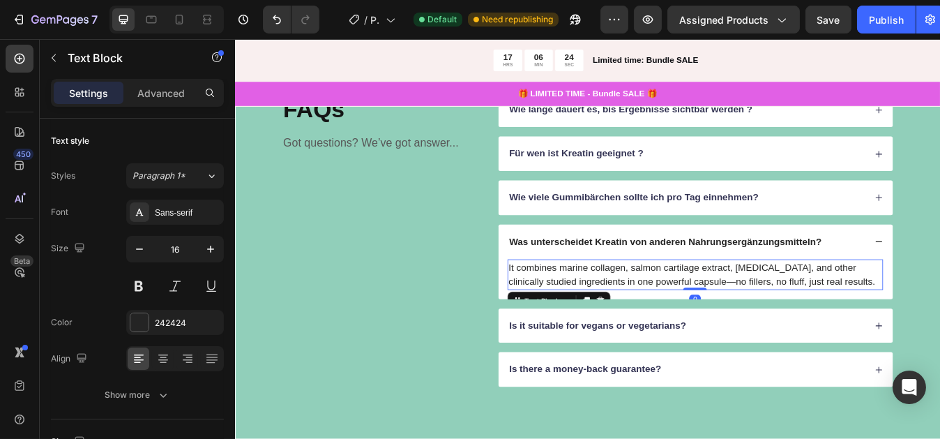
click at [908, 322] on p "It combines marine collagen, salmon cartilage extract, biotin, and other clinic…" at bounding box center [780, 318] width 443 height 33
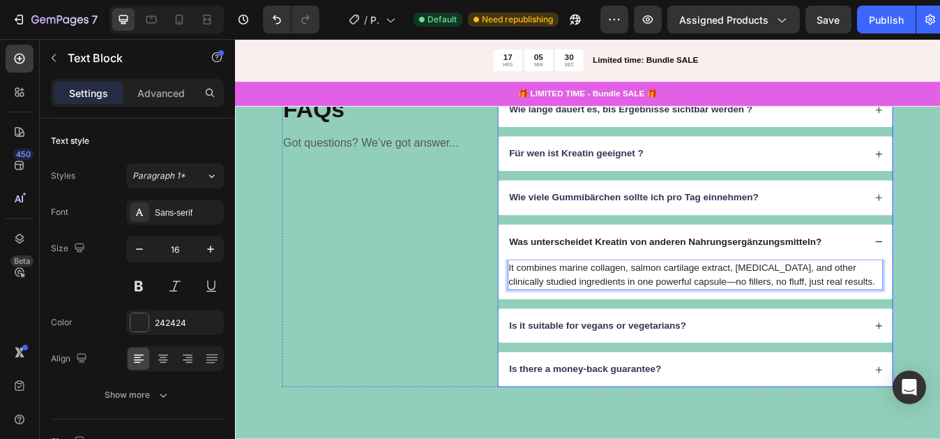
click at [875, 223] on div "Wie viele Gummibärchen sollte ich pro Tag einnehmen?" at bounding box center [770, 227] width 425 height 19
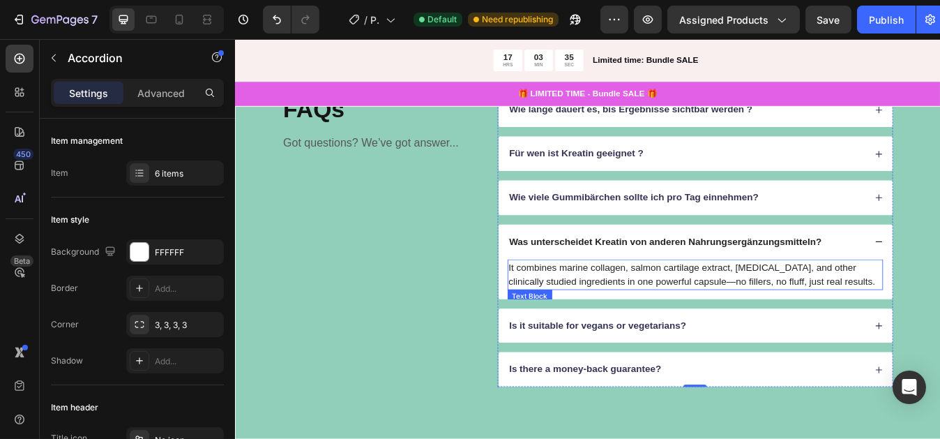
click at [839, 315] on p "It combines marine collagen, salmon cartilage extract, biotin, and other clinic…" at bounding box center [780, 318] width 443 height 33
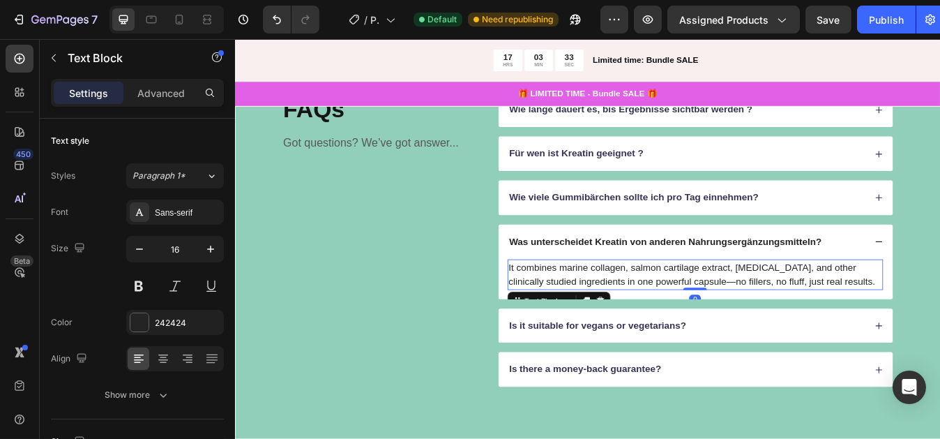
click at [924, 324] on p "It combines marine collagen, salmon cartilage extract, biotin, and other clinic…" at bounding box center [780, 318] width 443 height 33
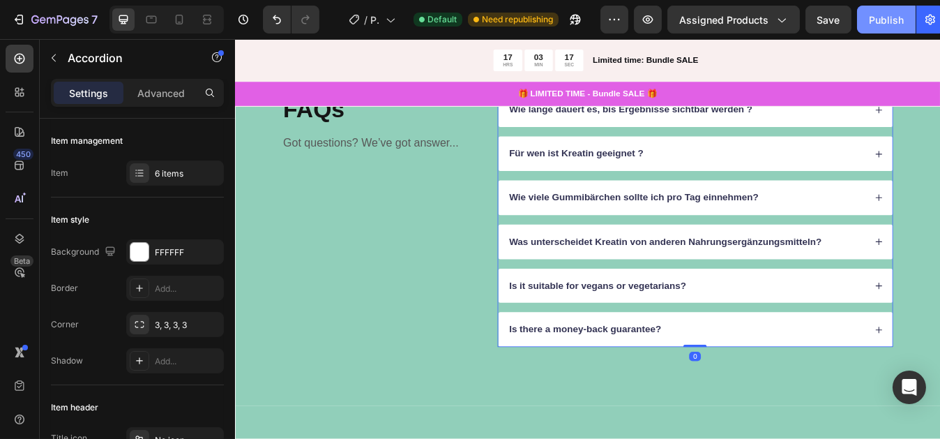
click at [881, 15] on div "Publish" at bounding box center [886, 20] width 35 height 15
